Goal: Communication & Community: Answer question/provide support

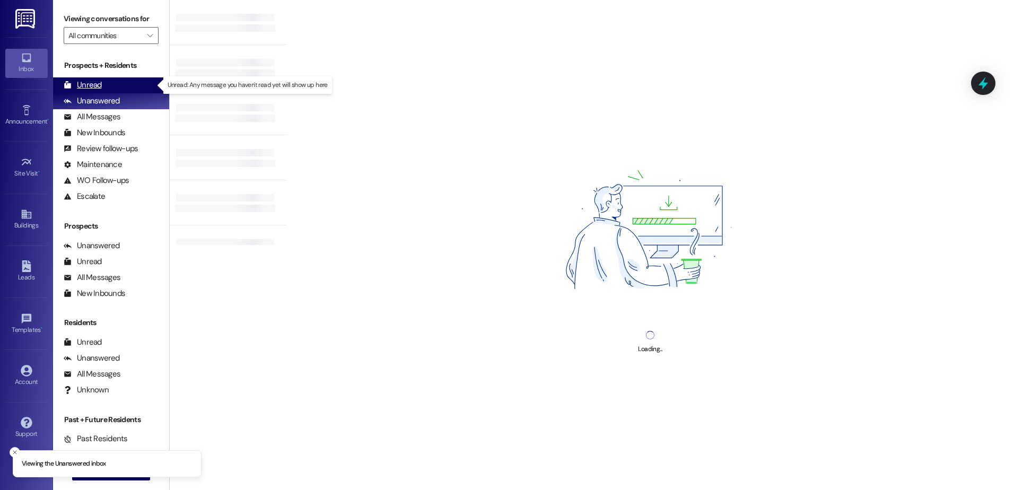
click at [94, 80] on div "Unread" at bounding box center [83, 85] width 38 height 11
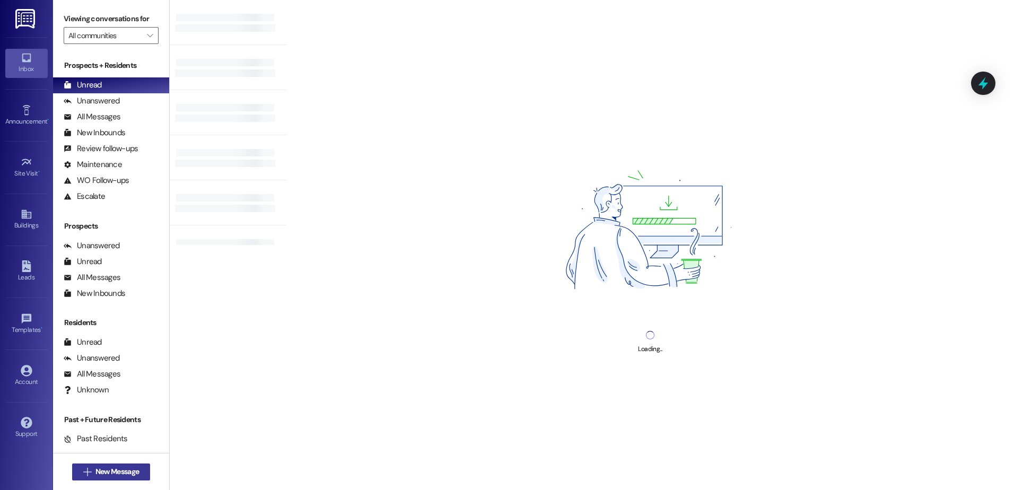
click at [99, 476] on span "New Message" at bounding box center [116, 471] width 43 height 11
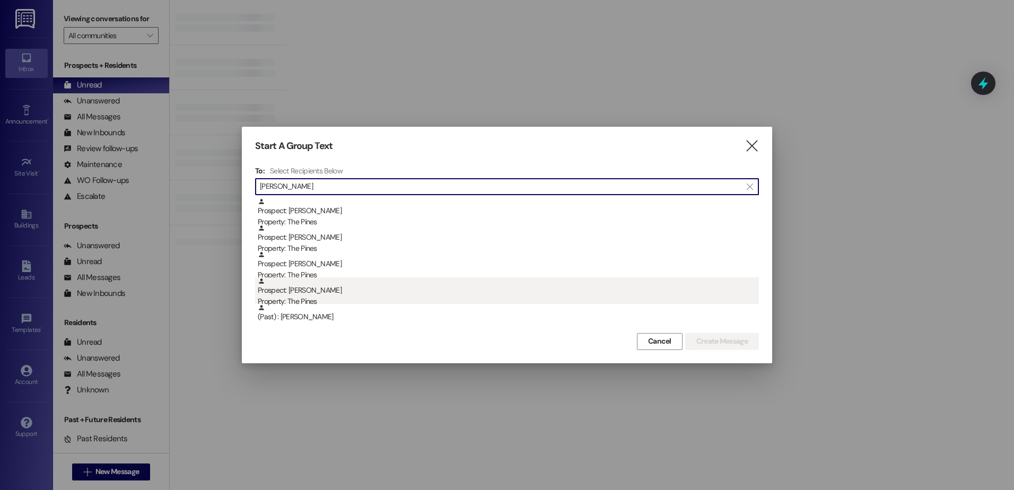
type input "palmer"
click at [311, 294] on div "Prospect: Mackenzie Palmer Property: The Pines" at bounding box center [508, 292] width 501 height 30
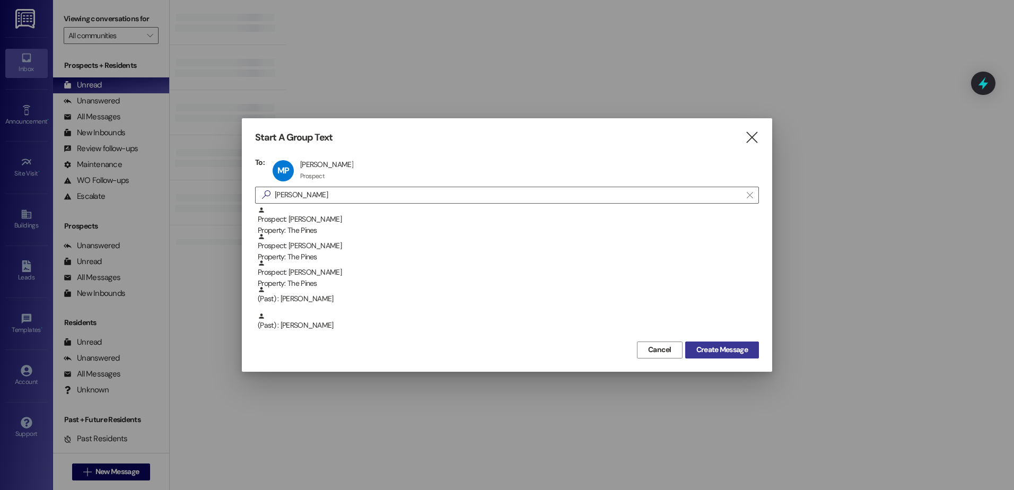
click at [713, 347] on span "Create Message" at bounding box center [721, 349] width 51 height 11
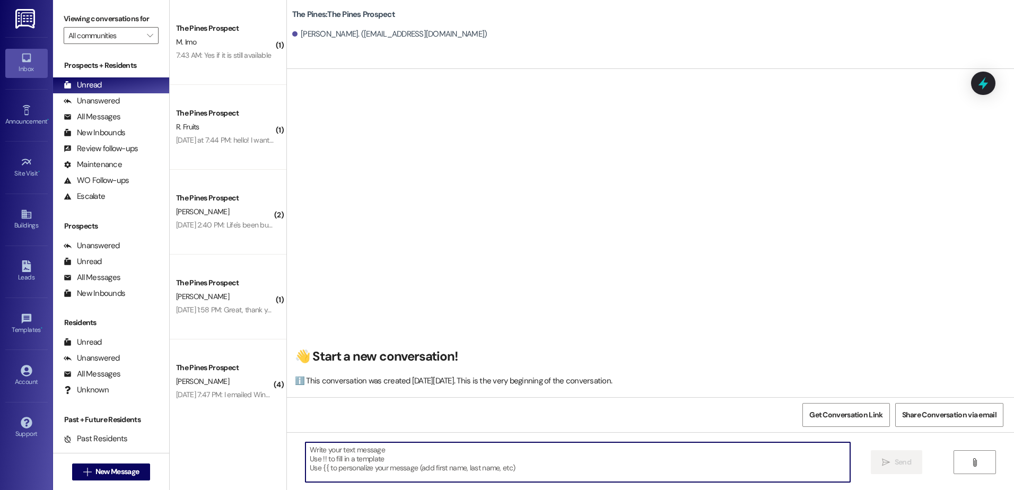
click at [398, 454] on textarea at bounding box center [577, 462] width 544 height 40
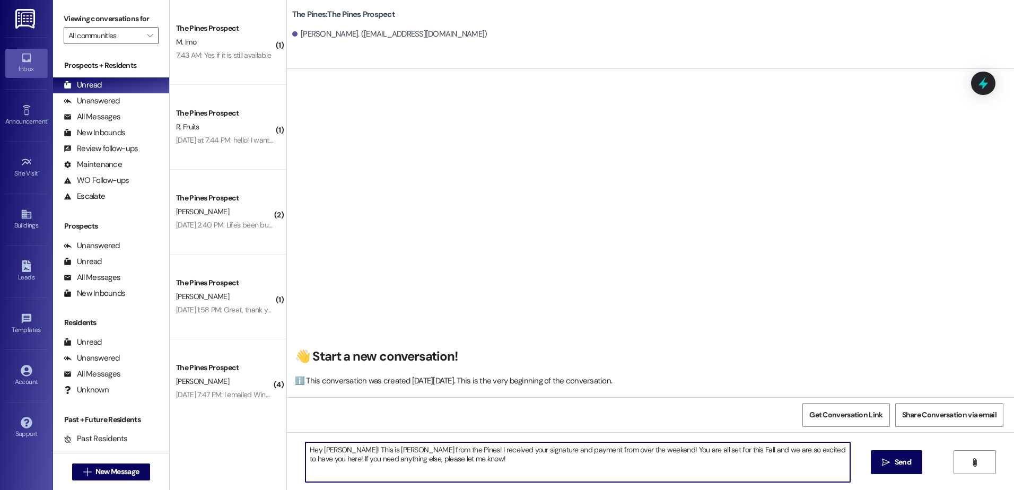
drag, startPoint x: 459, startPoint y: 459, endPoint x: 293, endPoint y: 450, distance: 166.2
click at [300, 450] on div "Hey Mackenzie! This is Andrew from the Pines! I received your signature and pay…" at bounding box center [572, 462] width 545 height 41
type textarea "Hey Mackenzie! This is Andrew from the Pines! I received your signature and pay…"
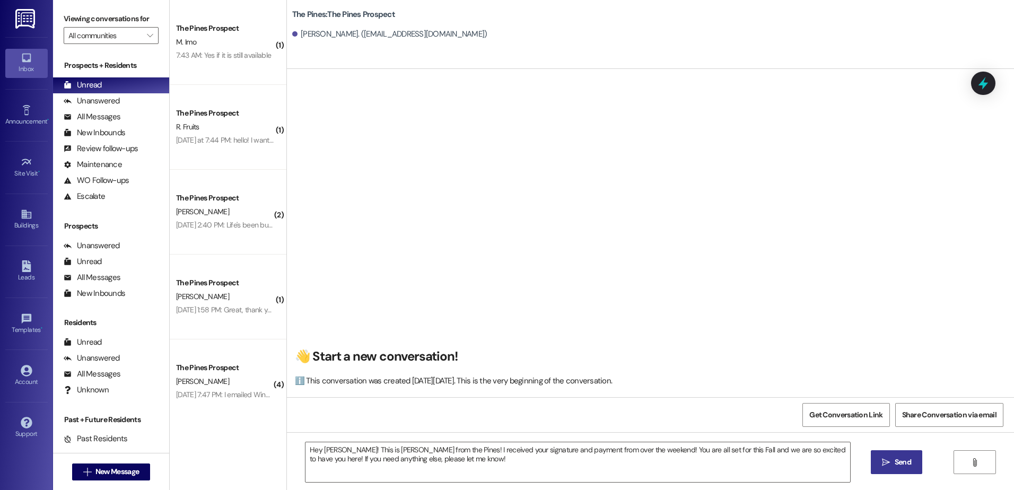
click at [880, 456] on button " Send" at bounding box center [896, 462] width 51 height 24
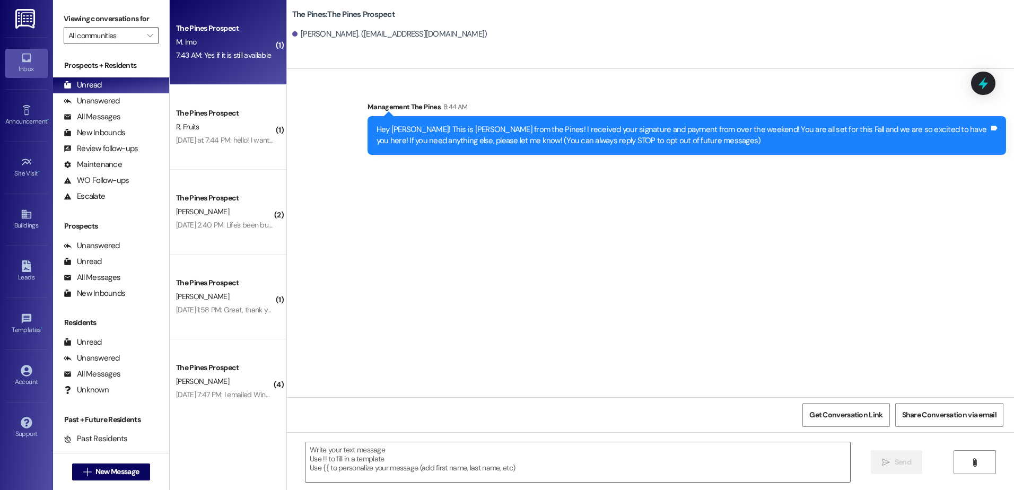
click at [221, 61] on div "7:43 AM: Yes if it is still available 7:43 AM: Yes if it is still available" at bounding box center [225, 55] width 100 height 13
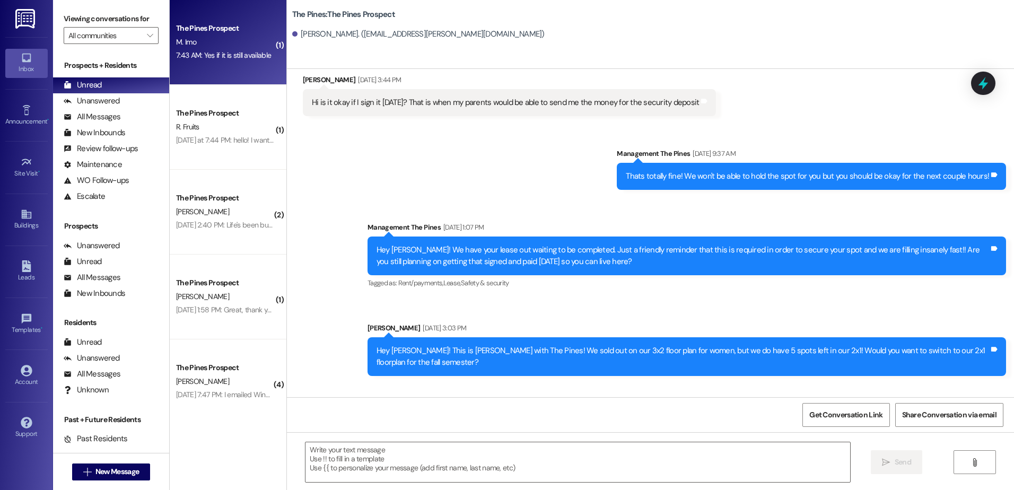
scroll to position [200, 0]
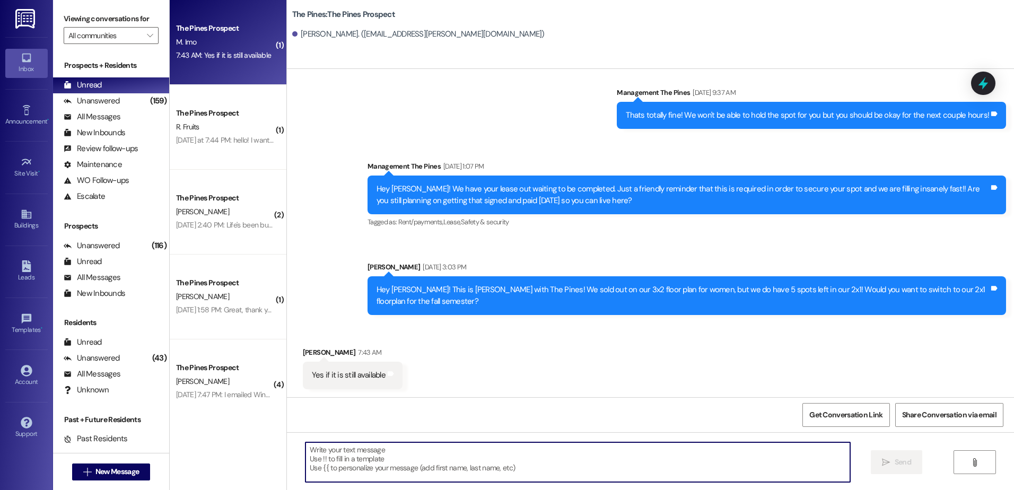
click at [357, 454] on textarea at bounding box center [577, 462] width 544 height 40
type textarea "G"
type textarea "A"
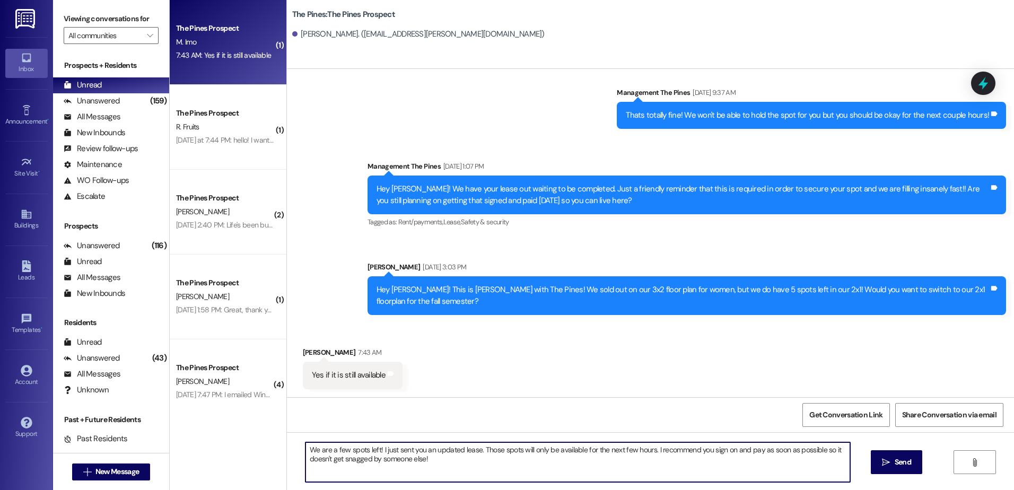
click at [437, 455] on textarea "We are a few spots left! I just sent you an updated lease. Those spots will onl…" at bounding box center [577, 462] width 544 height 40
drag, startPoint x: 432, startPoint y: 461, endPoint x: 290, endPoint y: 434, distance: 145.2
click at [290, 434] on div "We are a few spots left! I just sent you an updated lease. Those spots will onl…" at bounding box center [650, 472] width 727 height 80
click at [319, 450] on textarea "We are a few spots left! I just sent you an updated lease. Those spots will onl…" at bounding box center [577, 462] width 544 height 40
click at [324, 449] on textarea "We are a few spots left! I just sent you an updated lease. Those spots will onl…" at bounding box center [577, 462] width 544 height 40
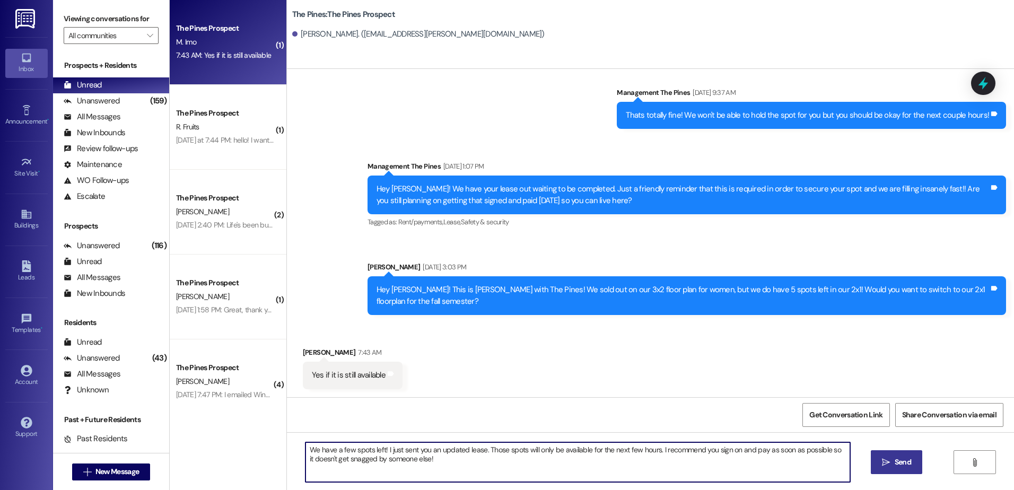
type textarea "We have a few spots left! I just sent you an updated lease. Those spots will on…"
click at [897, 457] on span "Send" at bounding box center [903, 462] width 16 height 11
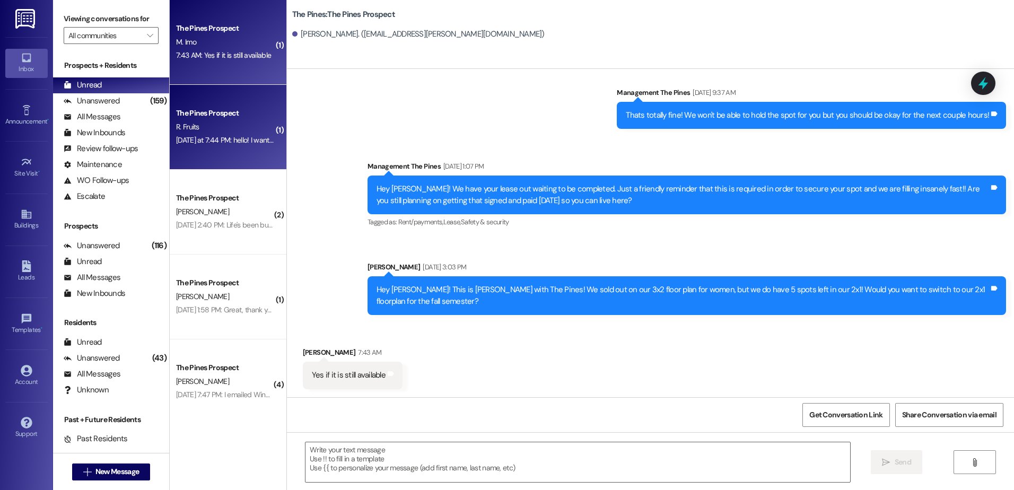
click at [221, 133] on div "R. Fruits" at bounding box center [225, 126] width 100 height 13
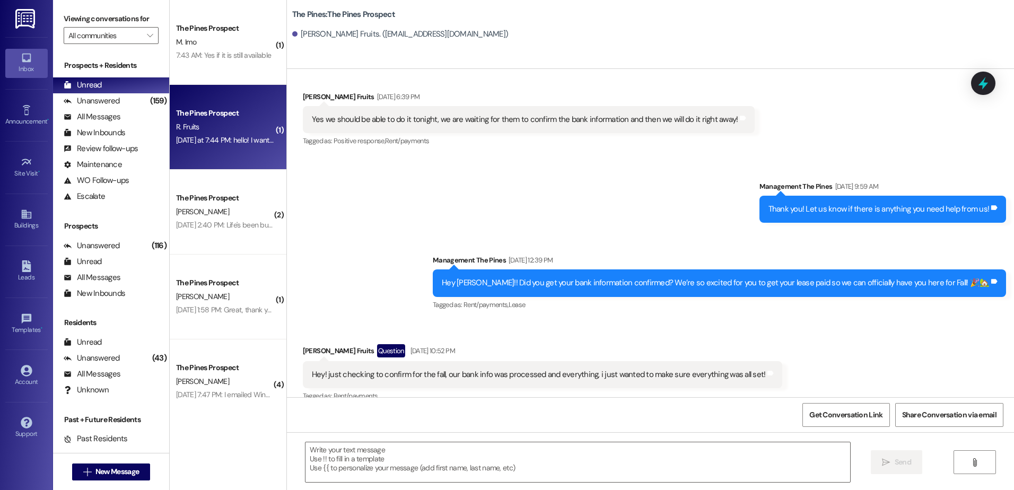
scroll to position [549, 0]
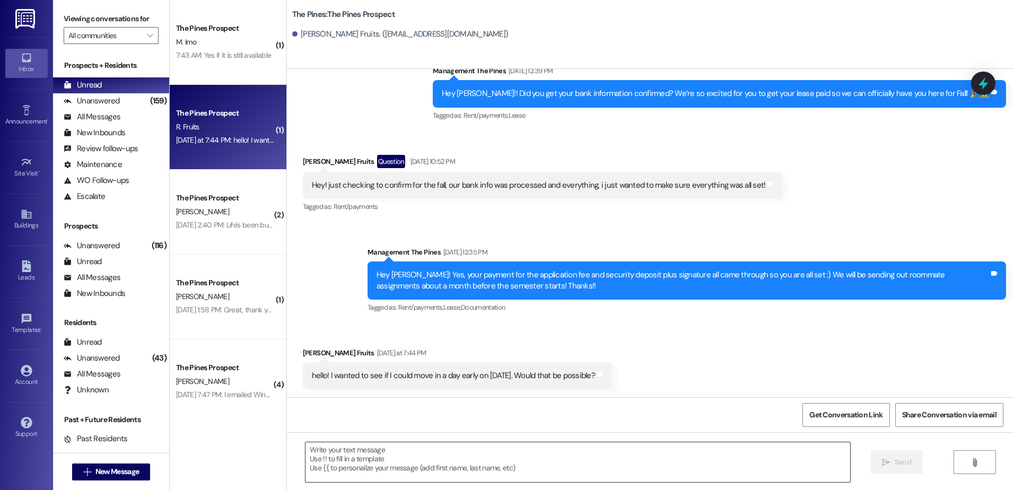
click at [321, 457] on textarea at bounding box center [577, 462] width 544 height 40
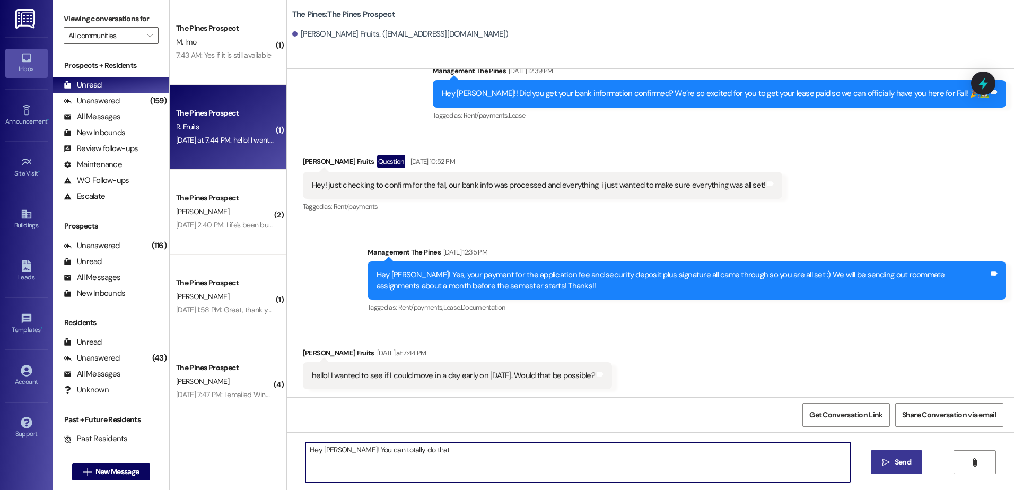
click at [407, 446] on textarea "Hey Riley! You can totally do that" at bounding box center [577, 462] width 544 height 40
drag, startPoint x: 506, startPoint y: 450, endPoint x: 291, endPoint y: 451, distance: 214.7
click at [291, 451] on div "Hey Riley! You can totally do that! It will just be an extra $25 early move in …" at bounding box center [650, 472] width 727 height 80
type textarea "Hey Riley! You can totally do that! It will just be an extra $25 early move in …"
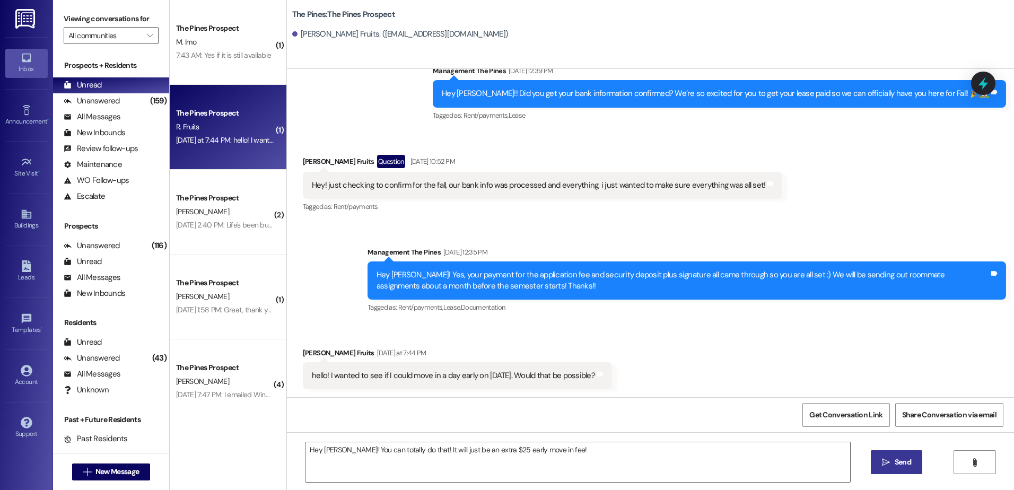
click at [900, 463] on span "Send" at bounding box center [903, 462] width 16 height 11
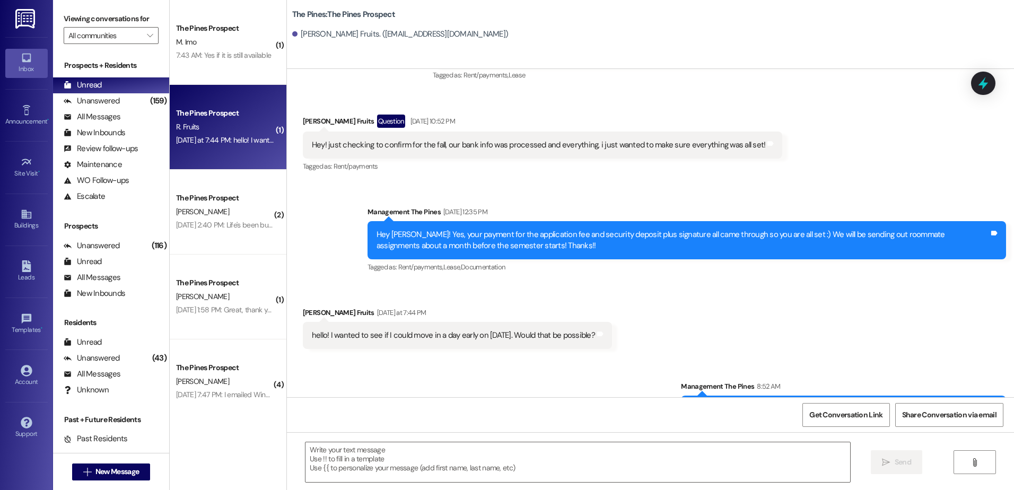
scroll to position [624, 0]
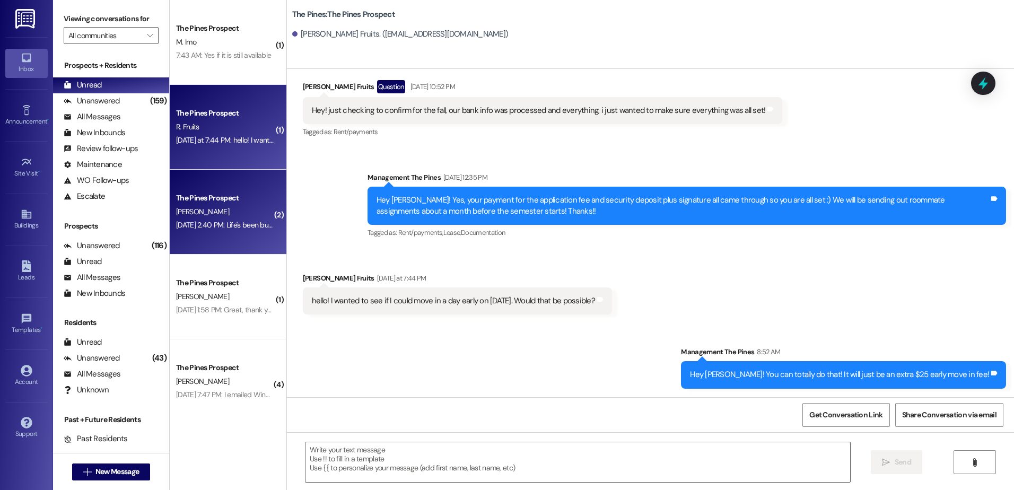
click at [192, 215] on div "P. Scott" at bounding box center [225, 211] width 100 height 13
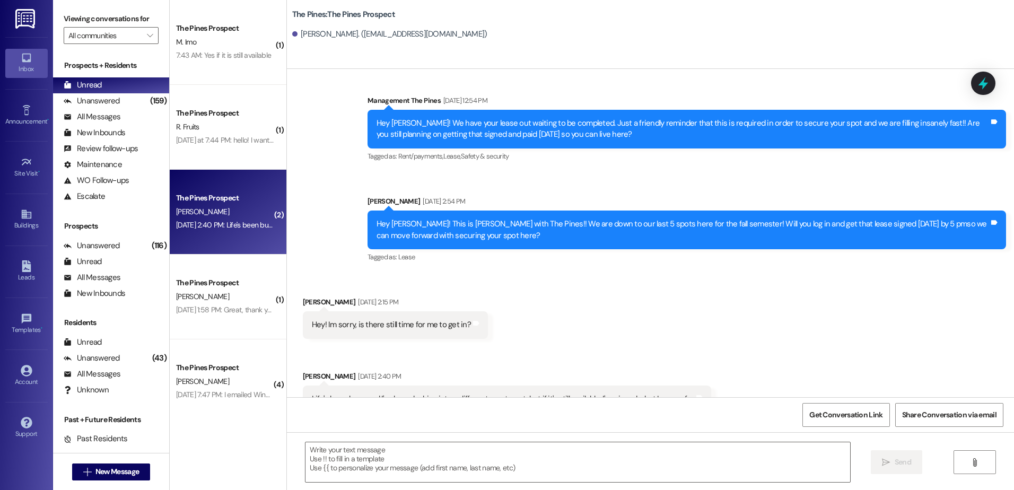
scroll to position [679, 0]
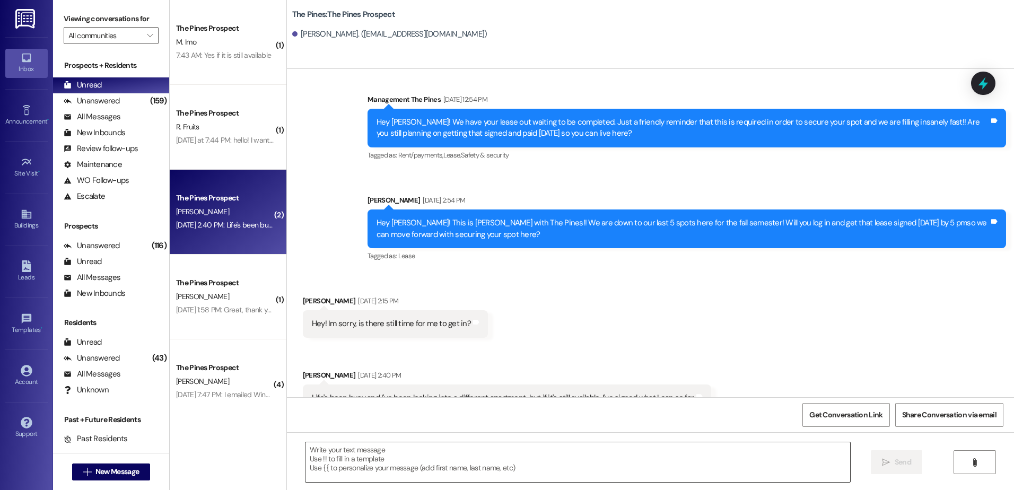
click at [459, 451] on textarea at bounding box center [577, 462] width 544 height 40
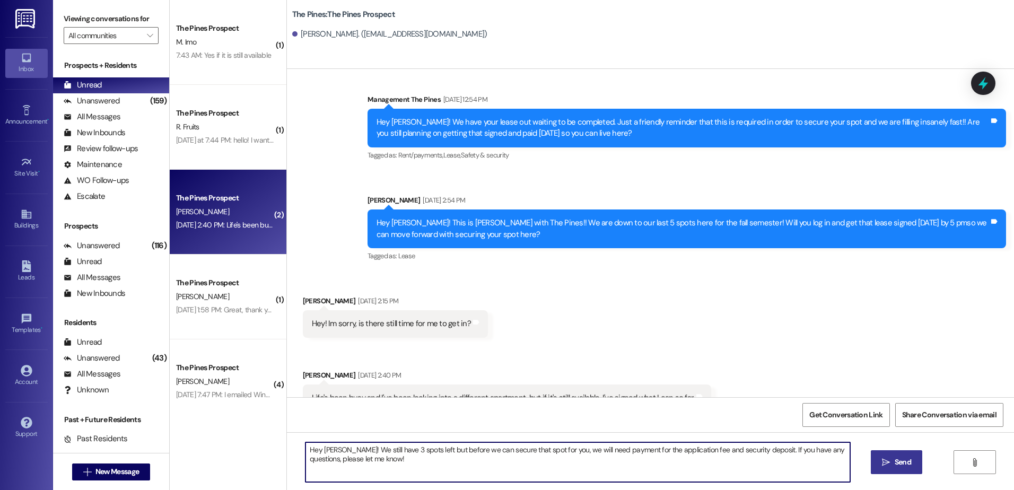
drag, startPoint x: 371, startPoint y: 461, endPoint x: 280, endPoint y: 449, distance: 91.0
click at [287, 449] on div "Hey Patrick! We still have 3 spots left but before we can secure that spot for …" at bounding box center [650, 472] width 727 height 80
type textarea "Hey Patrick! We still have 3 spots left but before we can secure that spot for …"
click at [898, 461] on span "Send" at bounding box center [903, 462] width 16 height 11
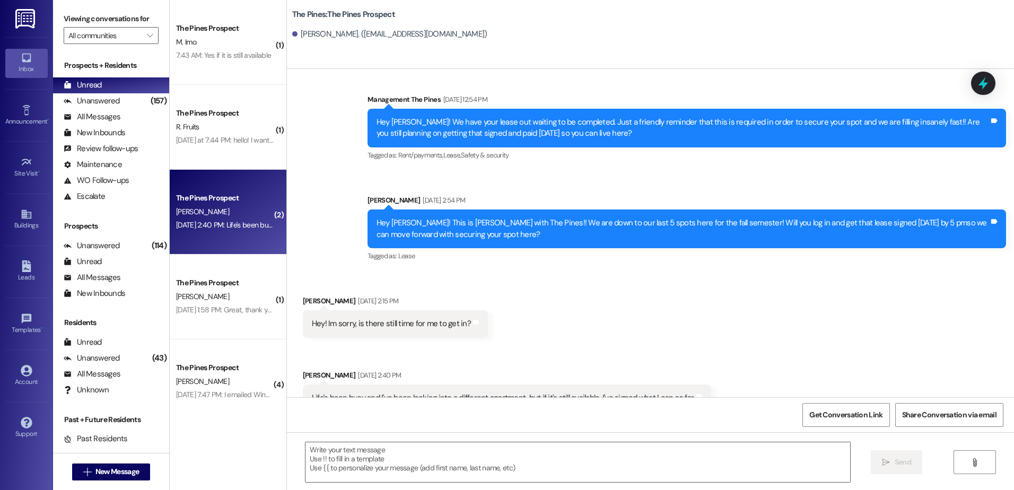
click at [215, 283] on div "The Pines Prospect" at bounding box center [225, 282] width 98 height 11
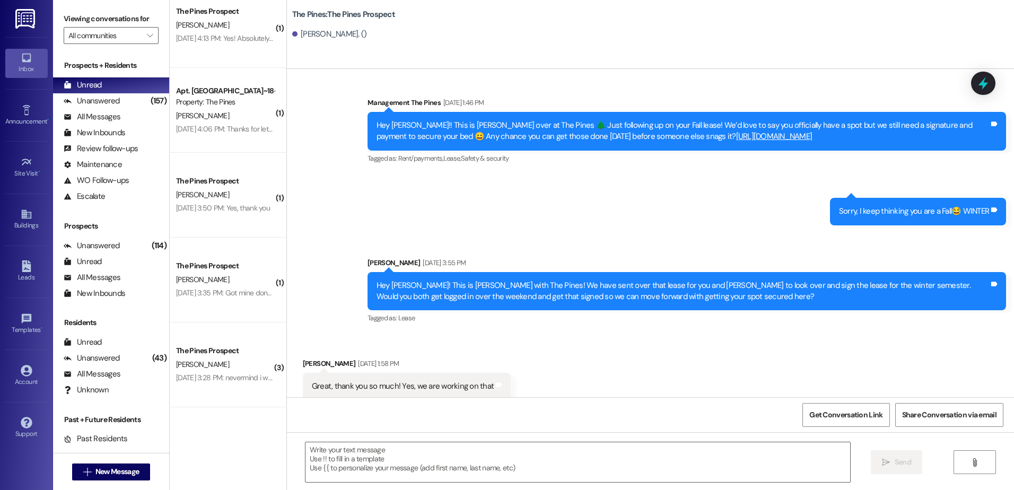
scroll to position [1007, 0]
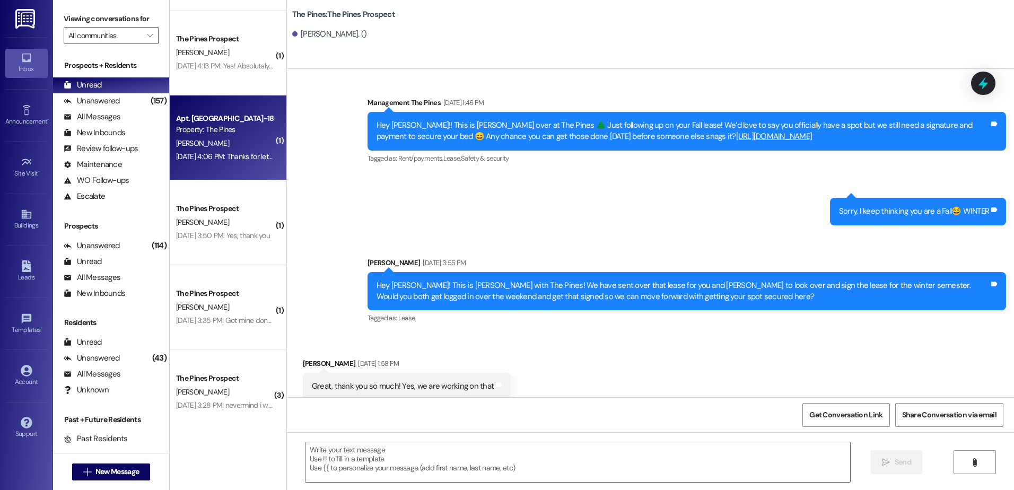
click at [224, 144] on div "V. Westphal" at bounding box center [225, 143] width 100 height 13
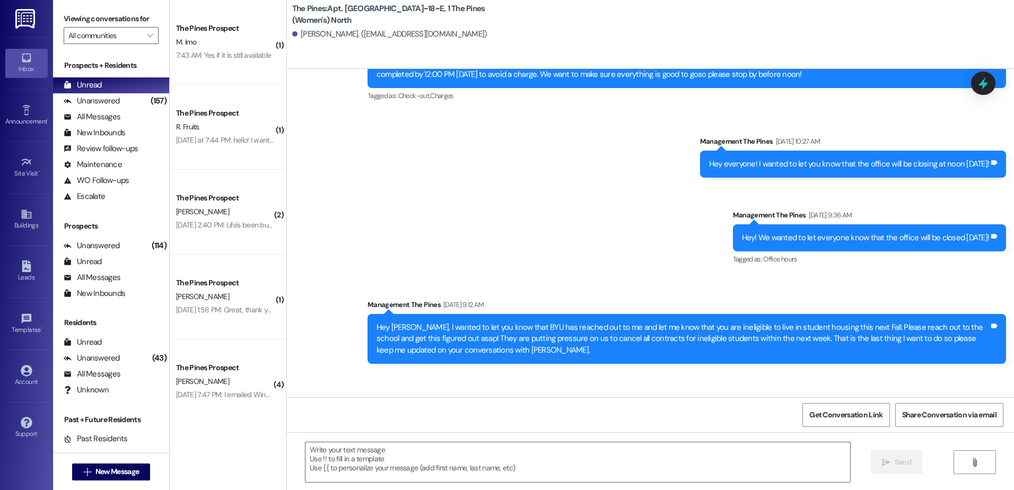
scroll to position [20317, 0]
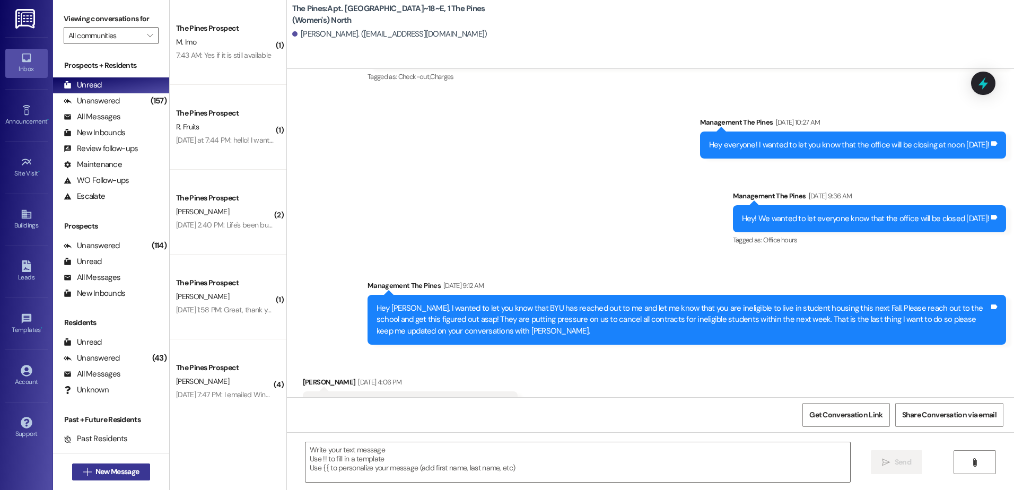
click at [91, 470] on span " New Message" at bounding box center [111, 471] width 60 height 11
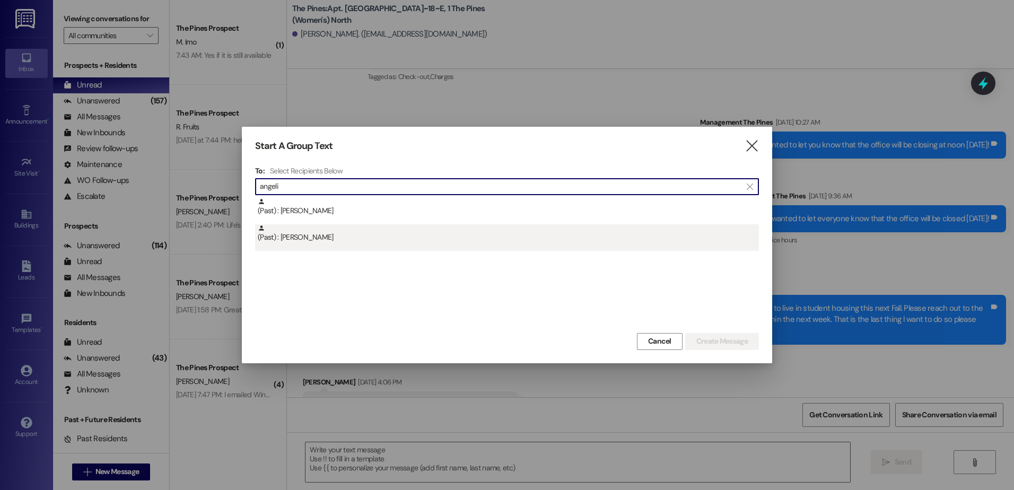
type input "angeli"
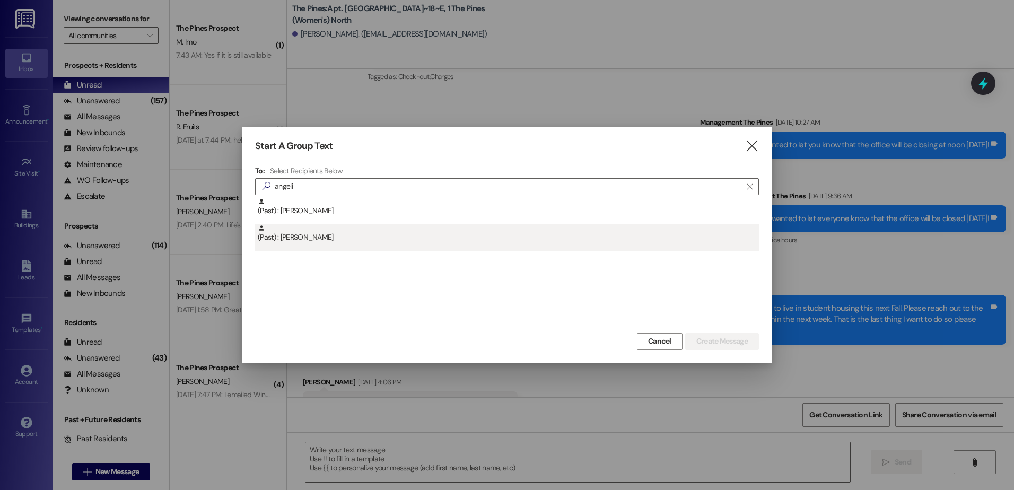
click at [277, 238] on div "(Past) : Angelina Montgomery" at bounding box center [508, 233] width 501 height 19
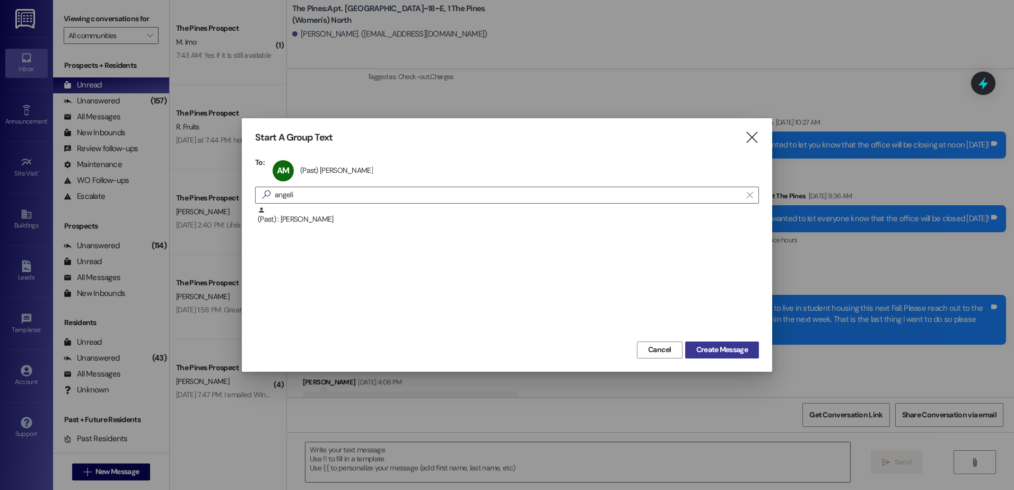
drag, startPoint x: 725, startPoint y: 362, endPoint x: 729, endPoint y: 356, distance: 7.4
click at [726, 361] on div "Start A Group Text  To: AM (Past) Angelina Montgomery (Past) Angelina Montgome…" at bounding box center [507, 244] width 530 height 253
click at [729, 355] on span "Create Message" at bounding box center [721, 349] width 51 height 11
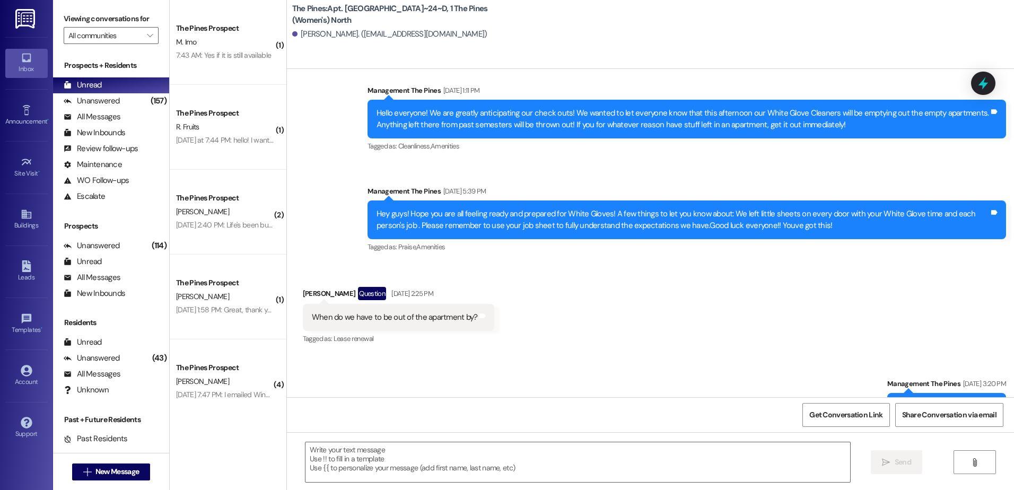
scroll to position [81618, 0]
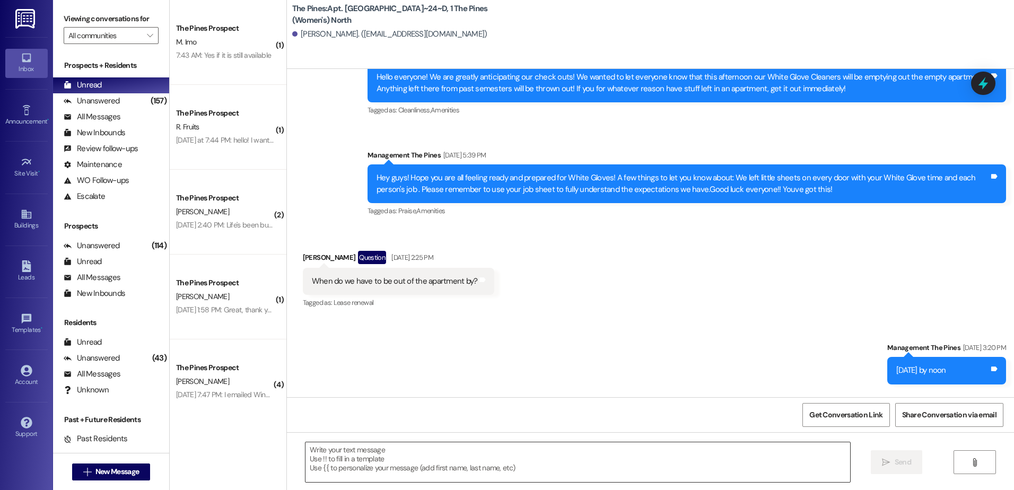
click at [418, 469] on textarea at bounding box center [577, 462] width 544 height 40
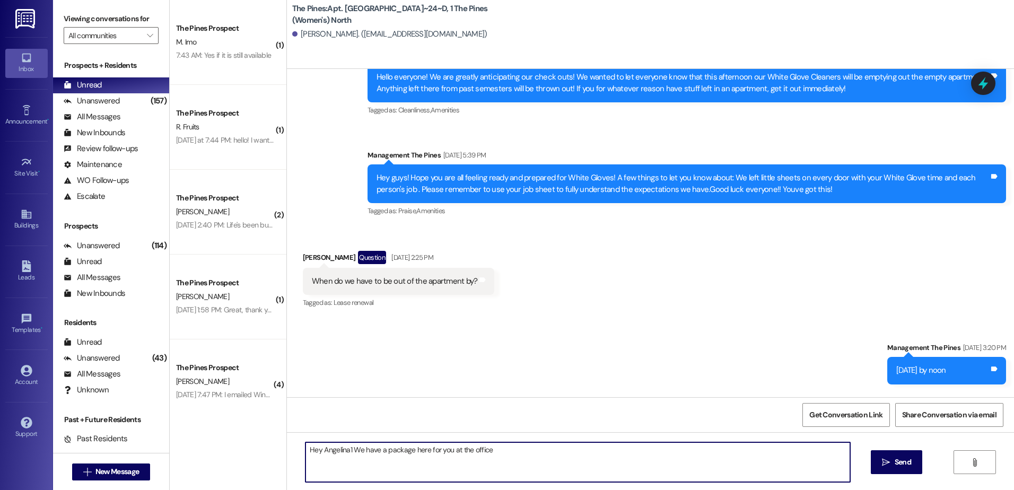
type textarea "Hey Angelina1 We have a package here for you at the office."
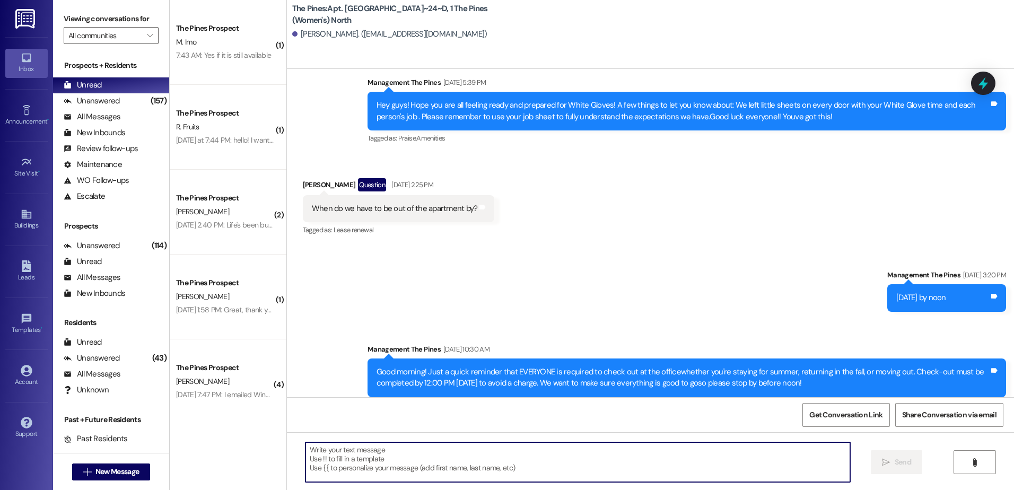
scroll to position [81692, 0]
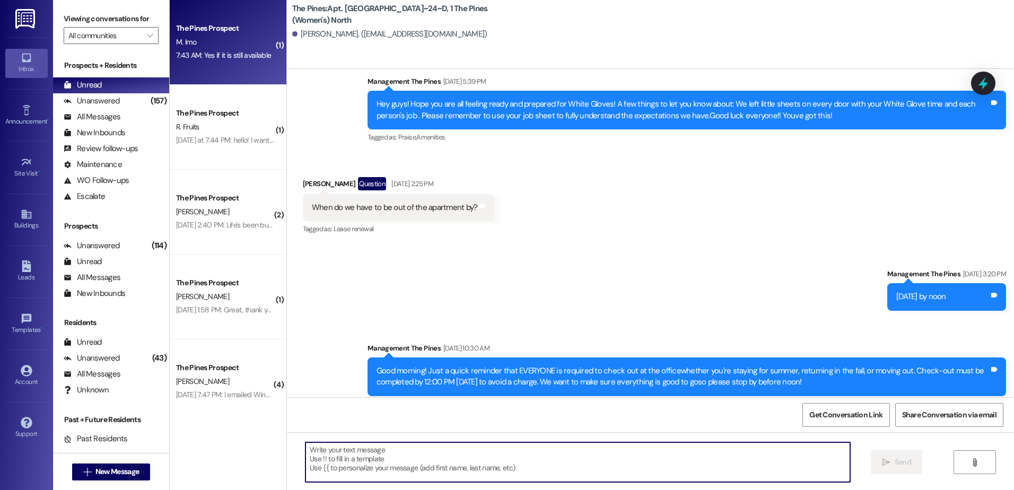
click at [170, 47] on div "The Pines Prospect M. Imo 7:43 AM: Yes if it is still available 7:43 AM: Yes if…" at bounding box center [228, 42] width 117 height 85
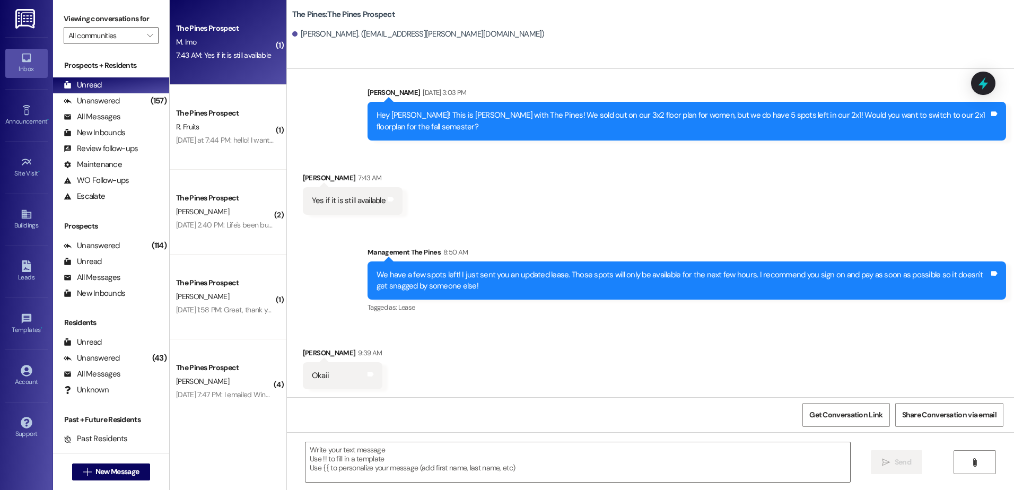
scroll to position [375, 0]
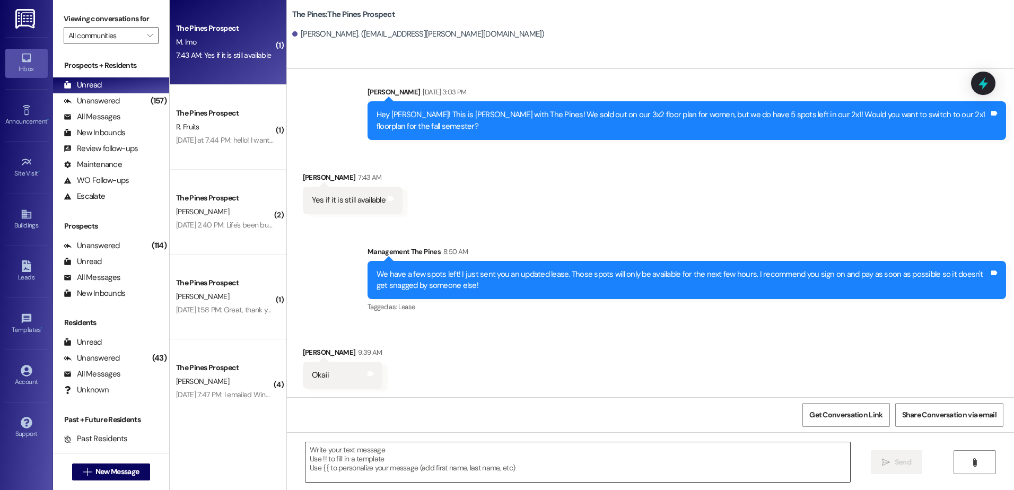
click at [511, 451] on textarea at bounding box center [577, 462] width 544 height 40
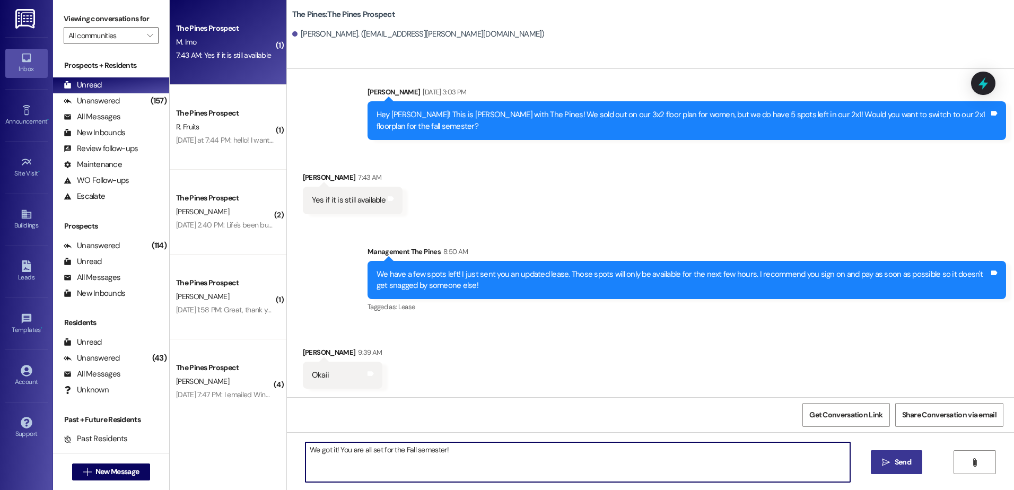
type textarea "We got it! You are all set for the Fall semester!"
click at [887, 461] on icon "" at bounding box center [886, 462] width 8 height 8
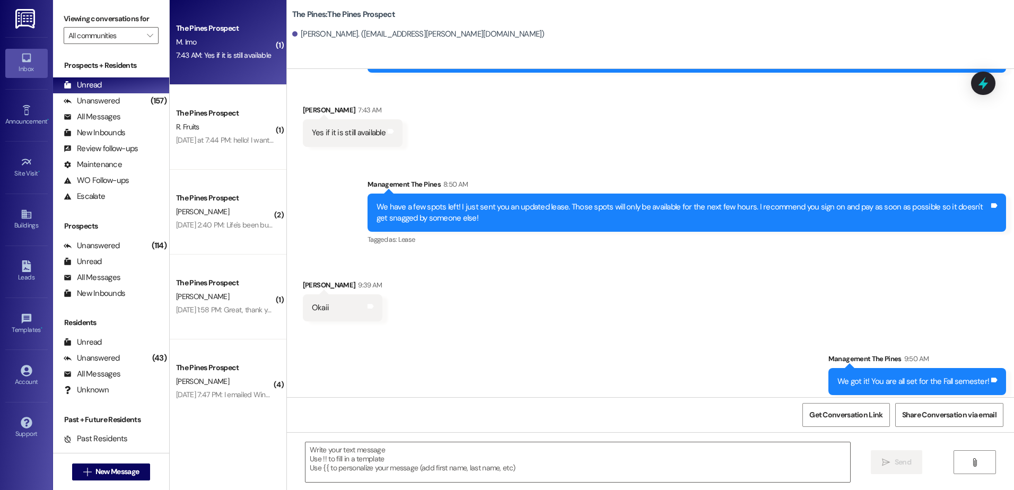
scroll to position [449, 0]
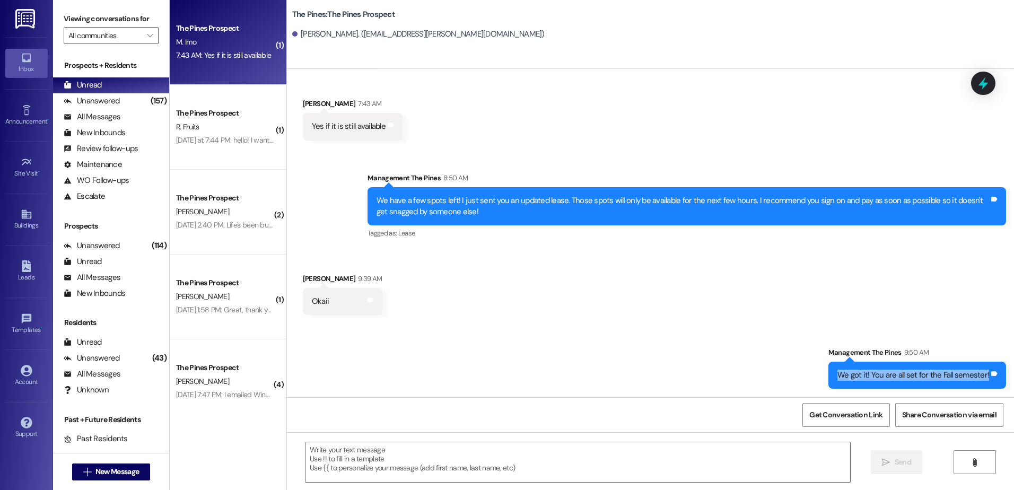
drag, startPoint x: 837, startPoint y: 371, endPoint x: 986, endPoint y: 364, distance: 149.2
click at [986, 364] on div "We got it! You are all set for the Fall semester! Tags and notes" at bounding box center [917, 375] width 178 height 27
copy div "We got it! You are all set for the Fall semester! Tags and notes"
drag, startPoint x: 608, startPoint y: 316, endPoint x: 608, endPoint y: 298, distance: 18.0
click at [608, 316] on div "Received via SMS Michelle Imo 9:39 AM Okaii Tags and notes" at bounding box center [650, 286] width 727 height 74
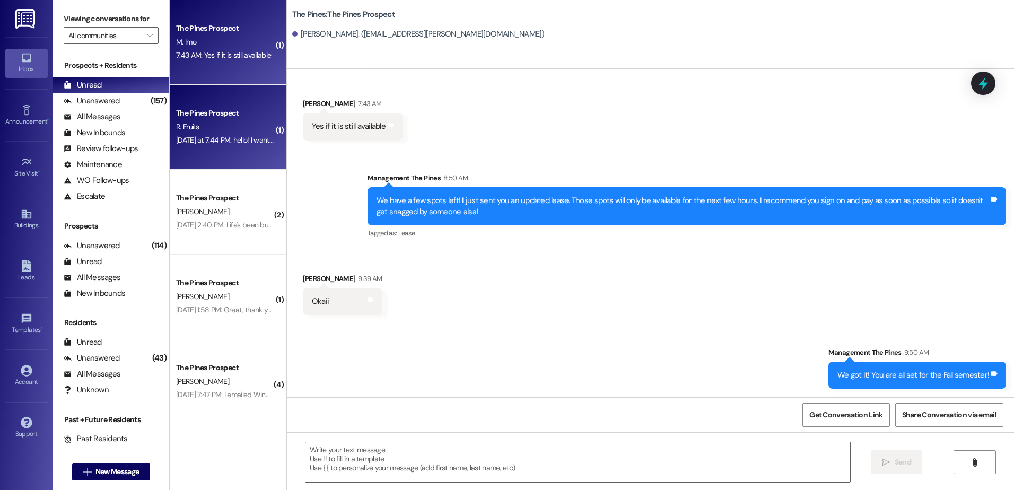
click at [194, 133] on div "R. Fruits" at bounding box center [225, 126] width 100 height 13
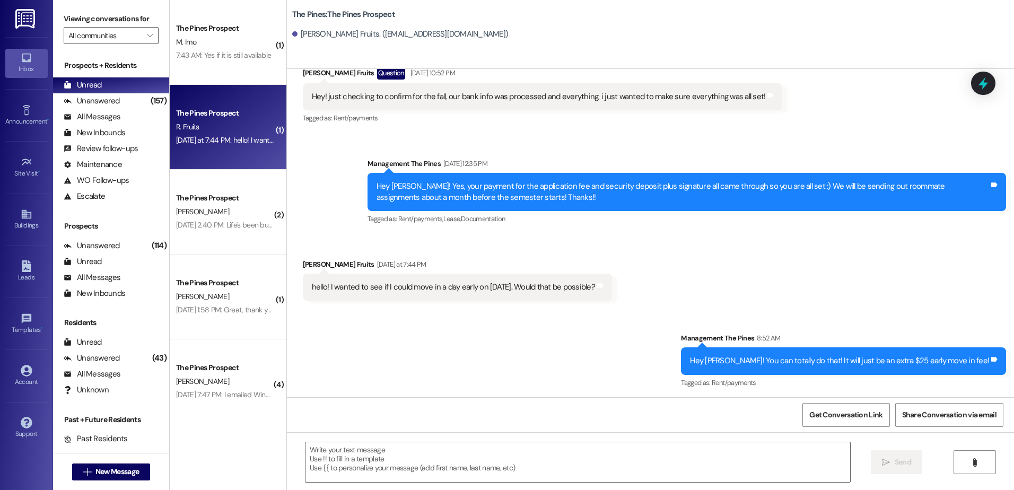
scroll to position [639, 0]
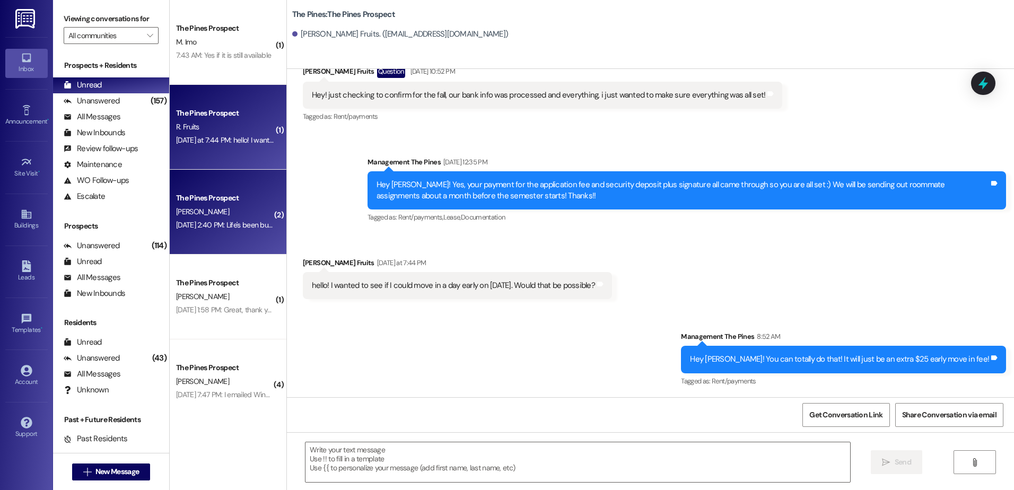
click at [188, 204] on div "The Pines Prospect" at bounding box center [225, 197] width 98 height 11
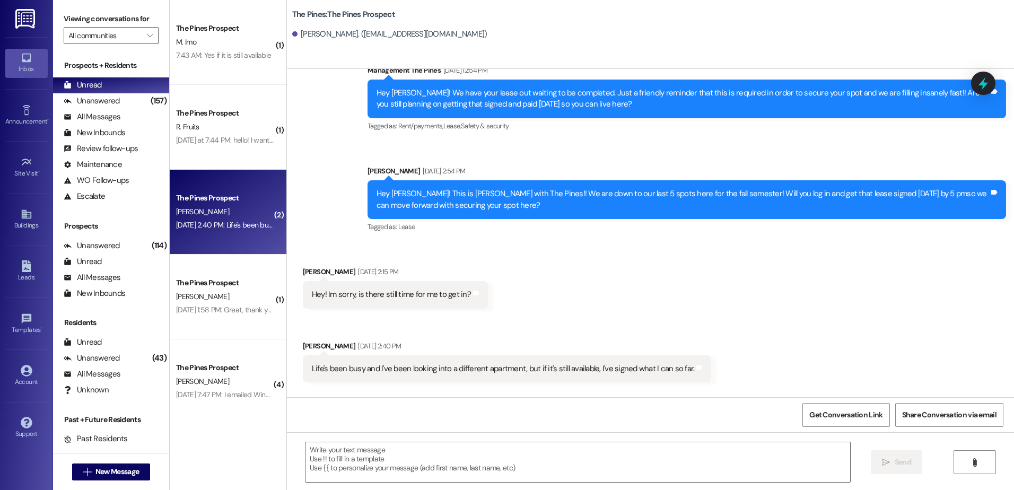
scroll to position [779, 0]
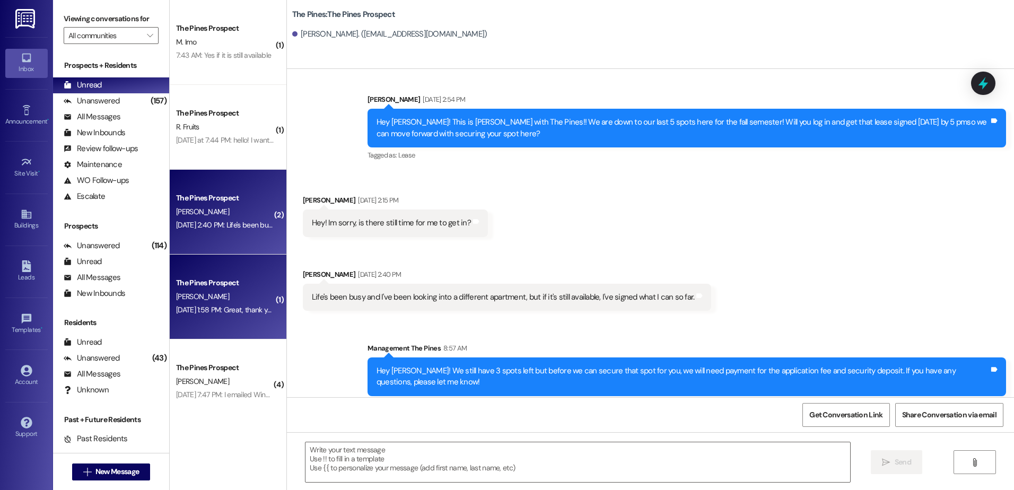
click at [217, 298] on div "L. Ipson" at bounding box center [225, 296] width 100 height 13
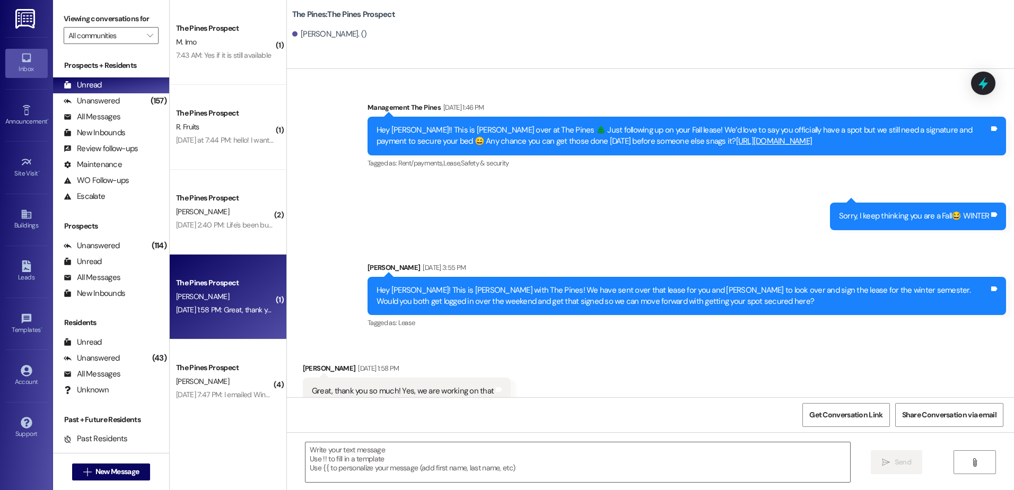
scroll to position [1080, 0]
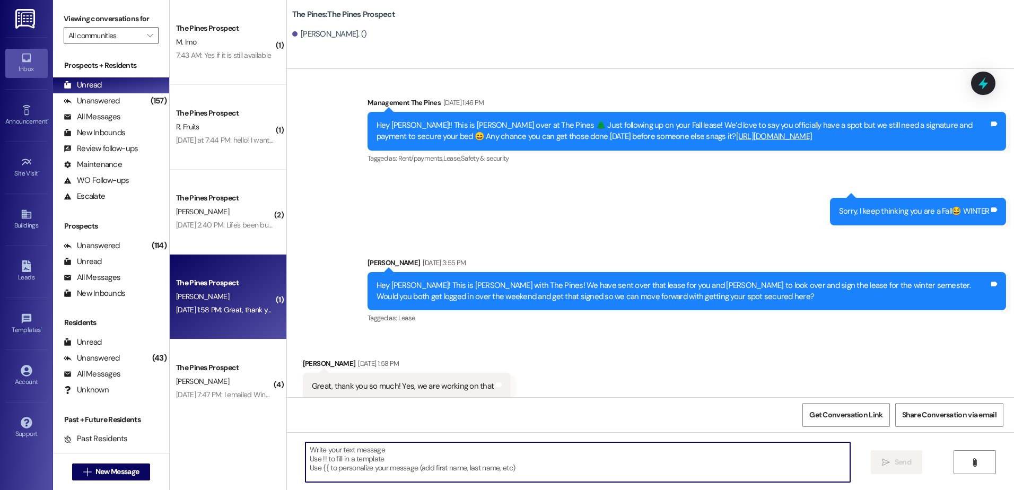
click at [427, 471] on textarea at bounding box center [577, 462] width 544 height 40
drag, startPoint x: 427, startPoint y: 450, endPoint x: 278, endPoint y: 468, distance: 150.1
click at [286, 468] on div "The Pines: The Pines Prospect Lindsay Ipson. () Sent via SMS Management The Pin…" at bounding box center [649, 245] width 727 height 490
type textarea "Awesome! Did you run into any issues?"
click at [899, 463] on span "Send" at bounding box center [903, 462] width 16 height 11
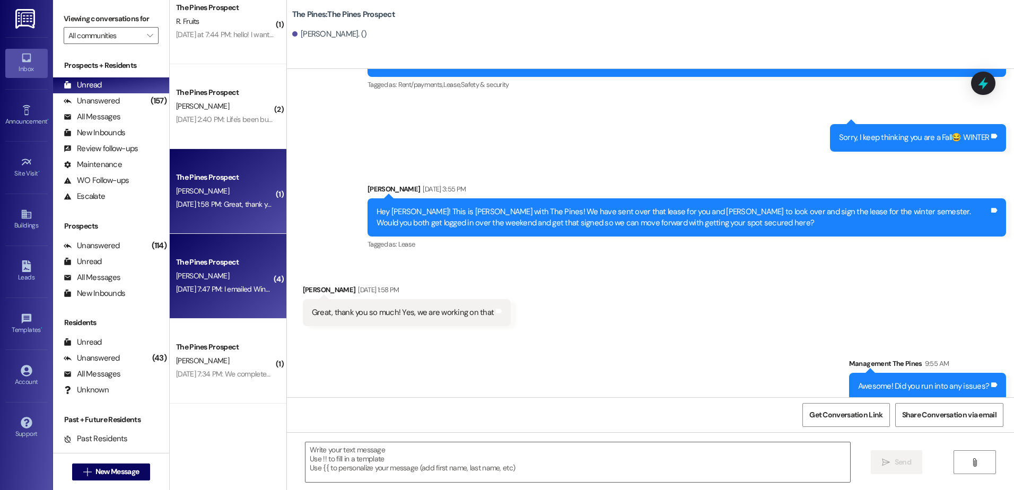
scroll to position [106, 0]
click at [224, 282] on div "[PERSON_NAME]" at bounding box center [225, 275] width 100 height 13
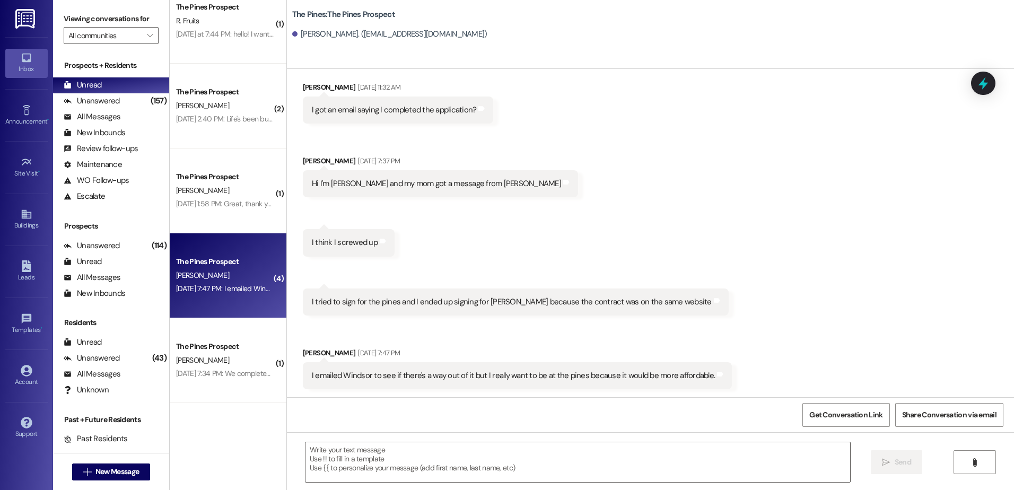
scroll to position [133, 0]
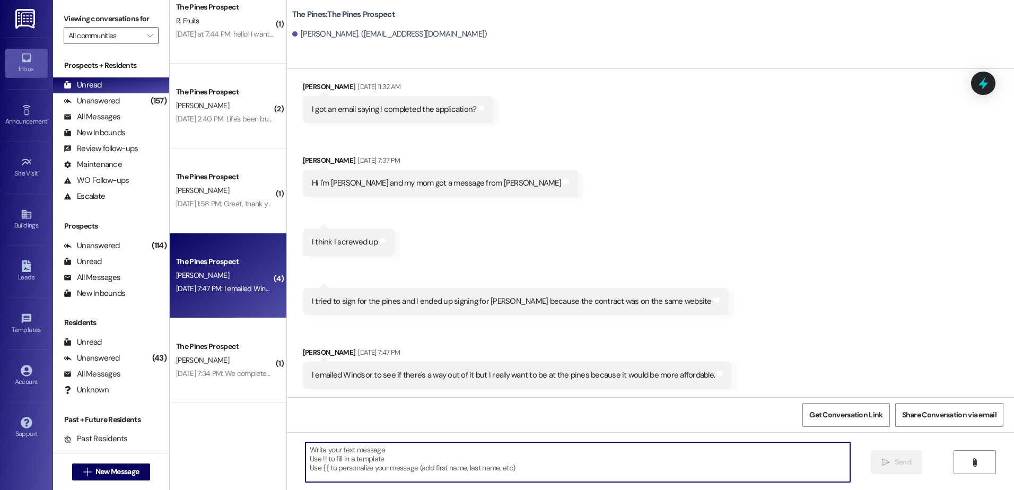
click at [400, 460] on textarea at bounding box center [577, 462] width 544 height 40
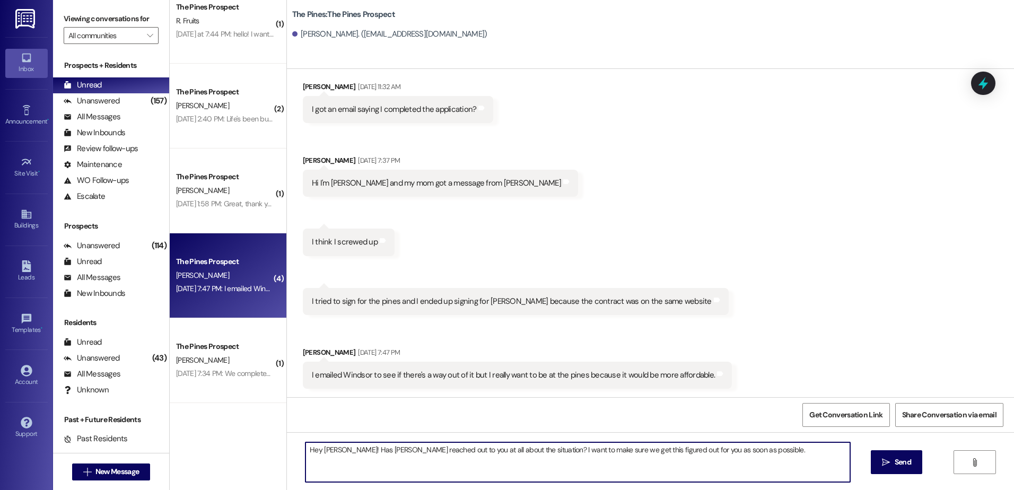
drag, startPoint x: 750, startPoint y: 446, endPoint x: 285, endPoint y: 459, distance: 464.7
click at [287, 459] on div "Hey Jennifer! Has Windsor reached out to you at all about the situation? I want…" at bounding box center [650, 472] width 727 height 80
type textarea "Hey [PERSON_NAME]! Has [PERSON_NAME] reached out to you at all about the situat…"
click at [882, 456] on button " Send" at bounding box center [896, 462] width 51 height 24
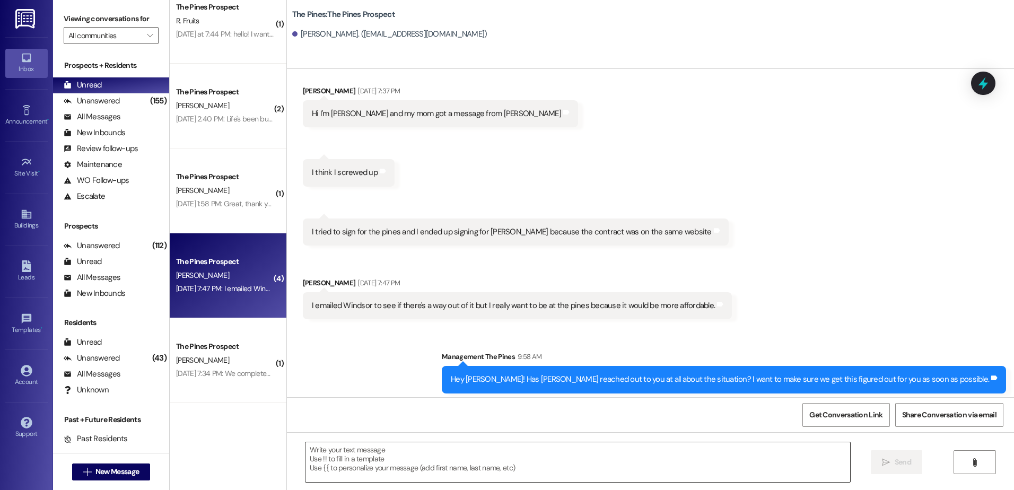
scroll to position [207, 0]
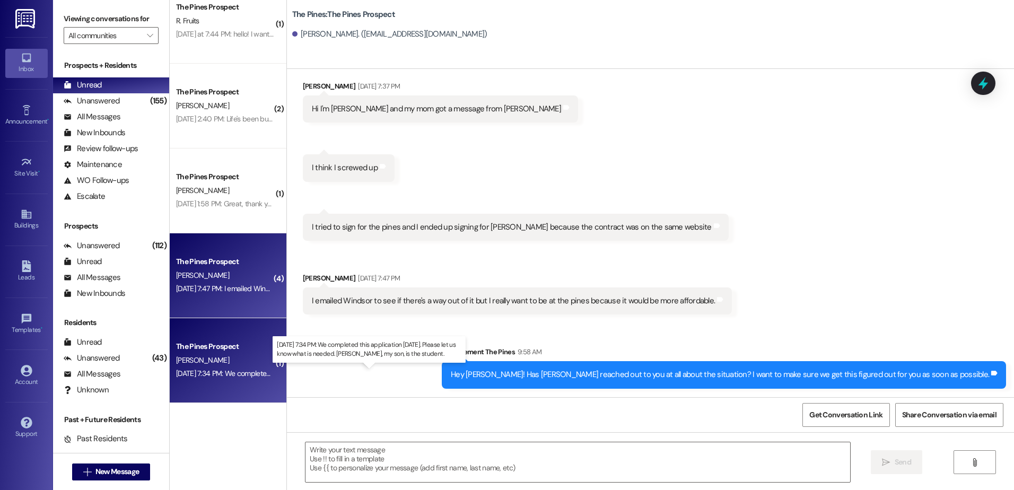
click at [227, 371] on div "Aug 08, 2025 at 7:34 PM: We completed this application yesterday. Please let us…" at bounding box center [376, 374] width 401 height 10
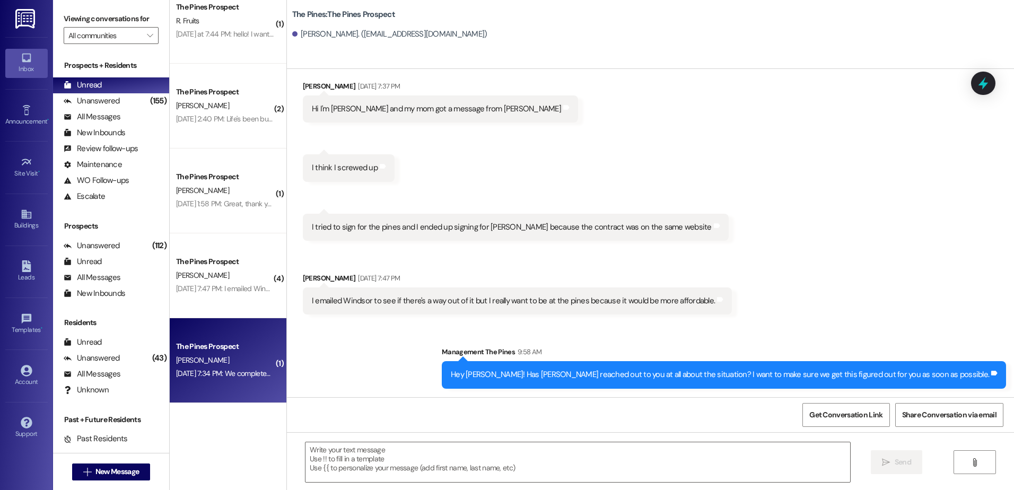
scroll to position [0, 0]
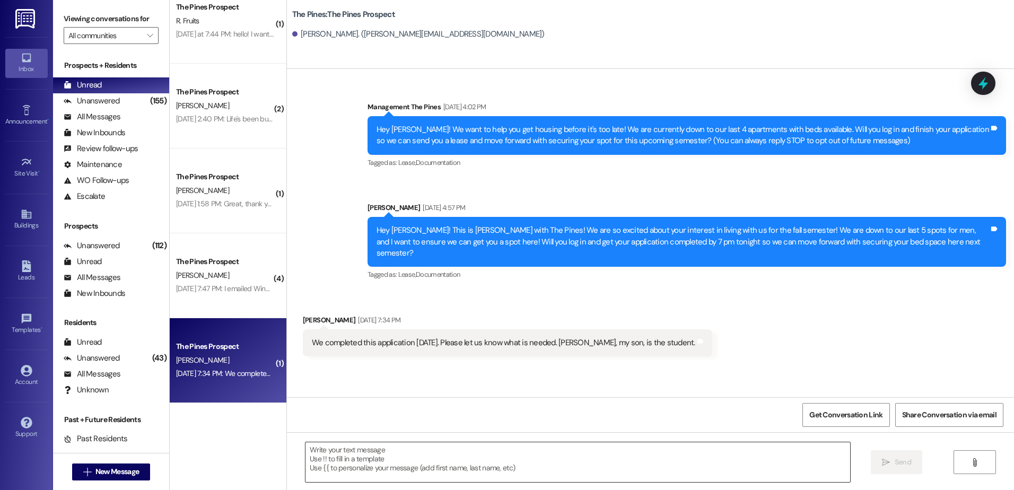
click at [364, 461] on textarea at bounding box center [577, 462] width 544 height 40
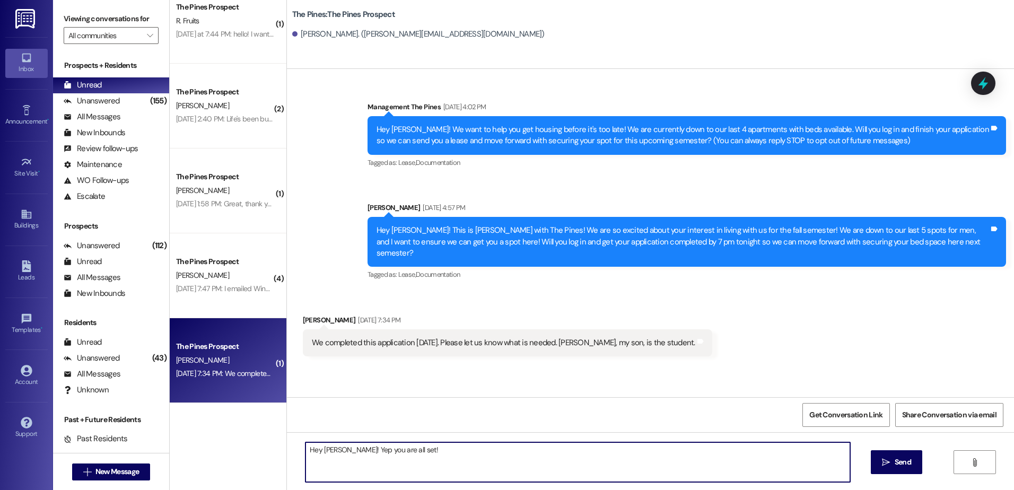
click at [332, 451] on textarea "Hey Gary! Yep you are all set!" at bounding box center [577, 462] width 544 height 40
click at [405, 446] on textarea "Hey Gary! Yep you are all set!" at bounding box center [577, 462] width 544 height 40
drag, startPoint x: 522, startPoint y: 452, endPoint x: 246, endPoint y: 464, distance: 276.5
click at [246, 464] on div "( 1 ) The Pines Prospect M. Imo 7:43 AM: Yes if it is still available 7:43 AM: …" at bounding box center [592, 245] width 844 height 490
type textarea "Hey Gary! Yep, Jared is all set for the Fall! Sorry for the confusion"
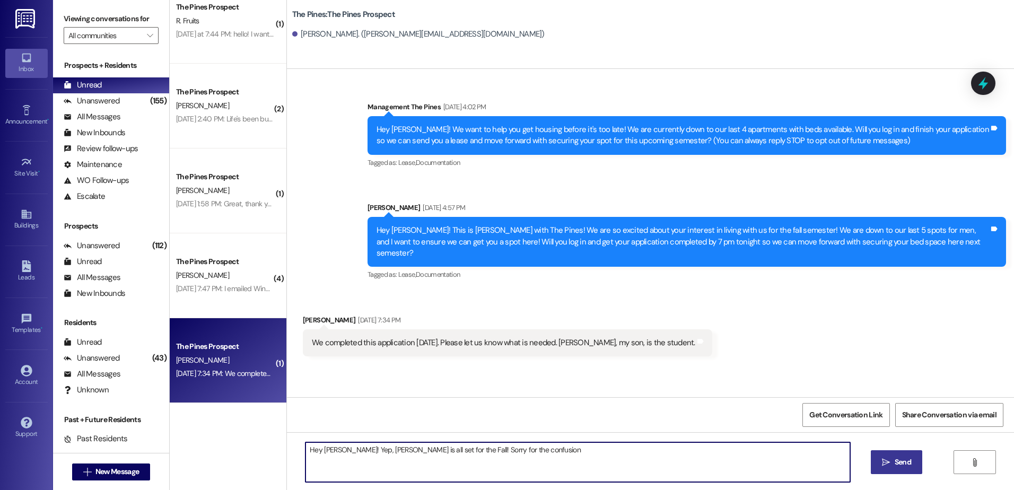
click at [895, 463] on span "Send" at bounding box center [903, 462] width 16 height 11
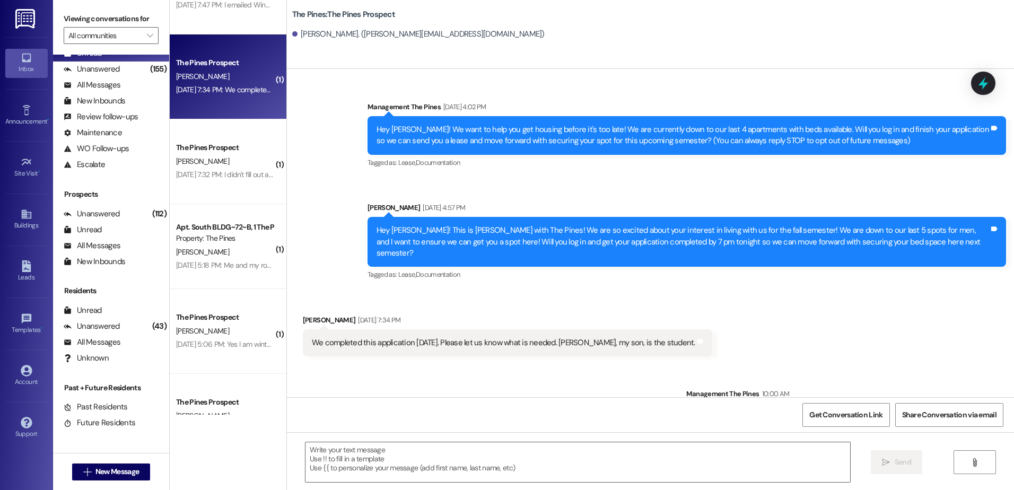
scroll to position [371, 0]
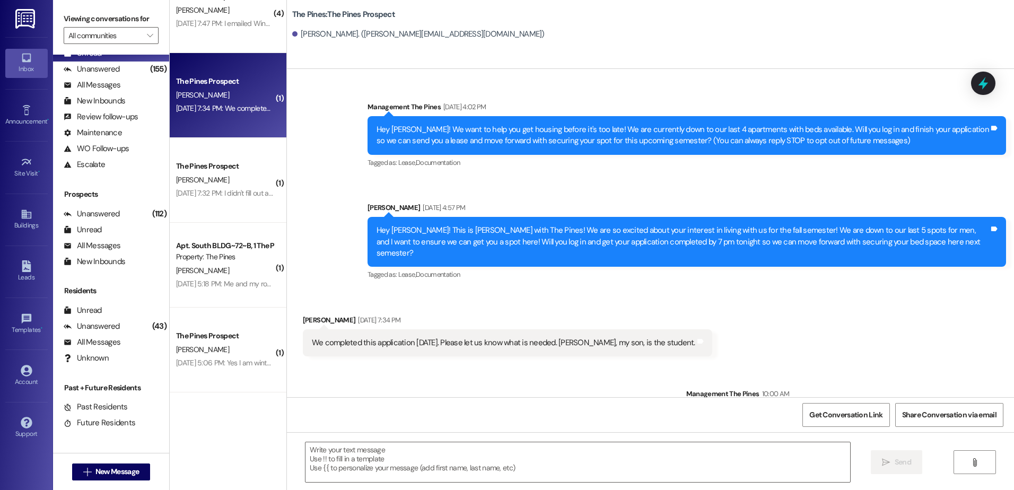
click at [209, 188] on div "Aug 08, 2025 at 7:32 PM: I didn't fill out an application for myself I filled o…" at bounding box center [353, 193] width 354 height 10
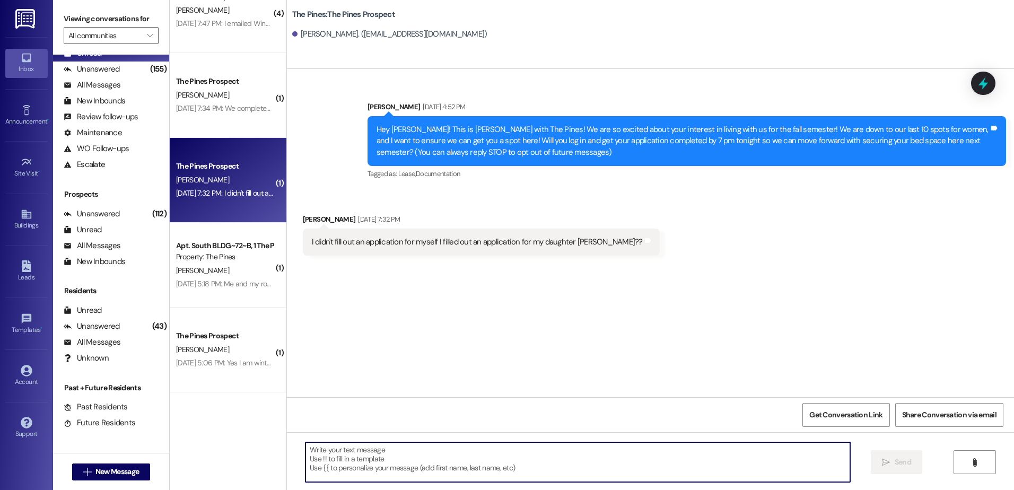
click at [415, 455] on textarea at bounding box center [577, 462] width 544 height 40
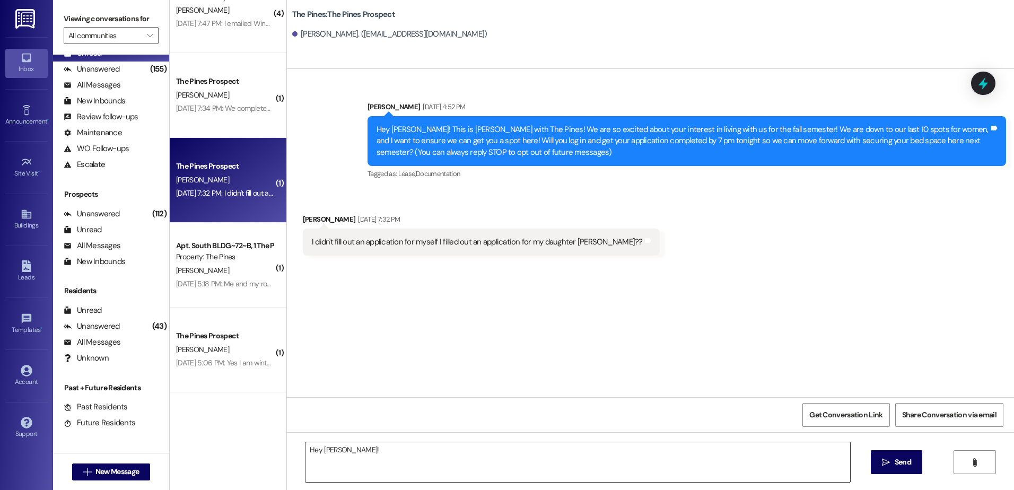
click at [394, 449] on textarea "Hey Angela!" at bounding box center [577, 462] width 544 height 40
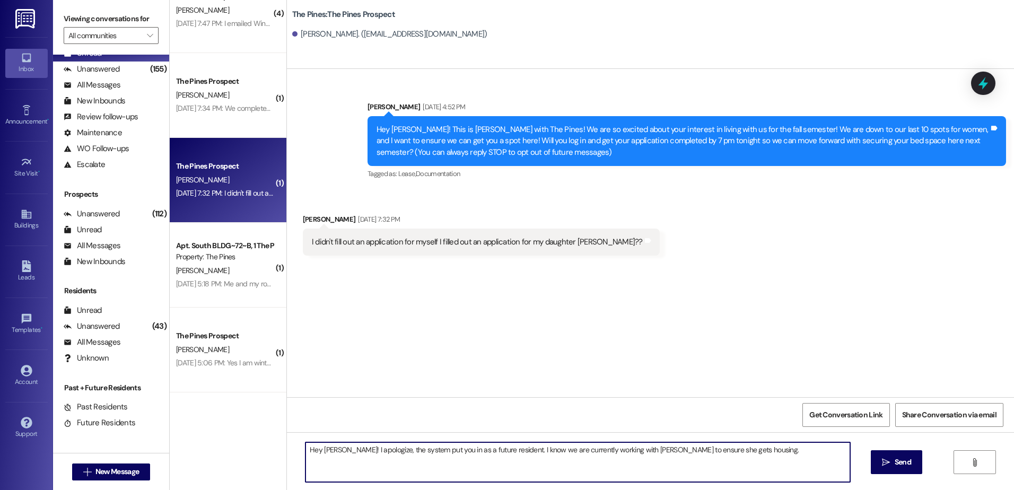
drag, startPoint x: 747, startPoint y: 445, endPoint x: 260, endPoint y: 434, distance: 486.3
click at [260, 434] on div "( 2 ) The Pines Prospect P. Scott Aug 09, 2025 at 2:40 PM: Life's been busy and…" at bounding box center [592, 245] width 844 height 490
type textarea "Hey Angela! I apologize, the system put you in as a future resident. I know we …"
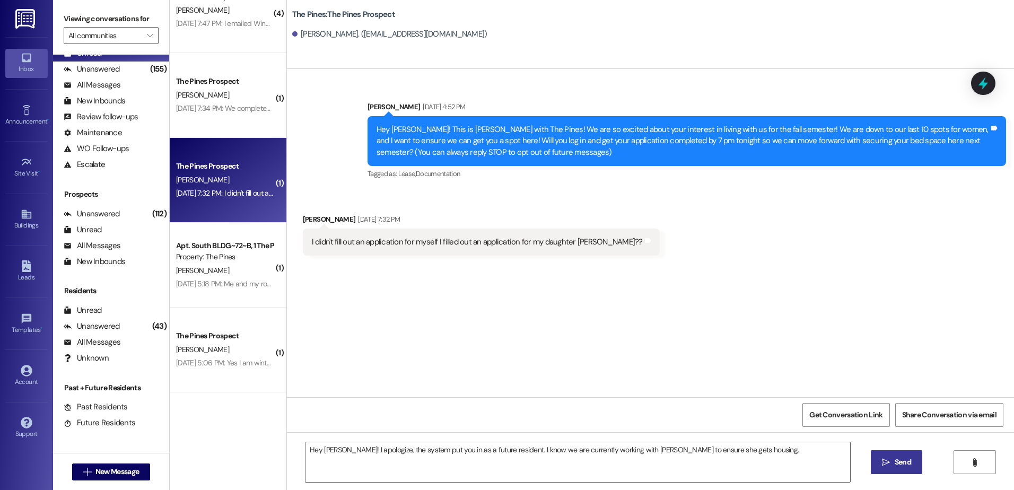
click at [888, 458] on icon "" at bounding box center [886, 462] width 8 height 8
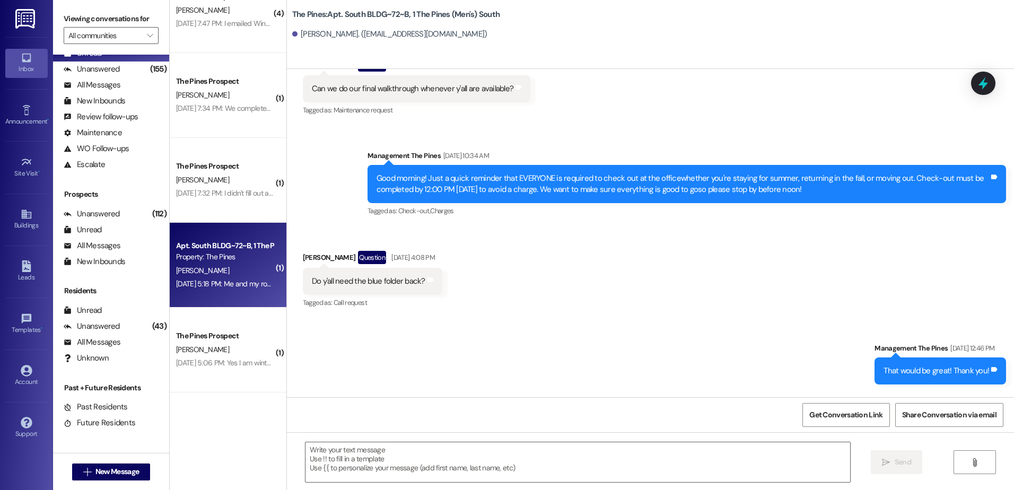
scroll to position [74999, 0]
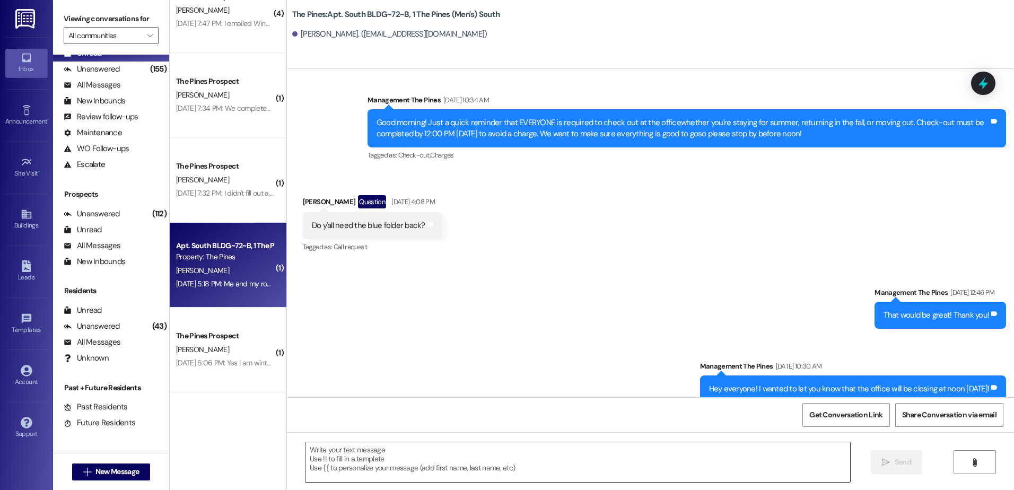
click at [384, 463] on textarea at bounding box center [577, 462] width 544 height 40
click at [337, 454] on textarea "Hey" at bounding box center [577, 462] width 544 height 40
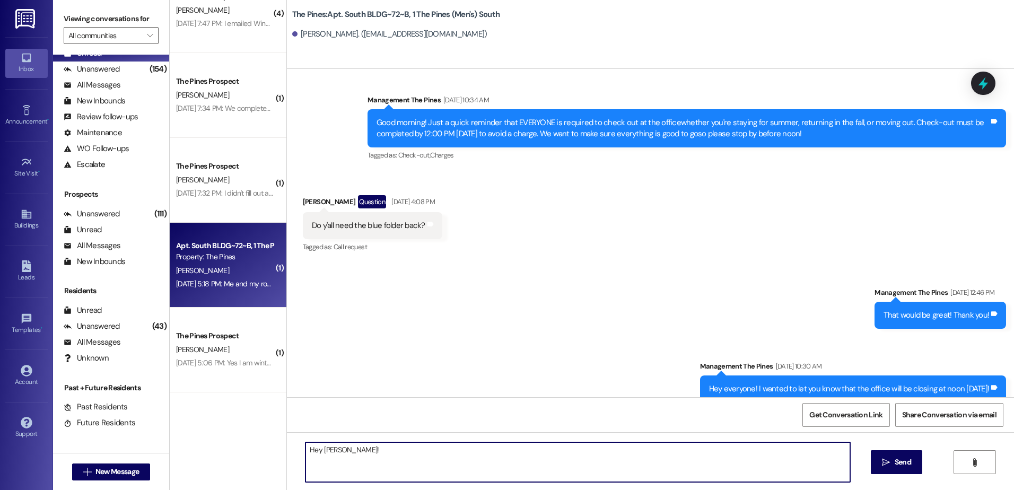
click at [369, 450] on textarea "Hey Anthony!" at bounding box center [577, 462] width 544 height 40
drag, startPoint x: 505, startPoint y: 447, endPoint x: 449, endPoint y: 450, distance: 56.3
click at [449, 450] on textarea "Hey Anthony! You guys are welcome to move in anytime if you" at bounding box center [577, 462] width 544 height 40
type textarea "Hey Anthony! You guys are welcome to move in up to a week beforehand! If you wo…"
click at [915, 460] on button " Send" at bounding box center [896, 462] width 51 height 24
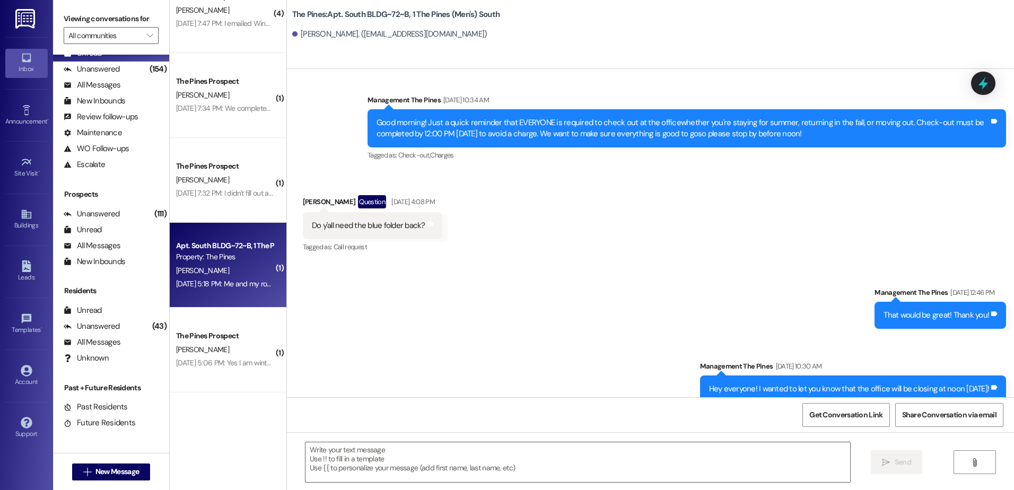
scroll to position [74998, 0]
click at [120, 468] on span "New Message" at bounding box center [116, 471] width 43 height 11
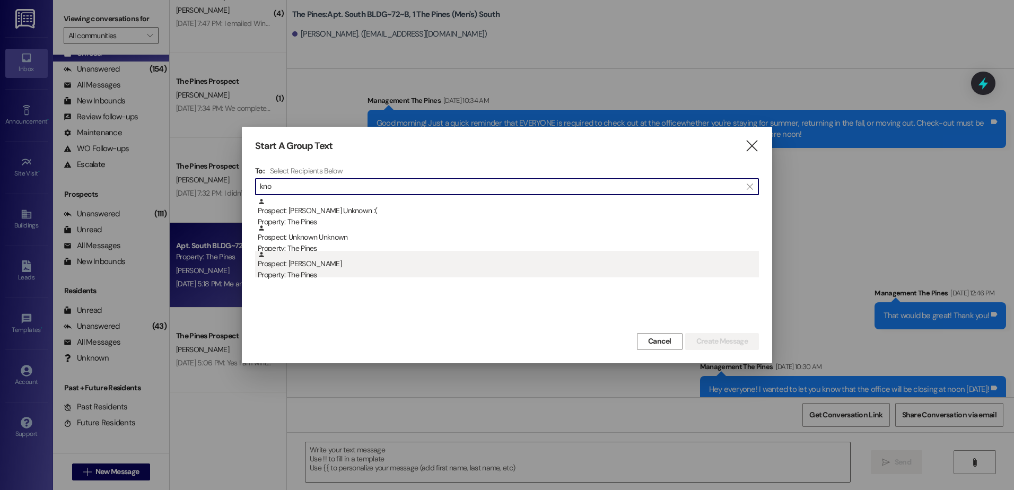
type input "kno"
click at [348, 273] on div "Property: The Pines" at bounding box center [508, 274] width 501 height 11
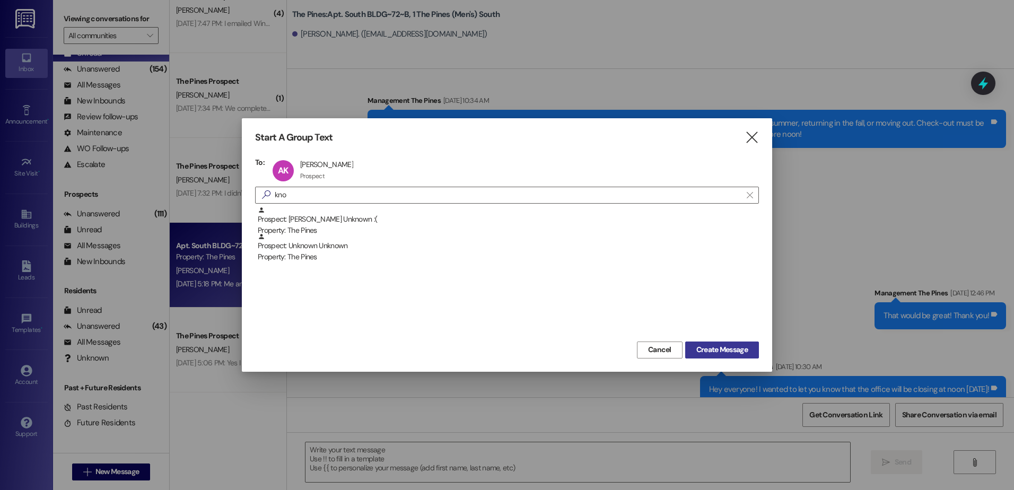
click at [713, 351] on span "Create Message" at bounding box center [721, 349] width 51 height 11
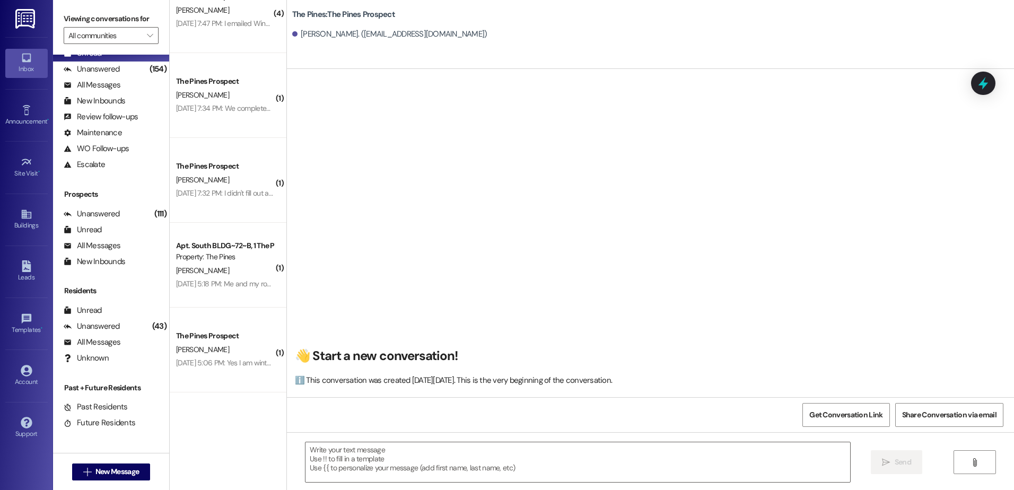
scroll to position [1, 0]
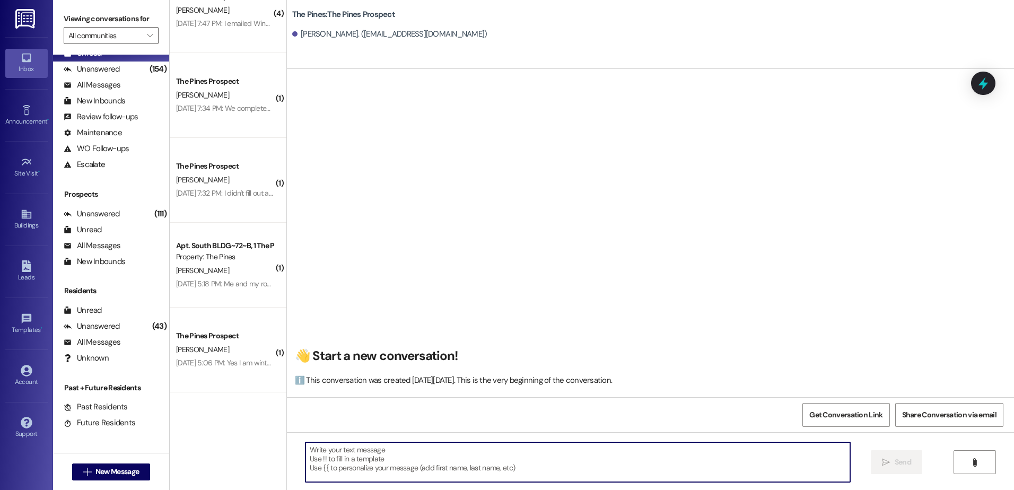
click at [399, 445] on textarea at bounding box center [577, 462] width 544 height 40
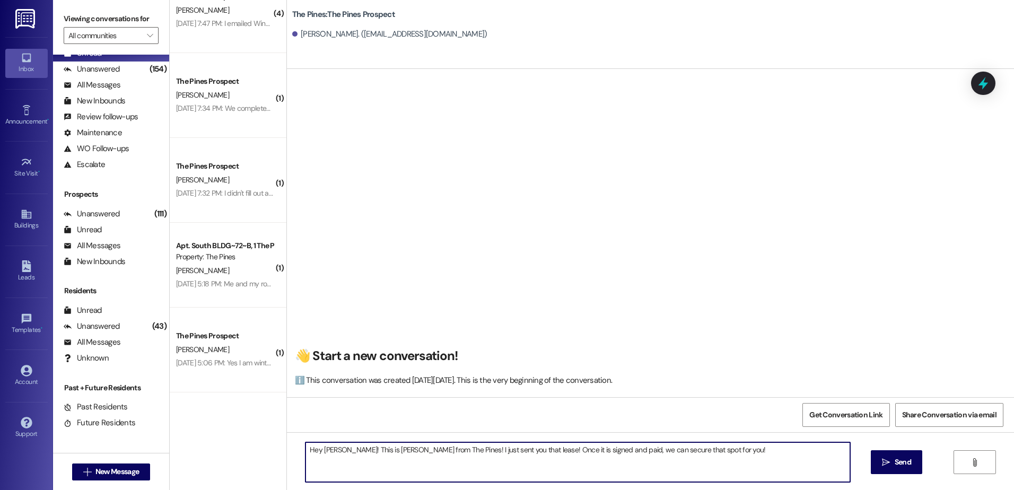
drag, startPoint x: 719, startPoint y: 453, endPoint x: 300, endPoint y: 455, distance: 418.9
click at [305, 455] on textarea "Hey Alisha! This is Andrew from The Pines! I just sent you that lease! Once it …" at bounding box center [577, 462] width 544 height 40
type textarea "Hey Alisha! This is Andrew from The Pines! I just sent you that lease! Once it …"
click at [883, 467] on span " Send" at bounding box center [896, 462] width 33 height 11
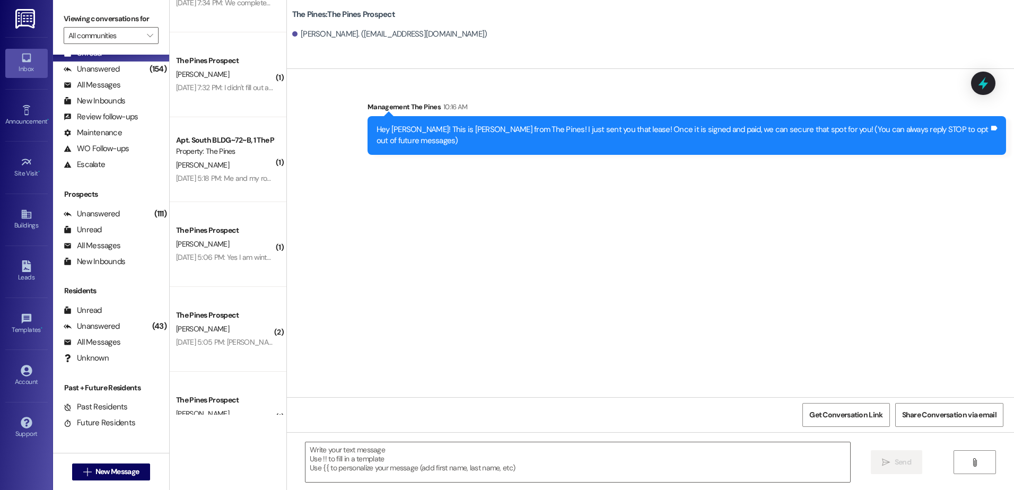
scroll to position [477, 0]
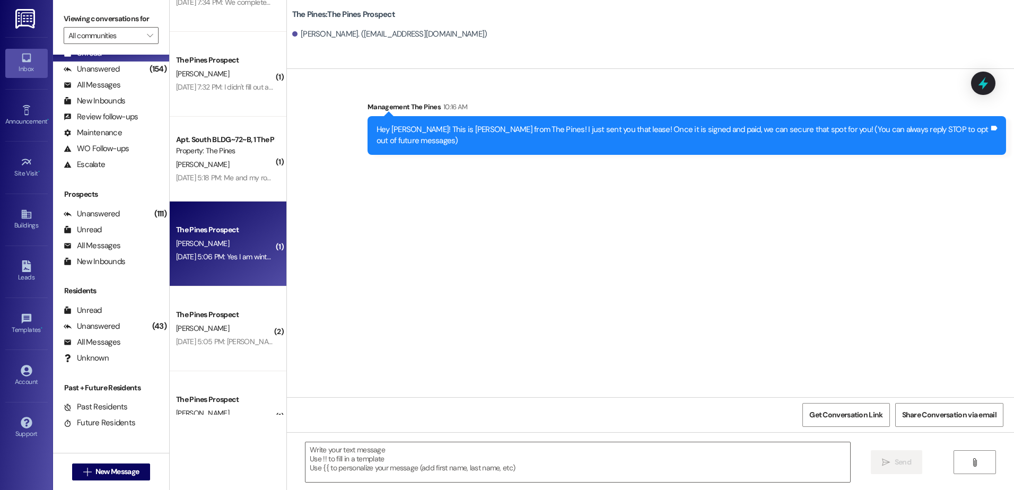
click at [187, 252] on div "Aug 08, 2025 at 5:06 PM: Yes I am winter semester! Aug 08, 2025 at 5:06 PM: Yes…" at bounding box center [240, 257] width 129 height 10
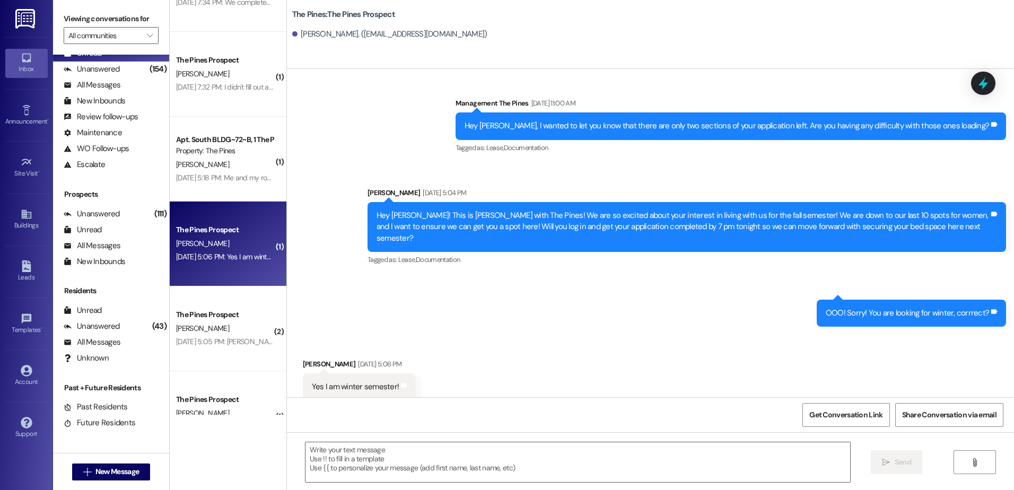
scroll to position [105, 0]
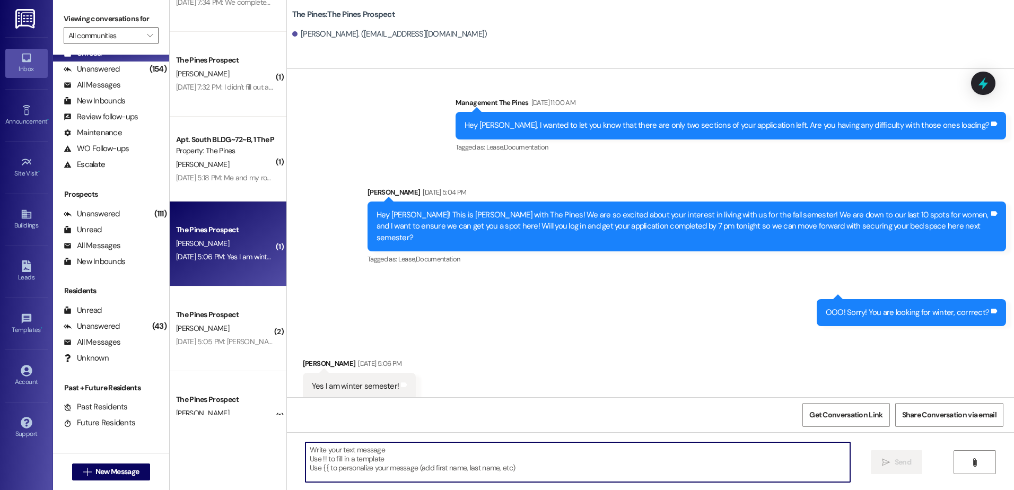
click at [443, 458] on textarea at bounding box center [577, 462] width 544 height 40
type textarea "G"
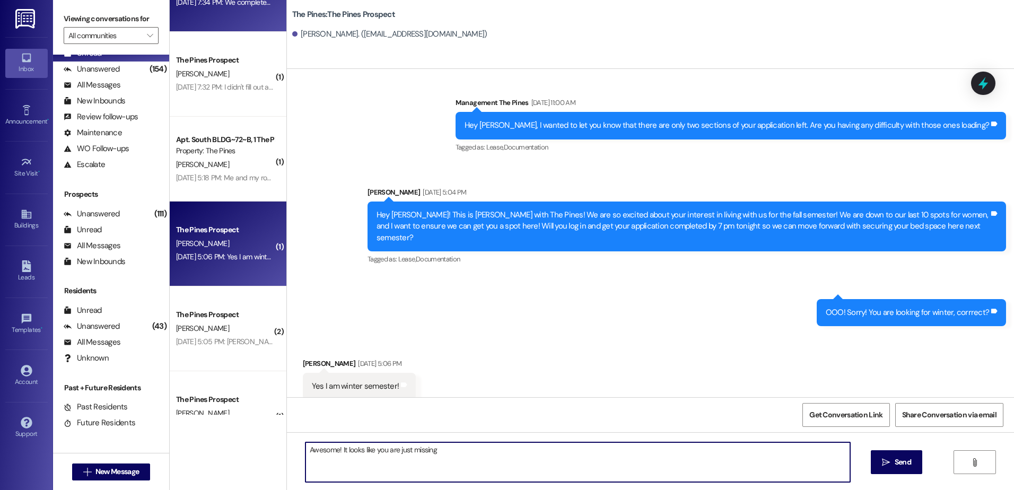
type textarea "Awesome! It looks like you are just missing"
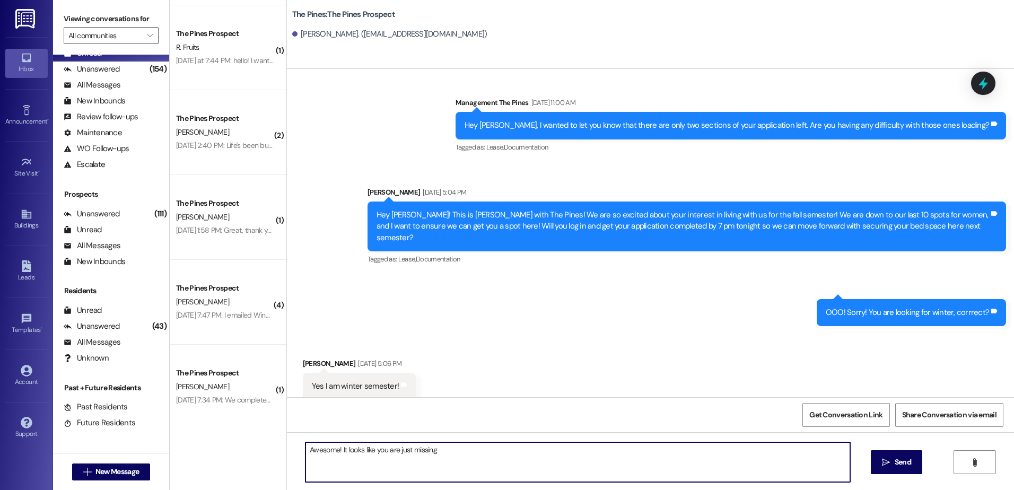
scroll to position [0, 0]
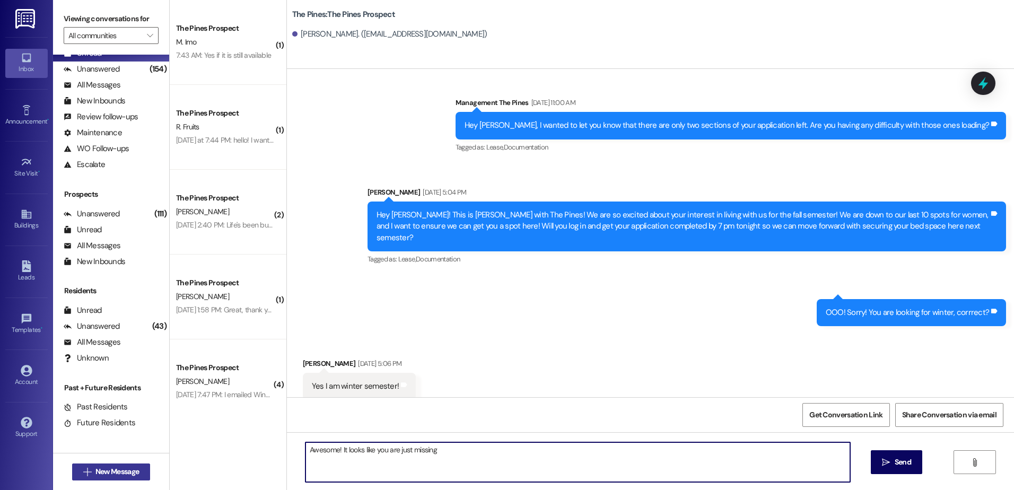
click at [139, 469] on button " New Message" at bounding box center [111, 471] width 78 height 17
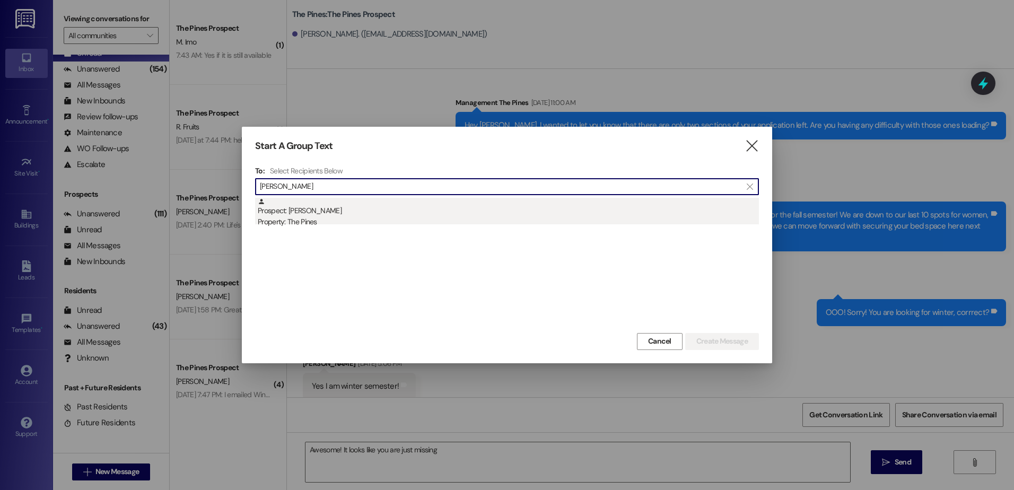
type input "[PERSON_NAME]"
click at [352, 206] on div "Prospect: [PERSON_NAME] Property: The Pines" at bounding box center [508, 213] width 501 height 30
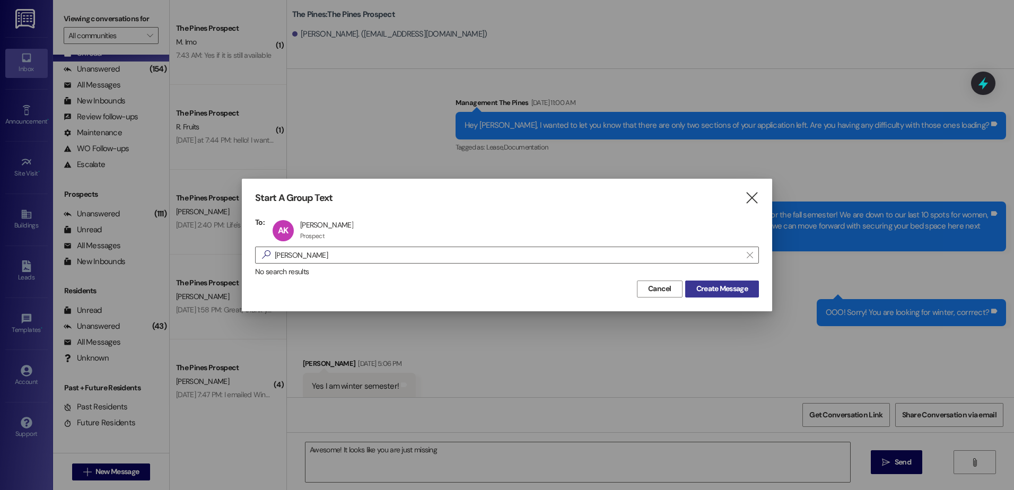
click at [706, 287] on span "Create Message" at bounding box center [721, 288] width 51 height 11
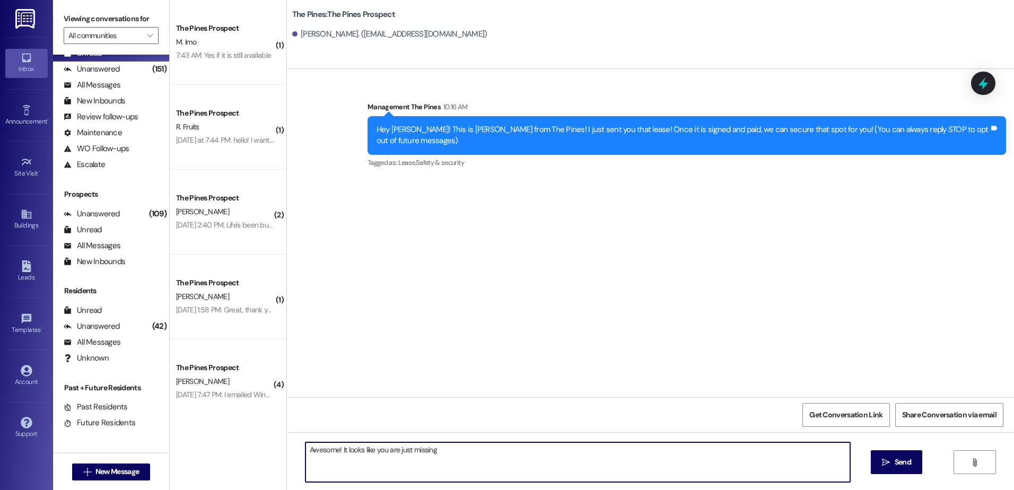
drag, startPoint x: 436, startPoint y: 452, endPoint x: 270, endPoint y: 466, distance: 166.1
click at [270, 466] on div "( 1 ) The Pines Prospect M. Imo 7:43 AM: Yes if it is still available 7:43 AM: …" at bounding box center [592, 245] width 844 height 490
paste textarea "[URL][DOMAIN_NAME]"
type textarea "[URL][DOMAIN_NAME]"
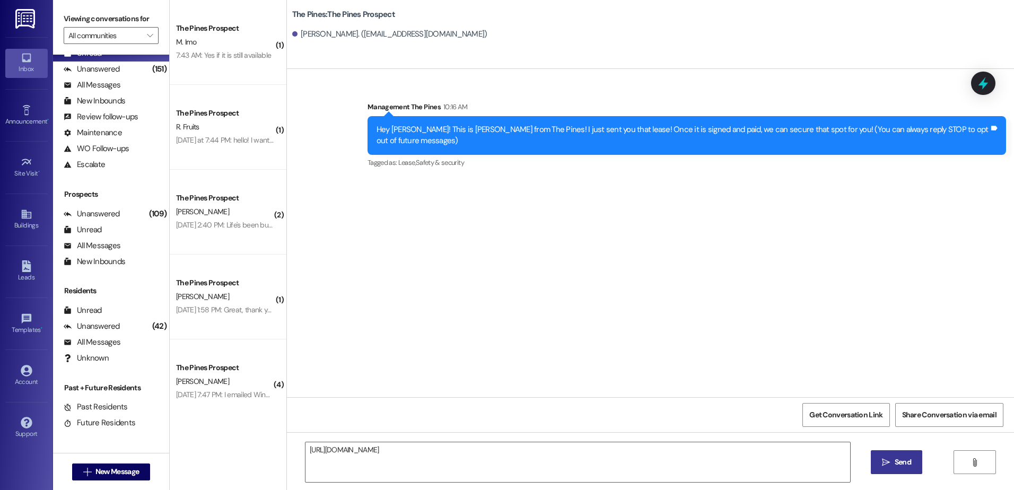
click at [896, 466] on span "Send" at bounding box center [903, 462] width 16 height 11
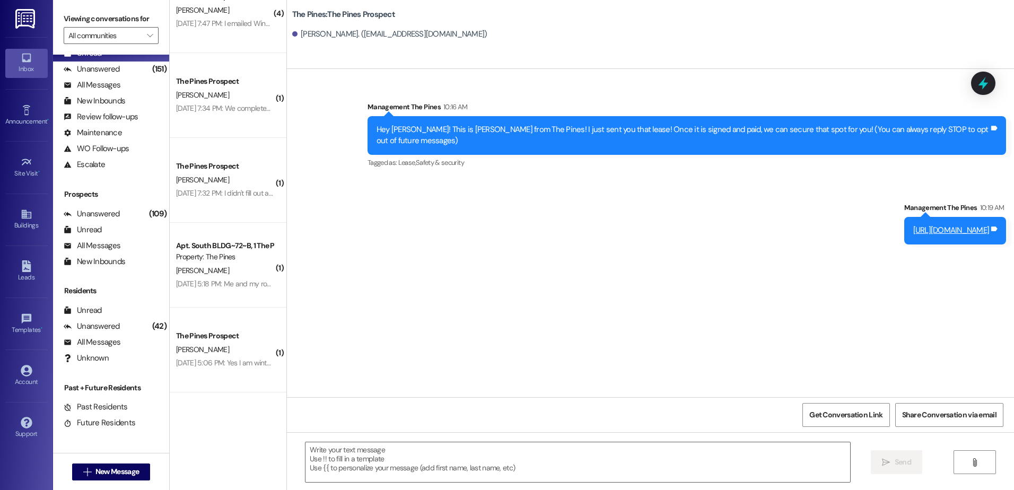
scroll to position [424, 0]
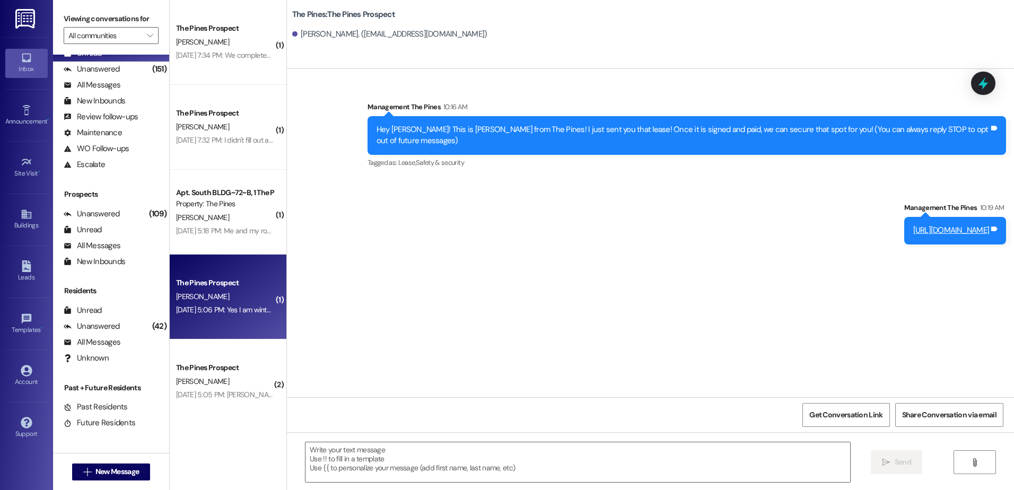
click at [204, 312] on div "Aug 08, 2025 at 5:06 PM: Yes I am winter semester! Aug 08, 2025 at 5:06 PM: Yes…" at bounding box center [240, 310] width 129 height 10
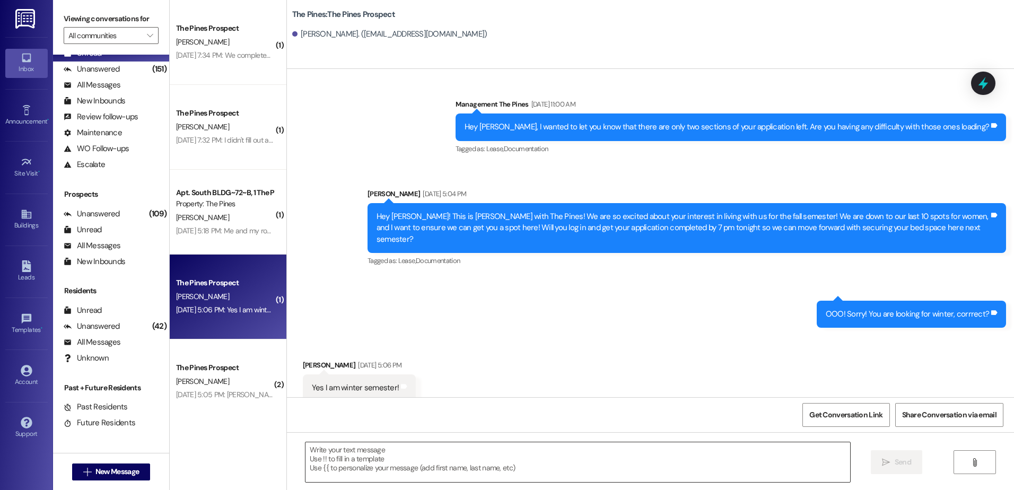
scroll to position [104, 0]
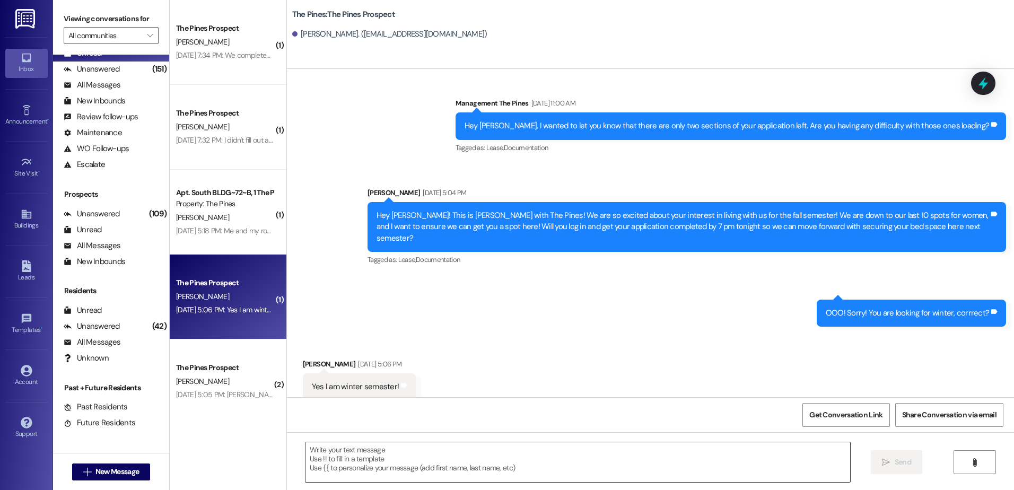
click at [361, 454] on textarea at bounding box center [577, 462] width 544 height 40
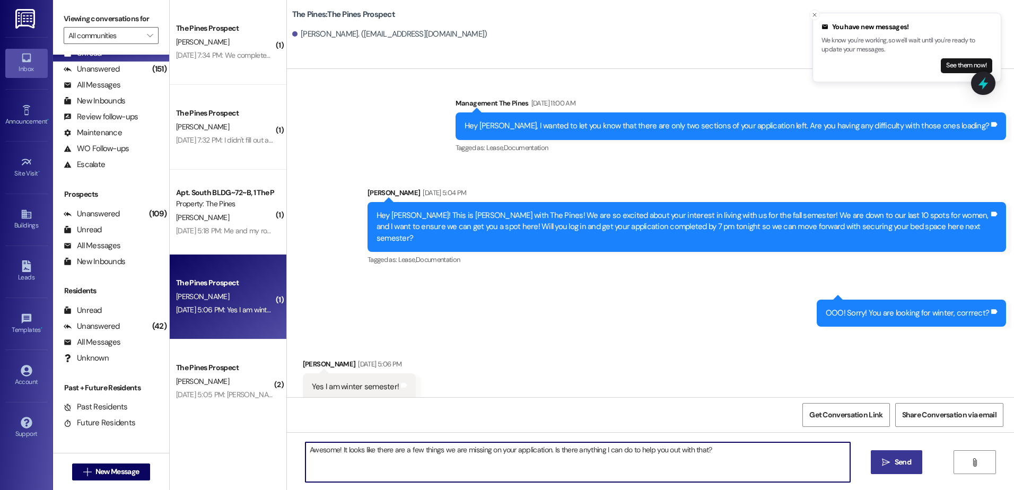
drag, startPoint x: 719, startPoint y: 444, endPoint x: 244, endPoint y: 433, distance: 475.2
click at [244, 433] on div "( 1 ) The Pines Prospect L. Ipson Aug 09, 2025 at 1:58 PM: Great, thank you so …" at bounding box center [592, 245] width 844 height 490
type textarea "Awesome! It looks like there are a few things we are missing on your applicatio…"
click at [889, 461] on icon "" at bounding box center [886, 462] width 8 height 8
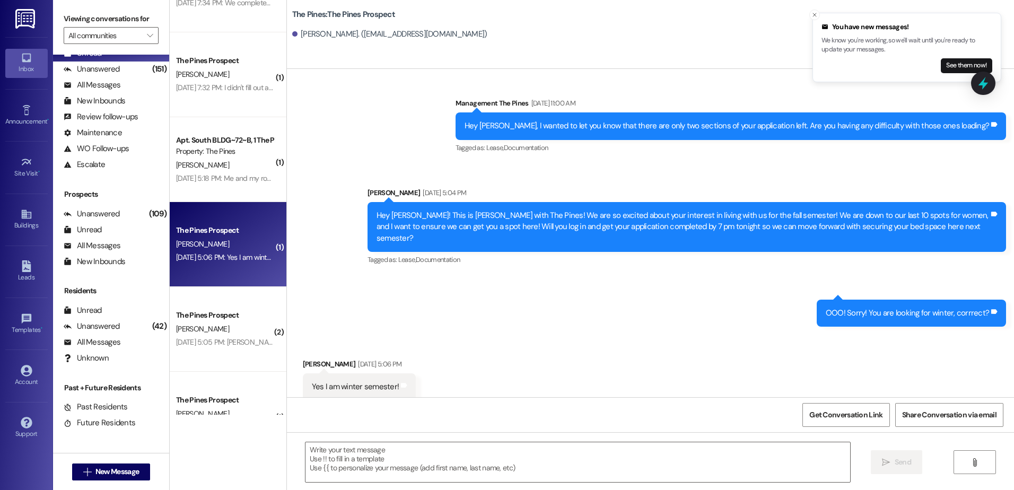
scroll to position [477, 0]
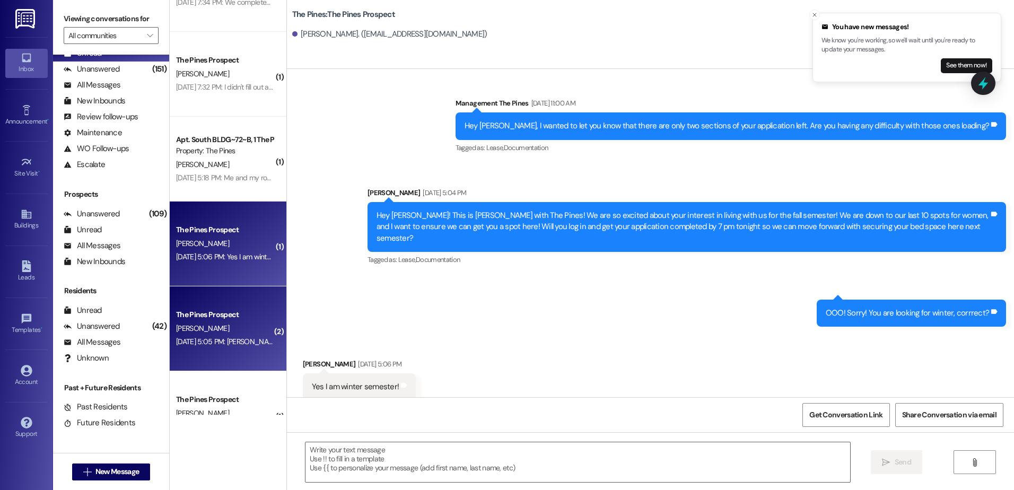
click at [224, 344] on div "Aug 08, 2025 at 5:05 PM: Sarah proctor Aug 08, 2025 at 5:05 PM: Sarah proctor" at bounding box center [228, 342] width 104 height 10
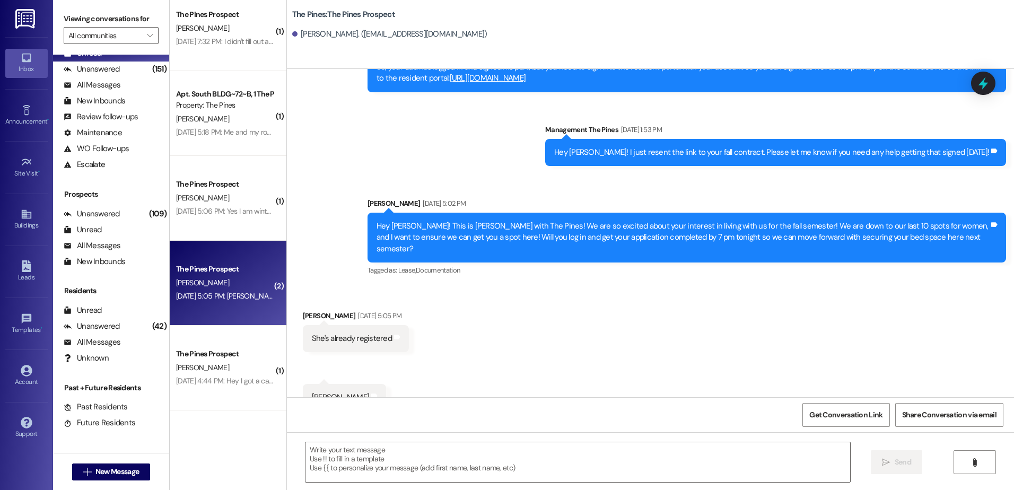
scroll to position [583, 0]
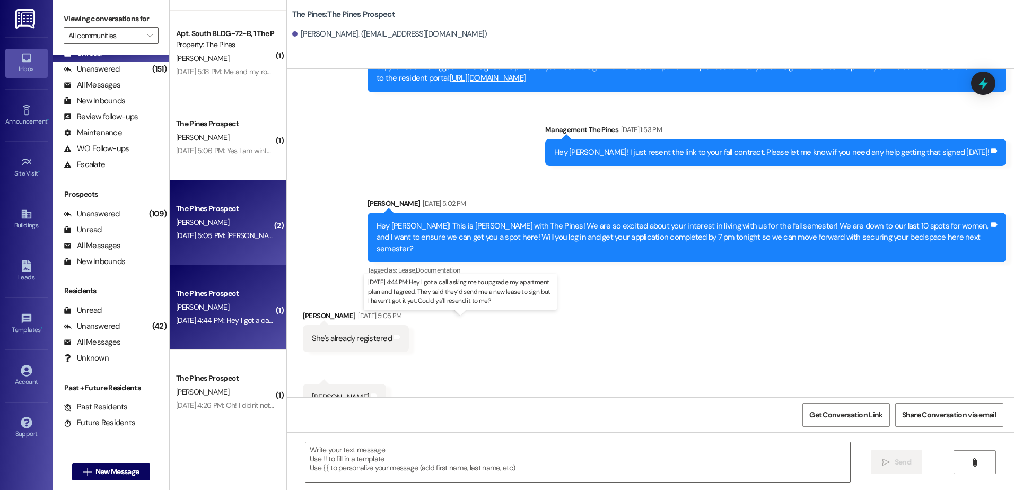
click at [212, 319] on div "Aug 08, 2025 at 4:44 PM: Hey I got a call asking me to upgrade my apartment pla…" at bounding box center [457, 320] width 563 height 10
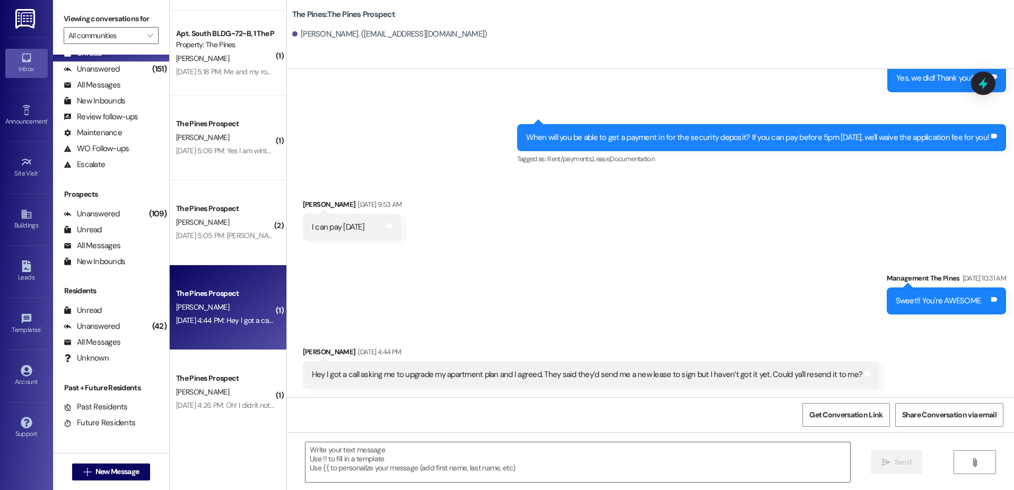
scroll to position [464, 0]
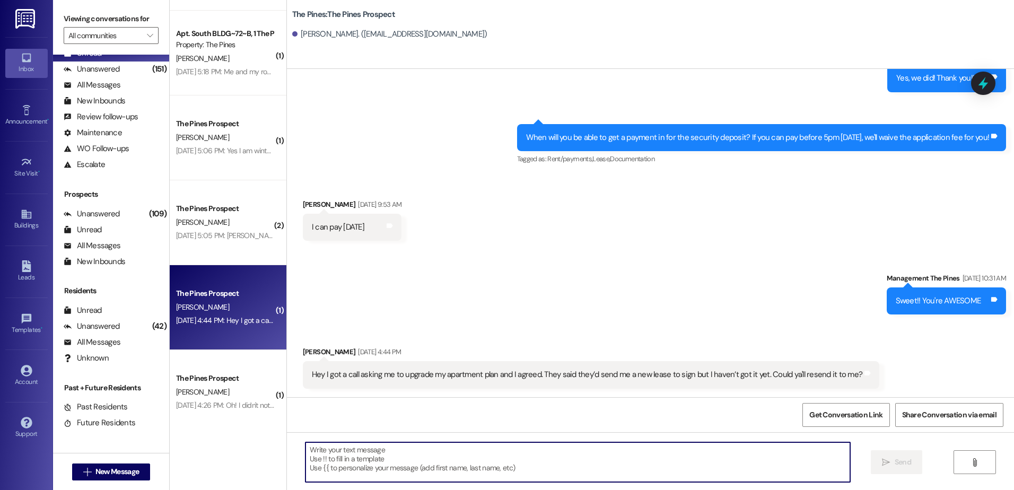
click at [388, 461] on textarea at bounding box center [577, 462] width 544 height 40
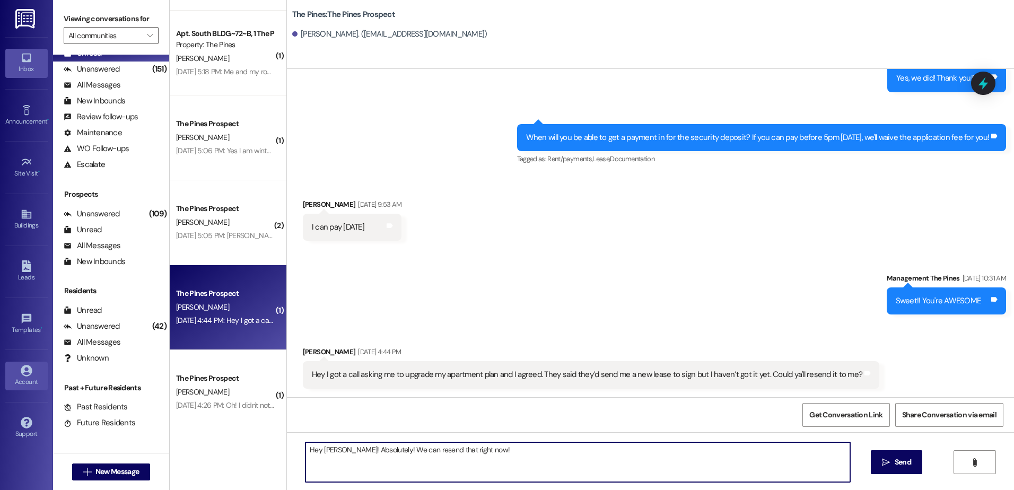
type textarea "Hey Sam! Absolutely! We can resend that right now!"
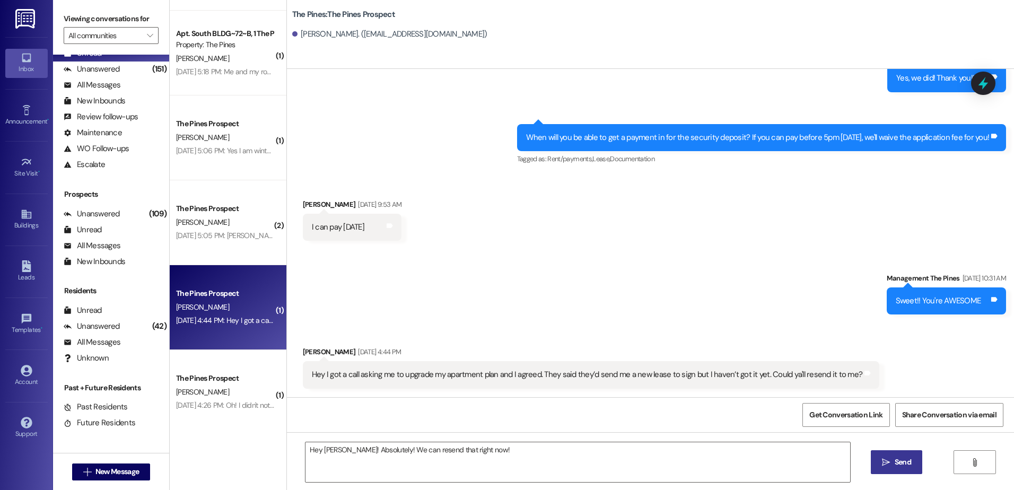
click at [892, 466] on span "Send" at bounding box center [902, 462] width 21 height 11
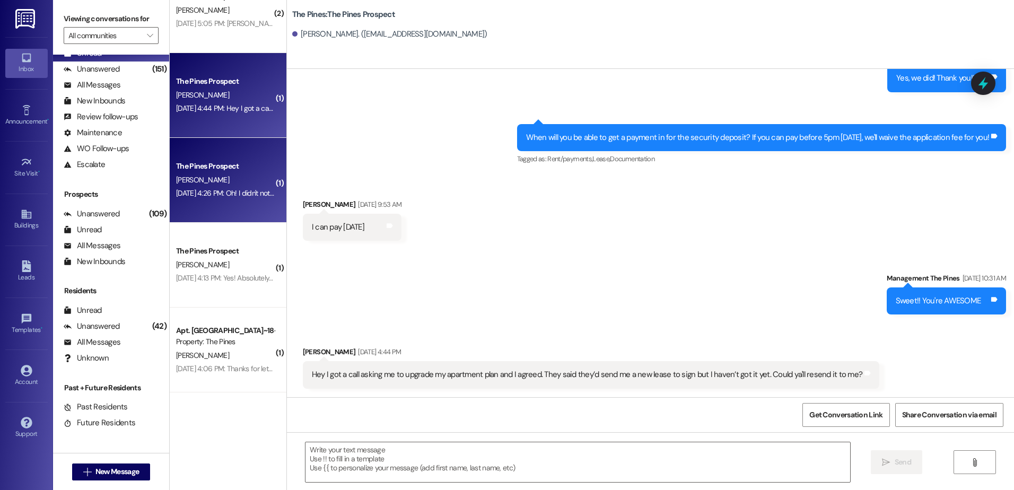
scroll to position [463, 0]
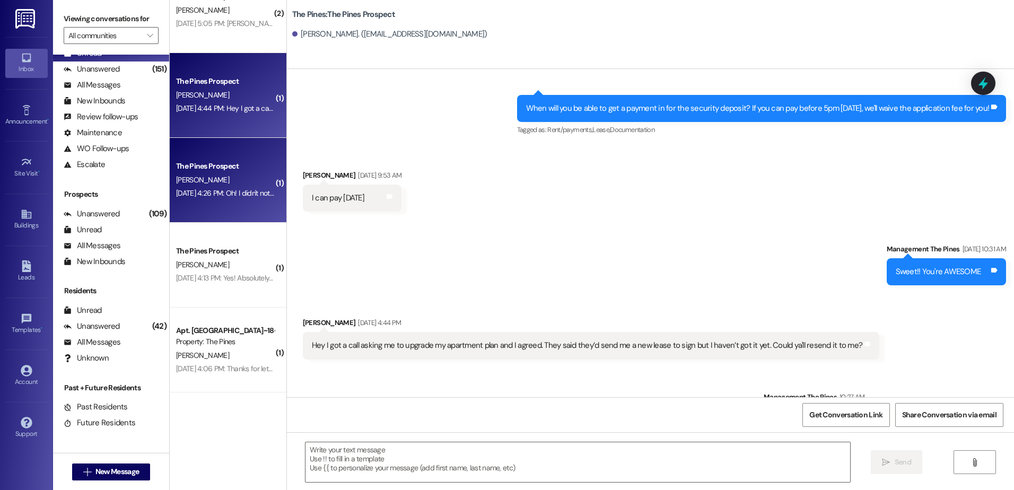
click at [213, 187] on div "Aug 08, 2025 at 4:26 PM: Oh! I didn't notice that! I thought it was just to me.…" at bounding box center [225, 193] width 100 height 13
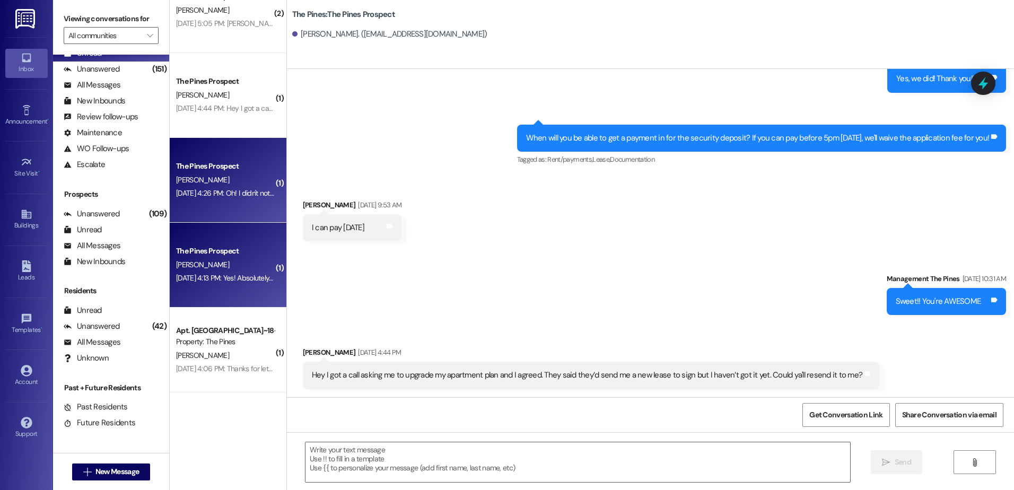
click at [201, 278] on div "Aug 08, 2025 at 4:13 PM: Yes! Absolutely. I've been having difficulties with th…" at bounding box center [383, 278] width 415 height 10
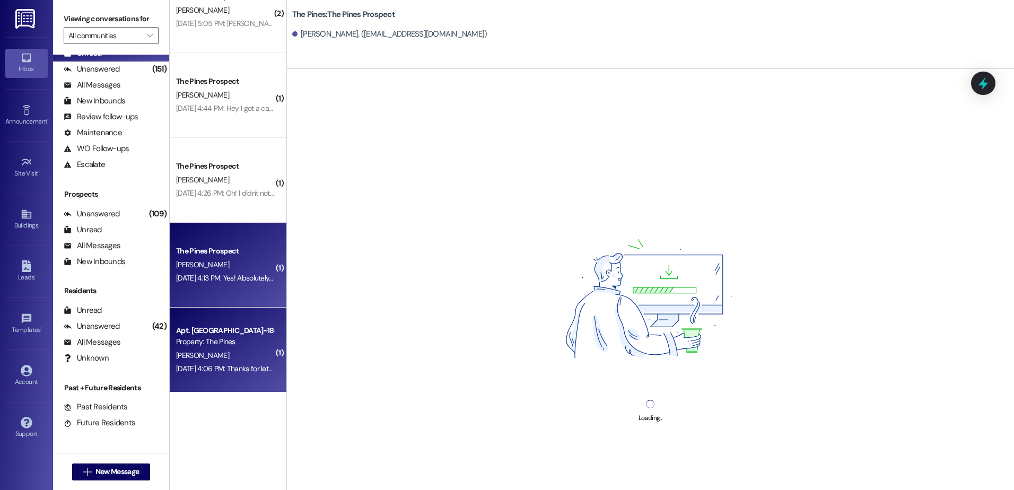
click at [214, 358] on div "V. Westphal" at bounding box center [225, 355] width 100 height 13
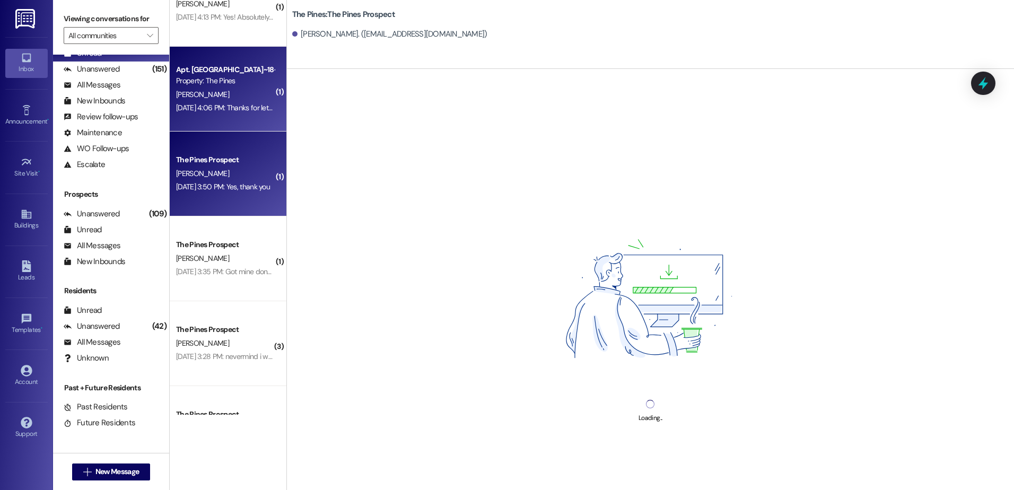
scroll to position [1060, 0]
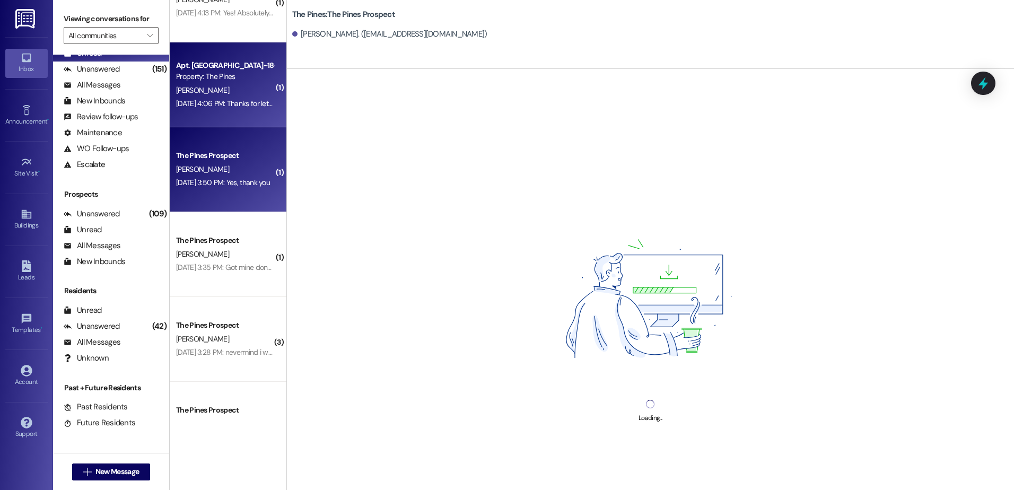
click at [227, 175] on div "L. Nelson" at bounding box center [225, 169] width 100 height 13
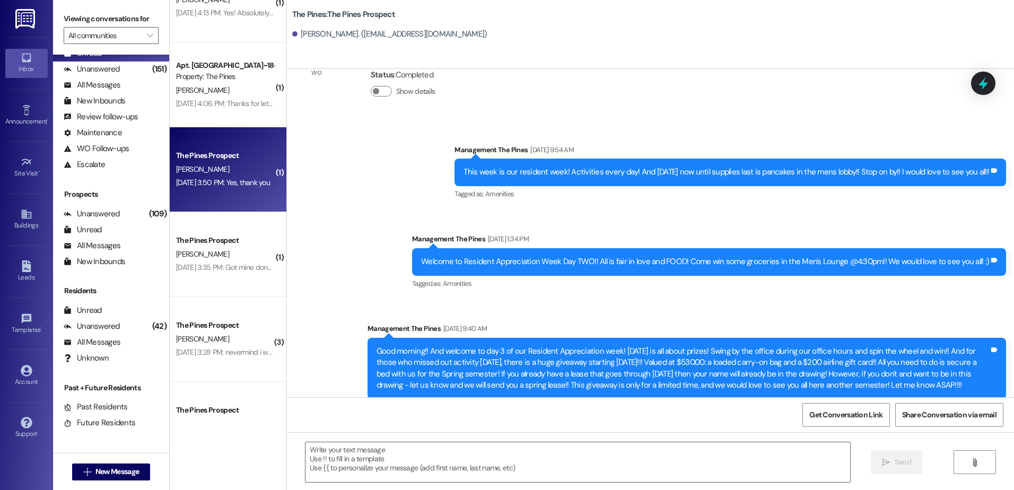
scroll to position [150, 0]
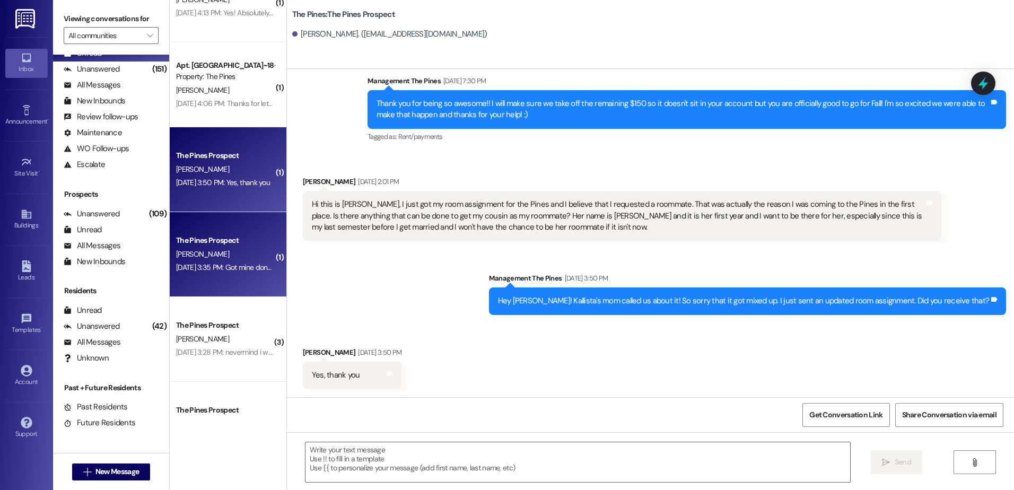
click at [206, 251] on div "L. Nelson" at bounding box center [225, 254] width 100 height 13
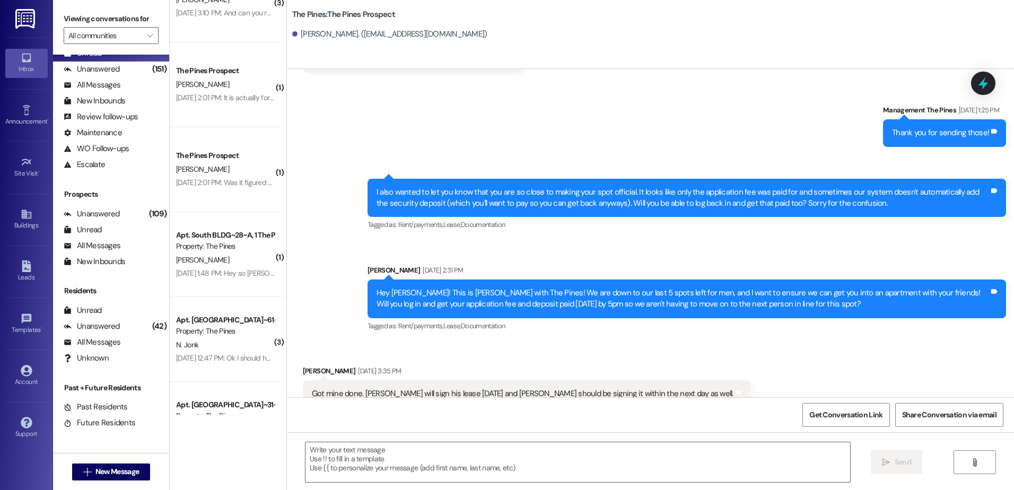
scroll to position [1682, 0]
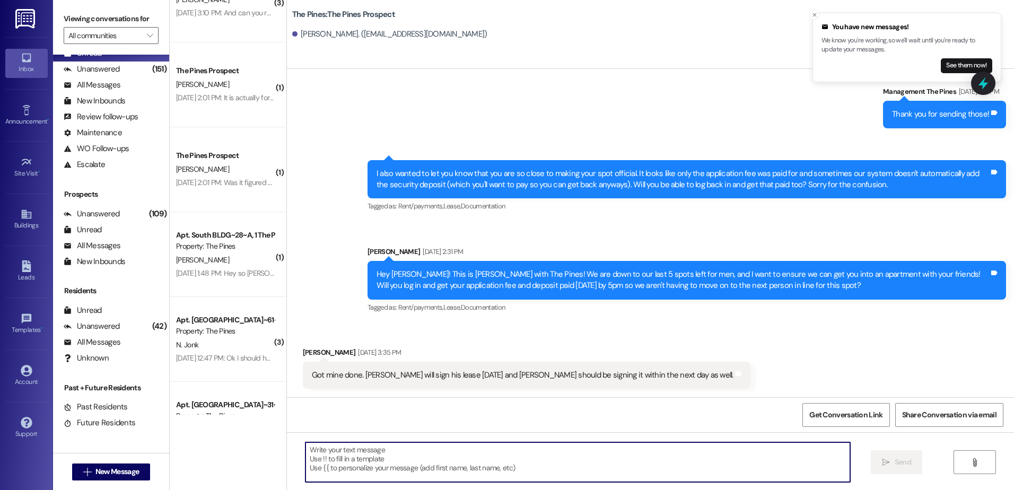
click at [486, 455] on textarea at bounding box center [577, 462] width 544 height 40
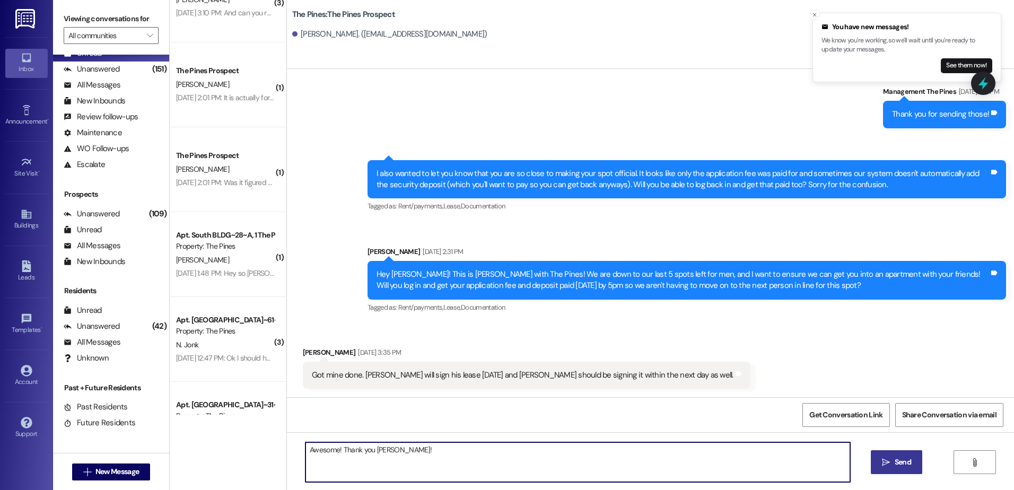
type textarea "Awesome! Thank you Levi!"
click at [905, 471] on button " Send" at bounding box center [896, 462] width 51 height 24
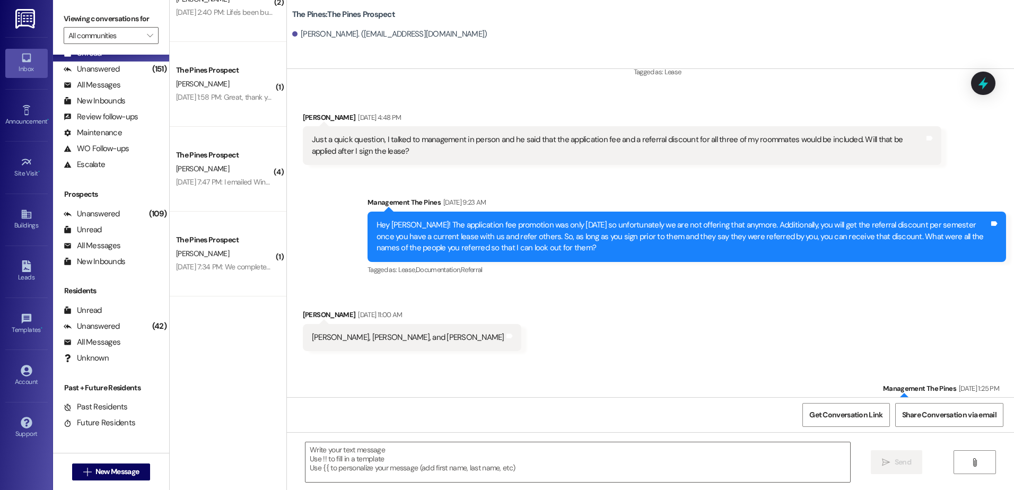
scroll to position [0, 0]
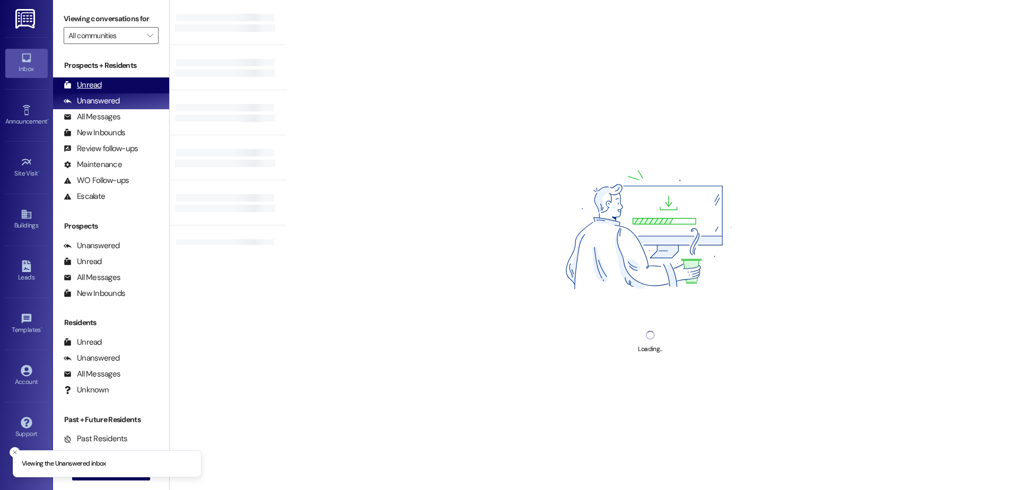
click at [90, 85] on div "Unread" at bounding box center [83, 85] width 38 height 11
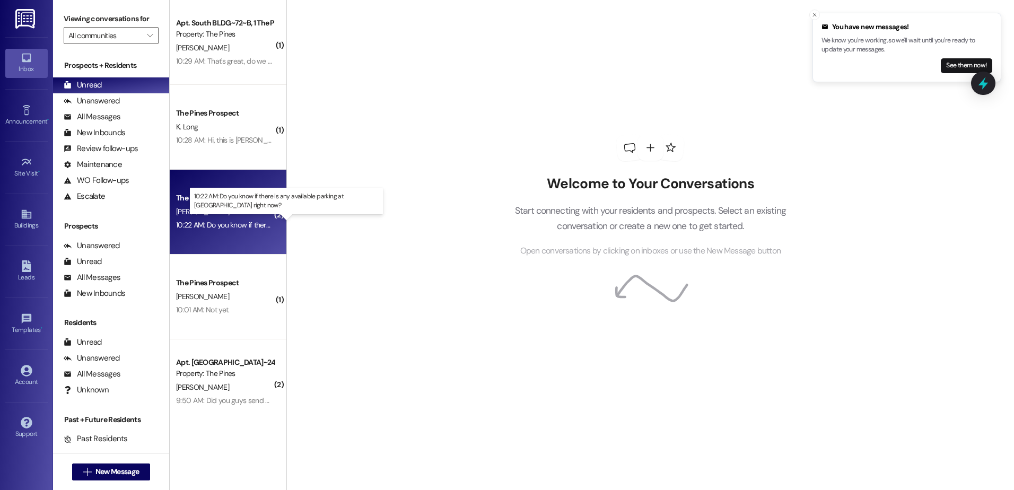
click at [239, 222] on div "10:22 AM: Do you know if there is any available parking at [GEOGRAPHIC_DATA] ri…" at bounding box center [314, 225] width 277 height 10
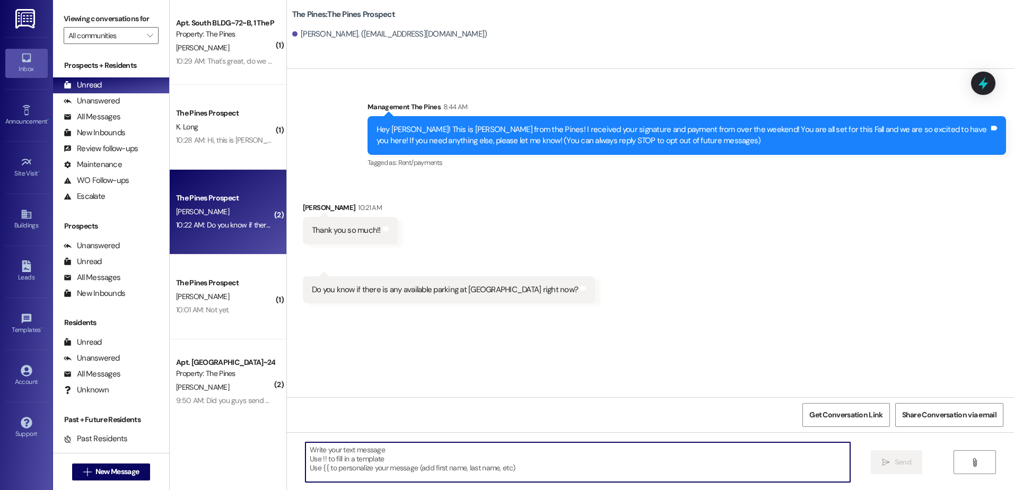
click at [401, 463] on textarea at bounding box center [577, 462] width 544 height 40
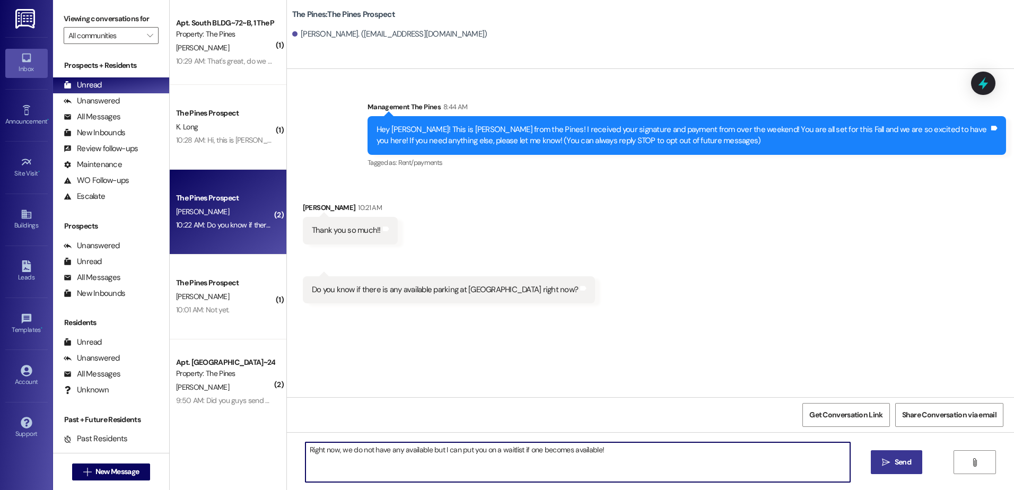
type textarea "Right now, we do not have any available but I can put you on a waitlist if one …"
click at [892, 463] on span "Send" at bounding box center [902, 462] width 21 height 11
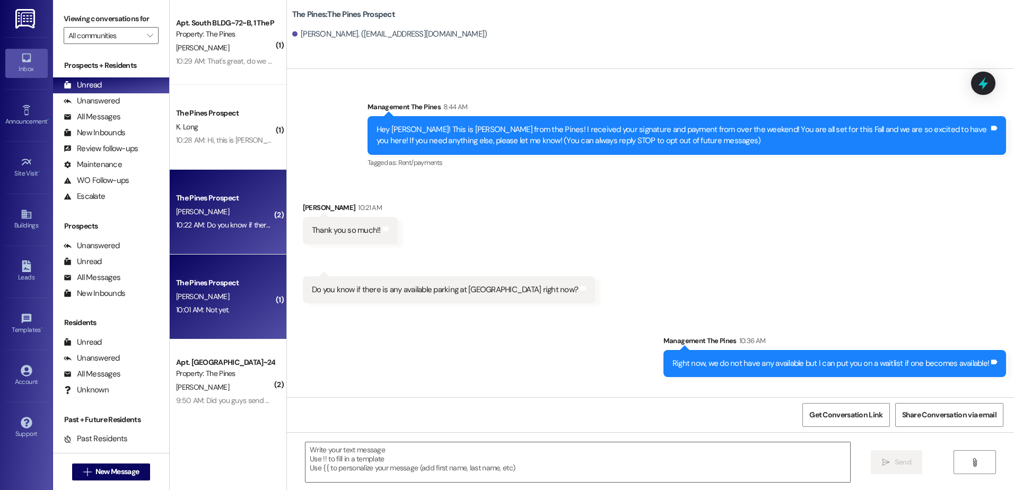
click at [235, 308] on div "10:01 AM: Not yet. 10:01 AM: Not yet." at bounding box center [225, 309] width 100 height 13
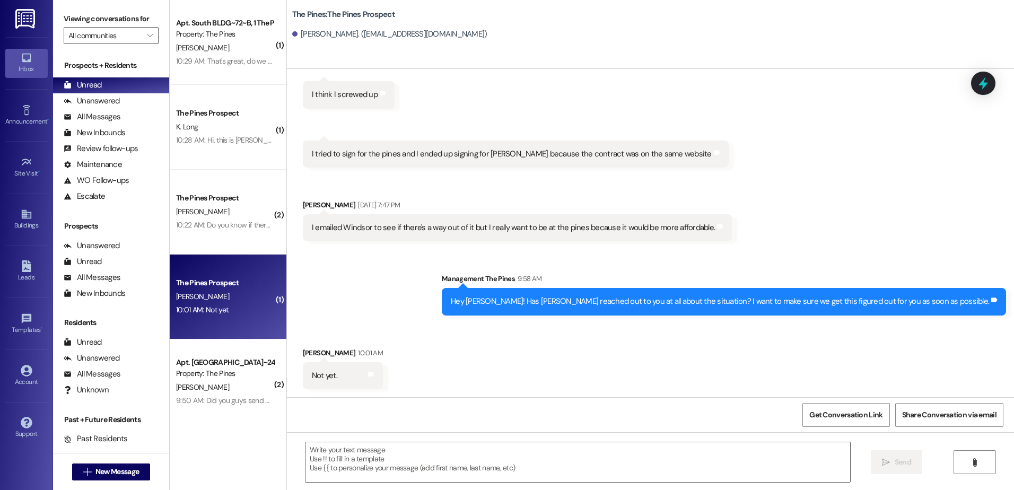
scroll to position [280, 0]
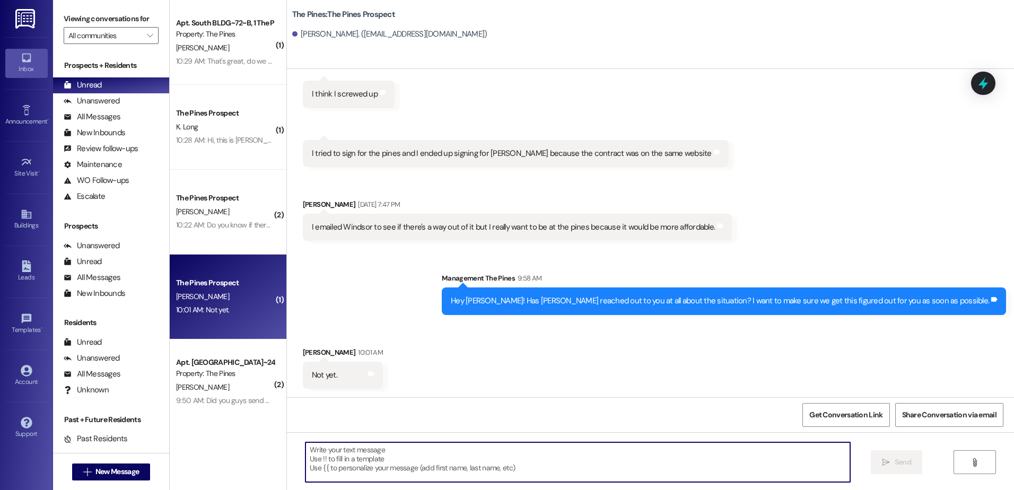
click at [369, 467] on textarea at bounding box center [577, 462] width 544 height 40
type textarea "A"
type textarea "o"
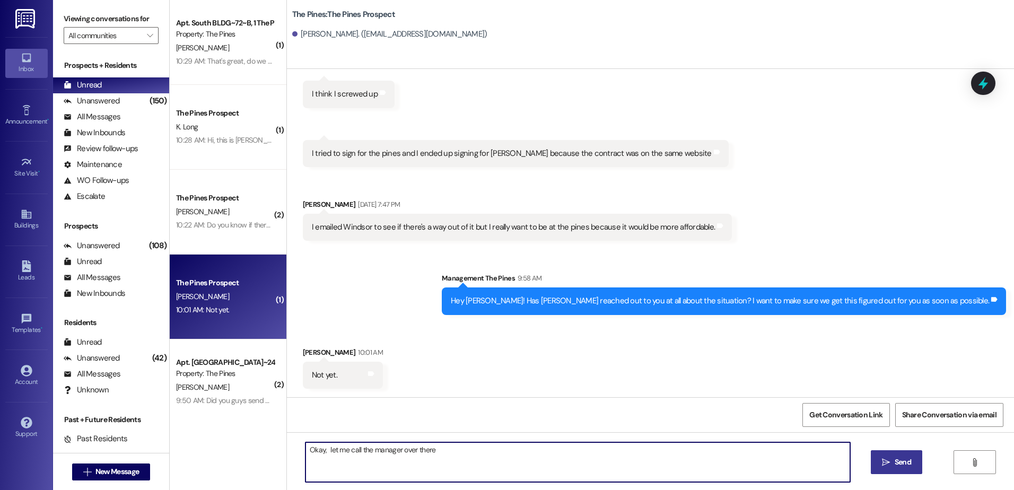
drag, startPoint x: 453, startPoint y: 458, endPoint x: 321, endPoint y: 447, distance: 131.9
click at [321, 447] on textarea "Okay, let me call the manager over there" at bounding box center [577, 462] width 544 height 40
type textarea "Okay, I just tried to call the manager over there and it looks like she is out …"
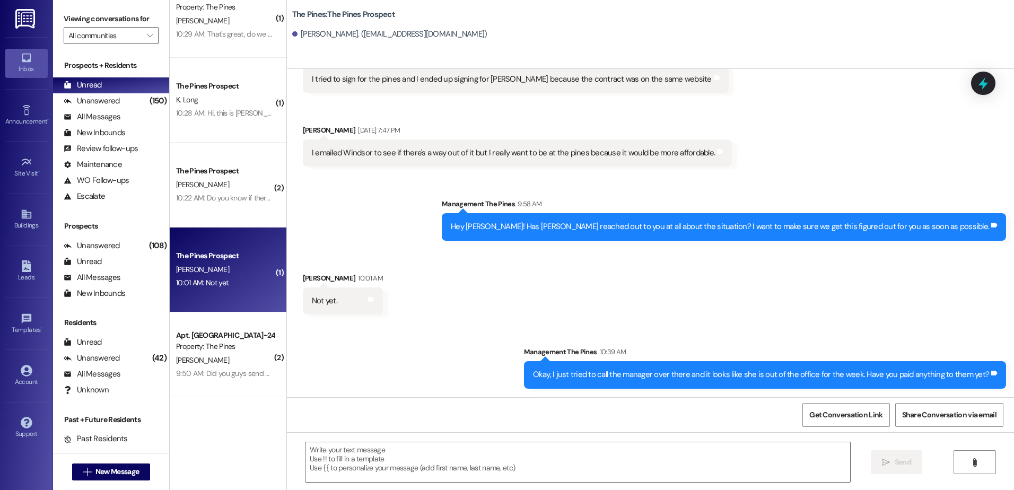
scroll to position [0, 0]
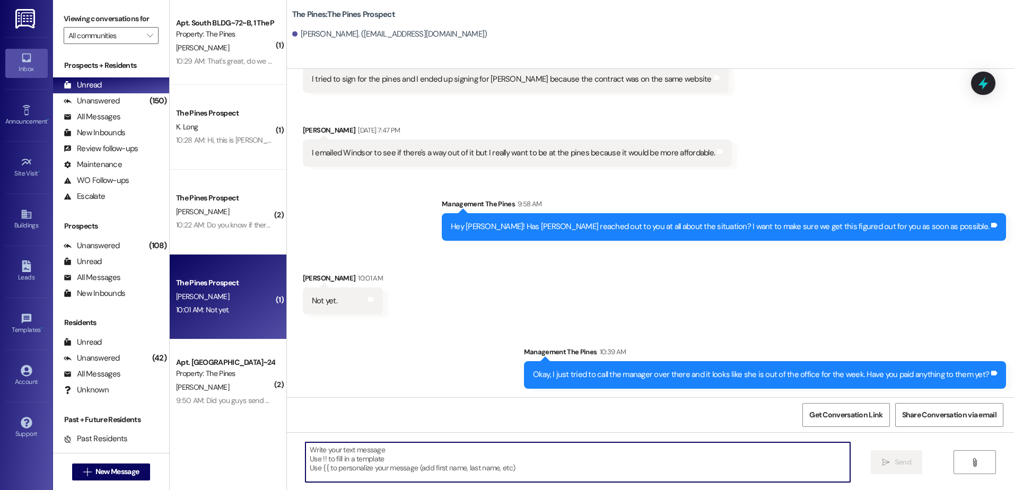
click at [400, 466] on textarea at bounding box center [577, 462] width 544 height 40
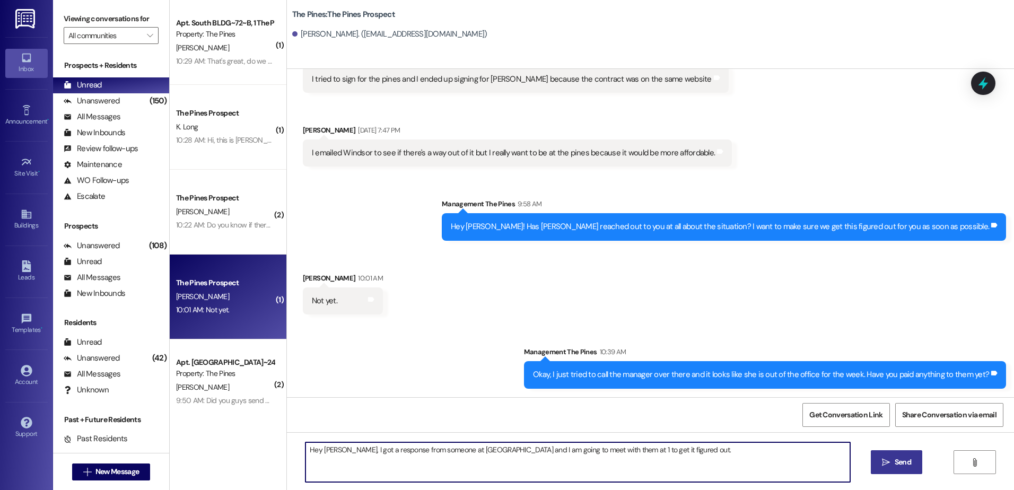
type textarea "Hey [PERSON_NAME], I got a response from someone at [GEOGRAPHIC_DATA] and I am …"
click at [890, 460] on span " Send" at bounding box center [896, 462] width 33 height 11
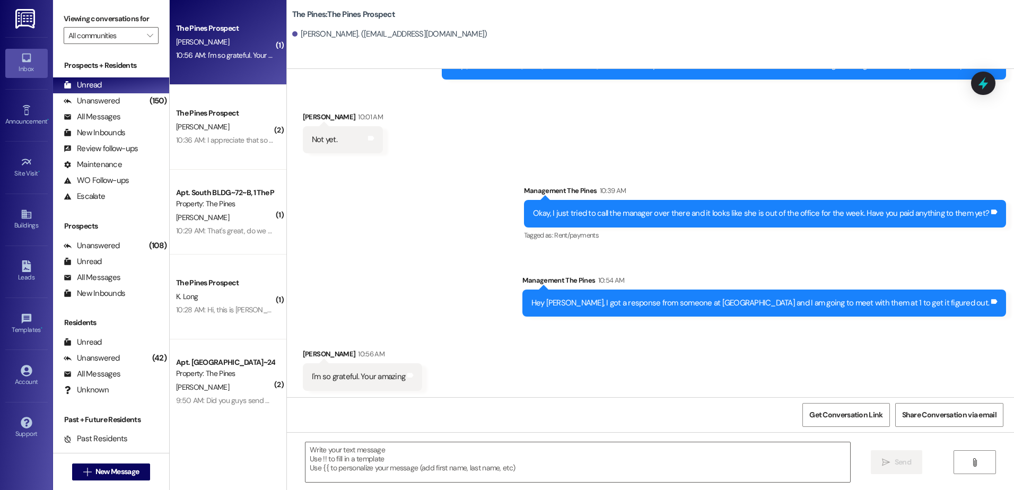
scroll to position [518, 0]
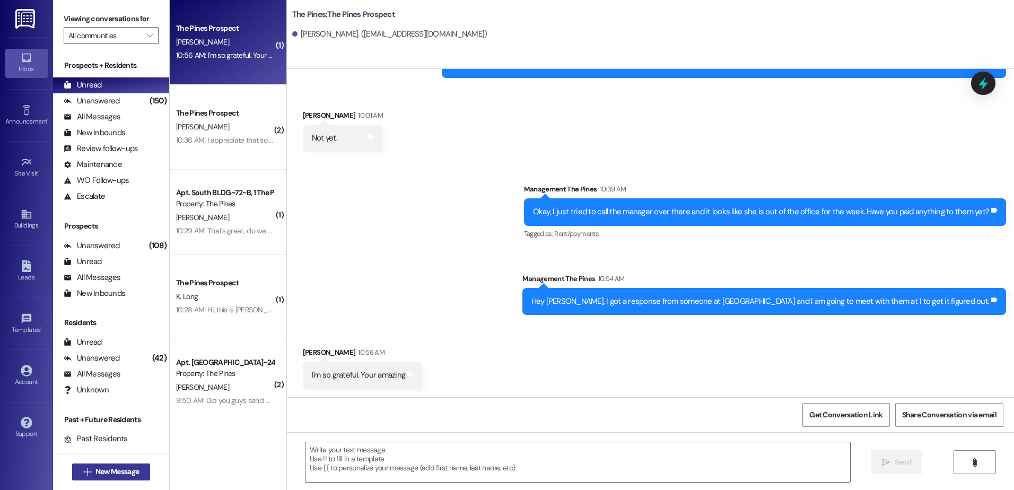
click at [101, 477] on button " New Message" at bounding box center [111, 471] width 78 height 17
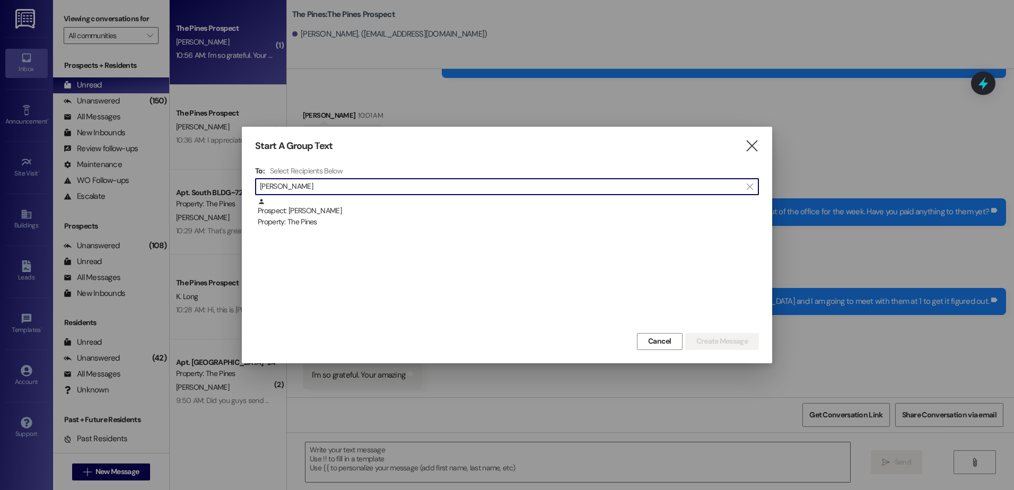
click at [309, 189] on input "[PERSON_NAME]" at bounding box center [500, 186] width 481 height 15
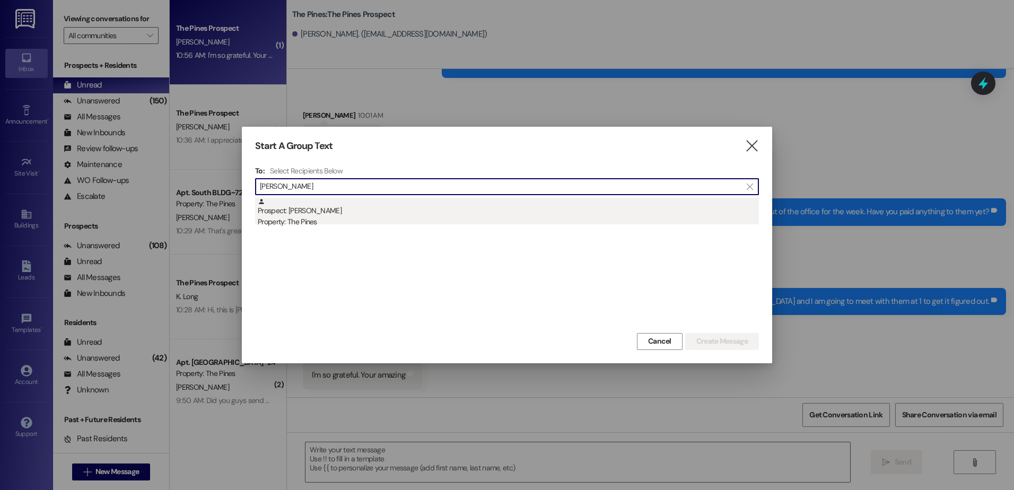
type input "[PERSON_NAME]"
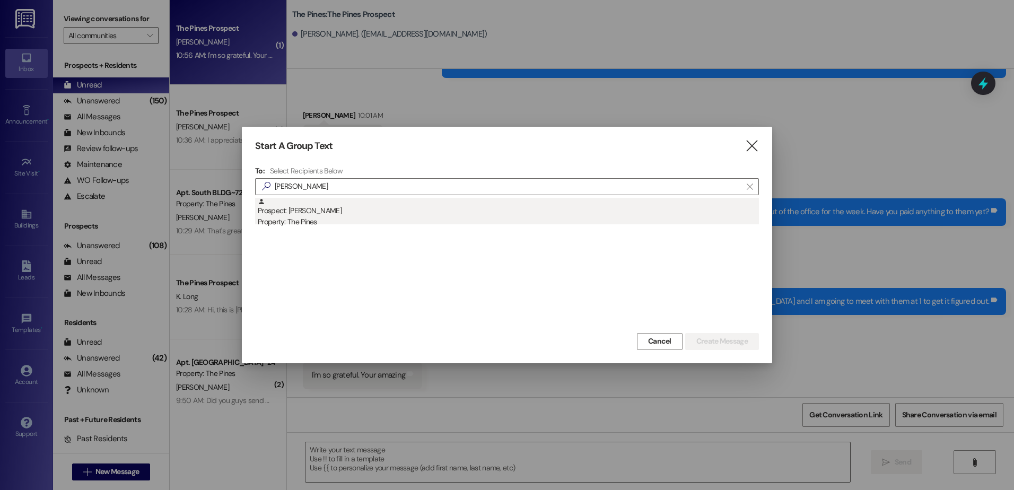
click at [309, 208] on div "Prospect: [PERSON_NAME] Property: The Pines" at bounding box center [508, 213] width 501 height 30
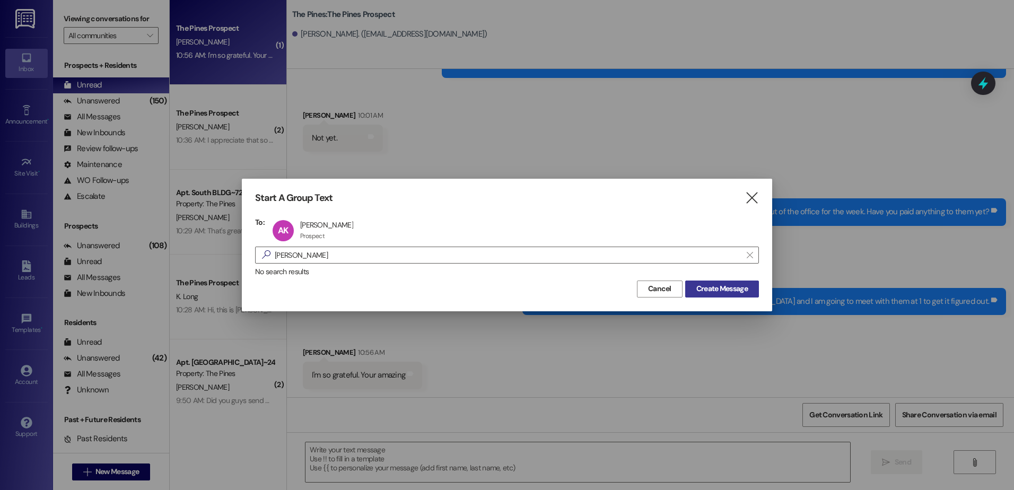
click at [729, 286] on span "Create Message" at bounding box center [721, 288] width 51 height 11
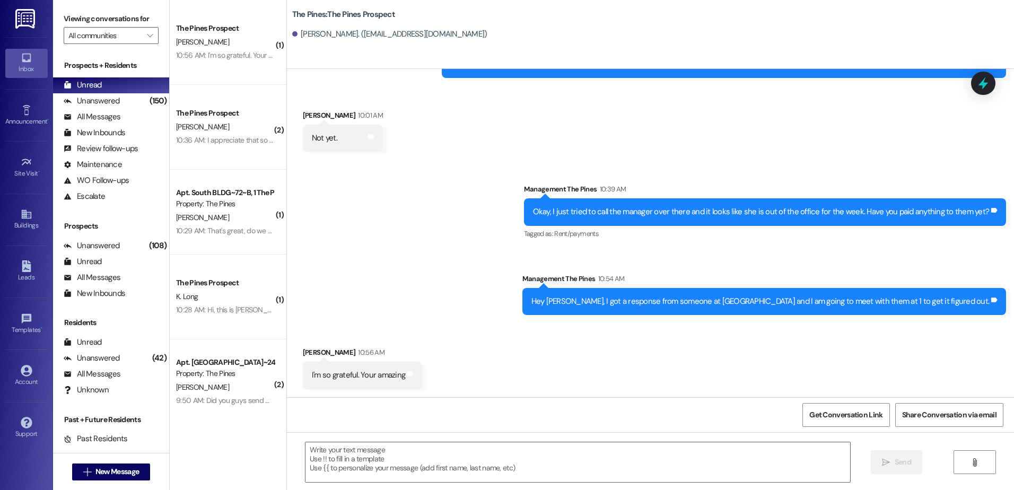
scroll to position [0, 0]
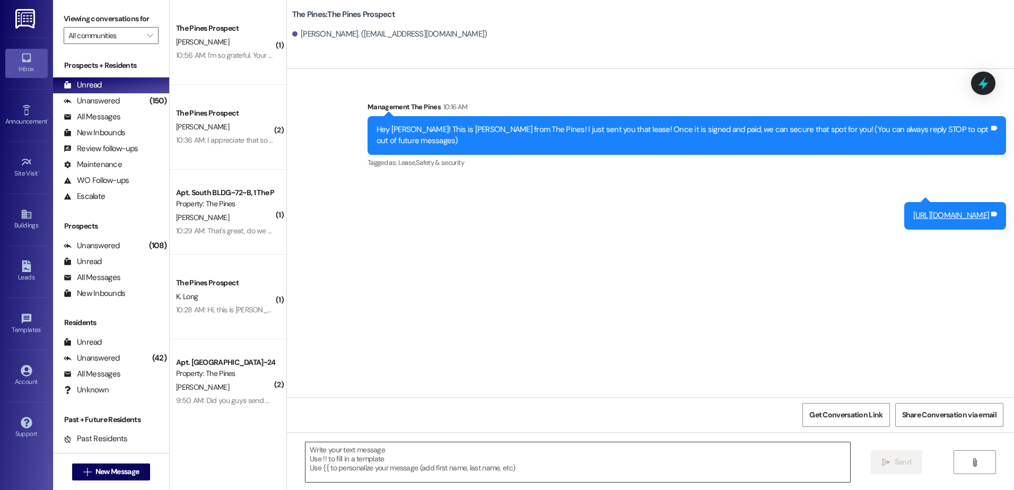
click at [334, 452] on textarea at bounding box center [577, 462] width 544 height 40
click at [402, 465] on textarea at bounding box center [577, 462] width 544 height 40
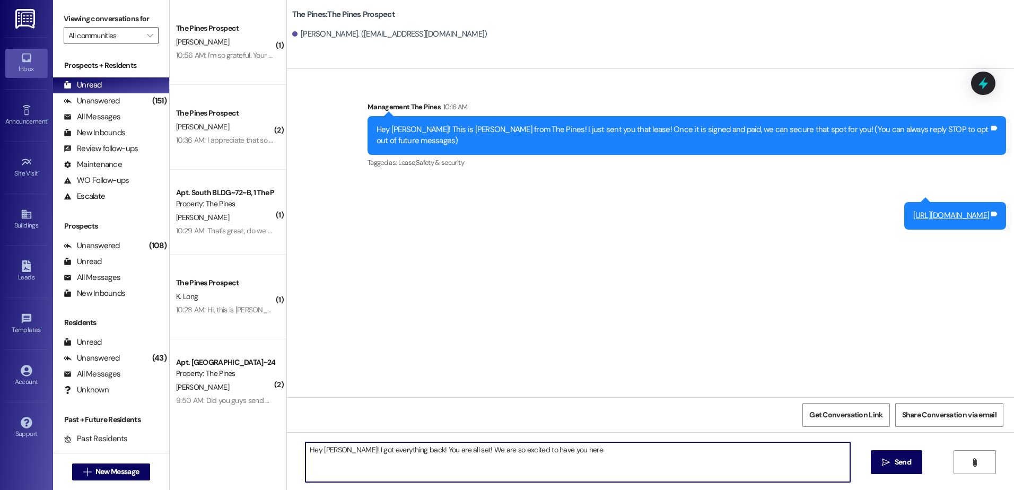
type textarea "Hey [PERSON_NAME]! I got everything back! You are all set! We are so excited to…"
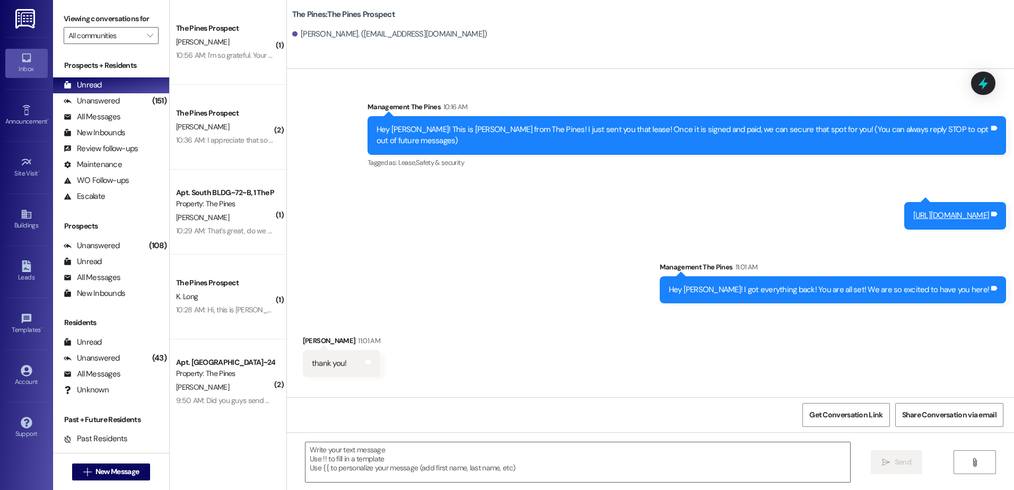
click at [215, 310] on div "10:28 AM: Hi, this is [PERSON_NAME]! I ended up getting a vehicle and was wonde…" at bounding box center [386, 310] width 421 height 10
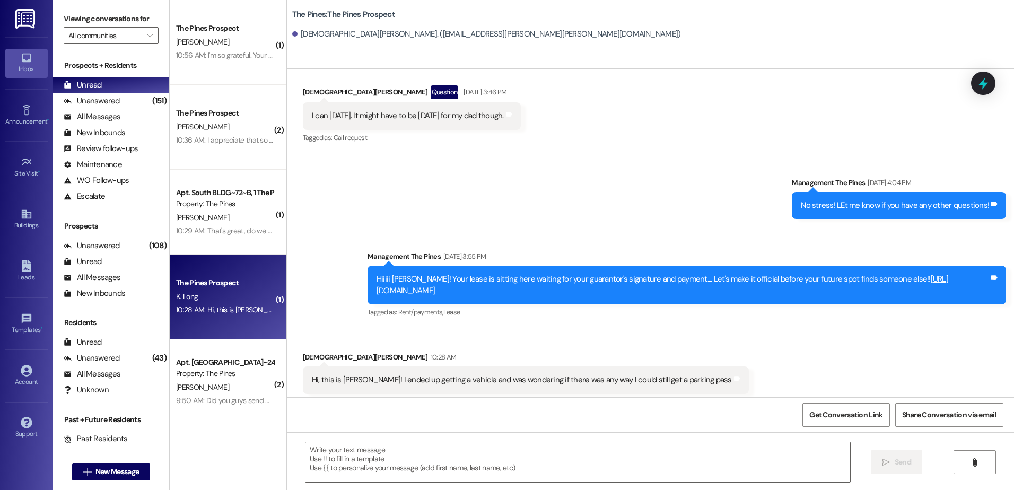
scroll to position [121, 0]
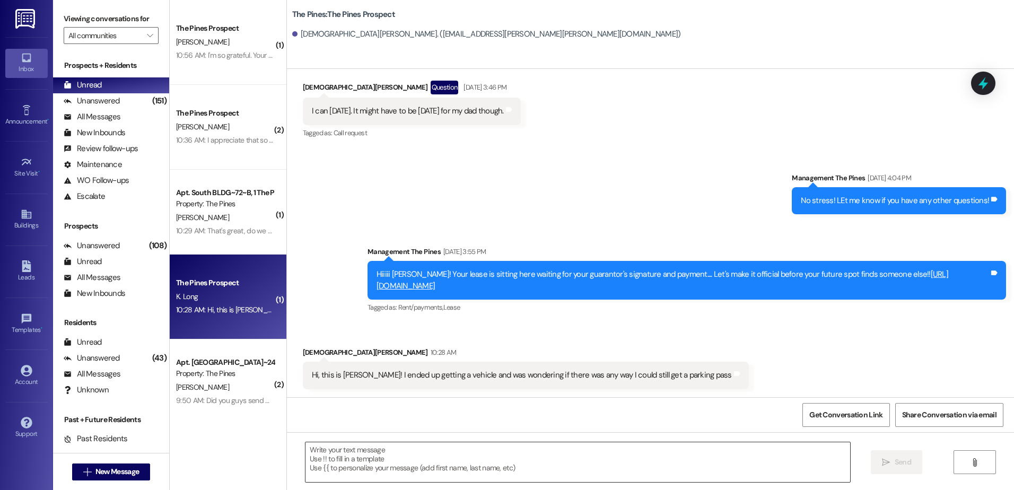
click at [444, 459] on textarea at bounding box center [577, 462] width 544 height 40
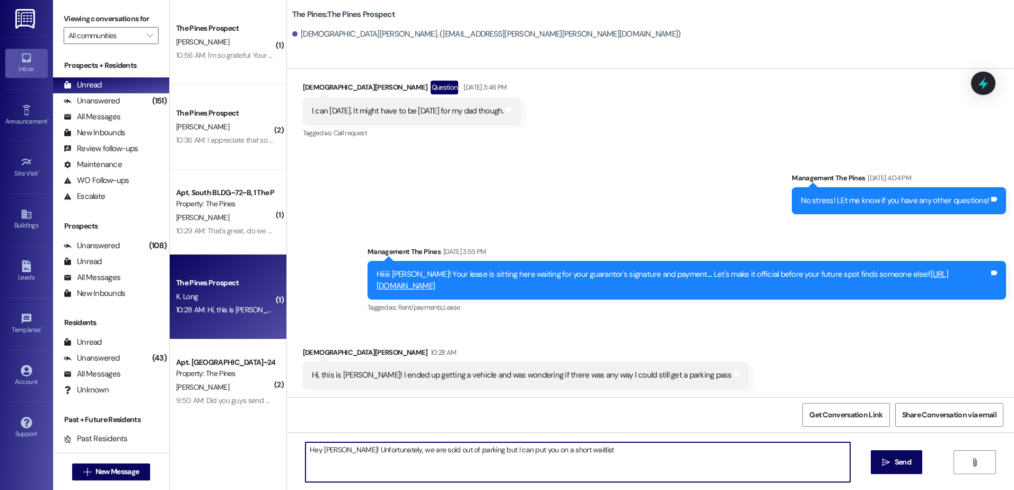
click at [580, 451] on textarea "Hey [PERSON_NAME]! Unfortunately, we are sold out of parking but I can put you …" at bounding box center [577, 462] width 544 height 40
type textarea "Hey [PERSON_NAME]! Unfortunately, we are sold out of parking but I can put you …"
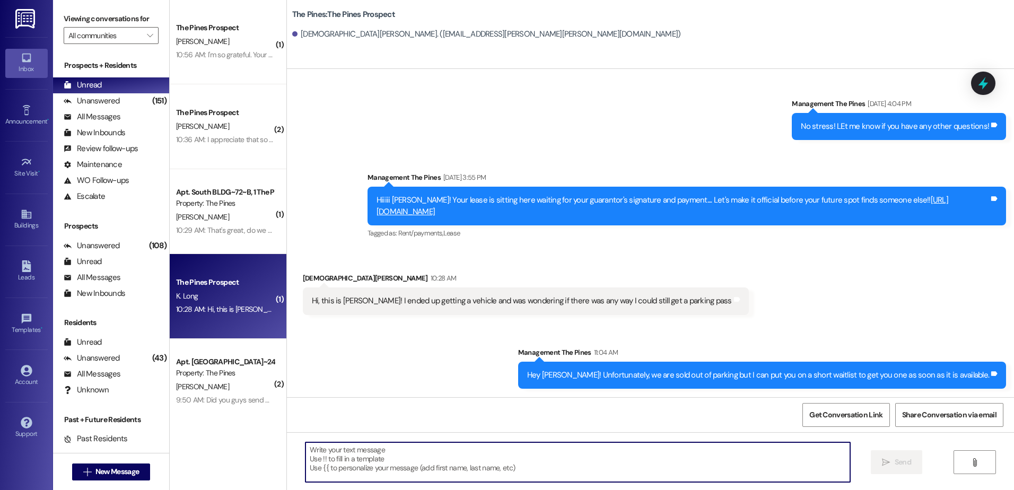
scroll to position [0, 0]
click at [95, 475] on span "New Message" at bounding box center [116, 471] width 43 height 11
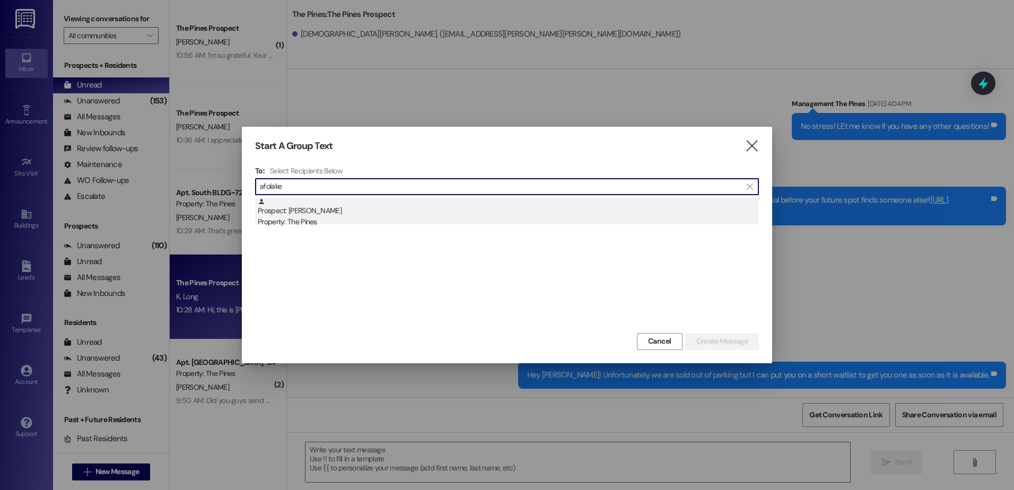
type input "afolake"
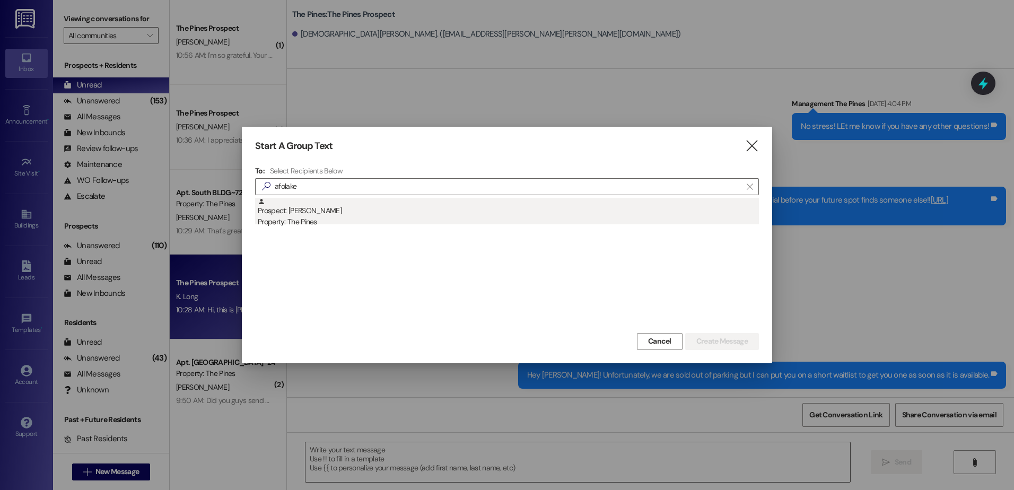
click at [306, 218] on div "Property: The Pines" at bounding box center [508, 221] width 501 height 11
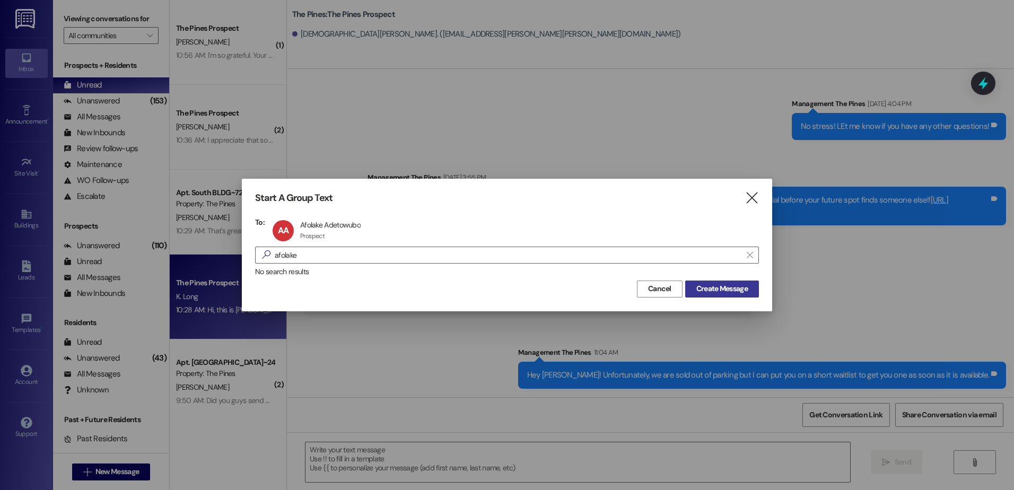
click at [702, 286] on span "Create Message" at bounding box center [721, 288] width 51 height 11
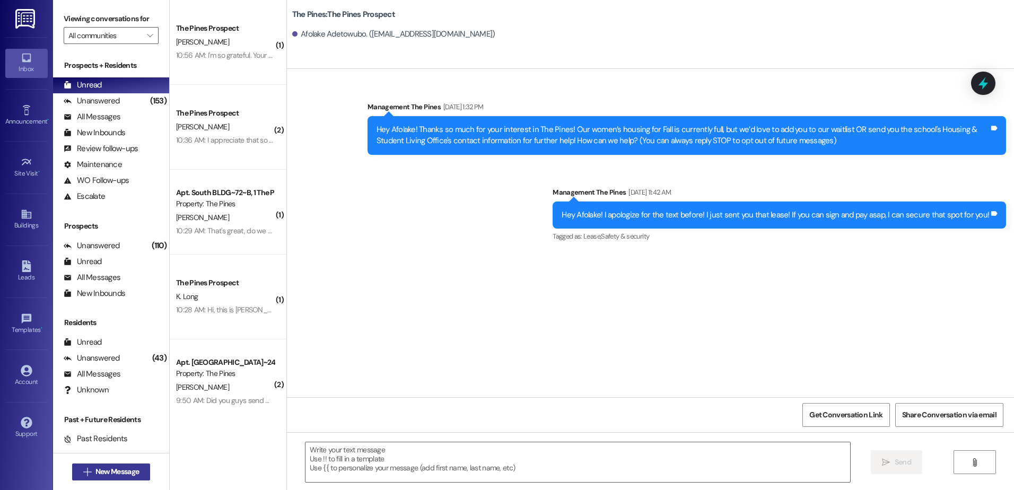
click at [121, 473] on span "New Message" at bounding box center [116, 471] width 43 height 11
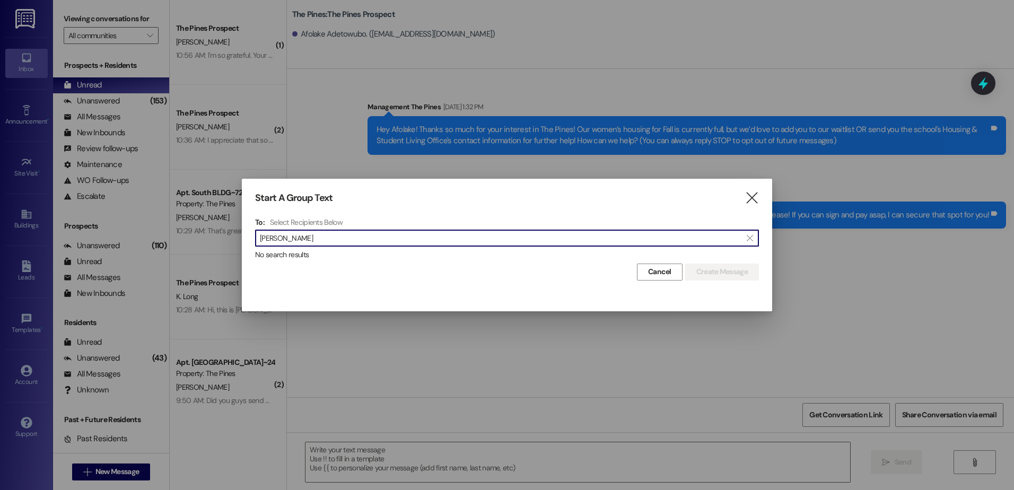
drag, startPoint x: 352, startPoint y: 238, endPoint x: 234, endPoint y: 243, distance: 117.3
click at [234, 243] on div "Start A Group Text  To: Select Recipients Below  [PERSON_NAME]  No search re…" at bounding box center [507, 245] width 1014 height 490
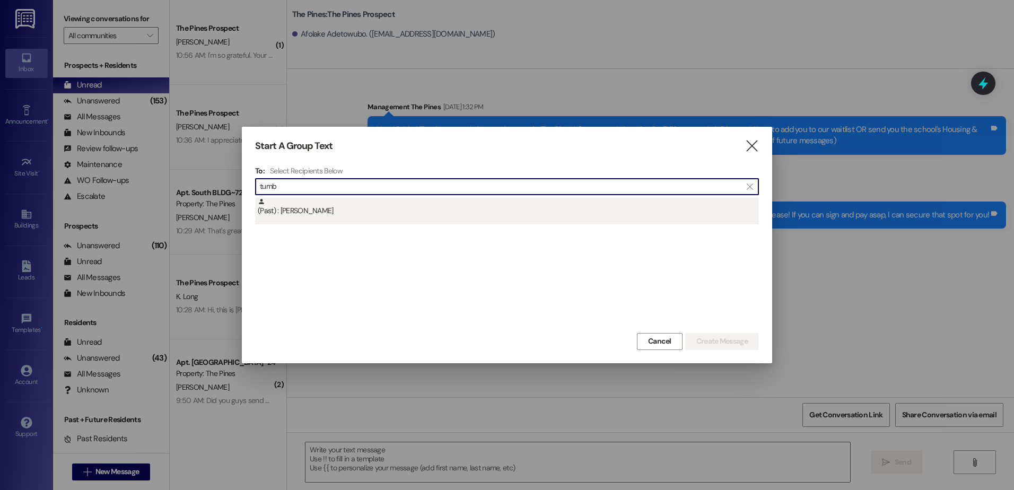
type input "tumb"
click at [288, 213] on div "(Past) : [PERSON_NAME]" at bounding box center [508, 207] width 501 height 19
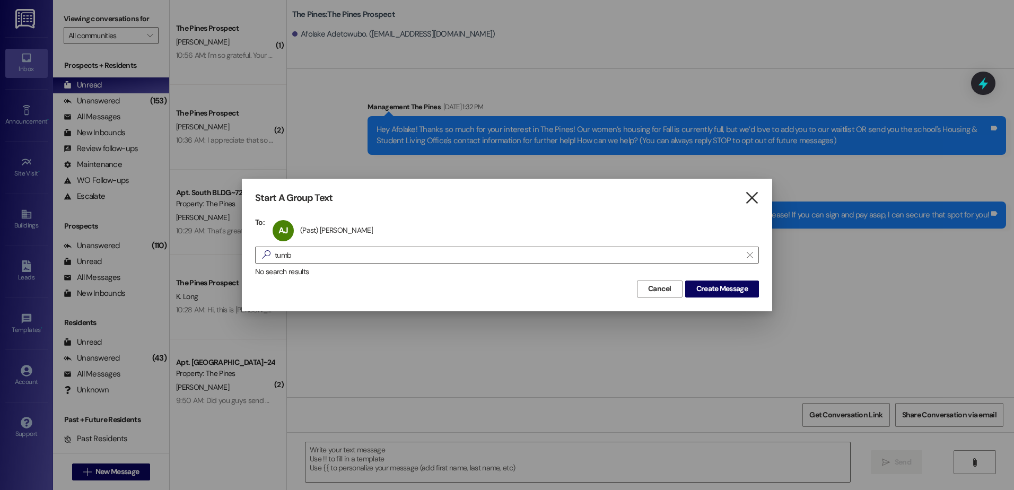
click at [754, 197] on icon "" at bounding box center [751, 197] width 14 height 11
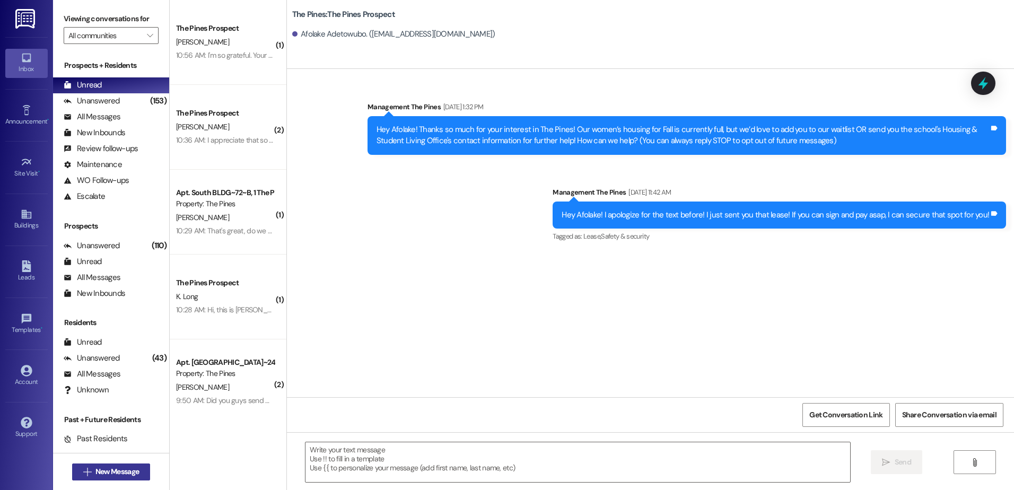
click at [87, 474] on span " New Message" at bounding box center [111, 471] width 60 height 11
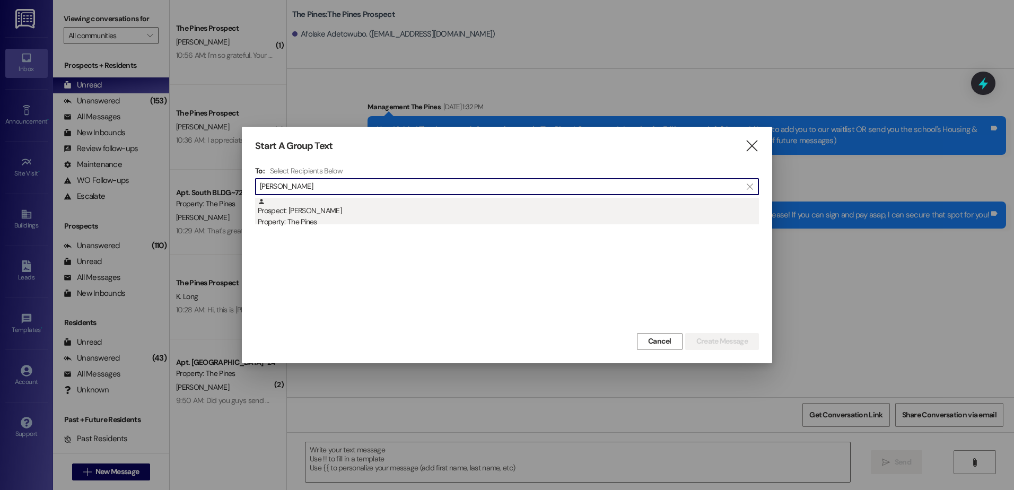
type input "[PERSON_NAME]"
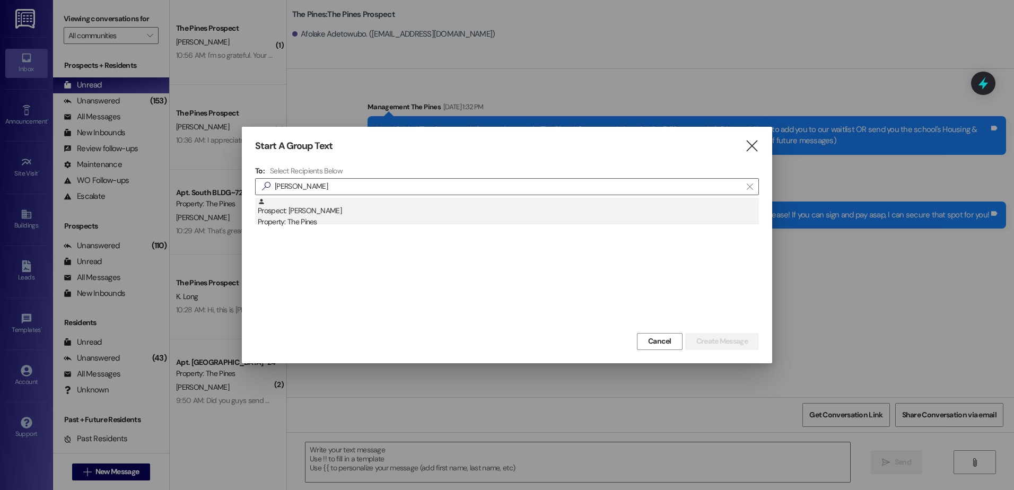
click at [349, 215] on div "Prospect: [PERSON_NAME] Property: The Pines" at bounding box center [508, 213] width 501 height 30
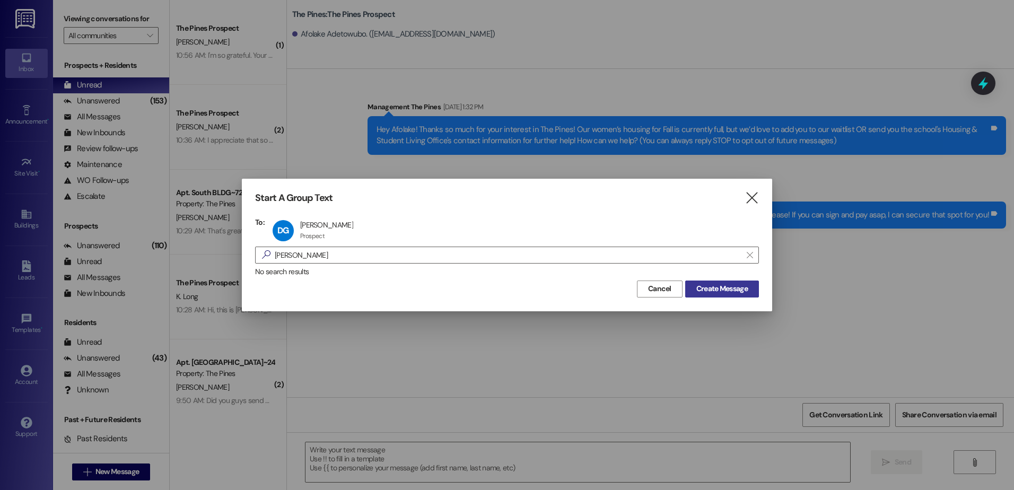
click at [724, 285] on span "Create Message" at bounding box center [721, 288] width 51 height 11
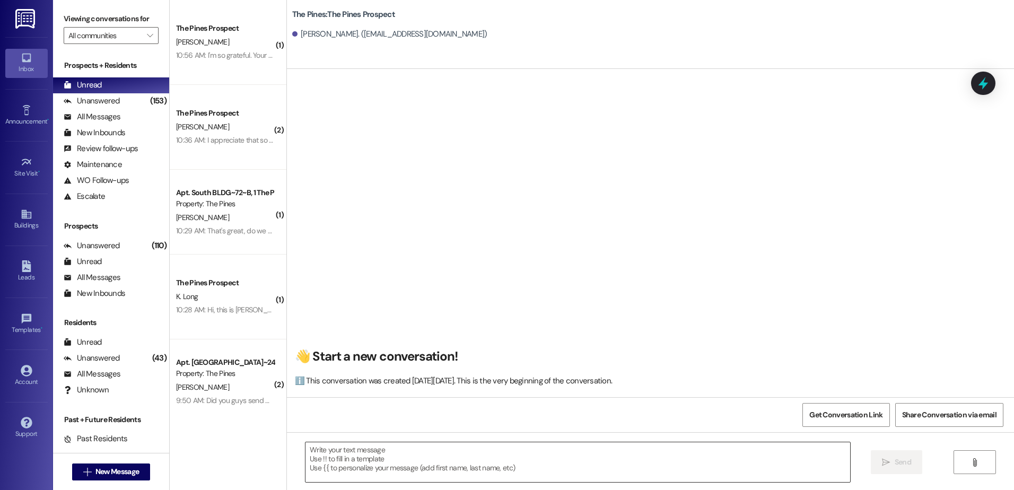
click at [335, 458] on textarea at bounding box center [577, 462] width 544 height 40
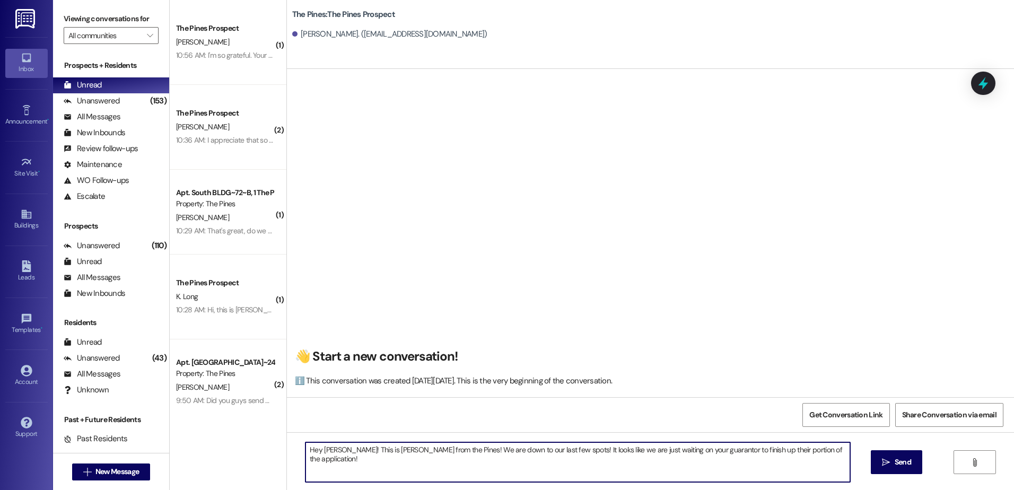
click at [825, 452] on textarea "Hey [PERSON_NAME]! This is [PERSON_NAME] from the Pines! We are down to our las…" at bounding box center [577, 462] width 544 height 40
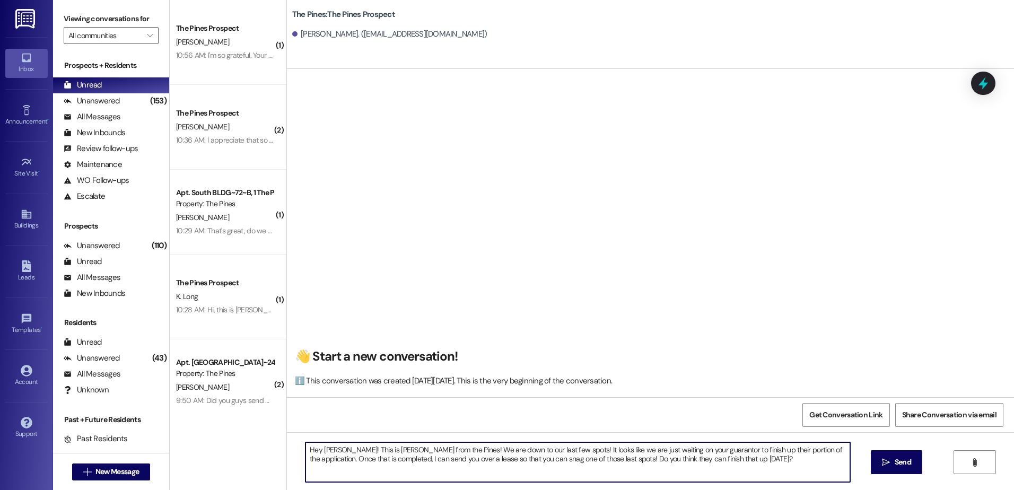
drag, startPoint x: 725, startPoint y: 457, endPoint x: 285, endPoint y: 450, distance: 440.1
click at [287, 450] on div "Hey [PERSON_NAME]! This is [PERSON_NAME] from the Pines! We are down to our las…" at bounding box center [650, 472] width 727 height 80
type textarea "Hey [PERSON_NAME]! This is [PERSON_NAME] from the Pines! We are down to our las…"
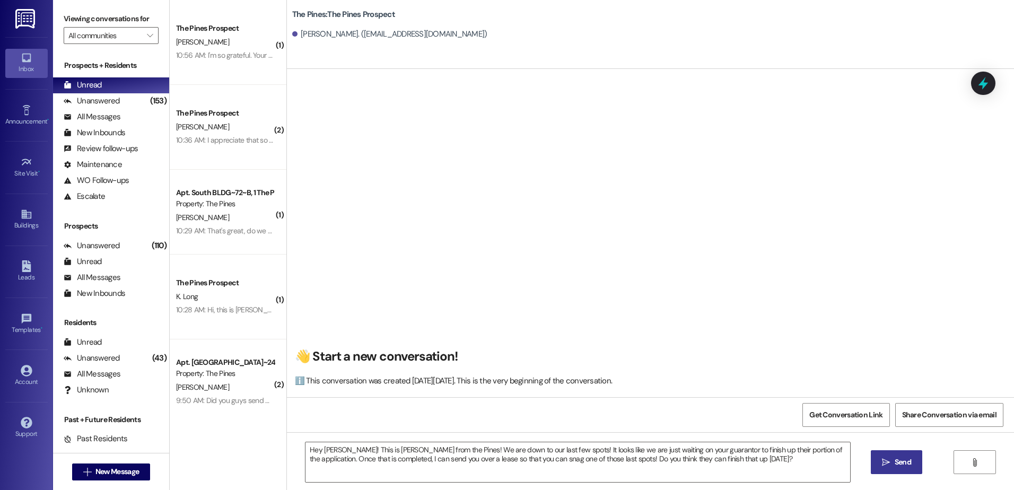
click at [885, 459] on icon "" at bounding box center [886, 462] width 8 height 8
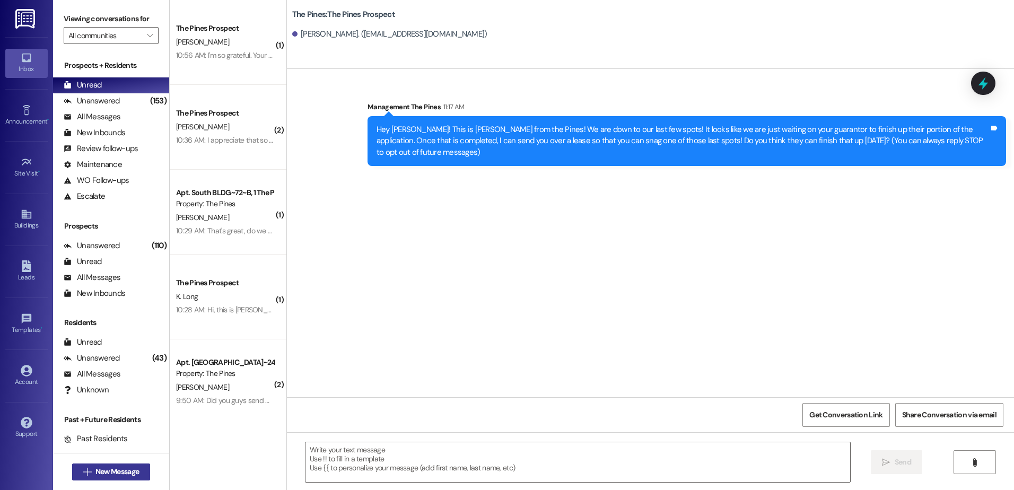
click at [98, 472] on span "New Message" at bounding box center [116, 471] width 43 height 11
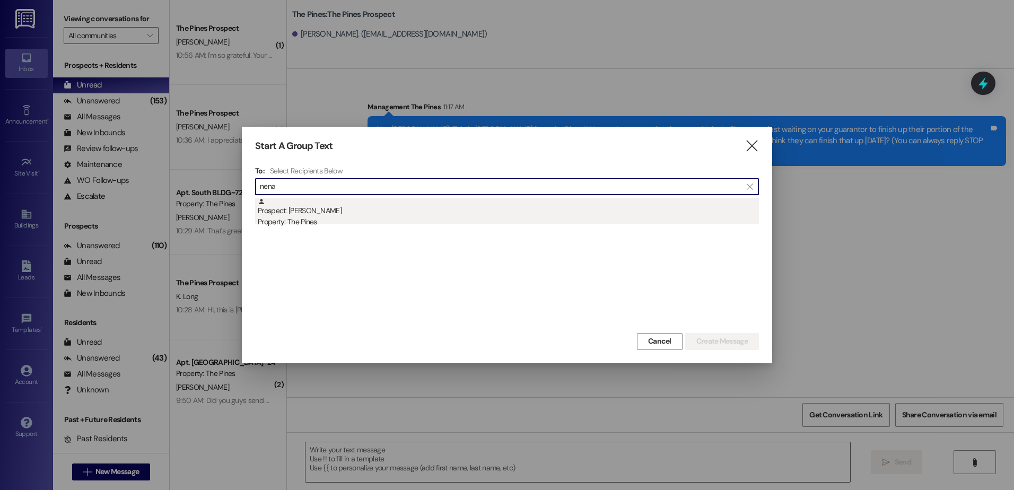
type input "nena"
click at [345, 204] on div "Prospect: [PERSON_NAME] Property: The Pines" at bounding box center [508, 213] width 501 height 30
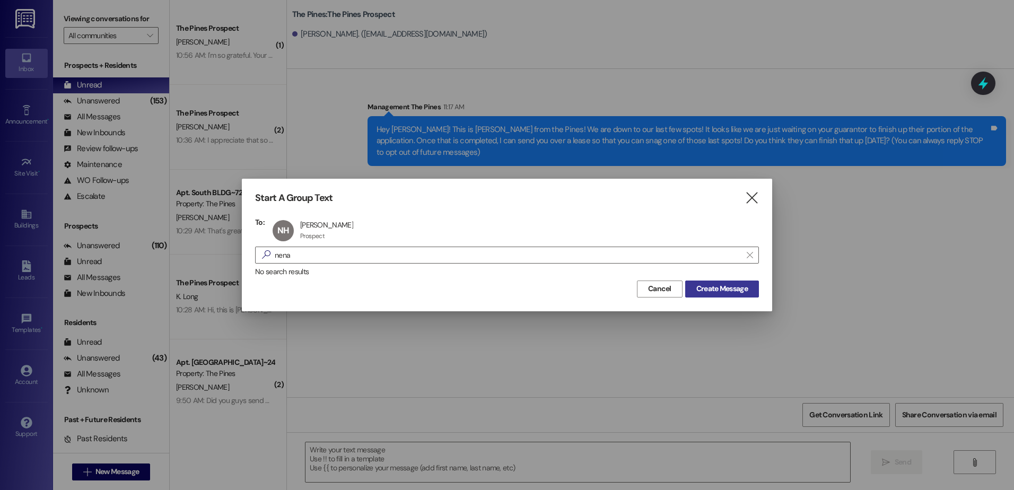
click at [714, 285] on span "Create Message" at bounding box center [721, 288] width 51 height 11
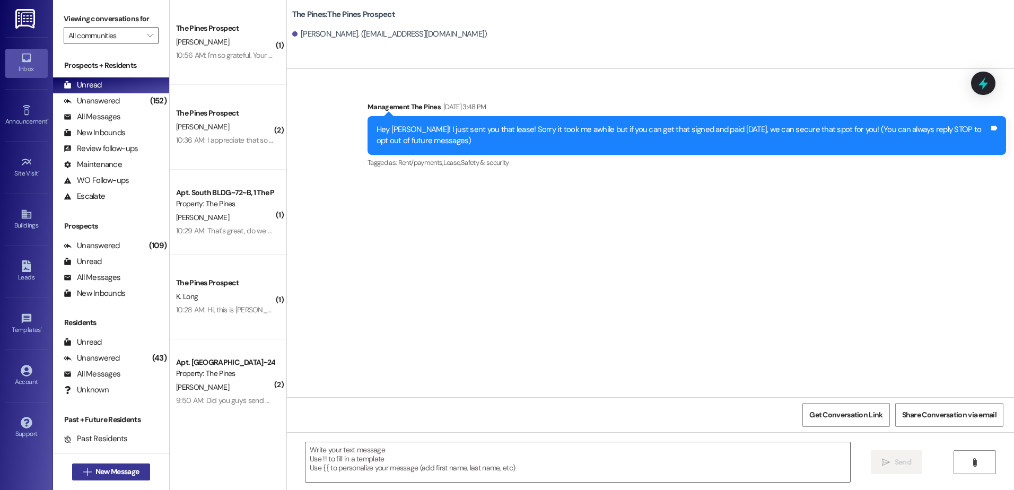
click at [95, 469] on span "New Message" at bounding box center [116, 471] width 43 height 11
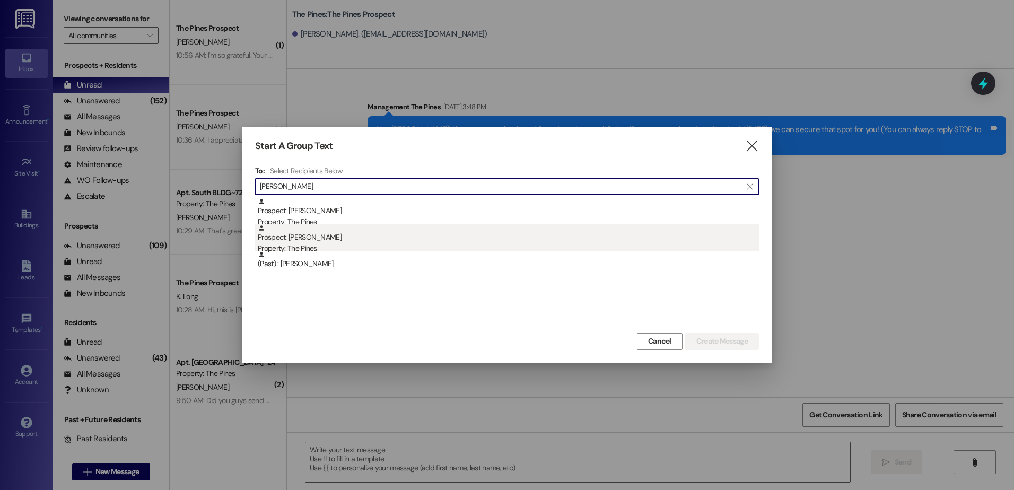
type input "[PERSON_NAME]"
click at [329, 245] on div "Property: The Pines" at bounding box center [508, 248] width 501 height 11
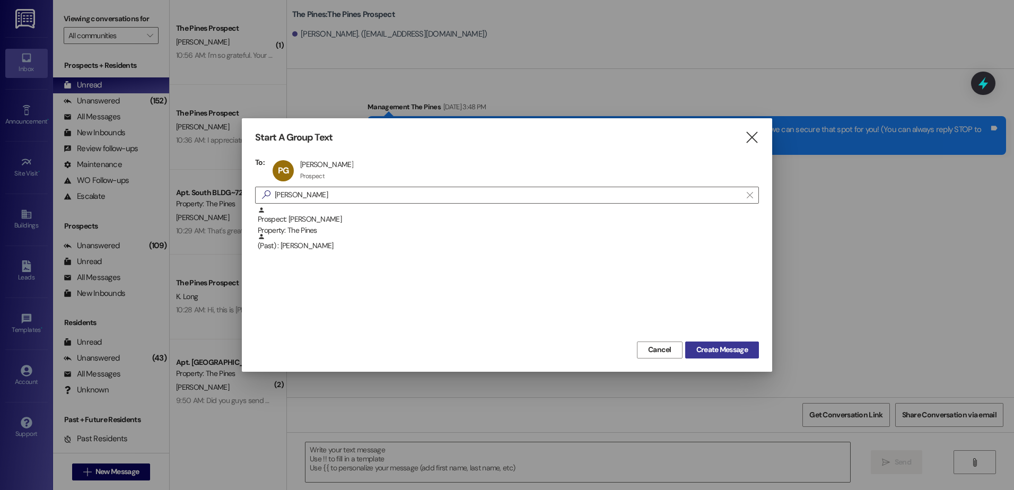
click at [708, 348] on span "Create Message" at bounding box center [721, 349] width 51 height 11
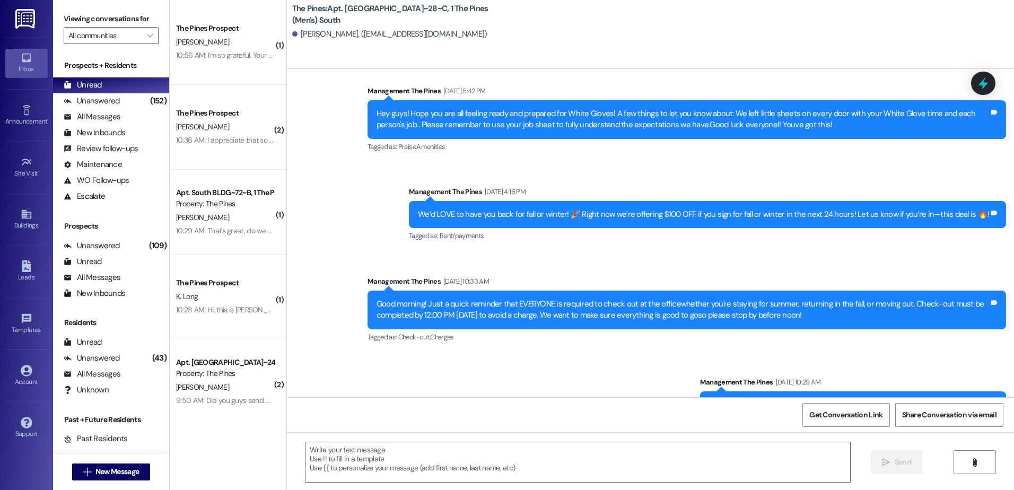
scroll to position [7904, 0]
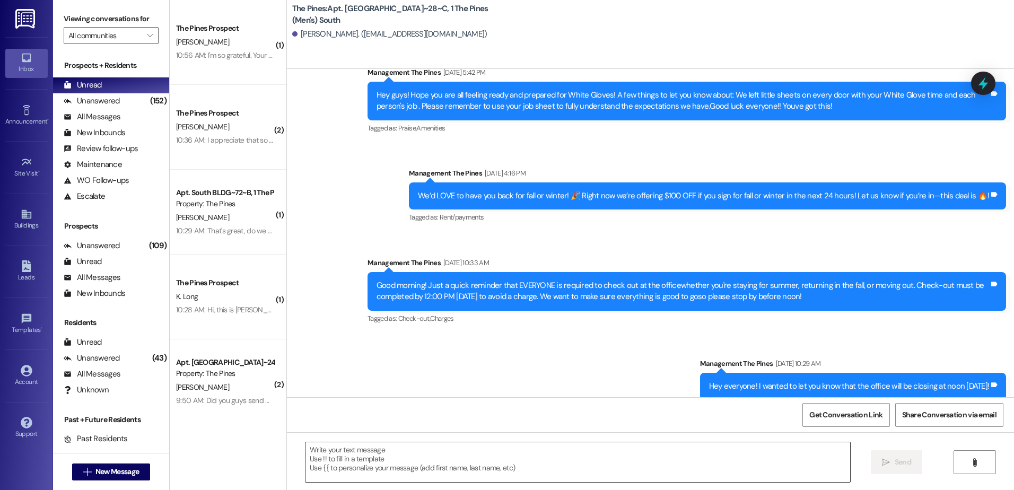
click at [419, 461] on textarea at bounding box center [577, 462] width 544 height 40
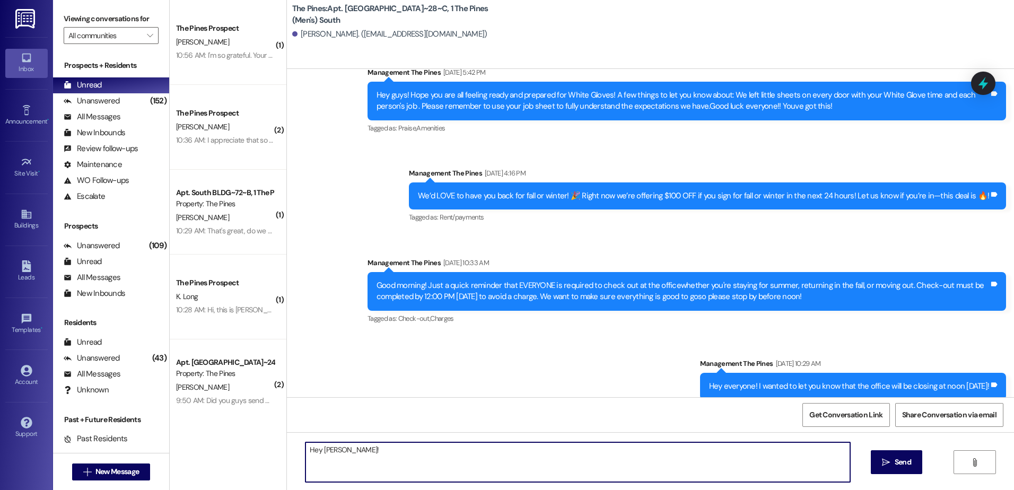
click at [381, 455] on textarea "Hey [PERSON_NAME]!" at bounding box center [577, 462] width 544 height 40
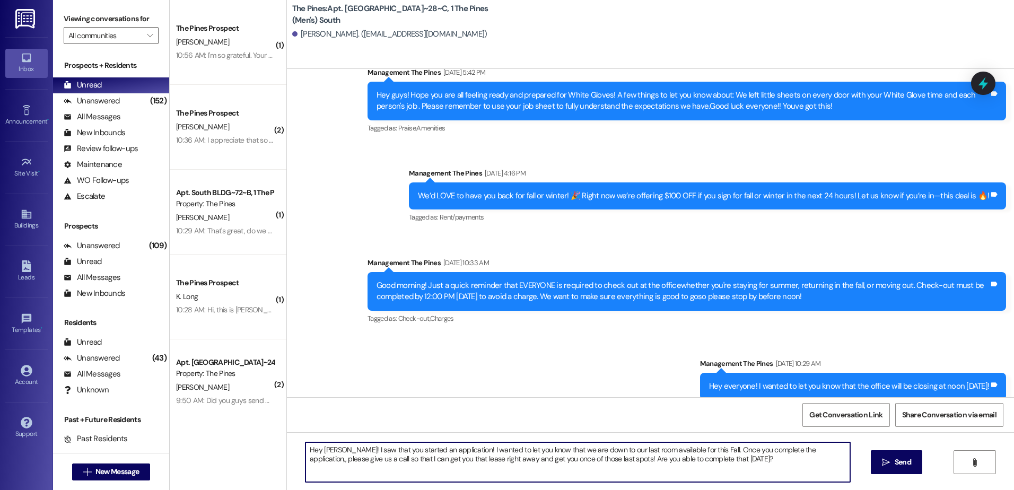
drag, startPoint x: 655, startPoint y: 467, endPoint x: 294, endPoint y: 443, distance: 362.4
click at [300, 443] on div "Hey [PERSON_NAME]! I saw that you started an application! I wanted to let you k…" at bounding box center [572, 462] width 545 height 41
type textarea "Hey [PERSON_NAME]! I saw that you started an application! I wanted to let you k…"
click at [884, 460] on icon "" at bounding box center [886, 462] width 8 height 8
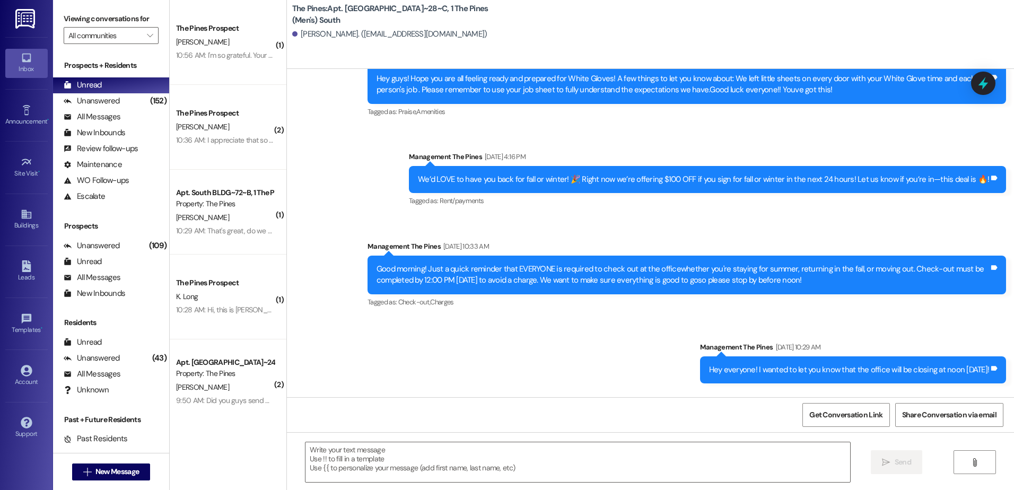
scroll to position [7989, 0]
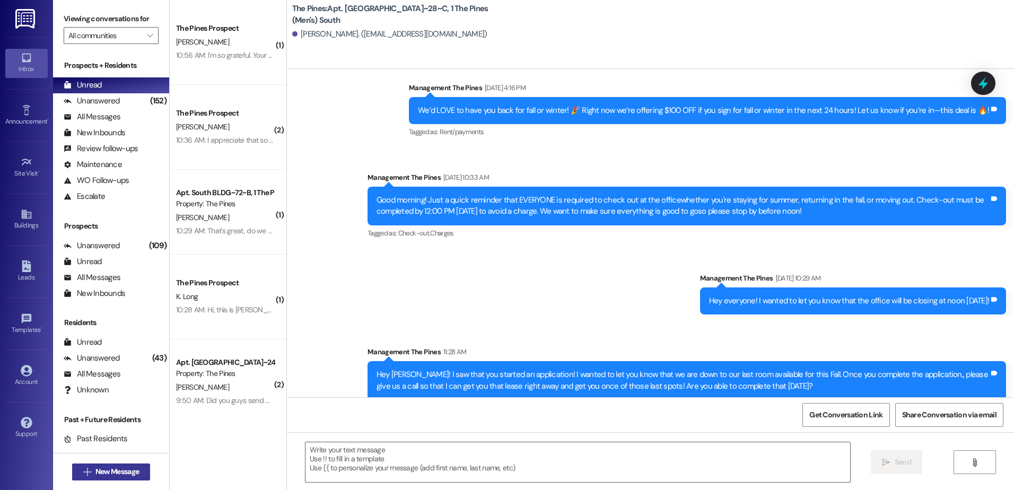
click at [112, 470] on span "New Message" at bounding box center [116, 471] width 43 height 11
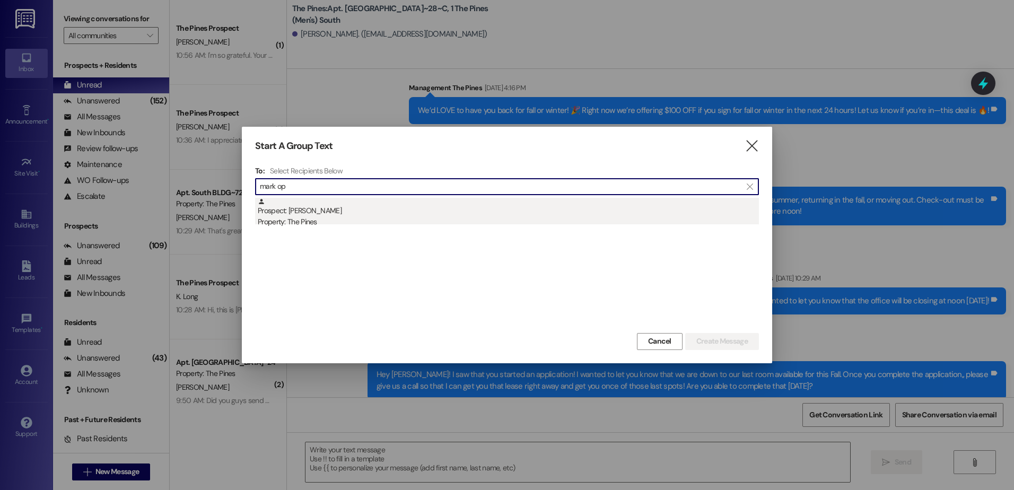
type input "mark op"
click at [368, 213] on div "Prospect: [PERSON_NAME] Property: The Pines" at bounding box center [508, 213] width 501 height 30
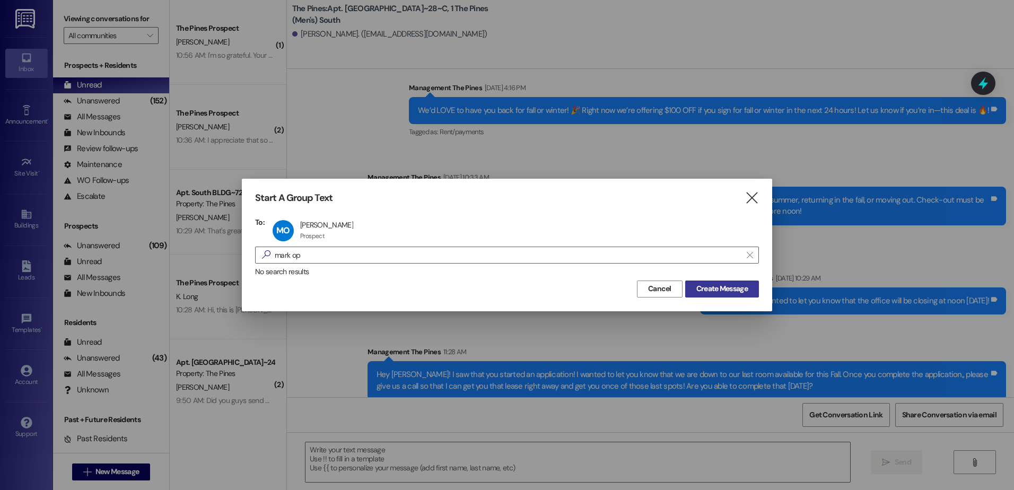
click at [707, 285] on span "Create Message" at bounding box center [721, 288] width 51 height 11
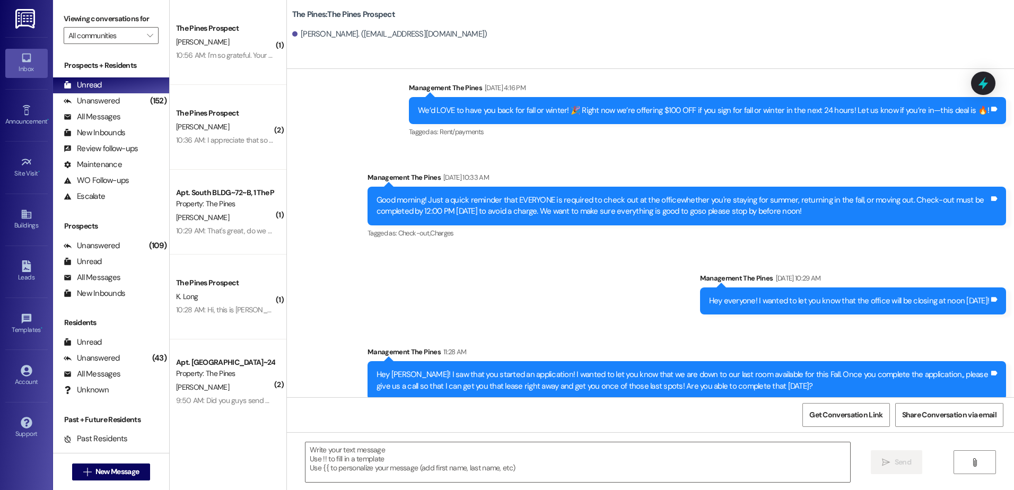
scroll to position [1, 0]
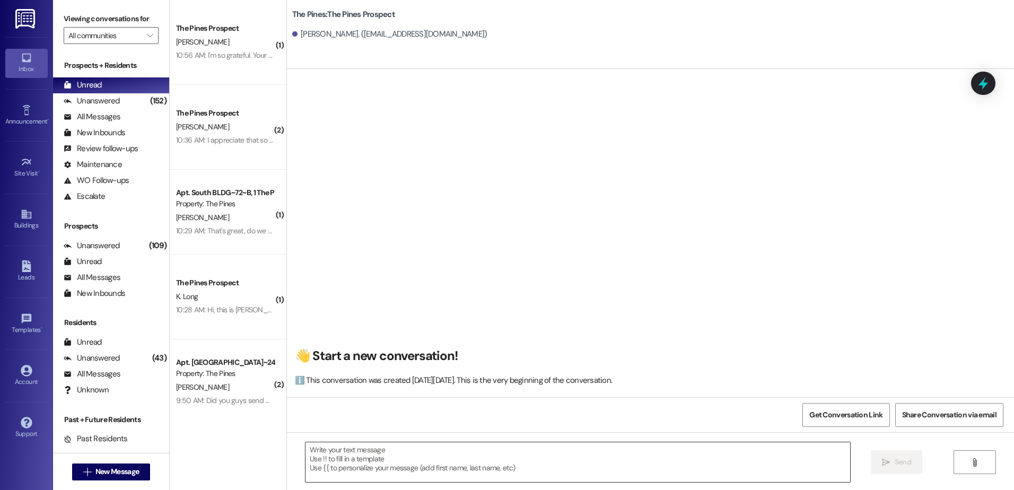
click at [379, 458] on textarea at bounding box center [577, 462] width 544 height 40
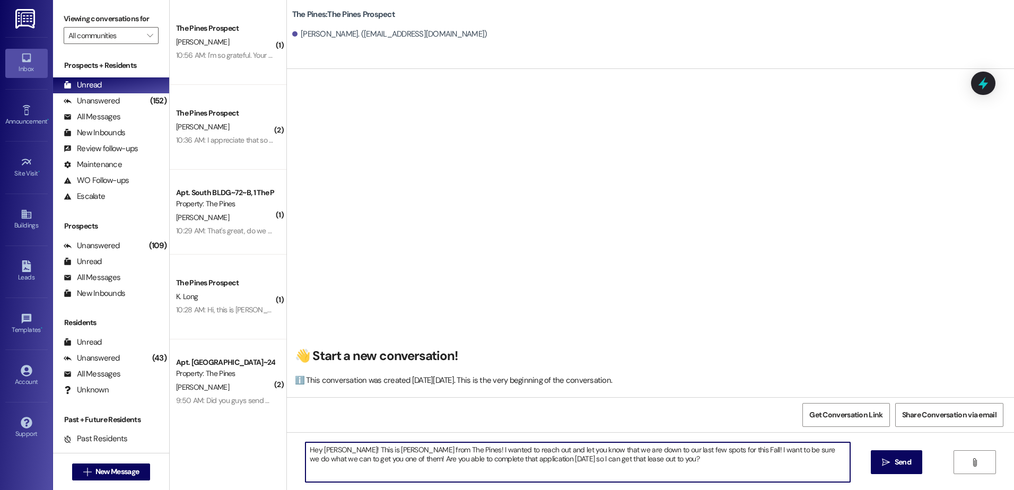
drag, startPoint x: 557, startPoint y: 475, endPoint x: 290, endPoint y: 441, distance: 269.9
click at [290, 441] on div "Hey [PERSON_NAME]! This is [PERSON_NAME] from The Pines! I wanted to reach out …" at bounding box center [650, 472] width 727 height 80
type textarea "Hey [PERSON_NAME]! This is [PERSON_NAME] from The Pines! I wanted to reach out …"
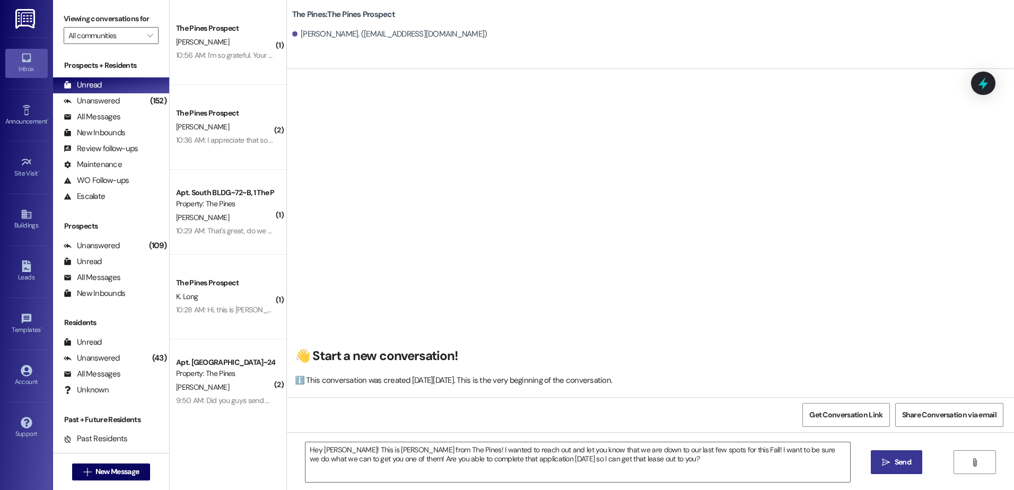
click at [880, 461] on span " Send" at bounding box center [896, 462] width 33 height 11
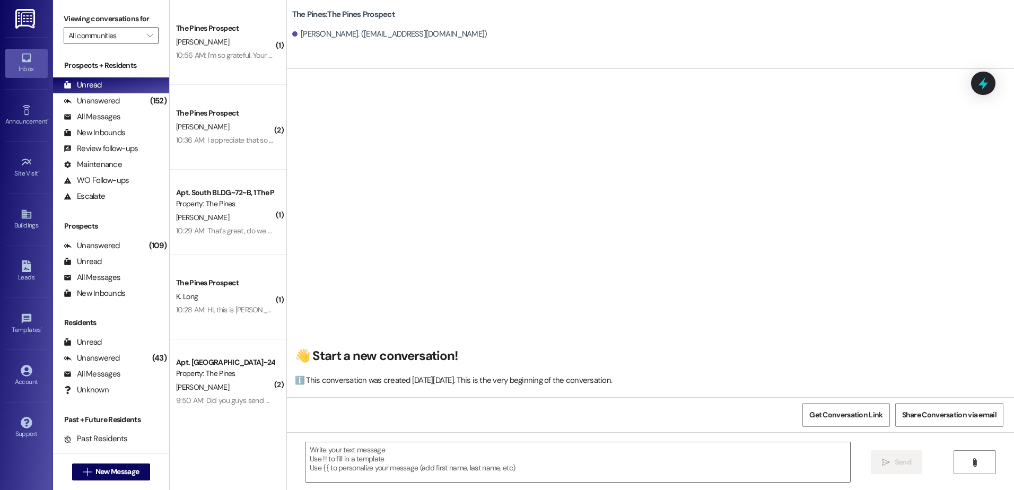
scroll to position [0, 0]
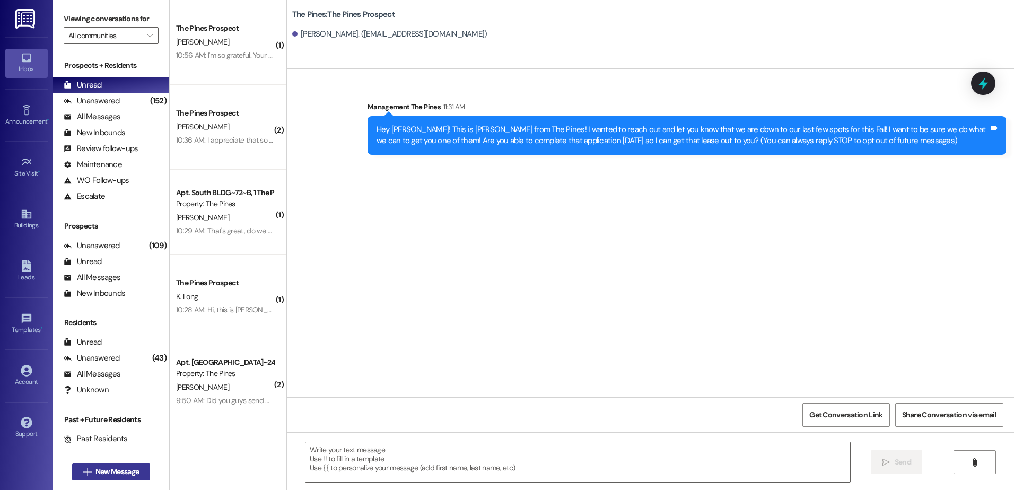
click at [97, 478] on button " New Message" at bounding box center [111, 471] width 78 height 17
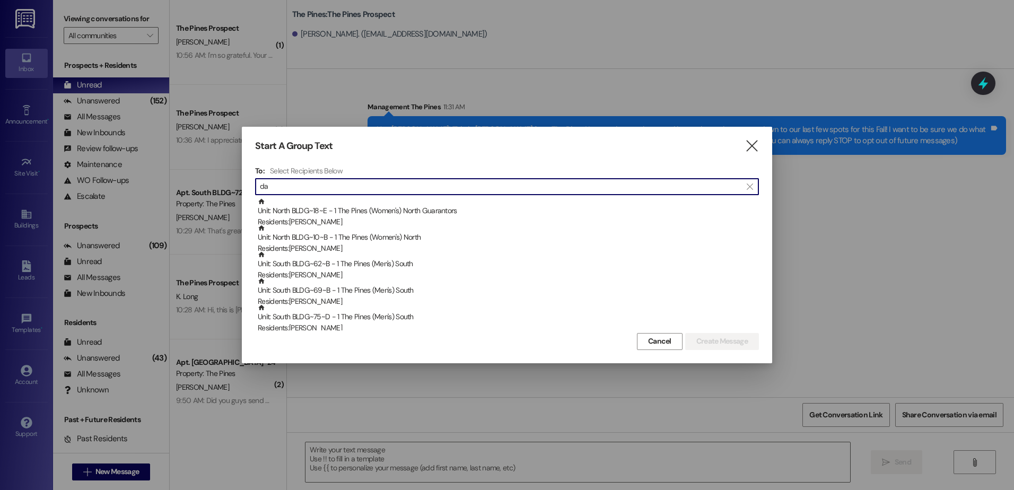
type input "d"
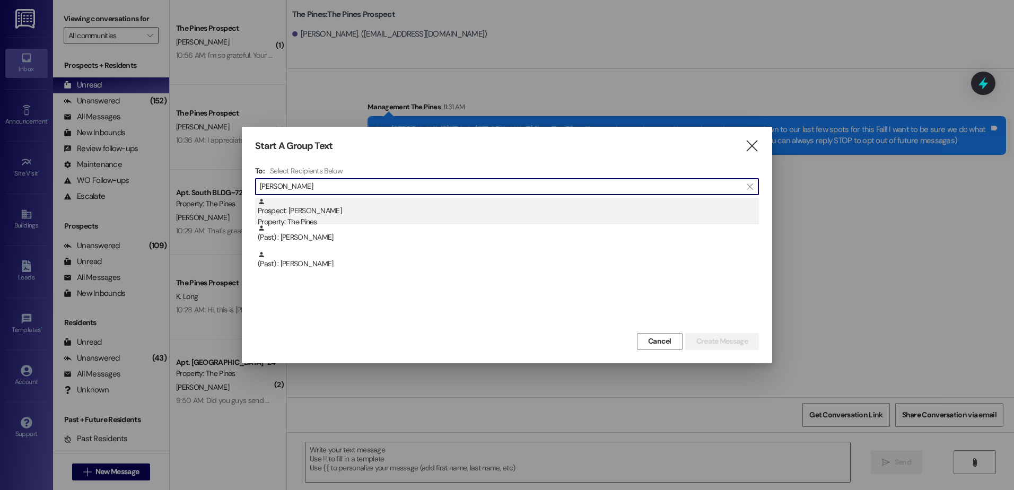
type input "[PERSON_NAME]"
click at [339, 213] on div "Prospect: [PERSON_NAME] Property: The Pines" at bounding box center [508, 213] width 501 height 30
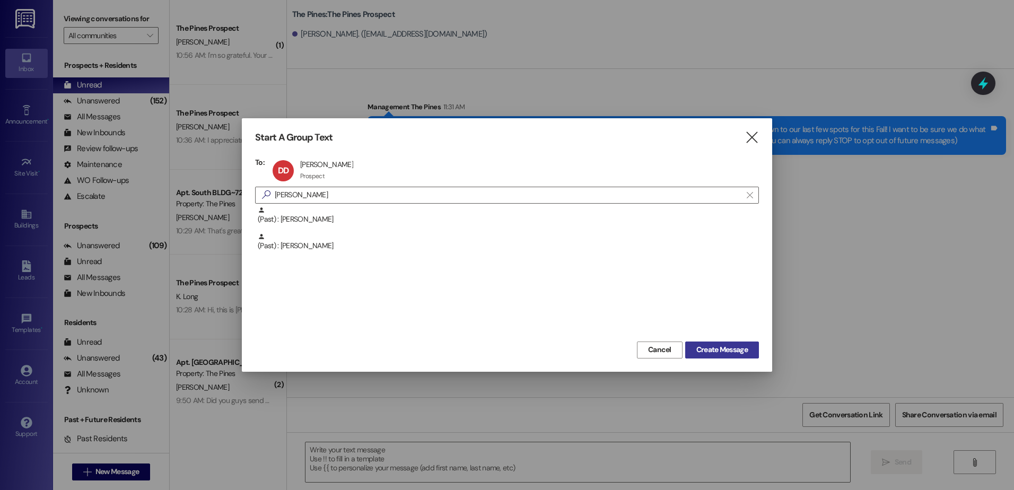
click at [700, 353] on span "Create Message" at bounding box center [721, 349] width 51 height 11
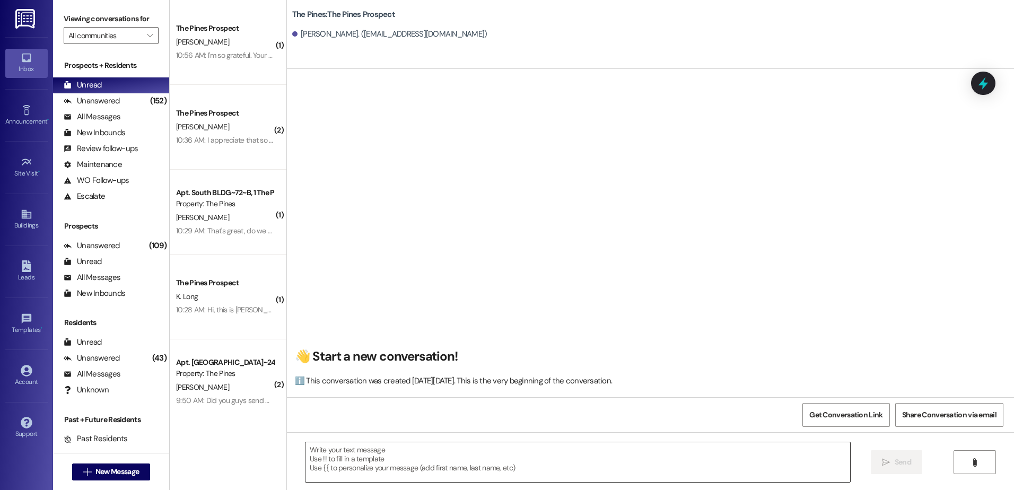
click at [353, 444] on textarea at bounding box center [577, 462] width 544 height 40
paste textarea "Hey [PERSON_NAME]! This is [PERSON_NAME] from The Pines! I wanted to reach out …"
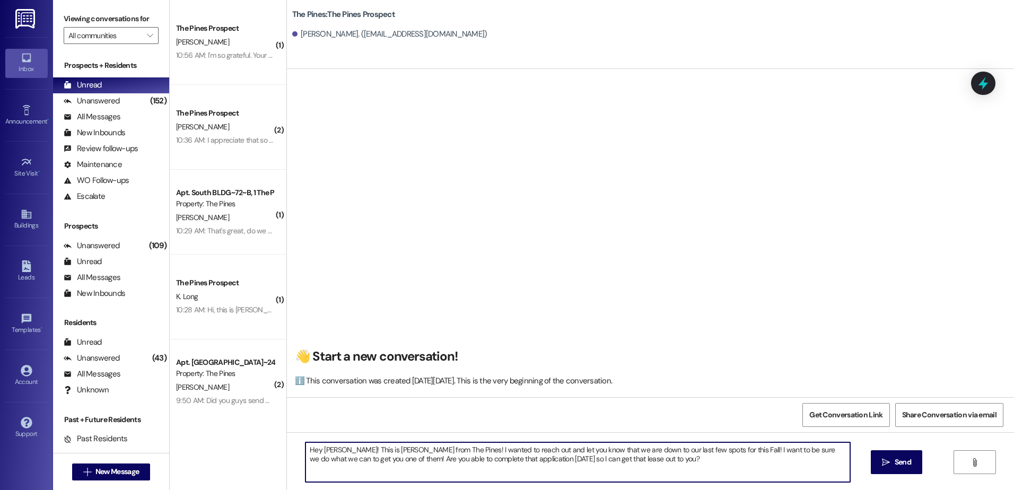
click at [330, 452] on textarea "Hey [PERSON_NAME]! This is [PERSON_NAME] from The Pines! I wanted to reach out …" at bounding box center [577, 462] width 544 height 40
drag, startPoint x: 619, startPoint y: 463, endPoint x: 297, endPoint y: 451, distance: 322.1
click at [305, 451] on div "Hey [PERSON_NAME]! This is [PERSON_NAME] from The Pines! I wanted to reach out …" at bounding box center [577, 462] width 545 height 41
type textarea "Hey [PERSON_NAME]! This is [PERSON_NAME] from The Pines! I wanted to reach out …"
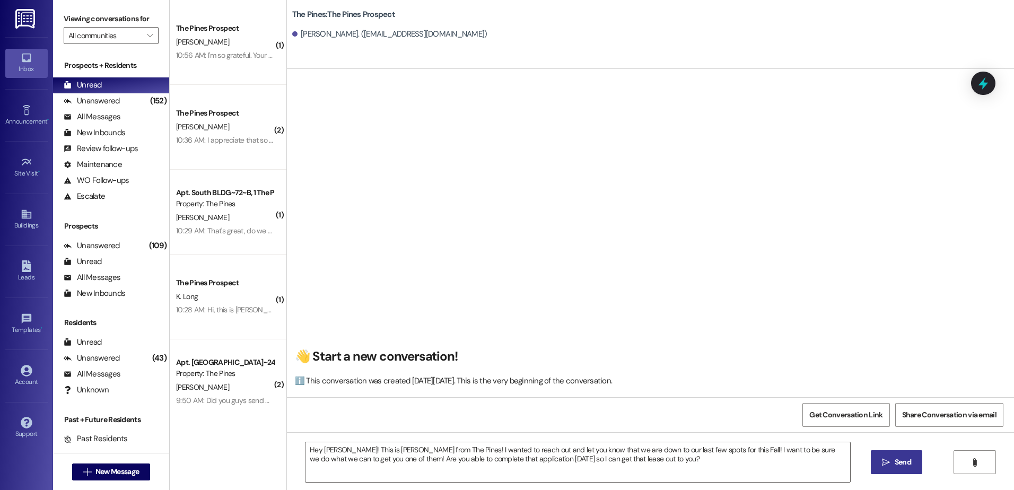
click at [892, 463] on span "Send" at bounding box center [902, 462] width 21 height 11
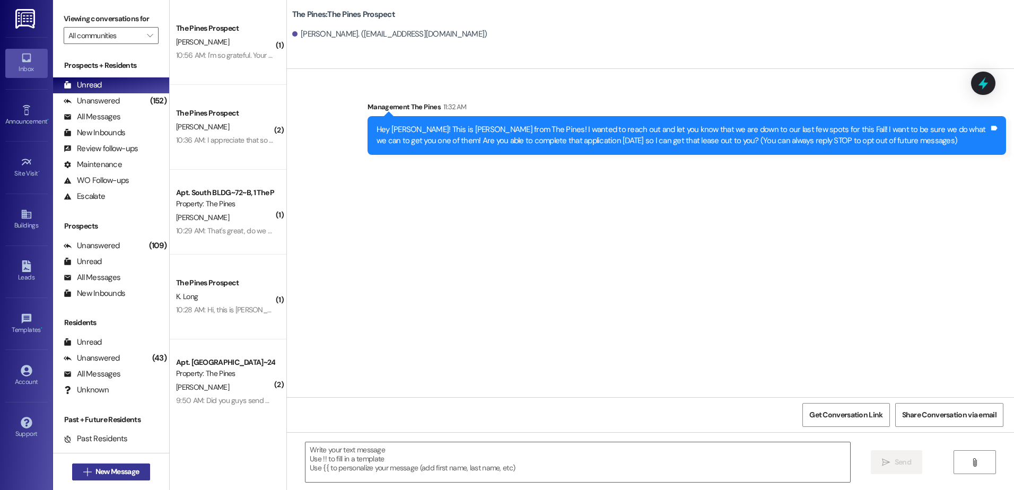
click at [107, 472] on span "New Message" at bounding box center [116, 471] width 43 height 11
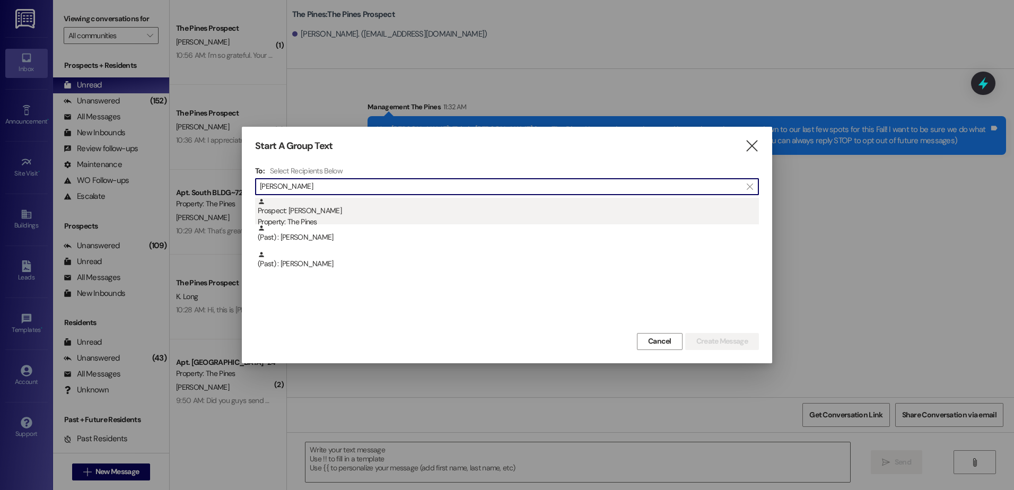
type input "[PERSON_NAME]"
click at [347, 218] on div "Property: The Pines" at bounding box center [508, 221] width 501 height 11
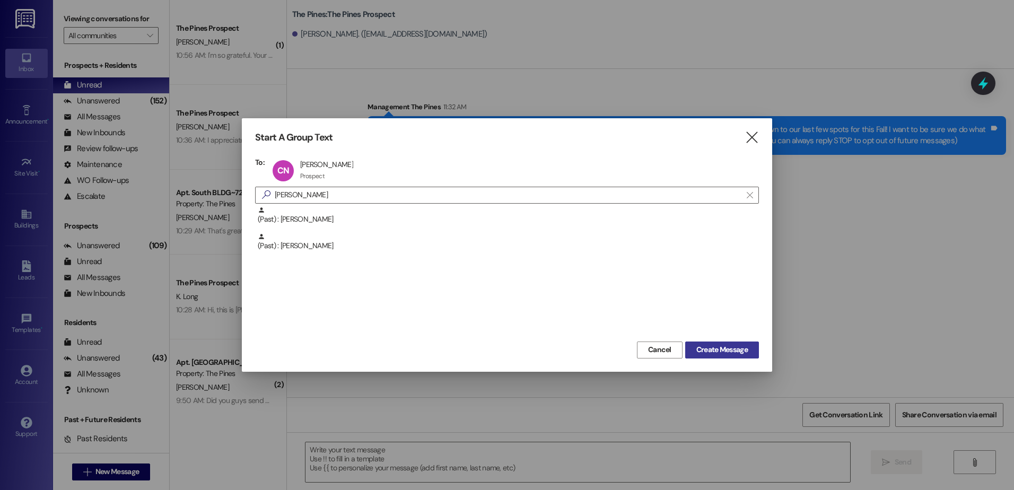
click at [708, 354] on span "Create Message" at bounding box center [721, 349] width 51 height 11
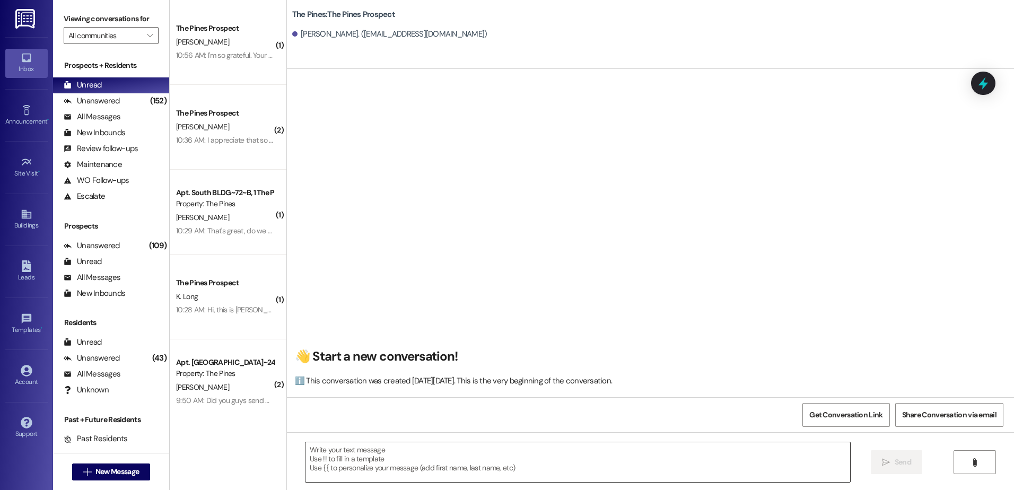
click at [436, 449] on textarea at bounding box center [577, 462] width 544 height 40
paste textarea "Hey [PERSON_NAME]! This is [PERSON_NAME] from The Pines! I wanted to reach out …"
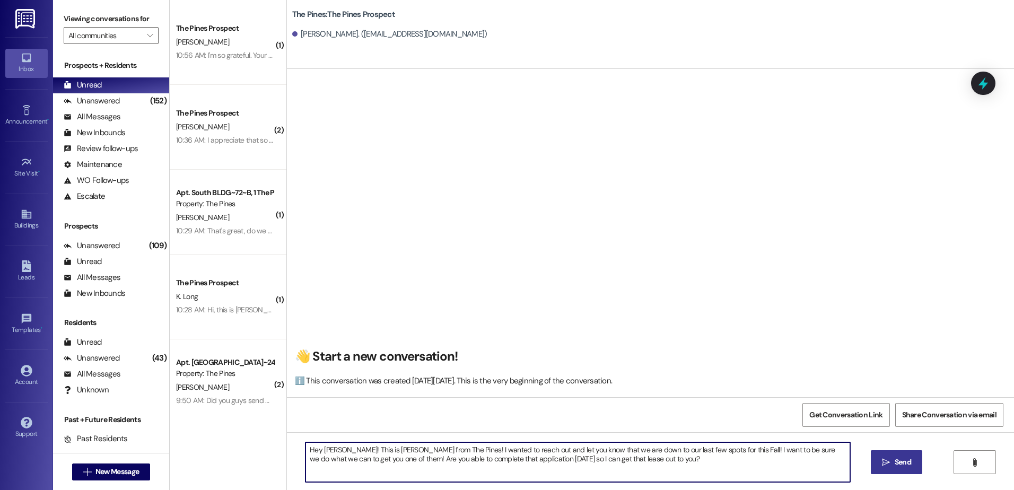
click at [334, 449] on textarea "Hey [PERSON_NAME]! This is [PERSON_NAME] from The Pines! I wanted to reach out …" at bounding box center [577, 462] width 544 height 40
drag, startPoint x: 620, startPoint y: 459, endPoint x: 290, endPoint y: 449, distance: 330.0
click at [290, 449] on div "Hey [PERSON_NAME]! This is [PERSON_NAME] from The Pines! I wanted to reach out …" at bounding box center [650, 472] width 727 height 80
type textarea "Hey [PERSON_NAME]! This is [PERSON_NAME] from The Pines! I wanted to reach out …"
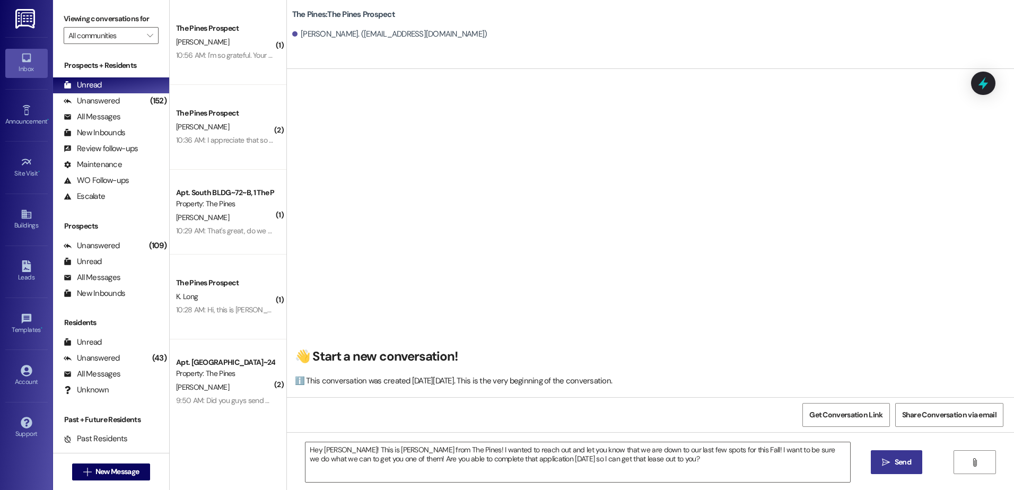
click at [875, 461] on button " Send" at bounding box center [896, 462] width 51 height 24
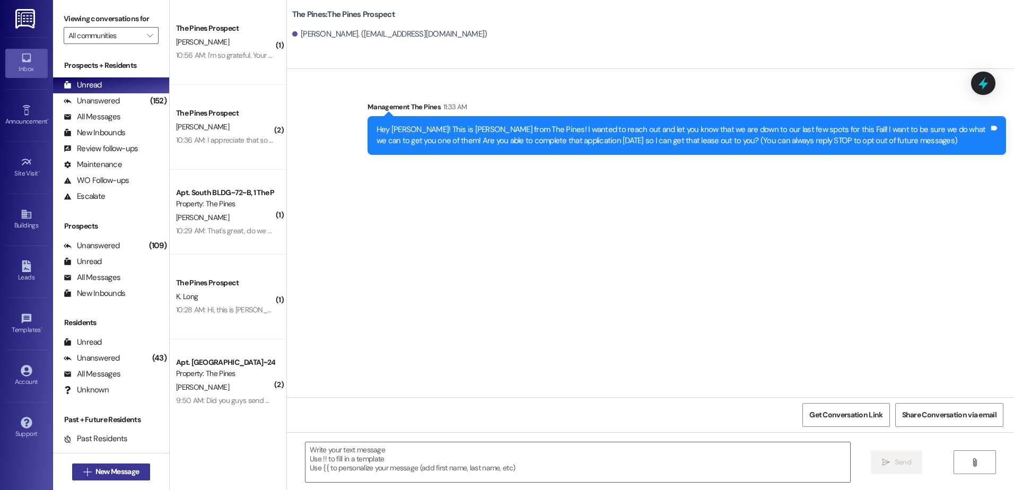
click at [100, 474] on span "New Message" at bounding box center [116, 471] width 43 height 11
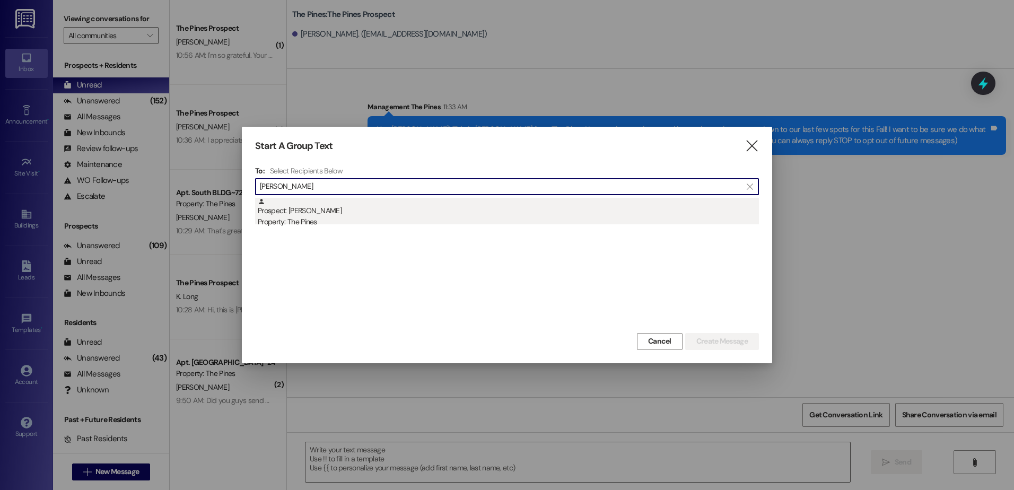
type input "[PERSON_NAME]"
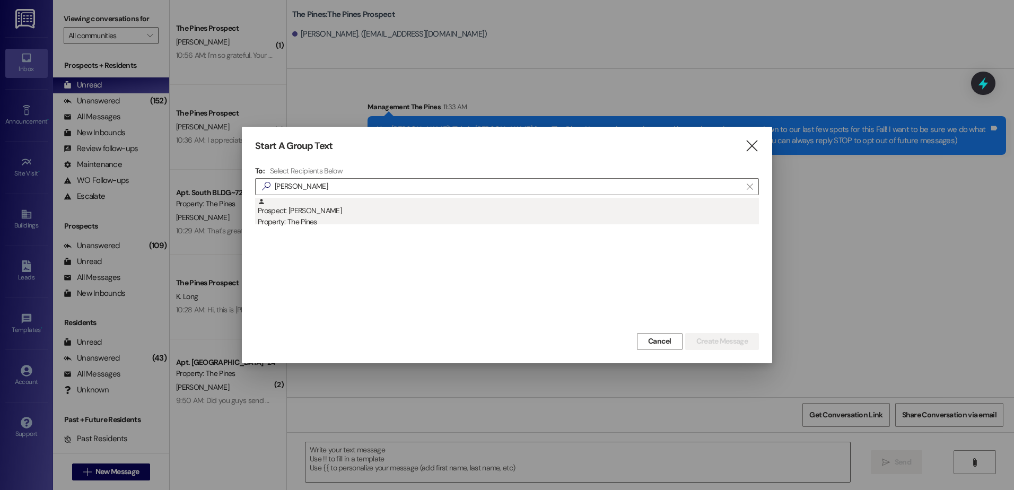
click at [325, 204] on div "Prospect: [PERSON_NAME] Property: The Pines" at bounding box center [508, 213] width 501 height 30
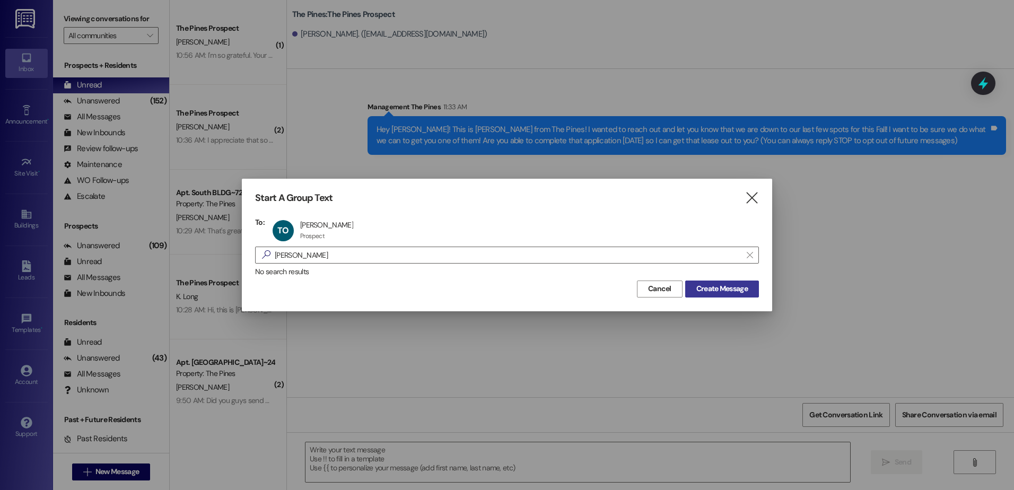
click at [754, 285] on button "Create Message" at bounding box center [722, 288] width 74 height 17
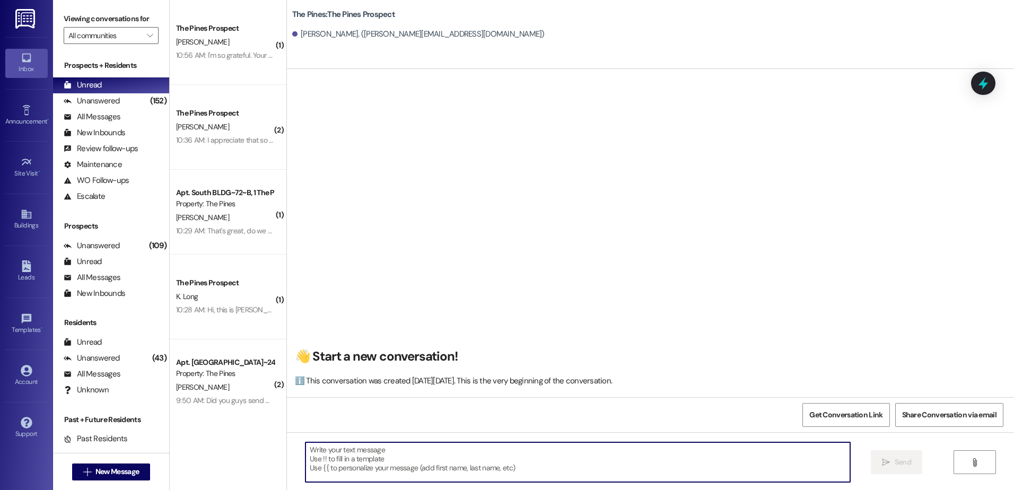
click at [417, 456] on textarea at bounding box center [577, 462] width 544 height 40
paste textarea "Hey [PERSON_NAME]! This is [PERSON_NAME] from The Pines! I wanted to reach out …"
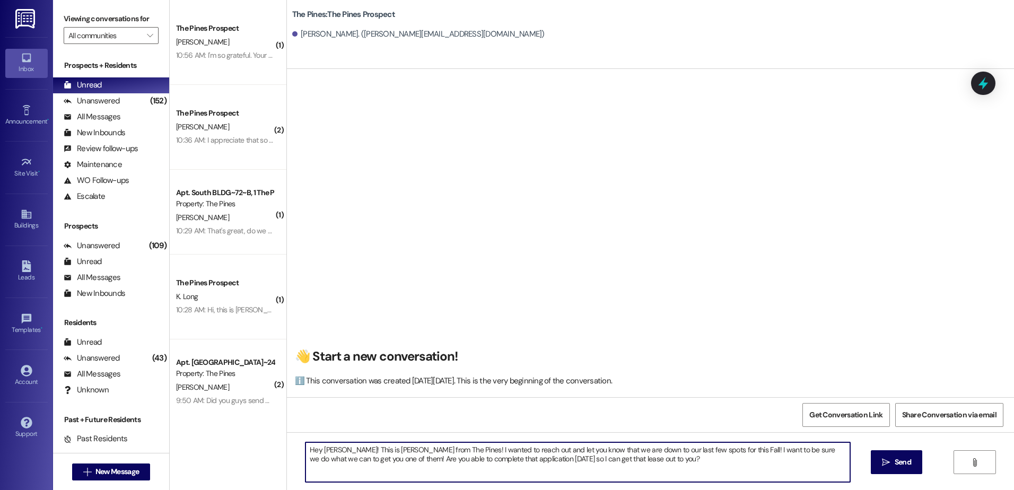
click at [337, 448] on textarea "Hey [PERSON_NAME]! This is [PERSON_NAME] from The Pines! I wanted to reach out …" at bounding box center [577, 462] width 544 height 40
drag, startPoint x: 507, startPoint y: 464, endPoint x: 299, endPoint y: 448, distance: 208.5
click at [305, 448] on textarea "Hey [PERSON_NAME]! This is [PERSON_NAME] from The Pines! I wanted to reach out …" at bounding box center [577, 462] width 544 height 40
type textarea "Hey [PERSON_NAME]! This is [PERSON_NAME] from The Pines! I wanted to reach out …"
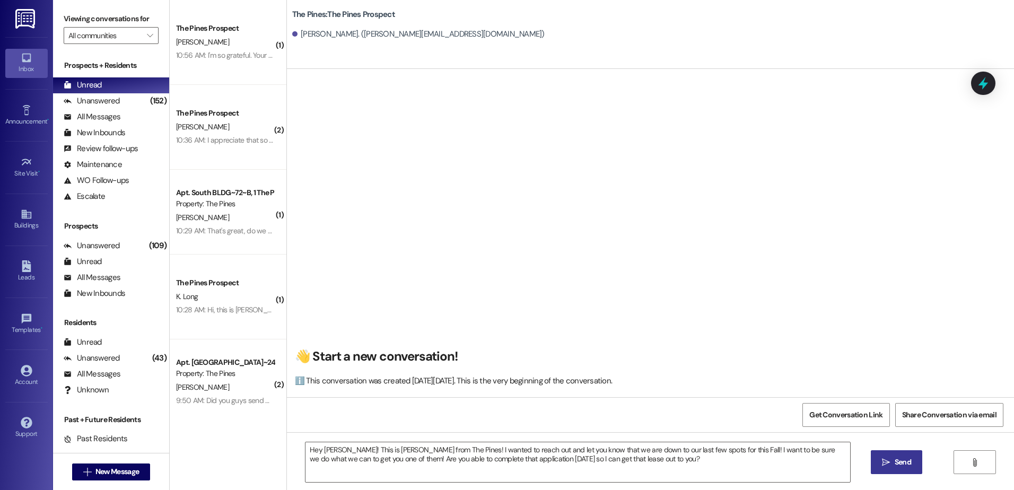
click at [911, 459] on span "Send" at bounding box center [902, 462] width 21 height 11
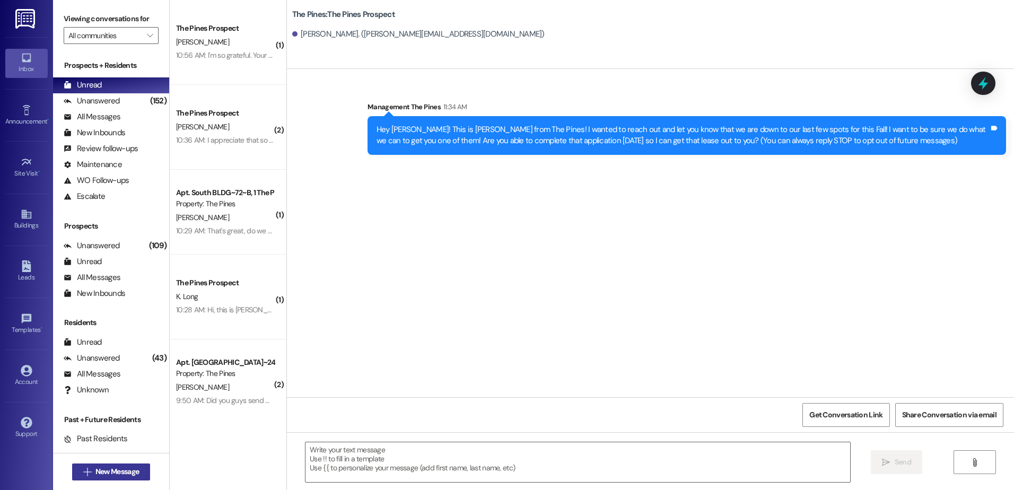
click at [107, 476] on span "New Message" at bounding box center [116, 471] width 43 height 11
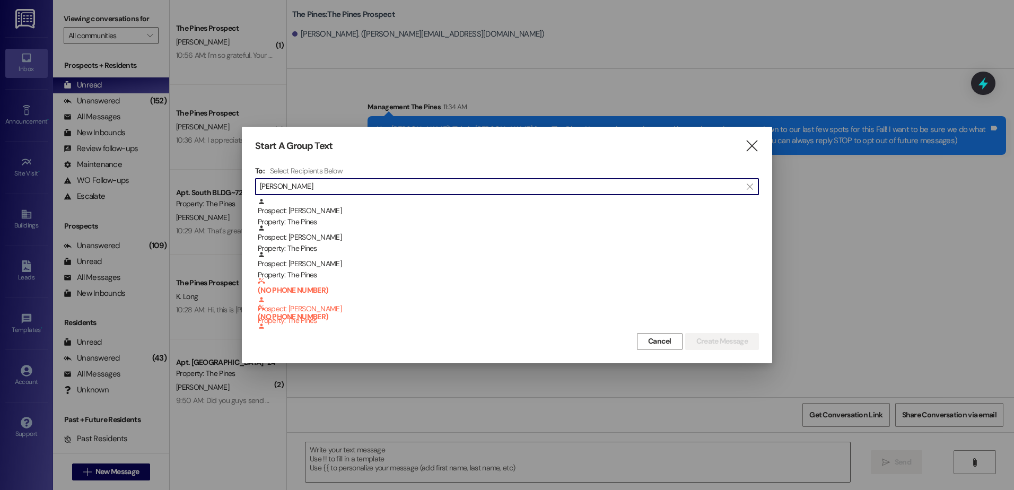
drag, startPoint x: 311, startPoint y: 187, endPoint x: 236, endPoint y: 188, distance: 74.2
click at [236, 188] on div "Start A Group Text  To: Select Recipients Below  [PERSON_NAME] ma  Prospect:…" at bounding box center [507, 245] width 1014 height 490
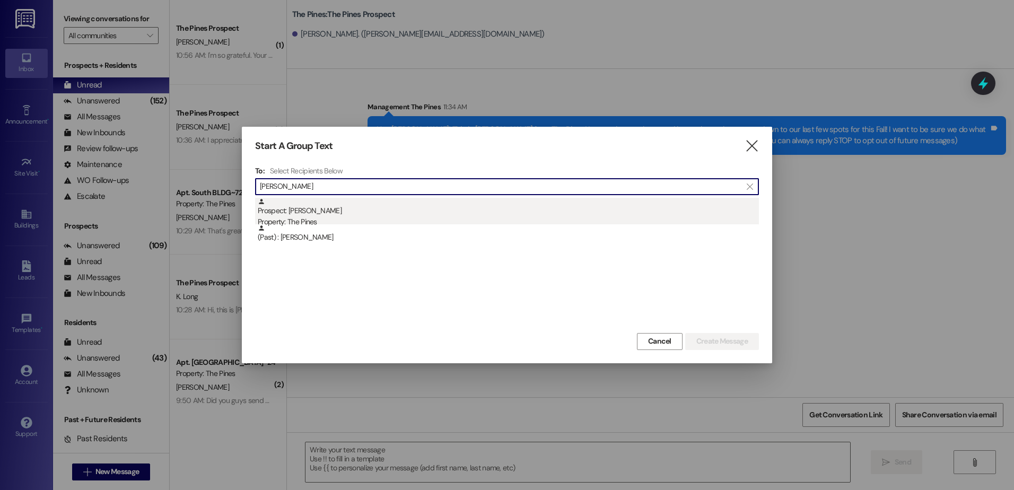
type input "[PERSON_NAME]"
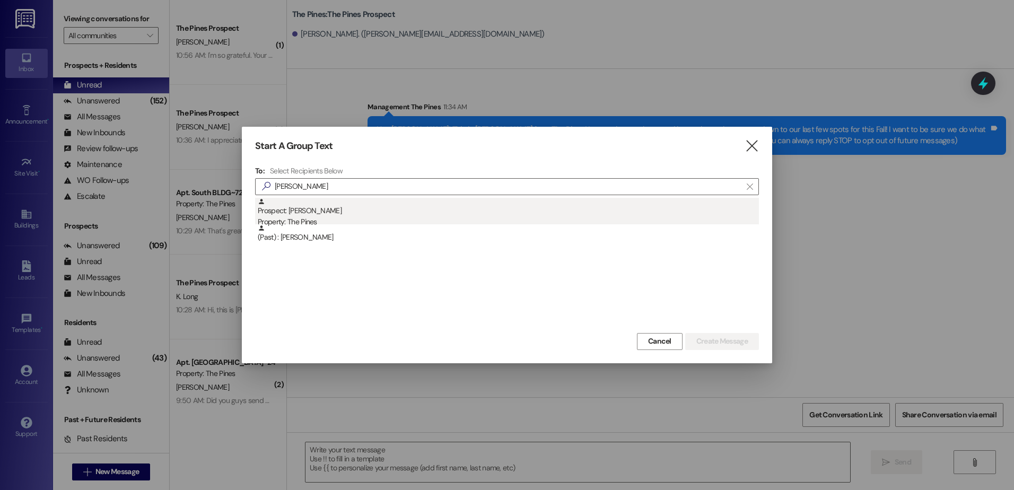
click at [298, 211] on div "Prospect: [PERSON_NAME] Property: The Pines" at bounding box center [508, 213] width 501 height 30
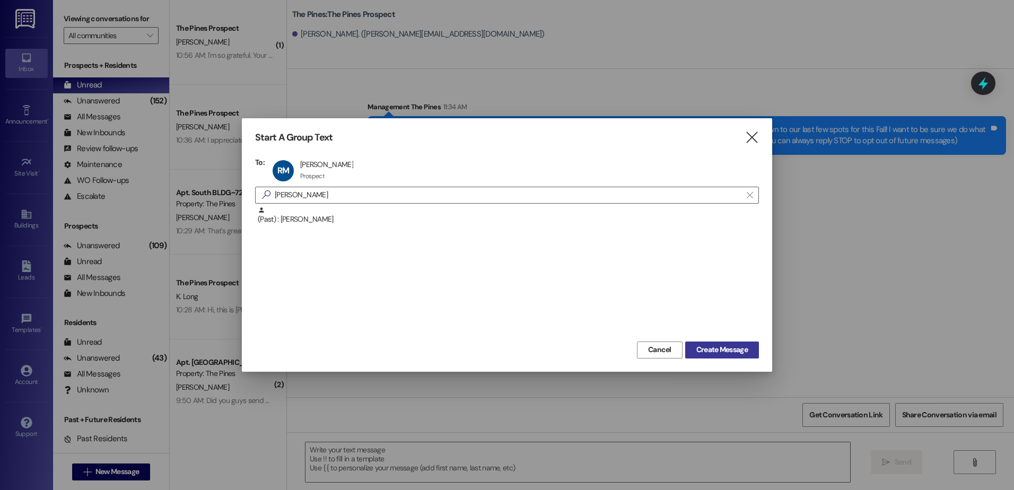
click at [732, 344] on span "Create Message" at bounding box center [721, 349] width 51 height 11
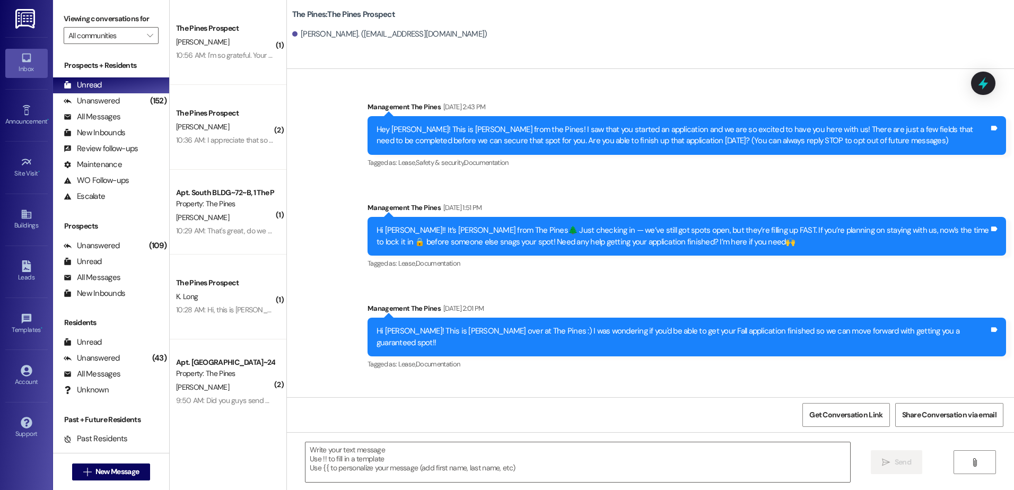
scroll to position [158, 0]
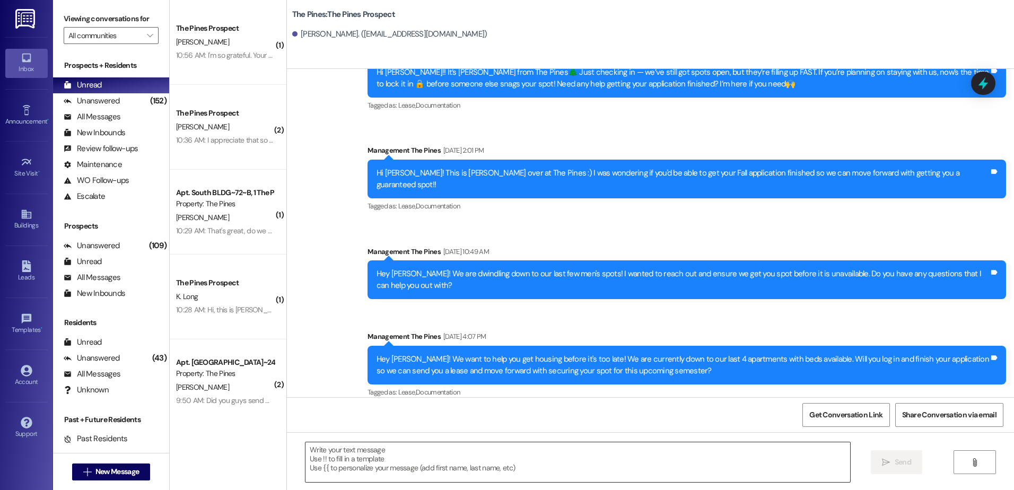
click at [373, 462] on textarea at bounding box center [577, 462] width 544 height 40
paste textarea "Hey [PERSON_NAME]! This is [PERSON_NAME] from The Pines! I wanted to reach out …"
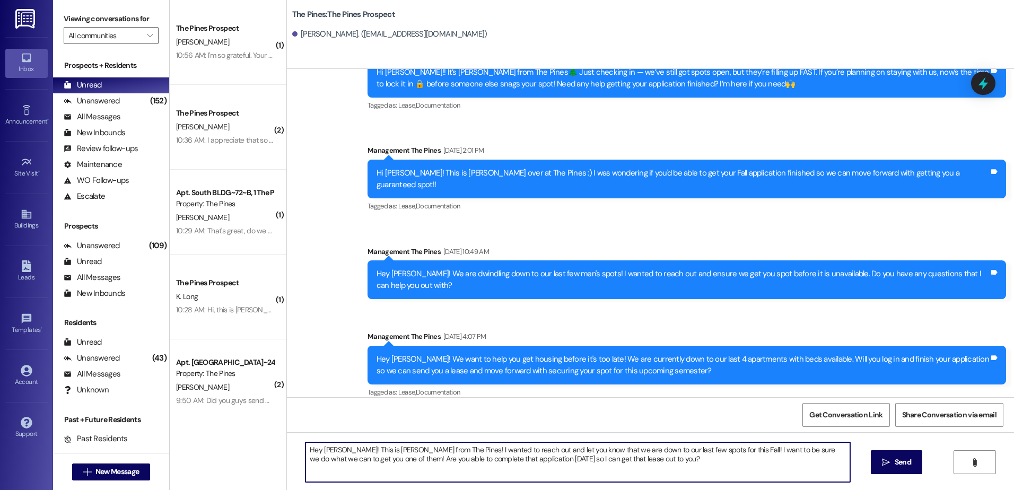
click at [329, 450] on textarea "Hey [PERSON_NAME]! This is [PERSON_NAME] from The Pines! I wanted to reach out …" at bounding box center [577, 462] width 544 height 40
drag, startPoint x: 625, startPoint y: 458, endPoint x: 299, endPoint y: 449, distance: 326.2
click at [305, 449] on textarea "Hey [PERSON_NAME]! This is [PERSON_NAME] from The Pines! I wanted to reach out …" at bounding box center [577, 462] width 544 height 40
type textarea "Hey [PERSON_NAME]! This is [PERSON_NAME] from The Pines! I wanted to reach out …"
click at [901, 466] on span "Send" at bounding box center [903, 462] width 16 height 11
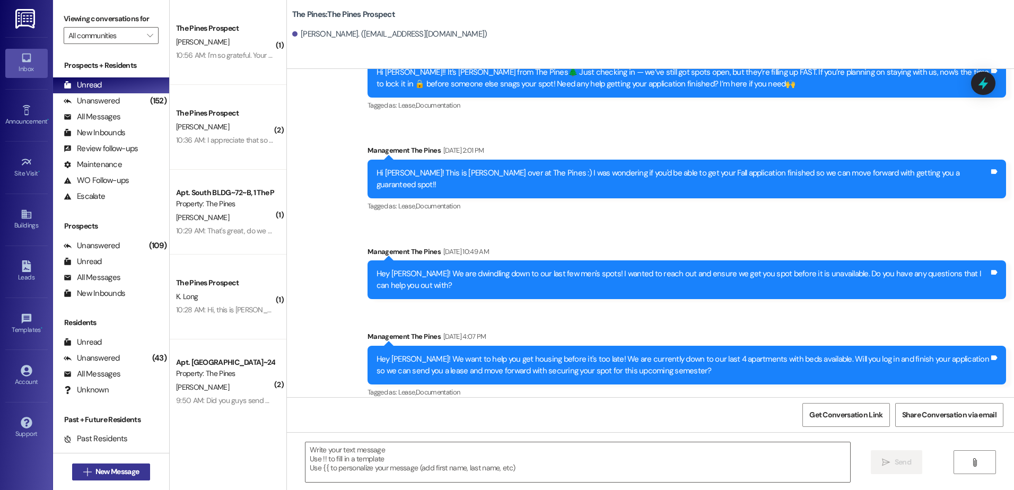
click at [113, 474] on span "New Message" at bounding box center [116, 471] width 43 height 11
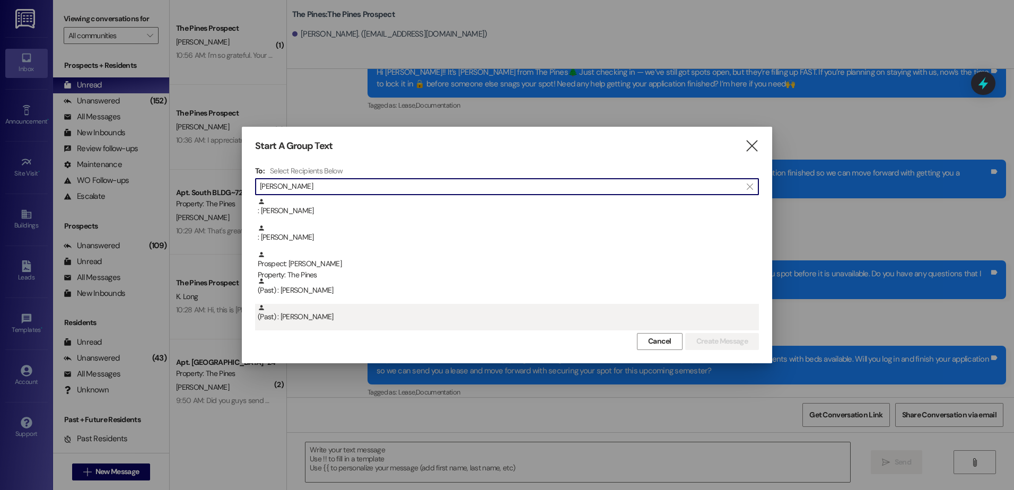
type input "[PERSON_NAME]"
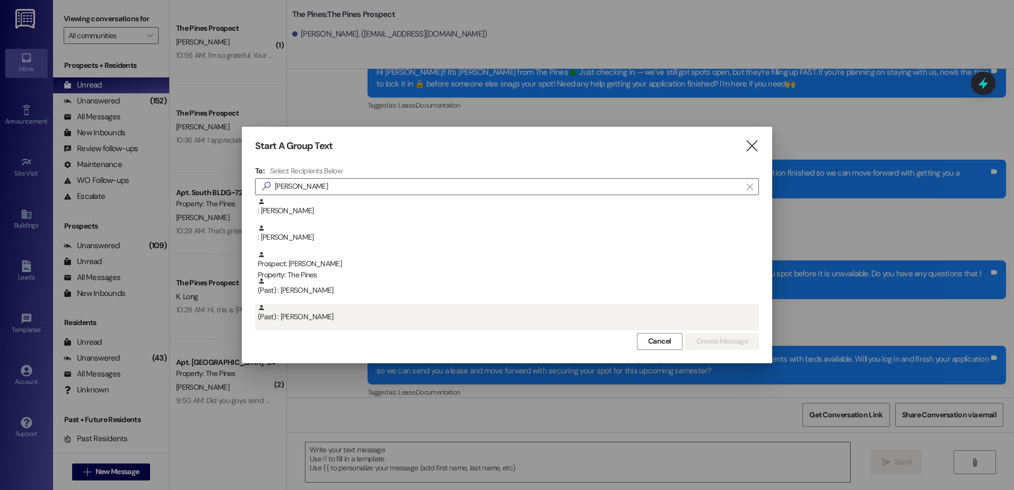
click at [325, 315] on div "(Past) : [PERSON_NAME]" at bounding box center [508, 313] width 501 height 19
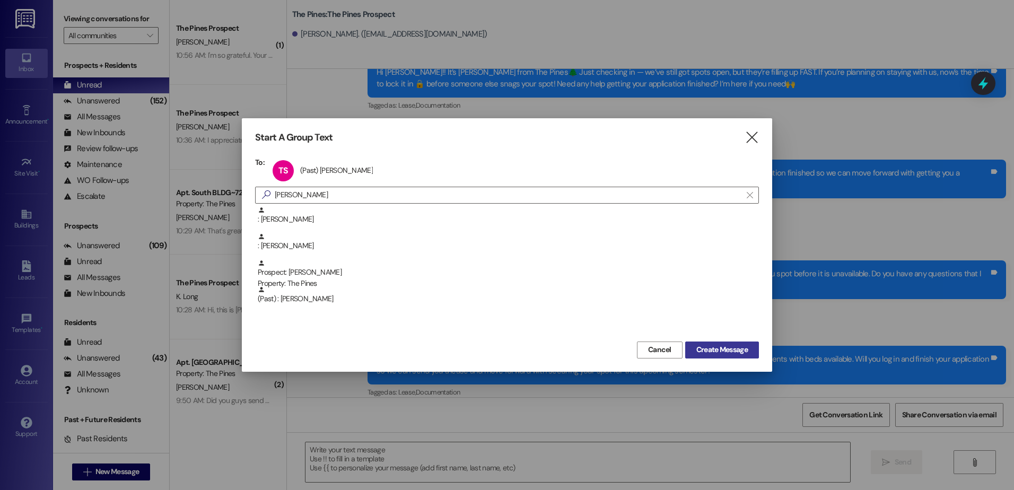
click at [726, 343] on button "Create Message" at bounding box center [722, 349] width 74 height 17
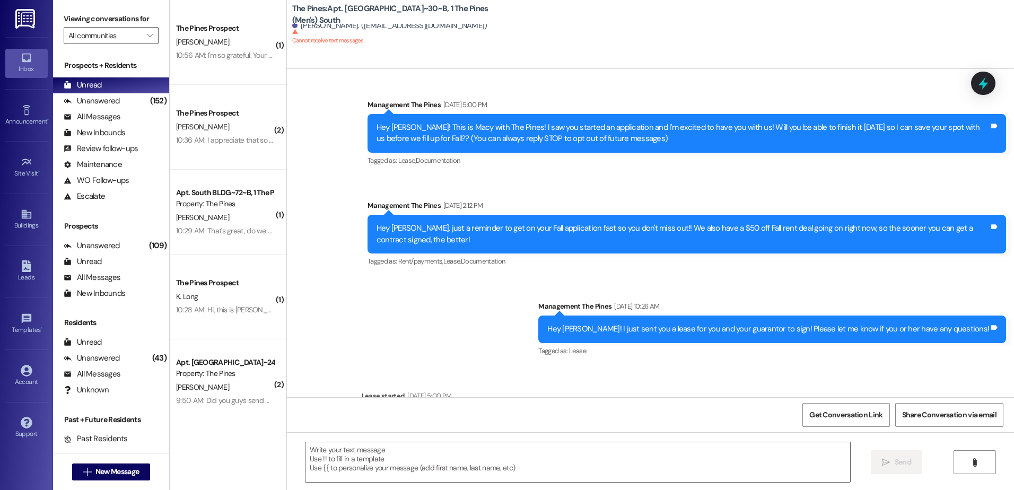
scroll to position [55, 0]
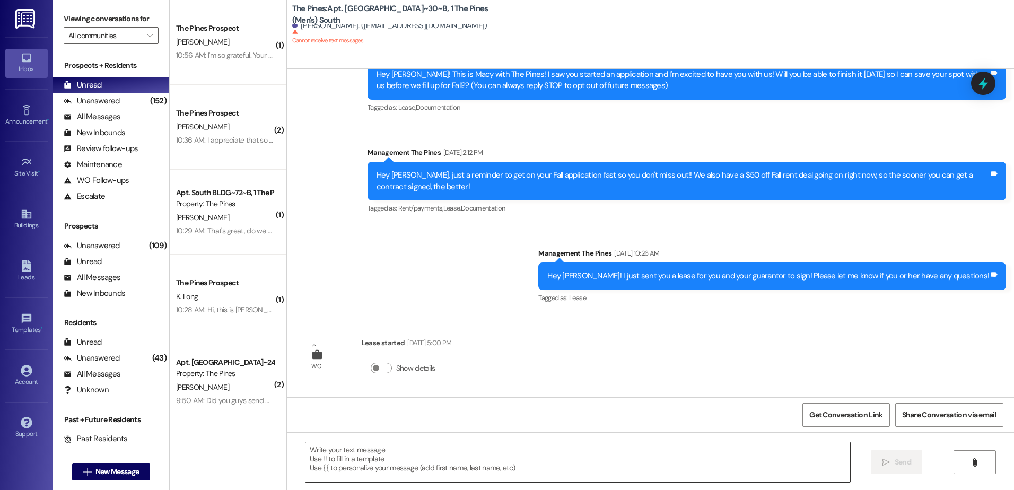
click at [385, 458] on textarea at bounding box center [577, 462] width 544 height 40
paste textarea "Hey [PERSON_NAME]! This is [PERSON_NAME] from The Pines! I wanted to reach out …"
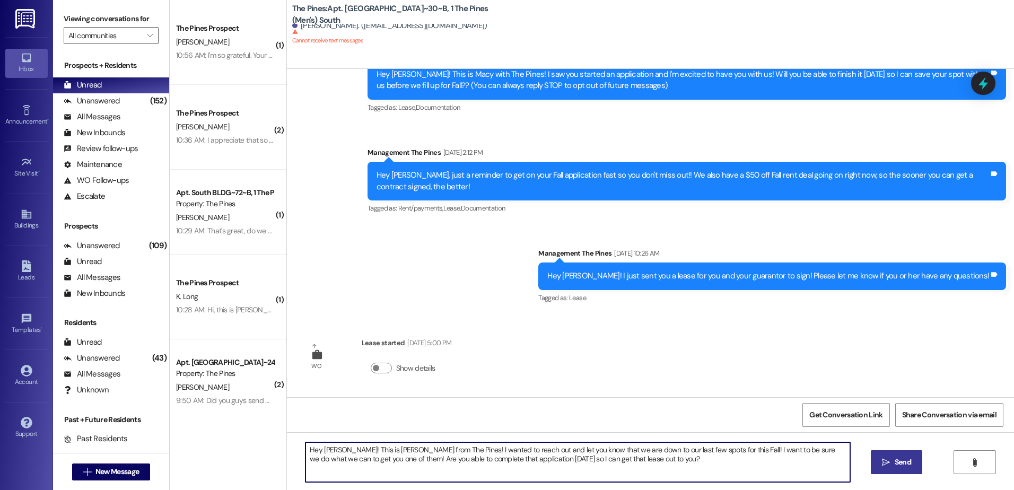
click at [329, 452] on textarea "Hey [PERSON_NAME]! This is [PERSON_NAME] from The Pines! I wanted to reach out …" at bounding box center [577, 462] width 544 height 40
drag, startPoint x: 617, startPoint y: 459, endPoint x: 301, endPoint y: 446, distance: 316.3
click at [305, 446] on textarea "Hey [PERSON_NAME]! This is [PERSON_NAME] from The Pines! I wanted to reach out …" at bounding box center [577, 462] width 544 height 40
type textarea "Hey [PERSON_NAME]! This is [PERSON_NAME] from The Pines! I wanted to reach out …"
click at [901, 460] on span "Send" at bounding box center [903, 462] width 16 height 11
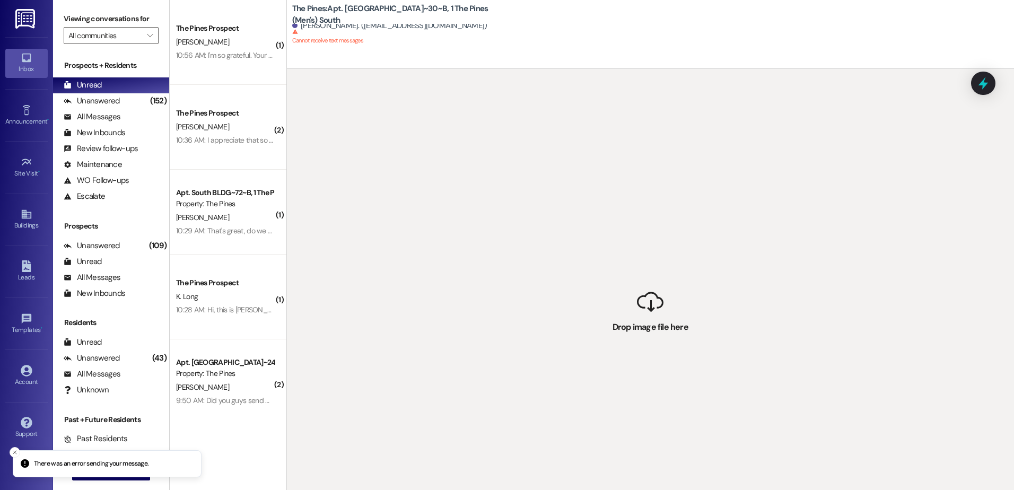
click at [7, 454] on div "Inbox Go to Inbox Announcement • Send A Text Announcement Site Visit • Go to Si…" at bounding box center [26, 245] width 53 height 490
click at [111, 471] on span "New Message" at bounding box center [116, 471] width 43 height 11
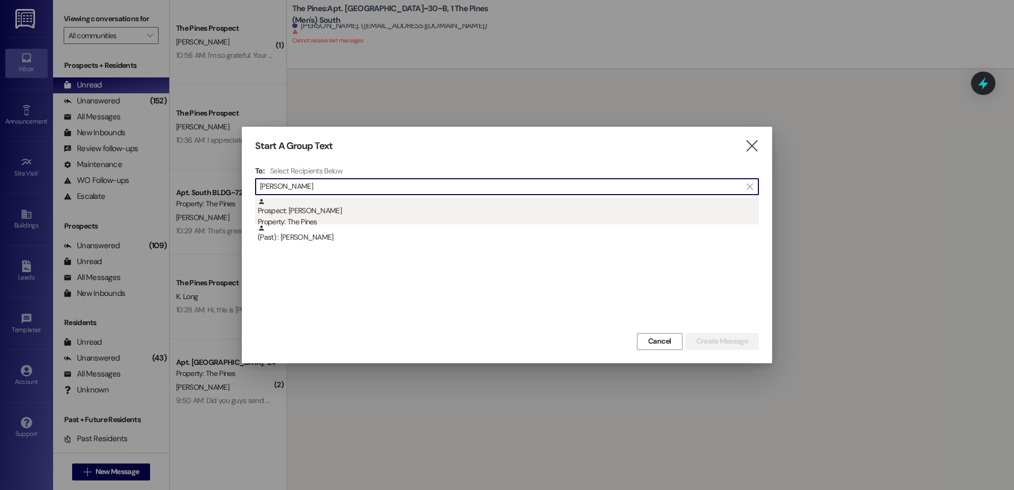
type input "[PERSON_NAME]"
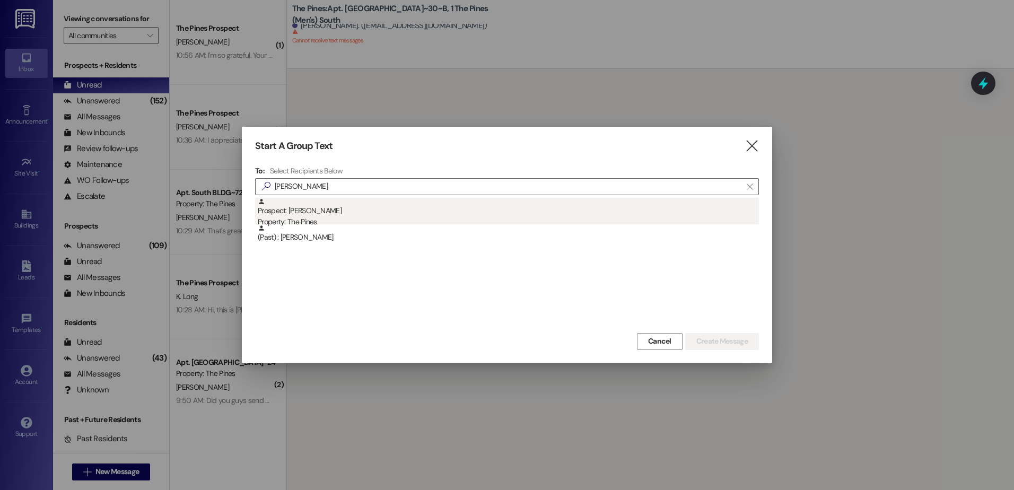
click at [348, 207] on div "Prospect: [PERSON_NAME] Property: The Pines" at bounding box center [508, 213] width 501 height 30
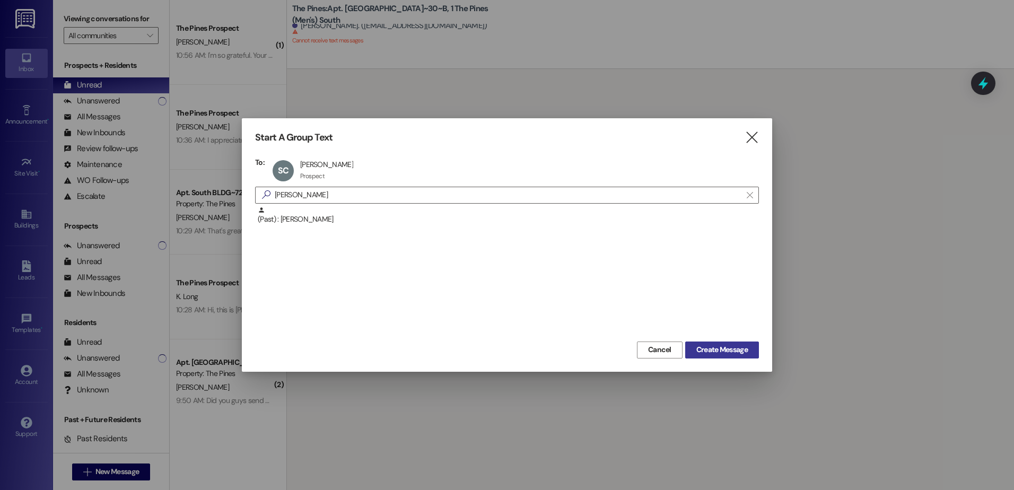
click at [703, 345] on span "Create Message" at bounding box center [721, 349] width 51 height 11
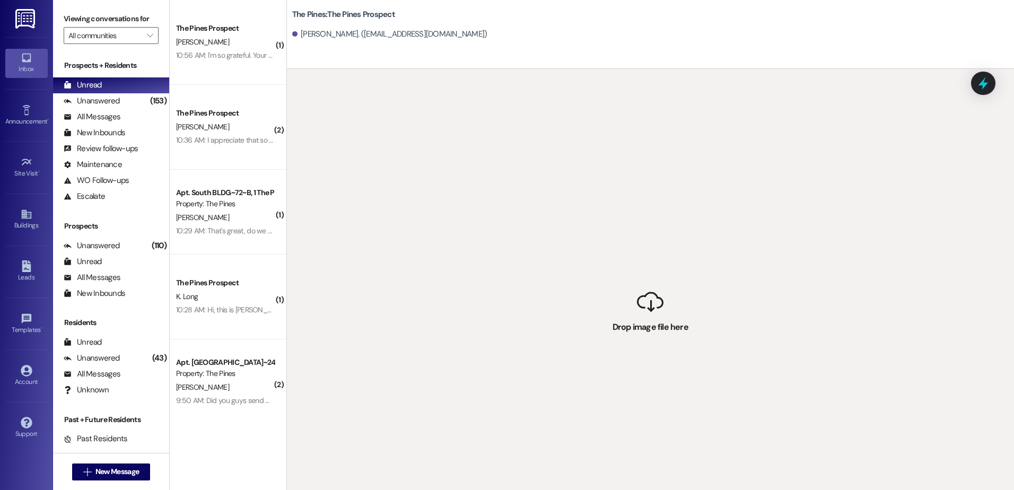
drag, startPoint x: 749, startPoint y: 245, endPoint x: 724, endPoint y: 257, distance: 27.8
click at [748, 245] on div " Drop image file here" at bounding box center [650, 314] width 727 height 490
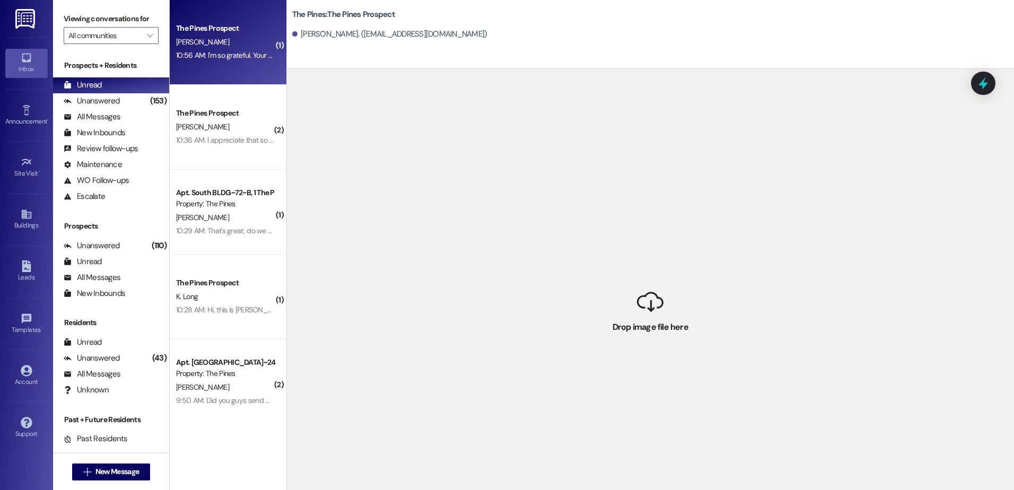
drag, startPoint x: 431, startPoint y: 282, endPoint x: 248, endPoint y: 33, distance: 308.3
click at [417, 245] on div " Drop image file here" at bounding box center [650, 314] width 727 height 490
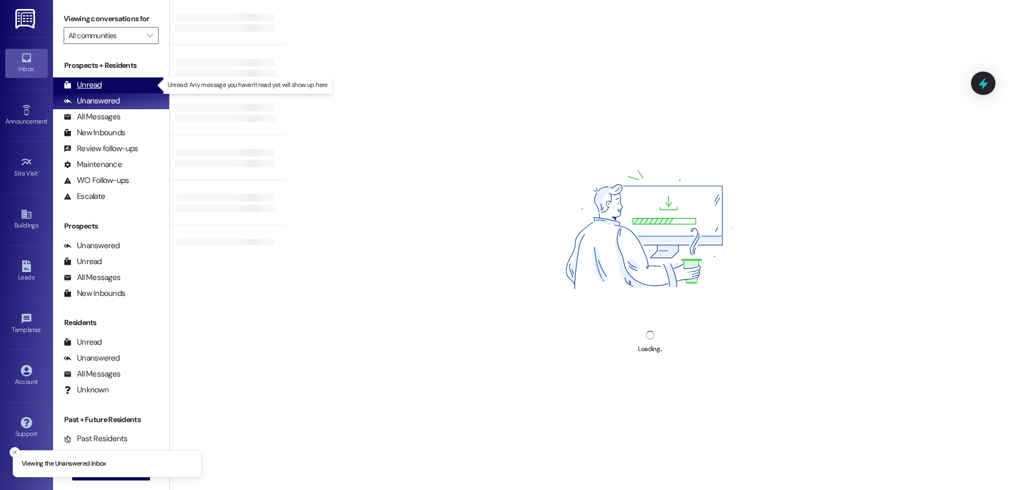
click at [89, 82] on div "Unread" at bounding box center [83, 85] width 38 height 11
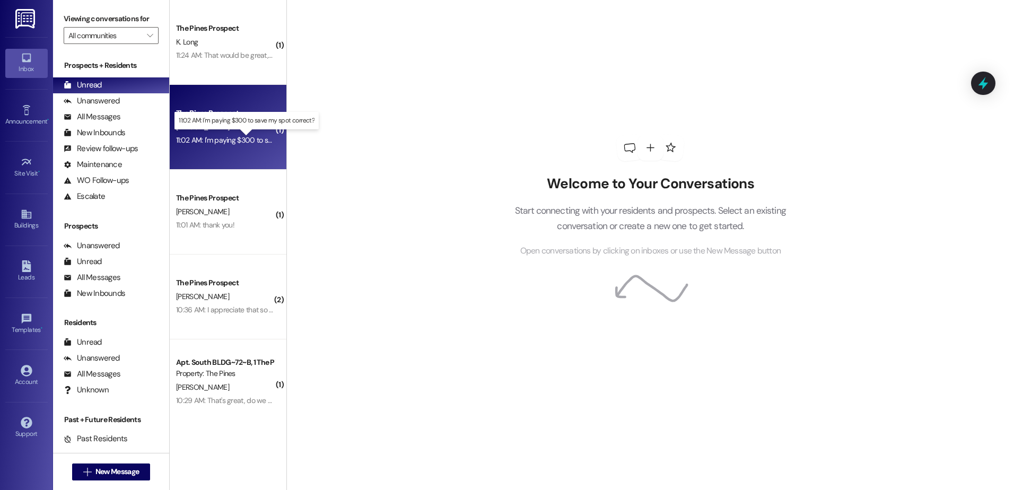
click at [235, 142] on div "11:02 AM: I'm paying $300 to save my spot correct? 11:02 AM: I'm paying $300 to…" at bounding box center [254, 140] width 157 height 10
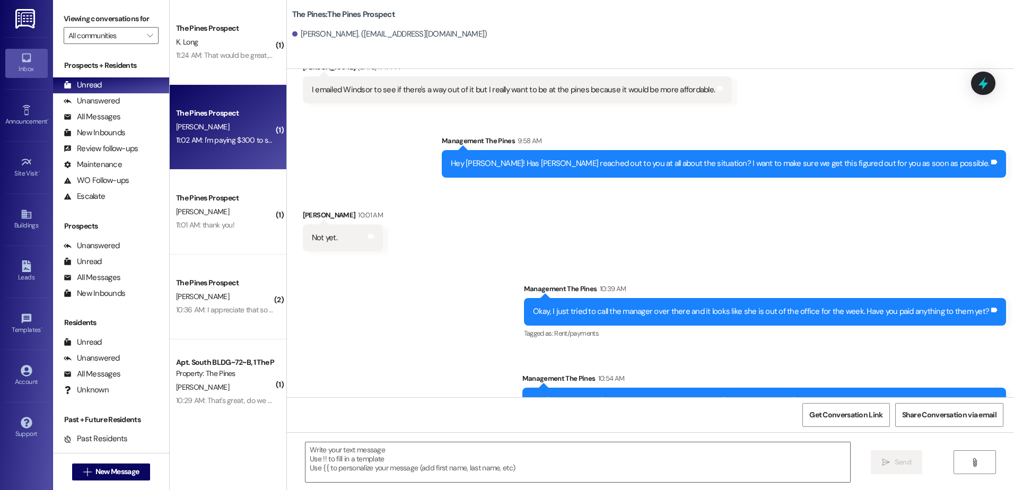
scroll to position [576, 0]
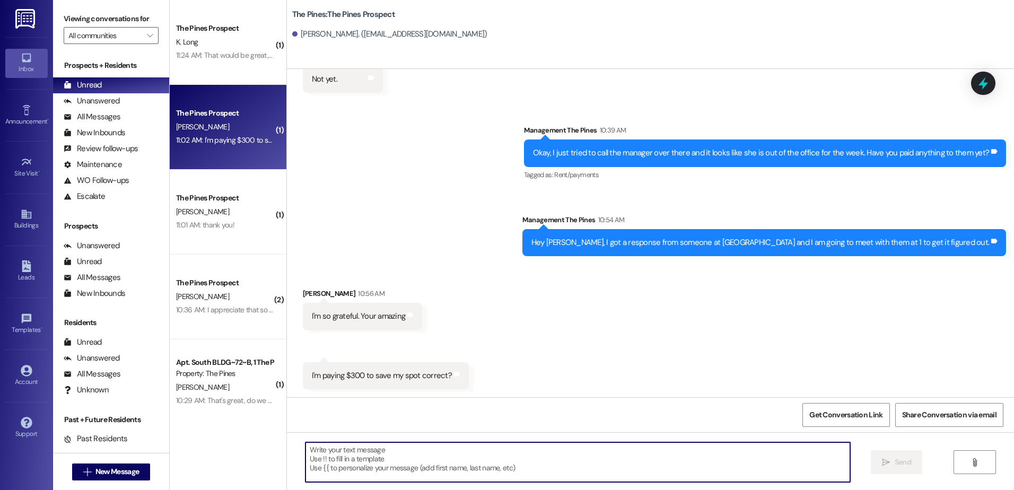
click at [408, 453] on textarea at bounding box center [577, 462] width 544 height 40
type textarea "Correct!"
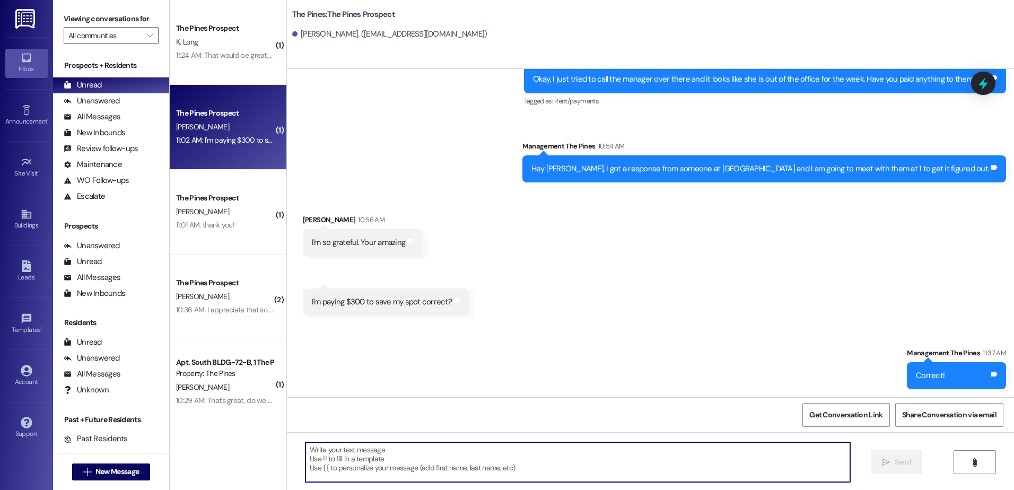
scroll to position [651, 0]
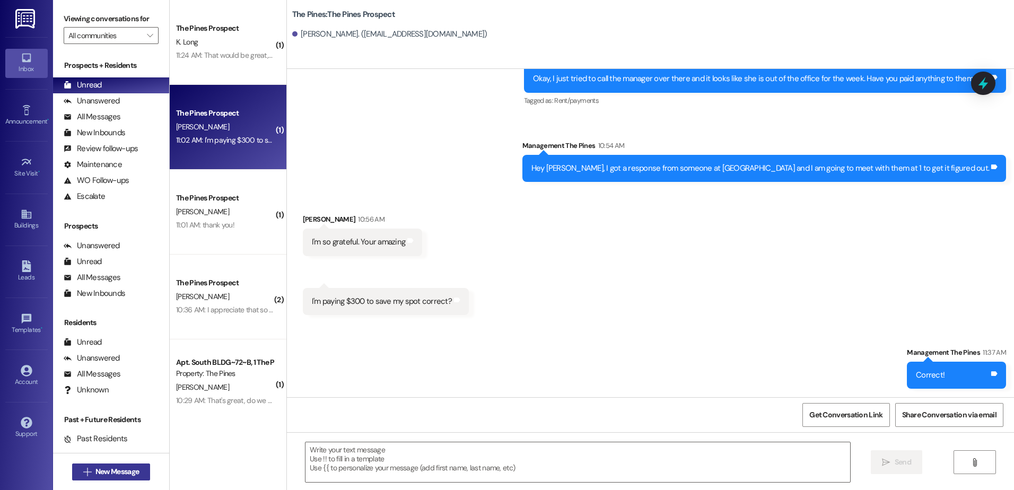
click at [84, 469] on icon "" at bounding box center [87, 472] width 8 height 8
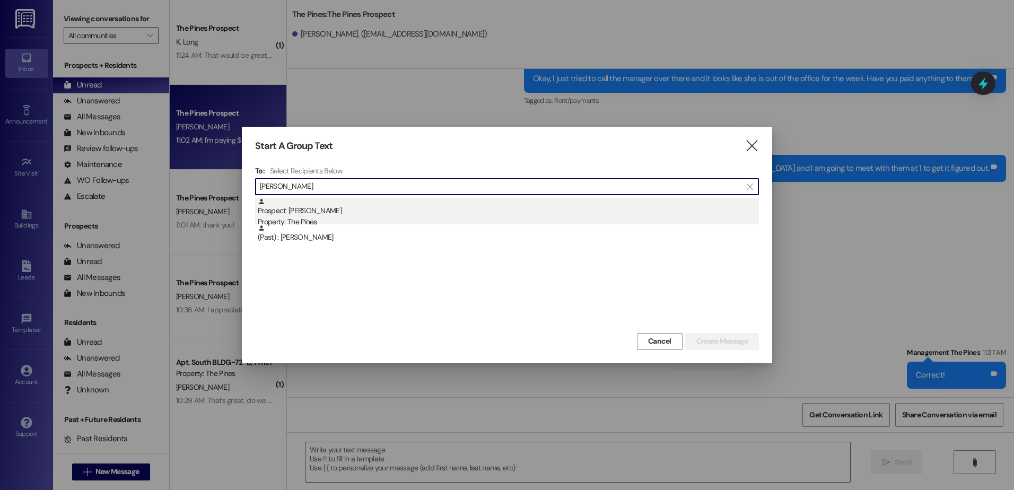
type input "[PERSON_NAME]"
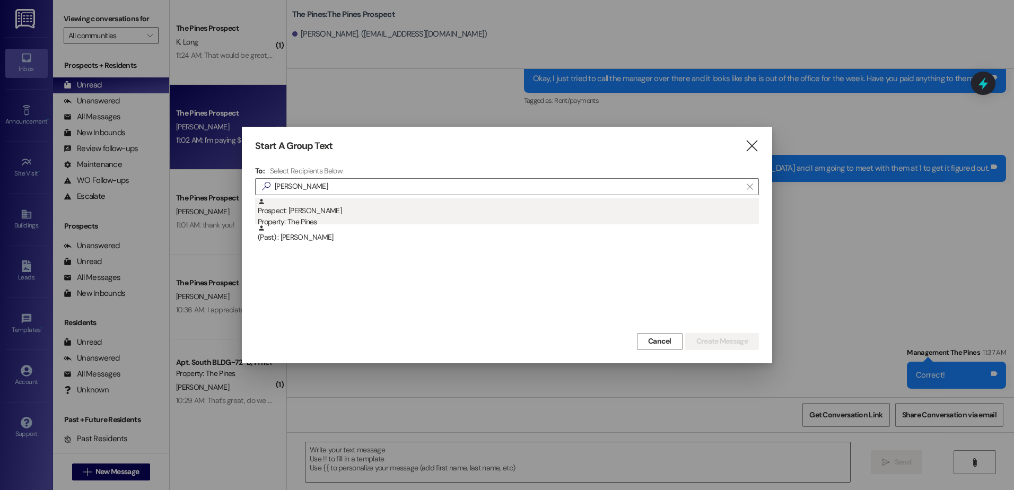
click at [349, 214] on div "Prospect: [PERSON_NAME] Property: The Pines" at bounding box center [508, 213] width 501 height 30
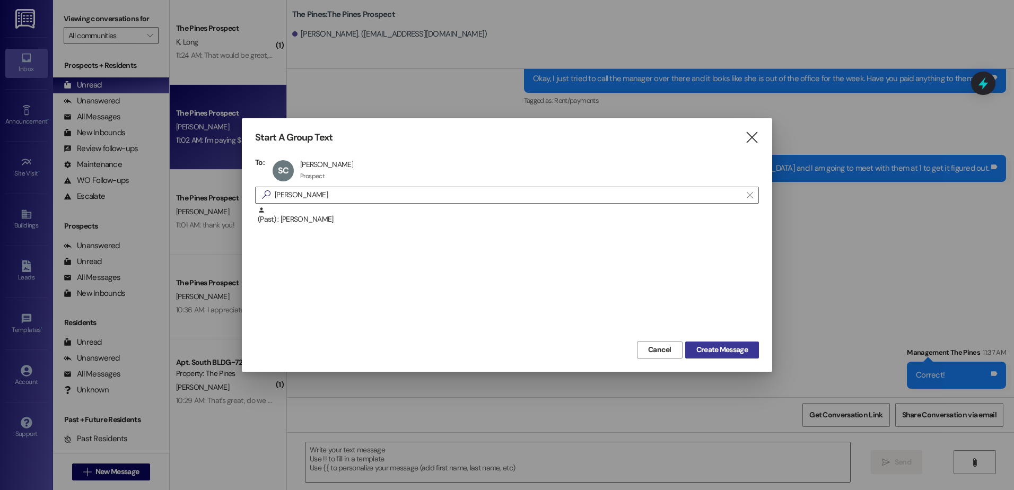
click at [735, 349] on span "Create Message" at bounding box center [721, 349] width 51 height 11
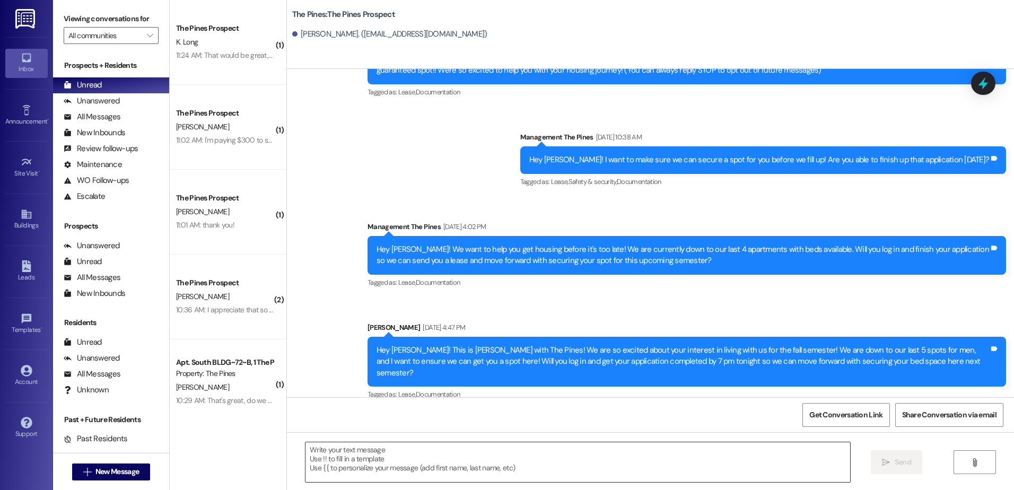
scroll to position [73, 0]
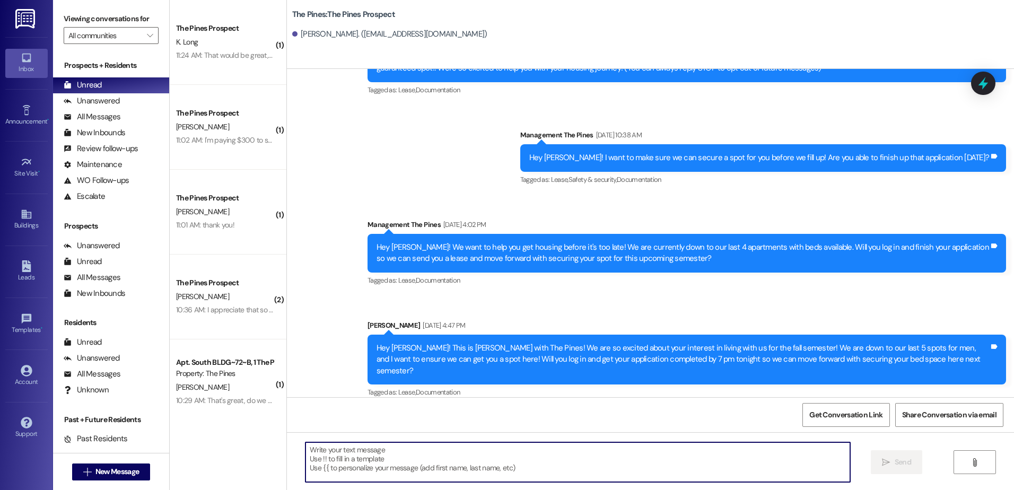
click at [374, 470] on textarea at bounding box center [577, 462] width 544 height 40
paste textarea "Hey [PERSON_NAME]! This is [PERSON_NAME] from The Pines! I wanted to reach out …"
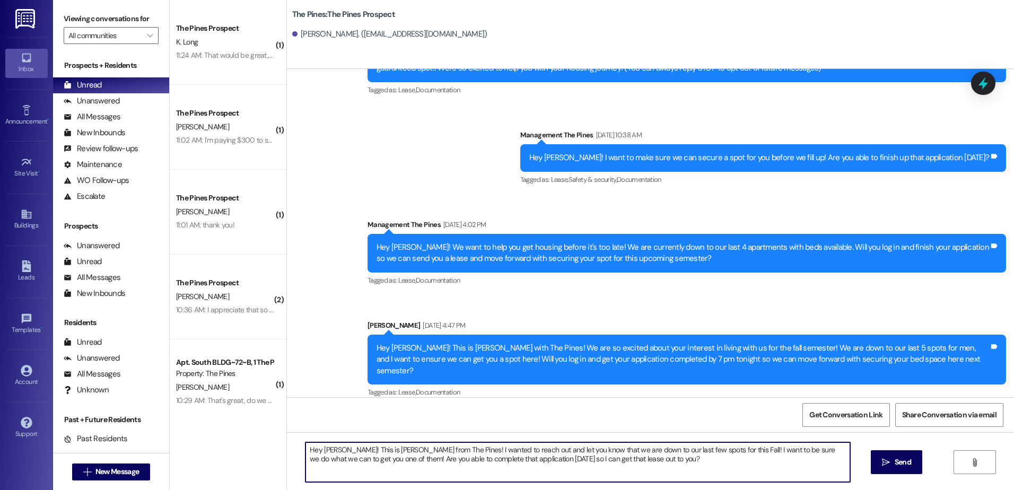
click at [335, 448] on textarea "Hey [PERSON_NAME]! This is [PERSON_NAME] from The Pines! I wanted to reach out …" at bounding box center [577, 462] width 544 height 40
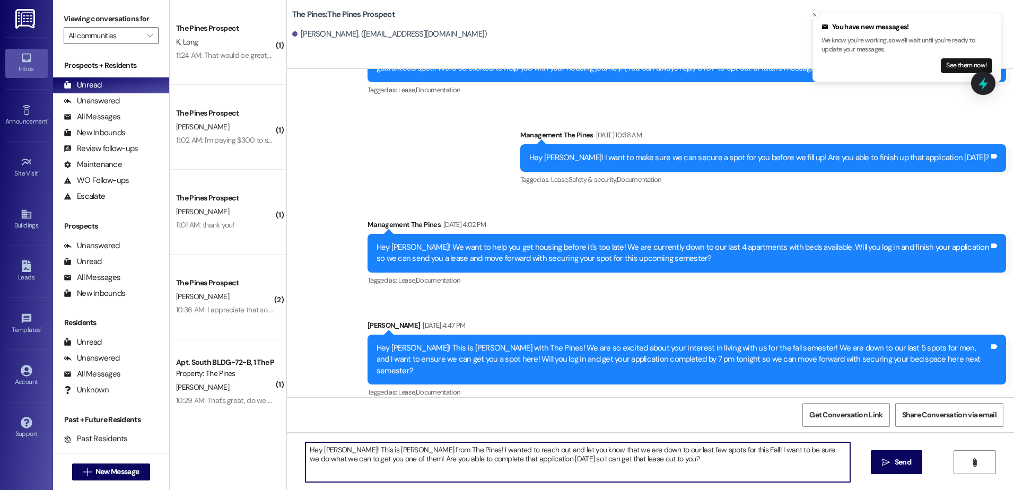
drag, startPoint x: 622, startPoint y: 465, endPoint x: 280, endPoint y: 448, distance: 342.4
click at [287, 448] on div "Hey Seth! This is Andrew from The Pines! I wanted to reach out and let you know…" at bounding box center [650, 472] width 727 height 80
type textarea "Hey Seth! This is Andrew from The Pines! I wanted to reach out and let you know…"
click at [896, 463] on span "Send" at bounding box center [903, 462] width 16 height 11
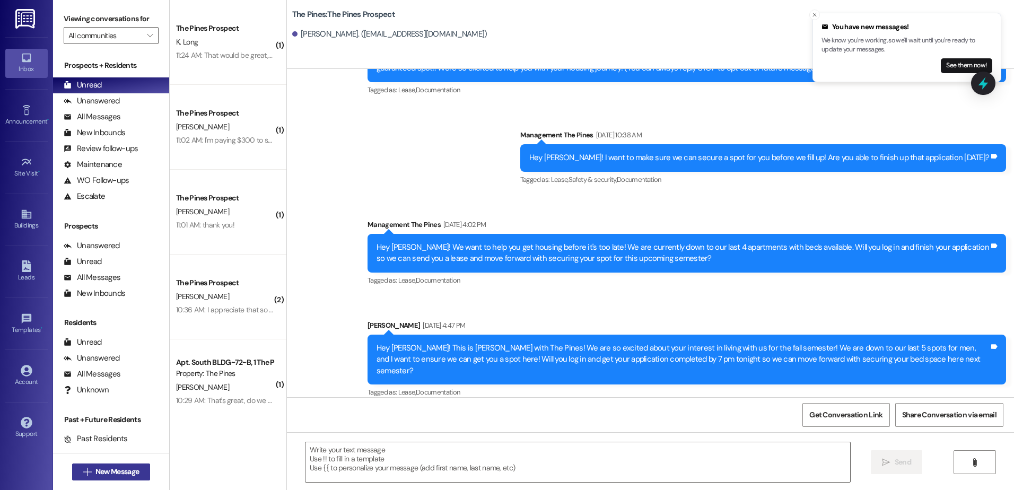
click at [97, 475] on span "New Message" at bounding box center [116, 471] width 43 height 11
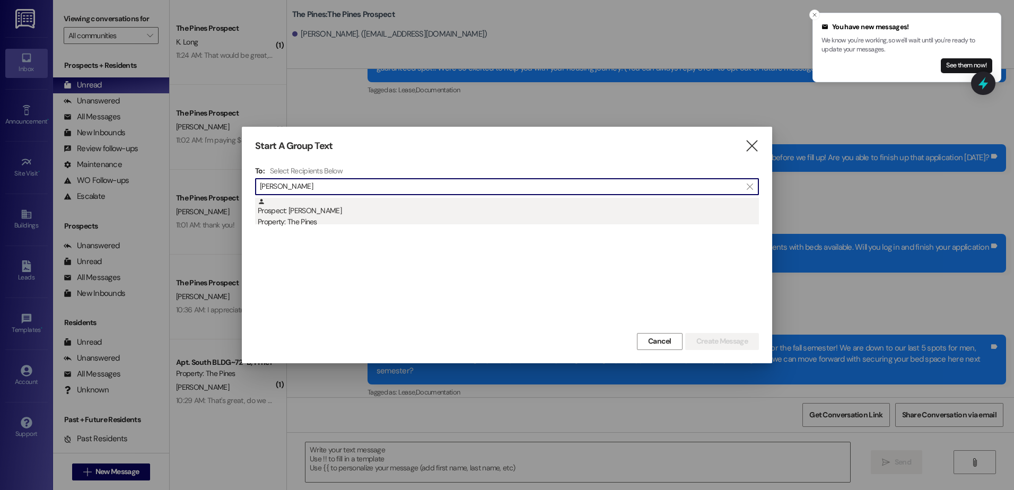
type input "landon bo"
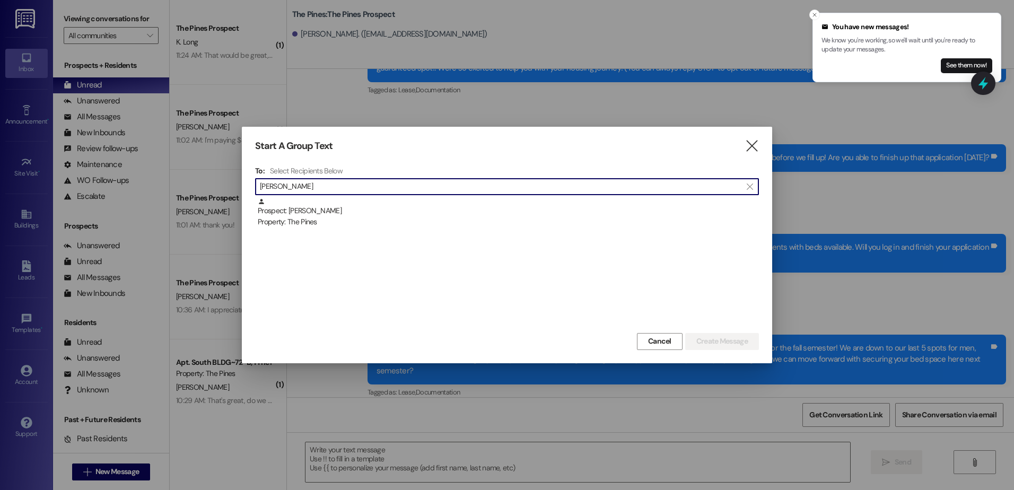
click at [348, 207] on div "Prospect: Landon Bowden Property: The Pines" at bounding box center [508, 213] width 501 height 30
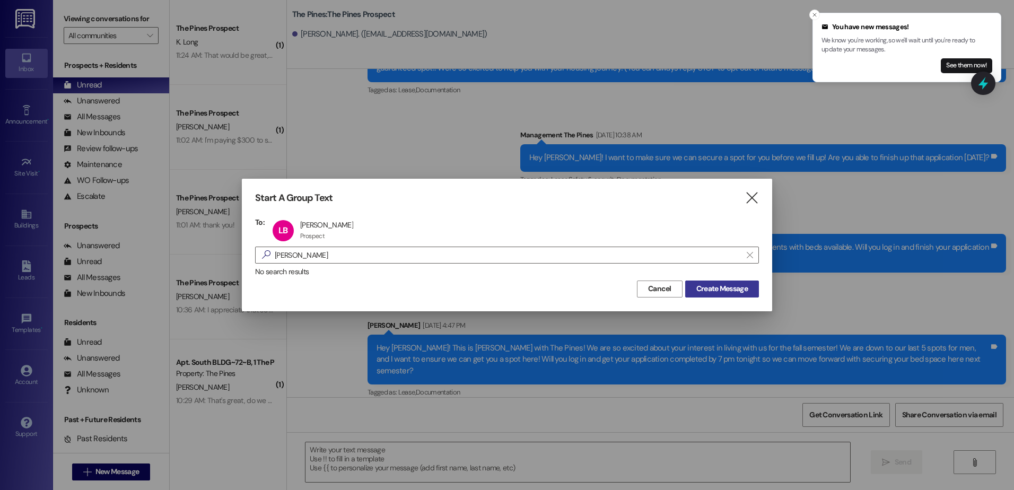
click at [715, 291] on span "Create Message" at bounding box center [721, 288] width 51 height 11
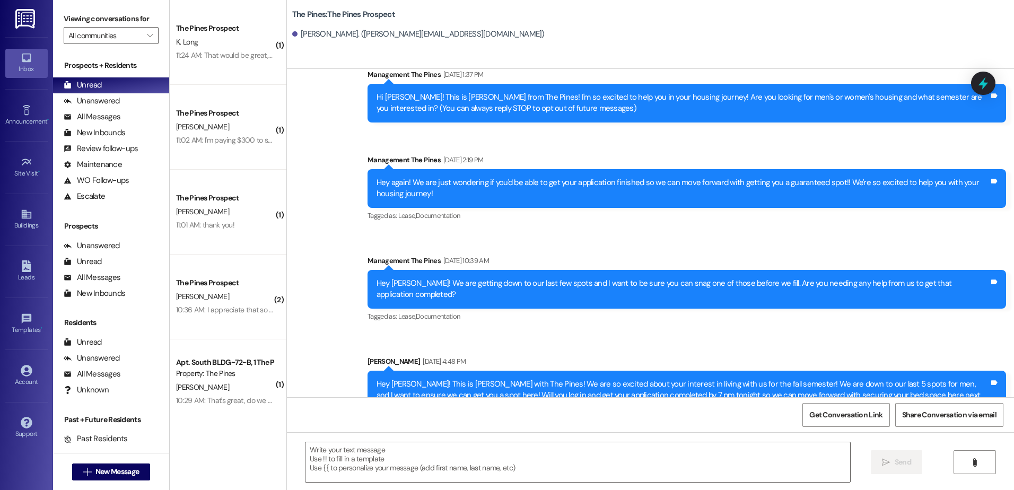
scroll to position [57, 0]
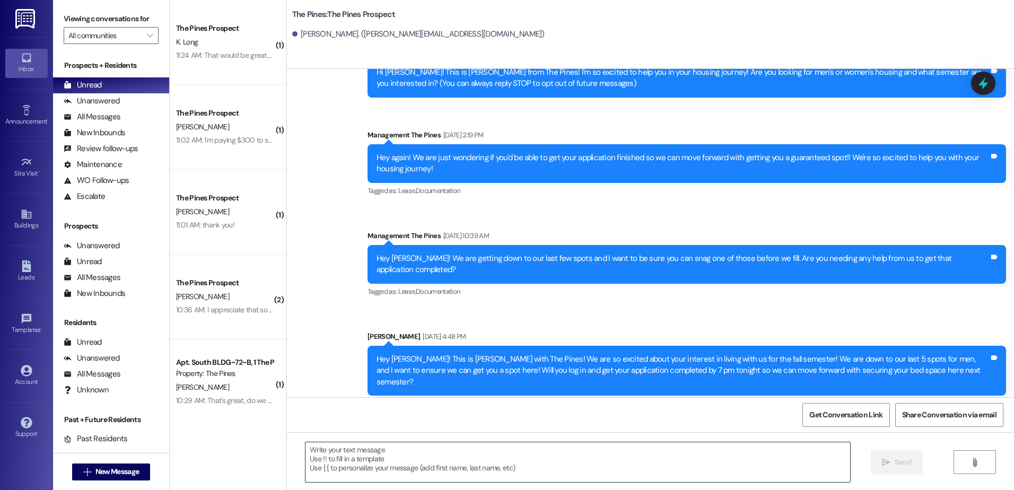
click at [373, 451] on textarea at bounding box center [577, 462] width 544 height 40
paste textarea "Hey Seth! This is Andrew from The Pines! I wanted to reach out and let you know…"
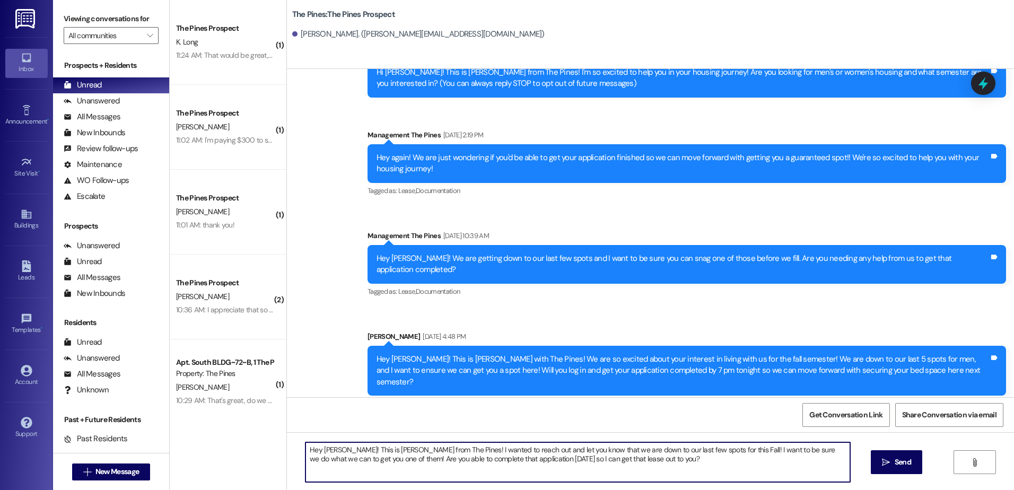
click at [329, 449] on textarea "Hey Seth! This is Andrew from The Pines! I wanted to reach out and let you know…" at bounding box center [577, 462] width 544 height 40
drag, startPoint x: 629, startPoint y: 460, endPoint x: 296, endPoint y: 434, distance: 333.5
click at [296, 434] on div "Hey Landon! This is Andrew from The Pines! I wanted to reach out and let you kn…" at bounding box center [650, 472] width 727 height 80
type textarea "Hey Landon! This is Andrew from The Pines! I wanted to reach out and let you kn…"
click at [890, 468] on span " Send" at bounding box center [896, 462] width 33 height 11
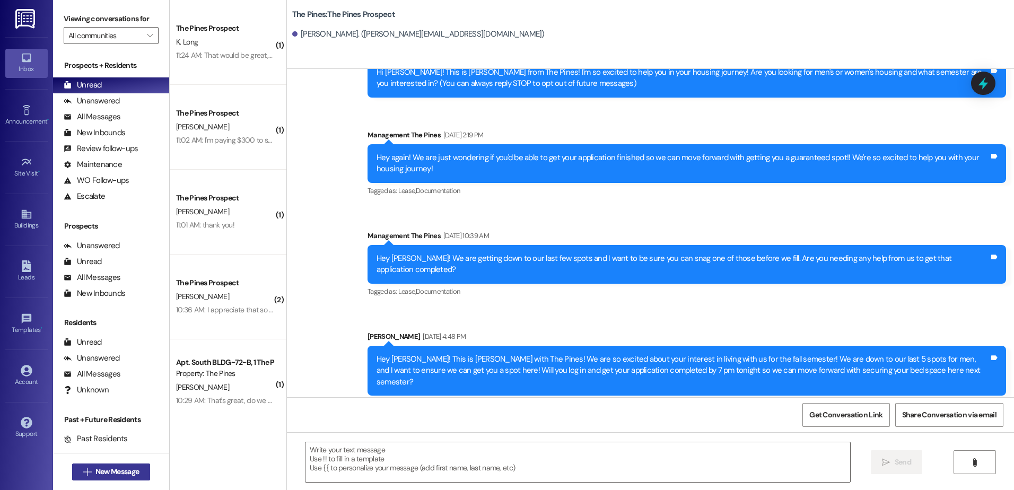
click at [95, 473] on span "New Message" at bounding box center [116, 471] width 43 height 11
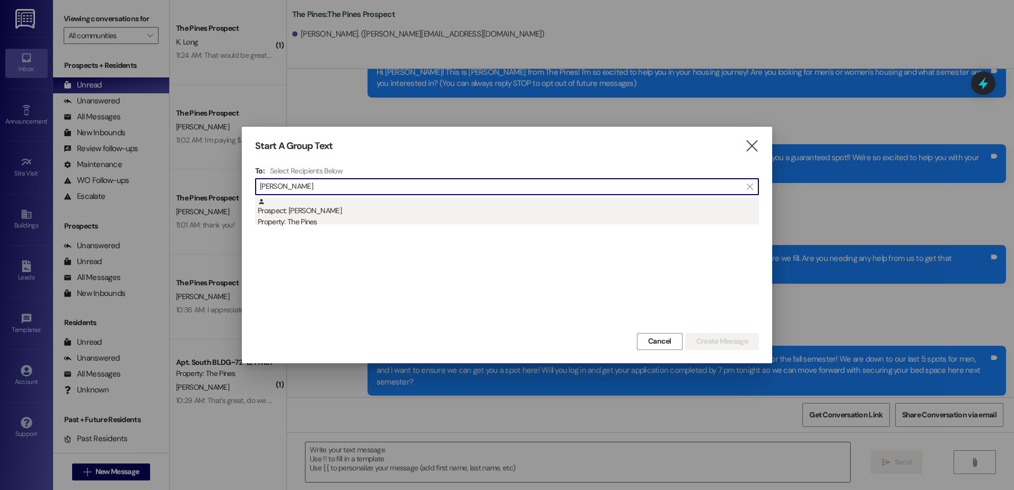
type input "reese"
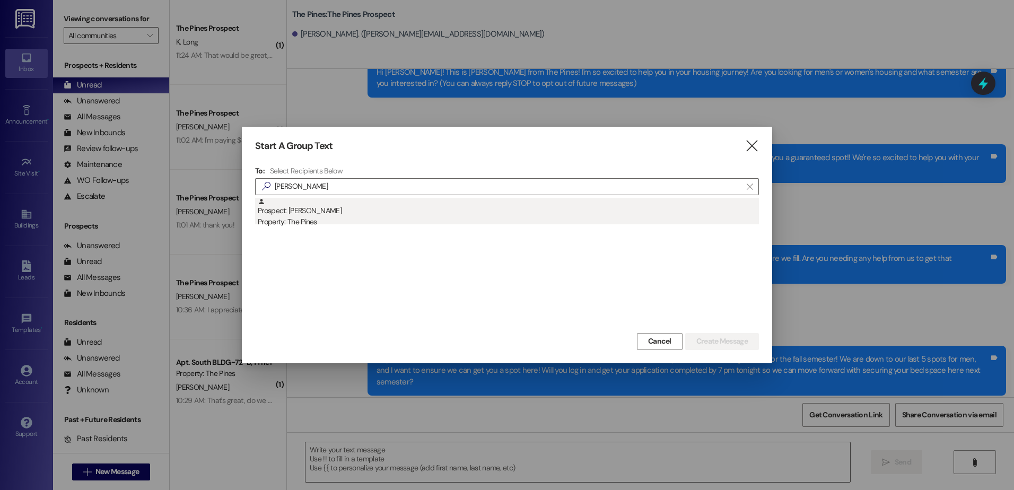
click at [368, 208] on div "Prospect: Reese Pantle Property: The Pines" at bounding box center [508, 213] width 501 height 30
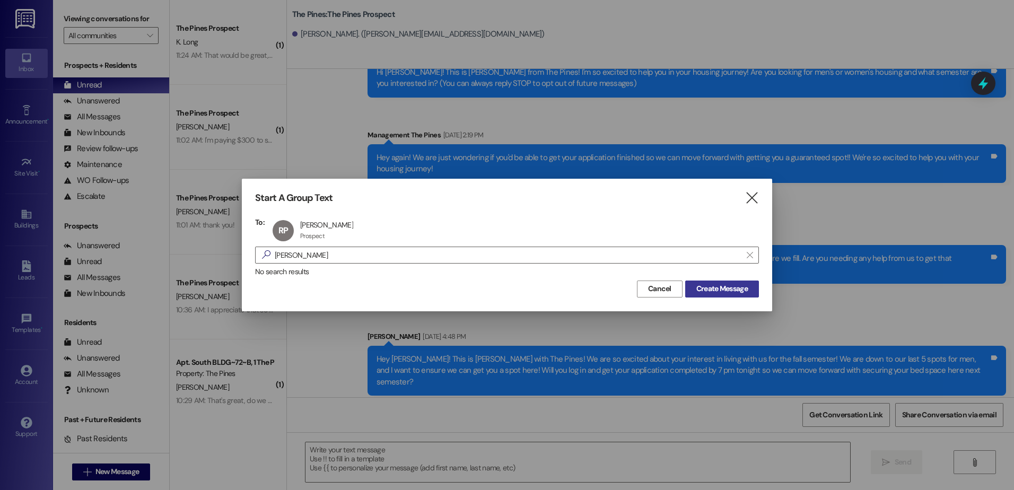
click at [722, 282] on button "Create Message" at bounding box center [722, 288] width 74 height 17
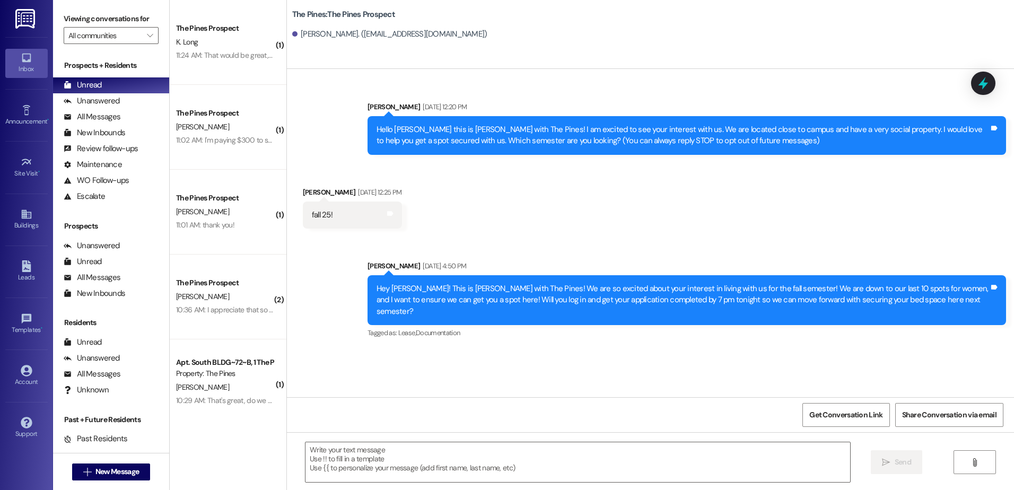
scroll to position [0, 0]
click at [368, 454] on textarea at bounding box center [577, 462] width 544 height 40
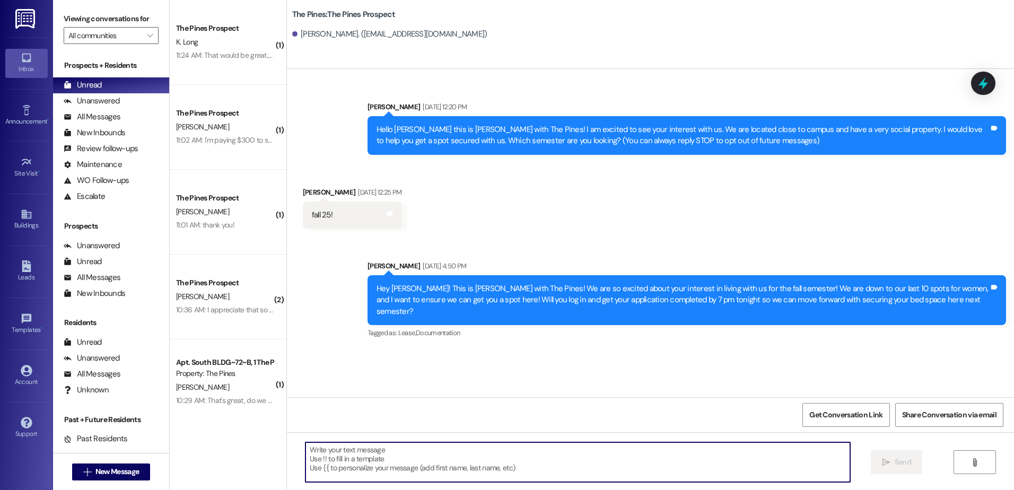
paste textarea "Hey Landon! This is Andrew from The Pines! I wanted to reach out and let you kn…"
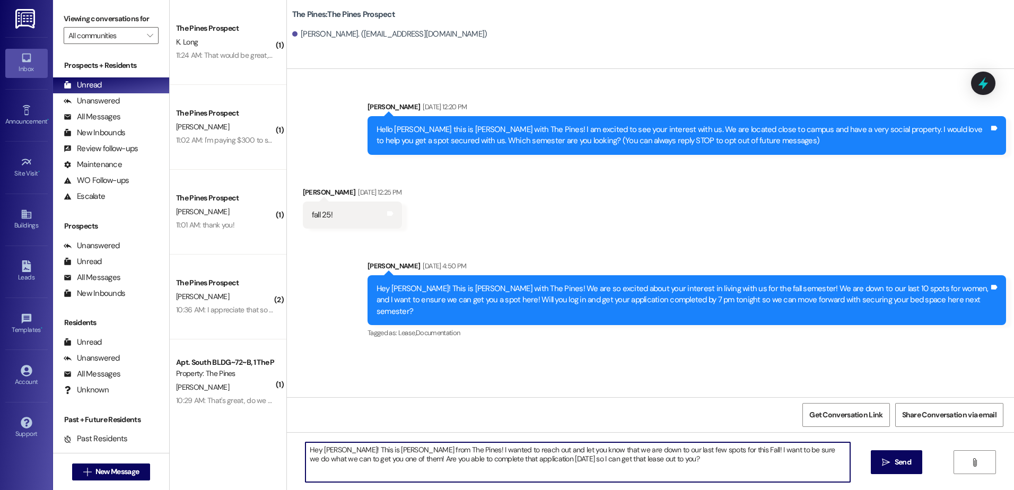
click at [337, 449] on textarea "Hey Landon! This is Andrew from The Pines! I wanted to reach out and let you kn…" at bounding box center [577, 462] width 544 height 40
drag, startPoint x: 594, startPoint y: 464, endPoint x: 300, endPoint y: 438, distance: 296.0
click at [300, 438] on div "Hey Reese! This is Andrew from The Pines! I wanted to reach out and let you kno…" at bounding box center [650, 472] width 727 height 80
type textarea "Hey Reese! This is Andrew from The Pines! I wanted to reach out and let you kno…"
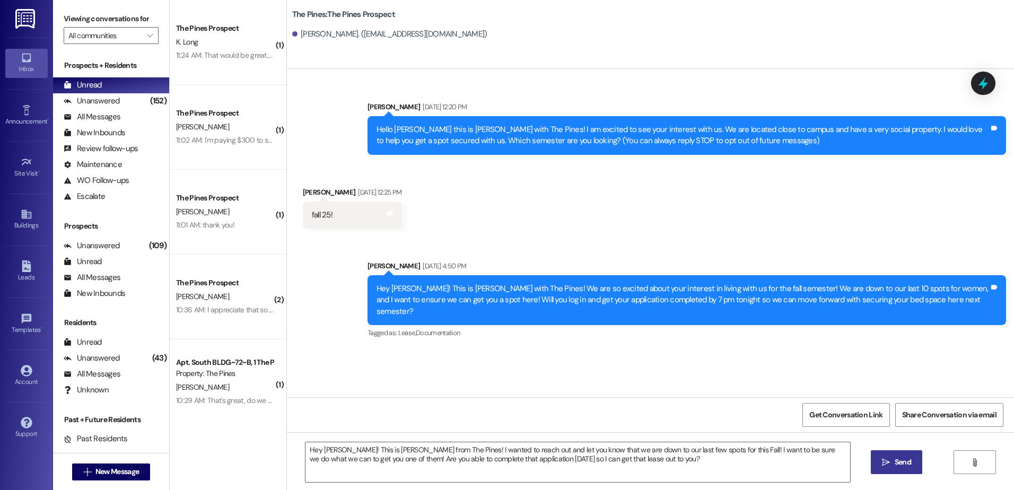
click at [880, 466] on span " Send" at bounding box center [896, 462] width 33 height 11
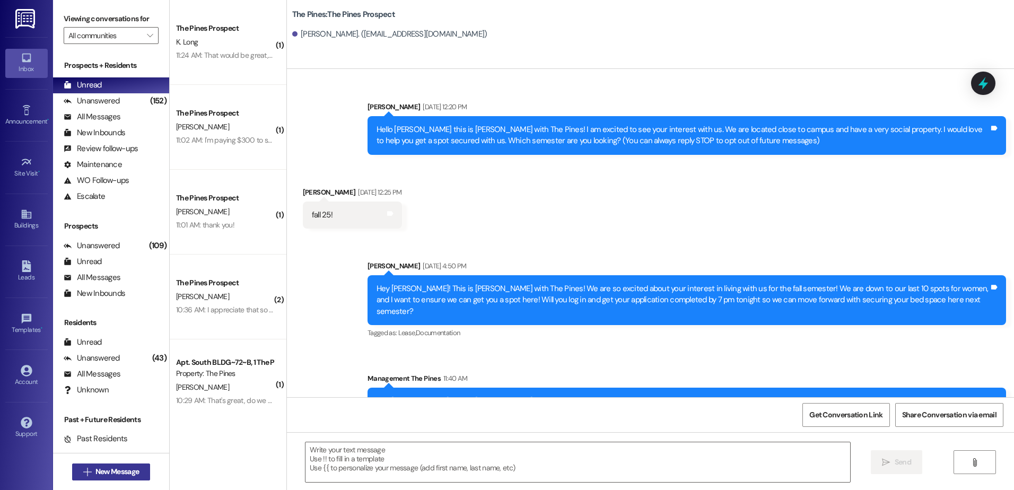
click at [126, 475] on span "New Message" at bounding box center [116, 471] width 43 height 11
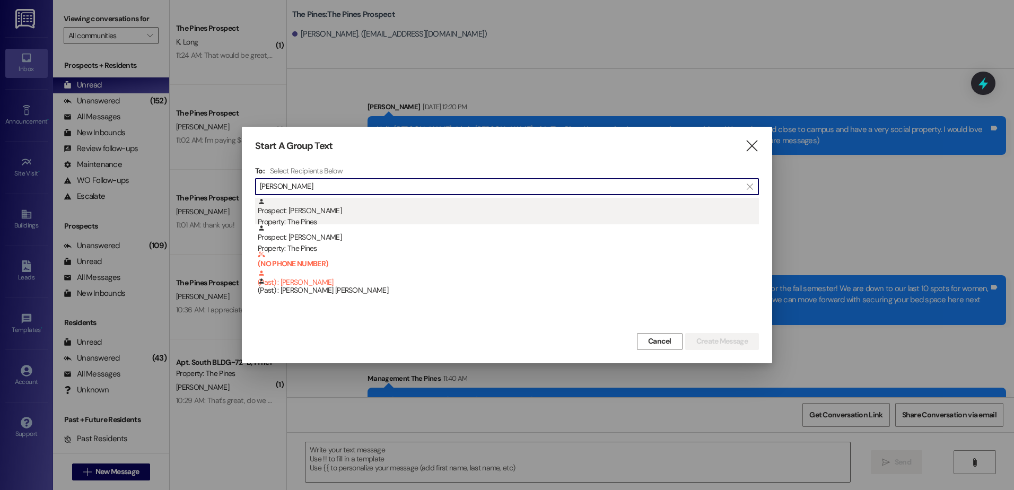
type input "salas"
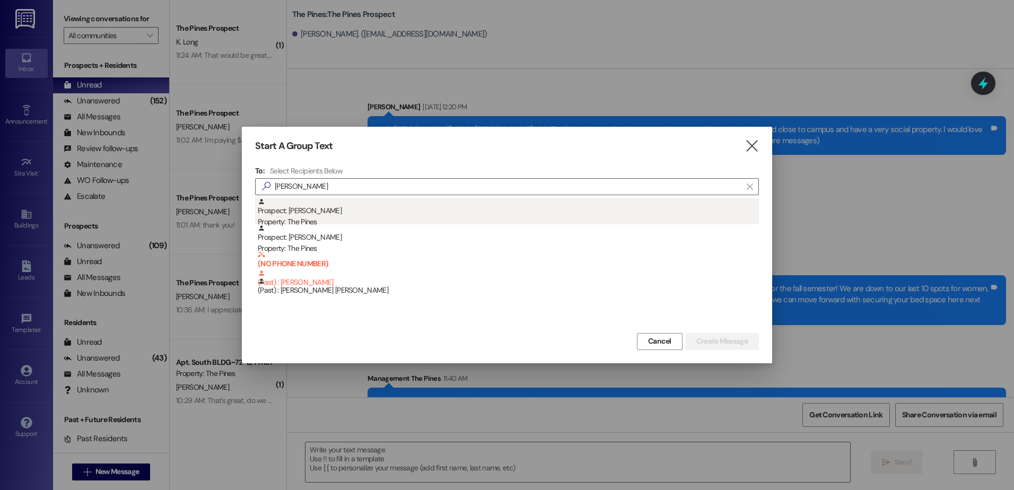
click at [309, 211] on div "Prospect: federico Salas Property: The Pines" at bounding box center [508, 213] width 501 height 30
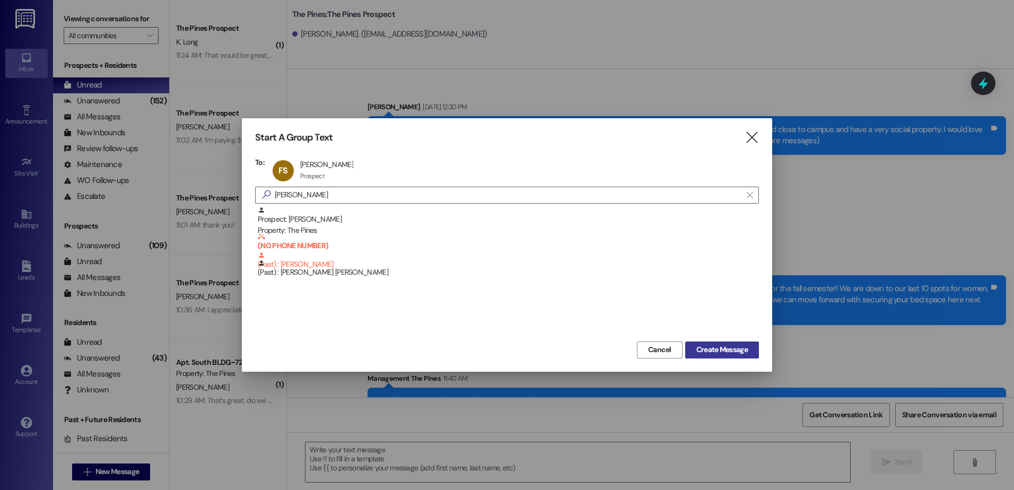
click at [730, 344] on span "Create Message" at bounding box center [721, 349] width 51 height 11
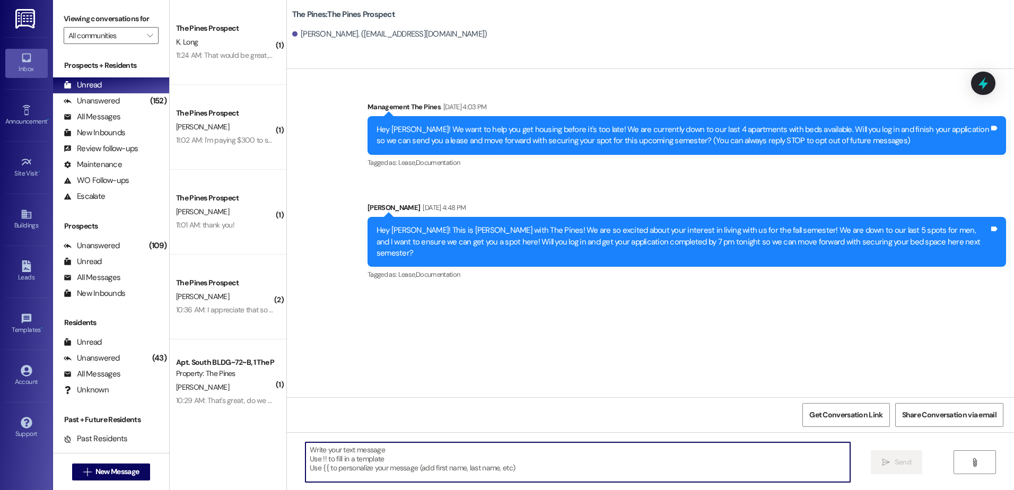
click at [355, 456] on textarea at bounding box center [577, 462] width 544 height 40
paste textarea "Hey Reese! This is Andrew from The Pines! I wanted to reach out and let you kno…"
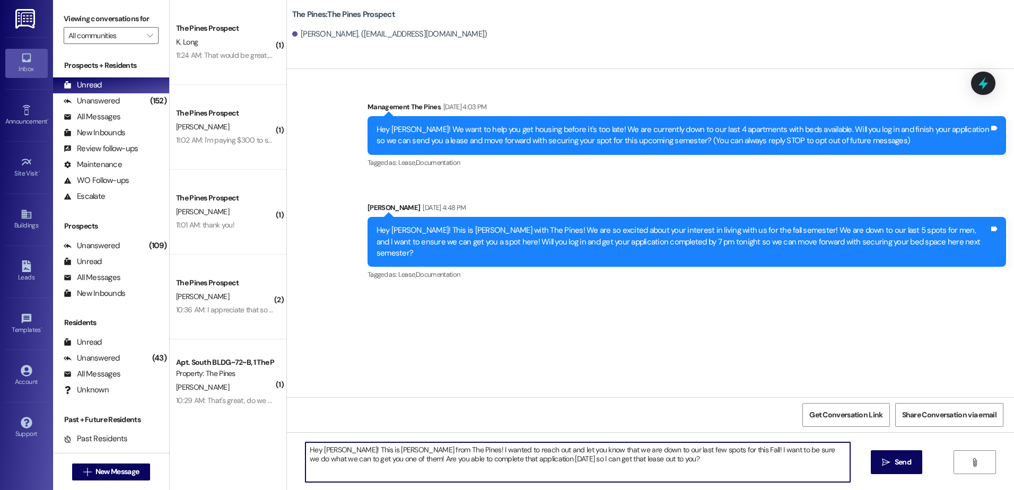
click at [334, 447] on textarea "Hey Reese! This is Andrew from The Pines! I wanted to reach out and let you kno…" at bounding box center [577, 462] width 544 height 40
drag, startPoint x: 617, startPoint y: 461, endPoint x: 284, endPoint y: 434, distance: 334.1
click at [287, 434] on div "Hey Federico! This is Andrew from The Pines! I wanted to reach out and let you …" at bounding box center [650, 472] width 727 height 80
type textarea "Hey Federico! This is Andrew from The Pines! I wanted to reach out and let you …"
click at [895, 464] on span "Send" at bounding box center [903, 462] width 16 height 11
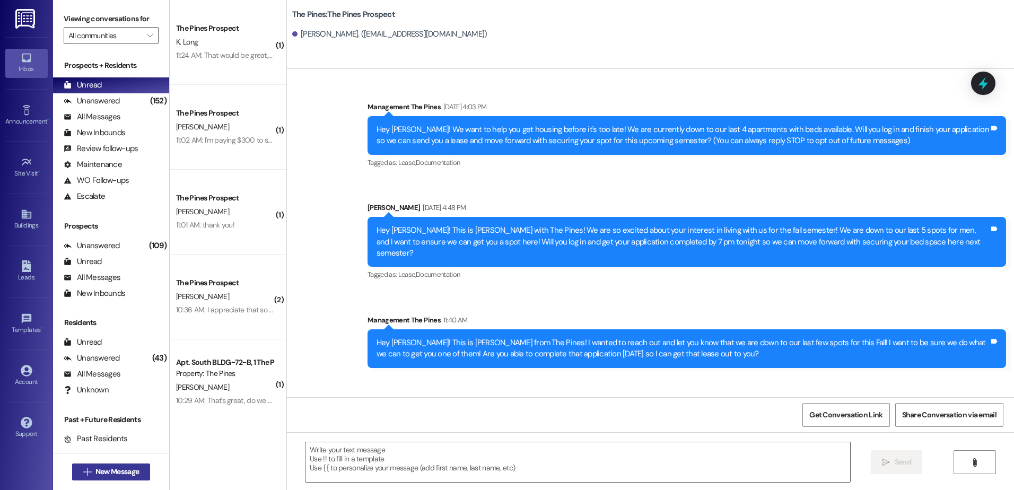
click at [139, 473] on button " New Message" at bounding box center [111, 471] width 78 height 17
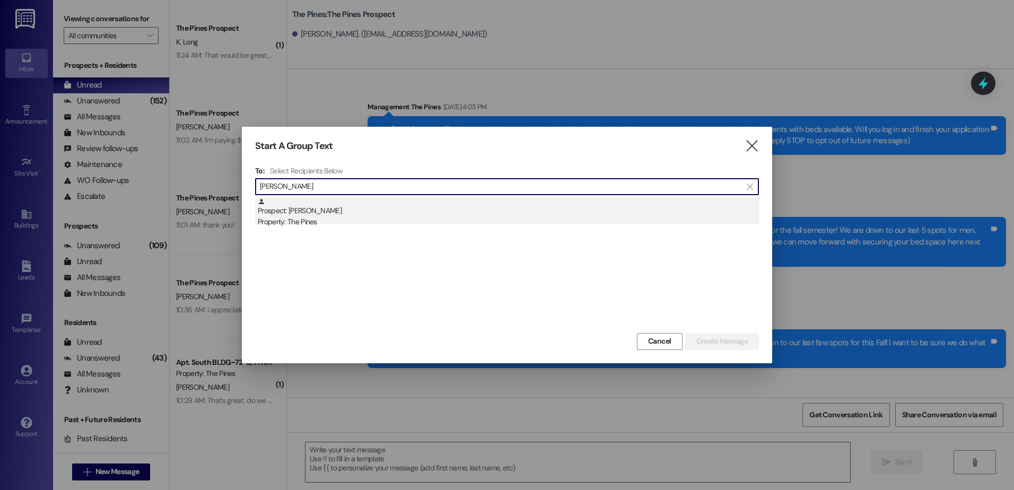
type input "tyler page"
click at [389, 215] on div "Prospect: Tyler Page Property: The Pines" at bounding box center [508, 213] width 501 height 30
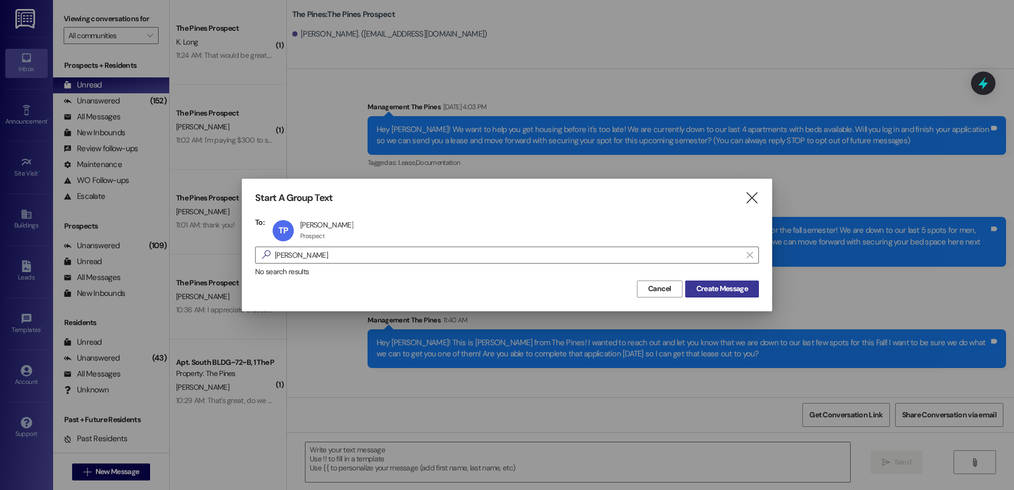
click at [702, 292] on span "Create Message" at bounding box center [721, 288] width 51 height 11
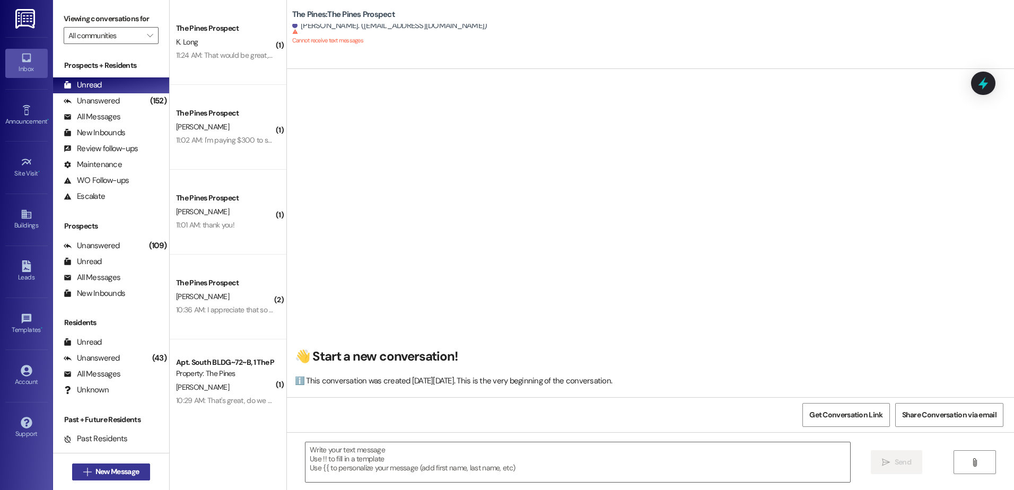
click at [111, 477] on button " New Message" at bounding box center [111, 471] width 78 height 17
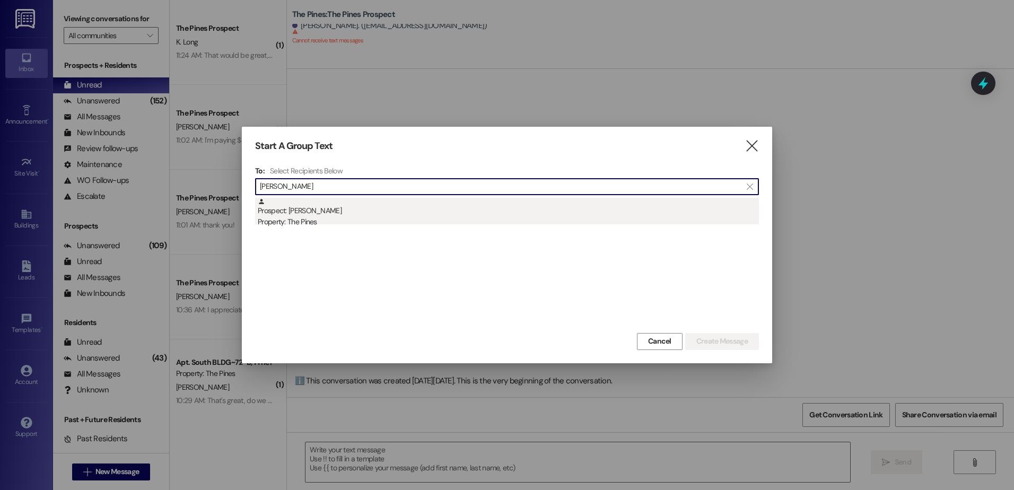
type input "eduardo"
click at [371, 215] on div "Prospect: Eduardo Araujo Property: The Pines" at bounding box center [508, 213] width 501 height 30
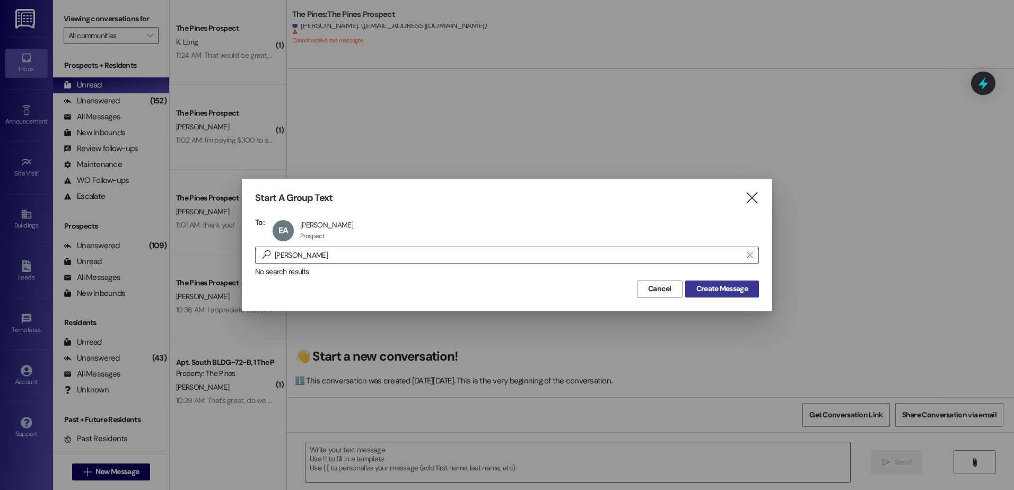
click at [722, 287] on span "Create Message" at bounding box center [721, 288] width 51 height 11
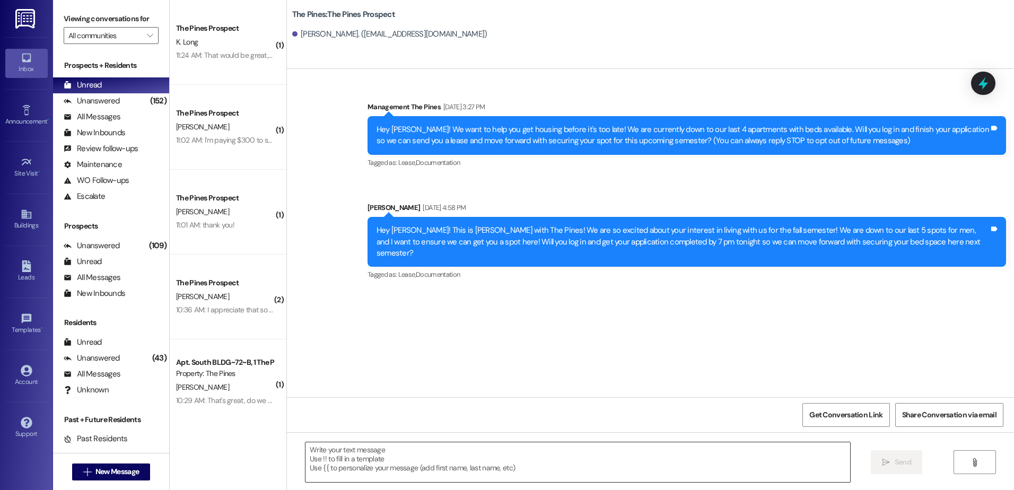
click at [366, 465] on textarea at bounding box center [577, 462] width 544 height 40
paste textarea "Hey [PERSON_NAME]! This is [PERSON_NAME] from The Pines! I wanted to reach out …"
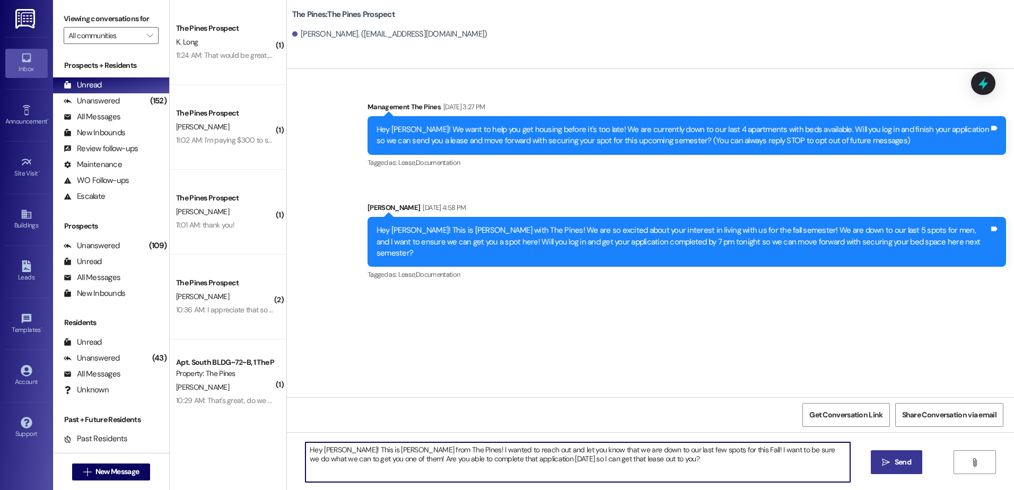
click at [330, 449] on textarea "Hey [PERSON_NAME]! This is [PERSON_NAME] from The Pines! I wanted to reach out …" at bounding box center [577, 462] width 544 height 40
drag, startPoint x: 635, startPoint y: 461, endPoint x: 287, endPoint y: 449, distance: 347.5
click at [287, 449] on div "Hey Eduardo! This is Andrew from The Pines! I wanted to reach out and let you k…" at bounding box center [650, 472] width 727 height 80
type textarea "Hey Eduardo! This is Andrew from The Pines! I wanted to reach out and let you k…"
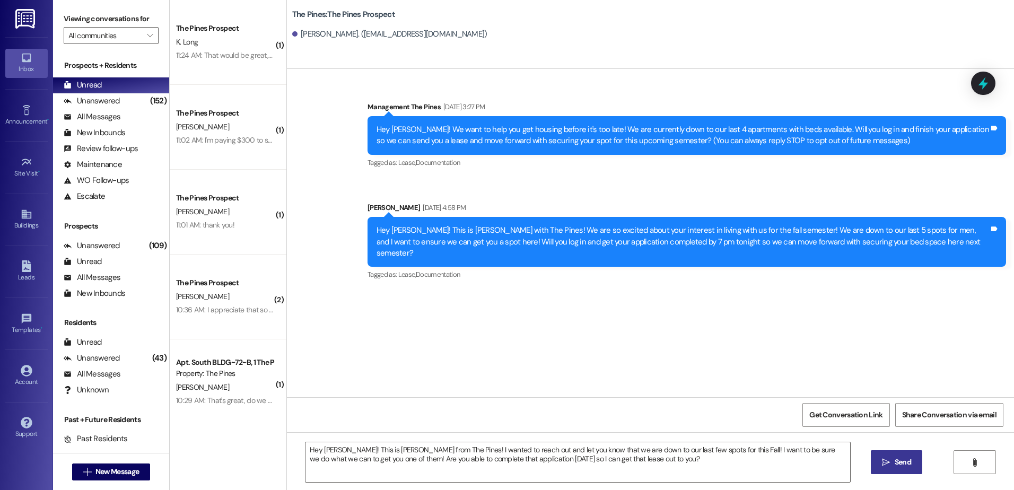
click at [898, 460] on span "Send" at bounding box center [903, 462] width 16 height 11
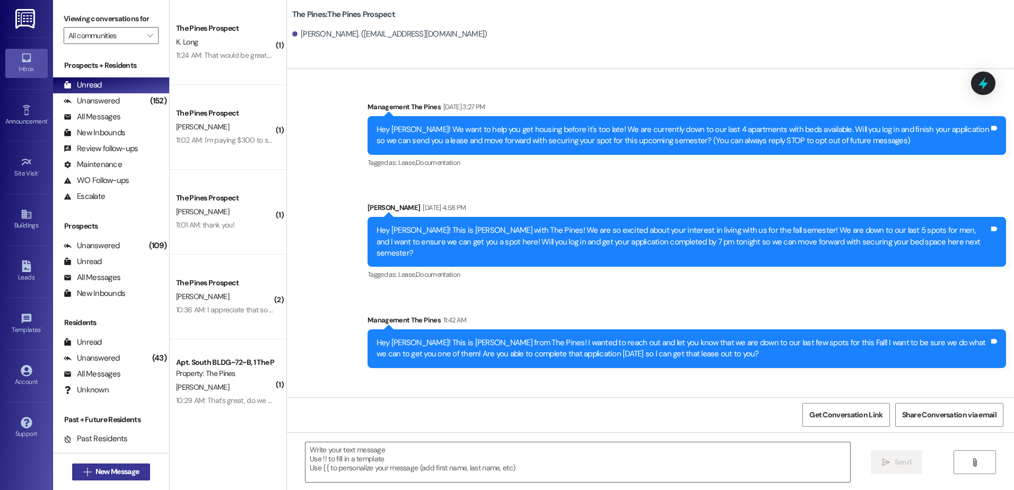
click at [117, 469] on span "New Message" at bounding box center [116, 471] width 43 height 11
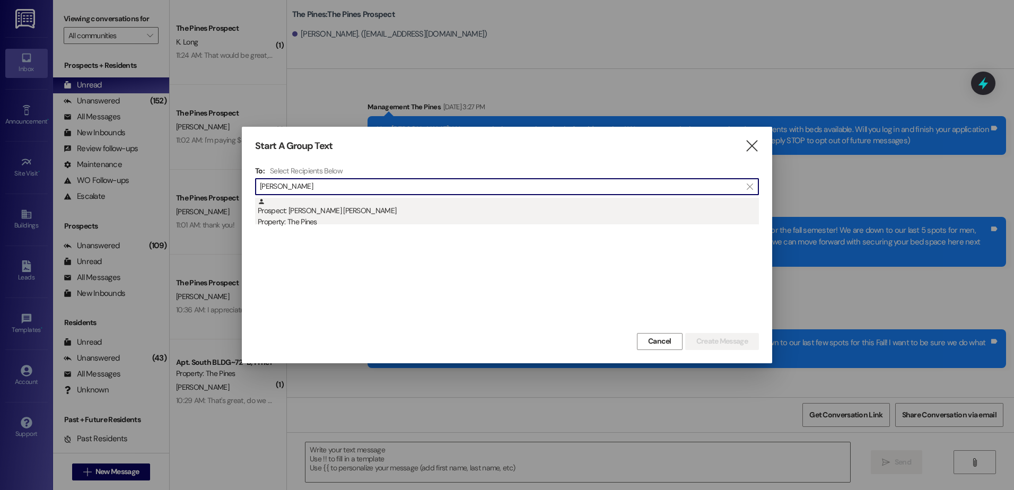
type input "sawyer"
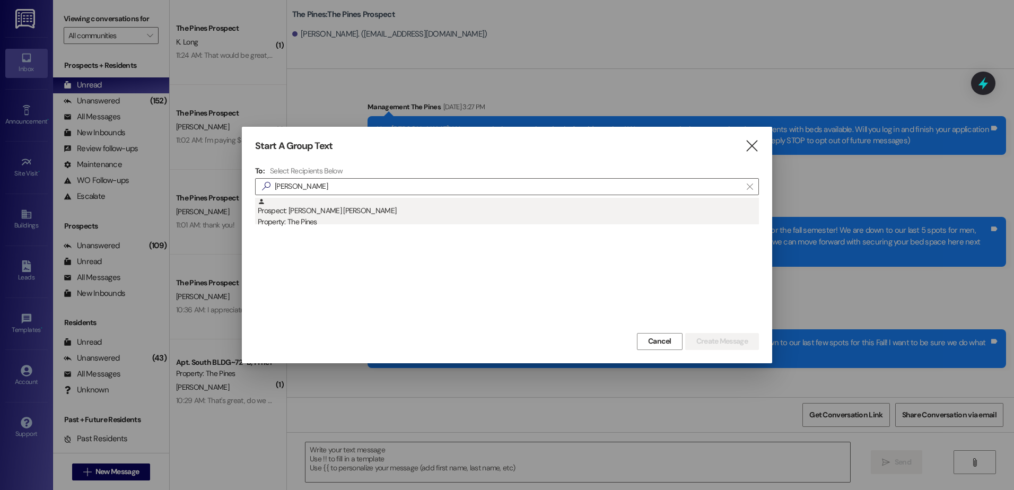
click at [348, 213] on div "Prospect: Sawyer Woods Property: The Pines" at bounding box center [508, 213] width 501 height 30
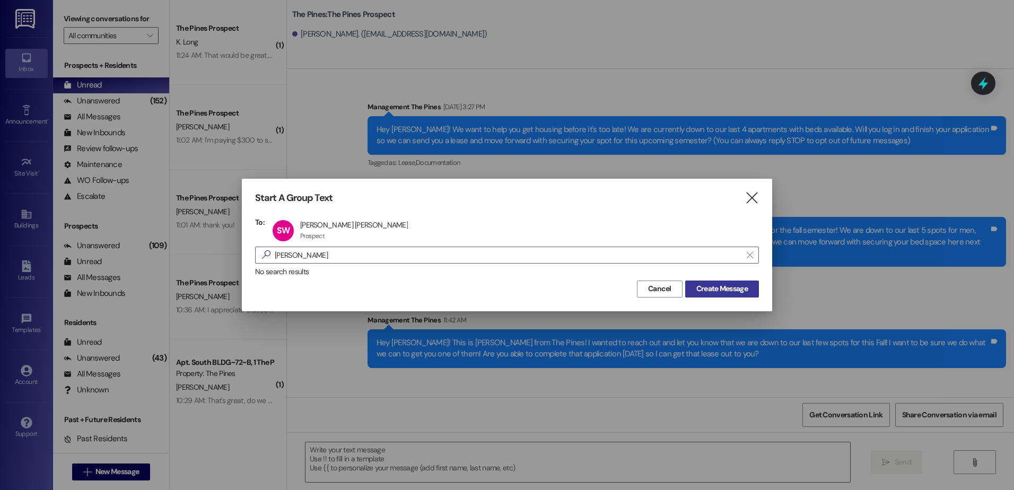
click at [738, 290] on span "Create Message" at bounding box center [721, 288] width 51 height 11
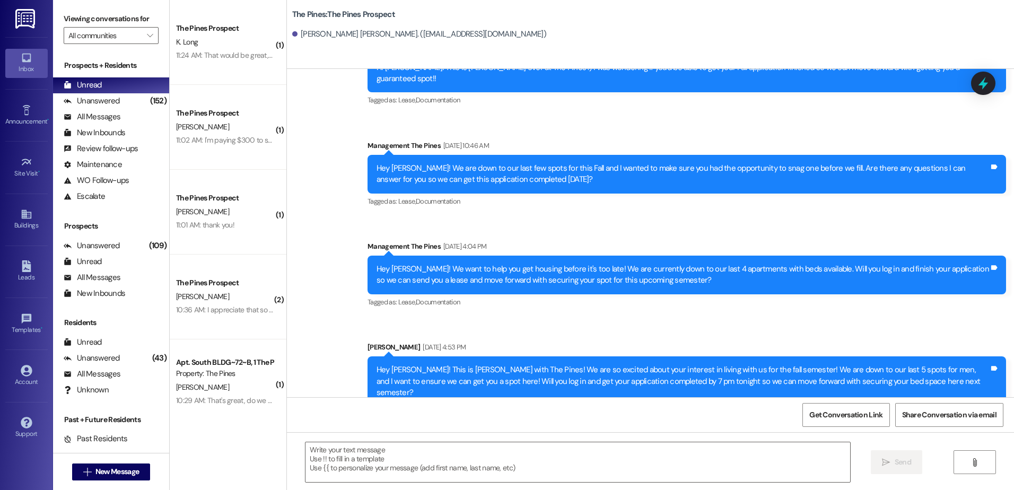
scroll to position [667, 0]
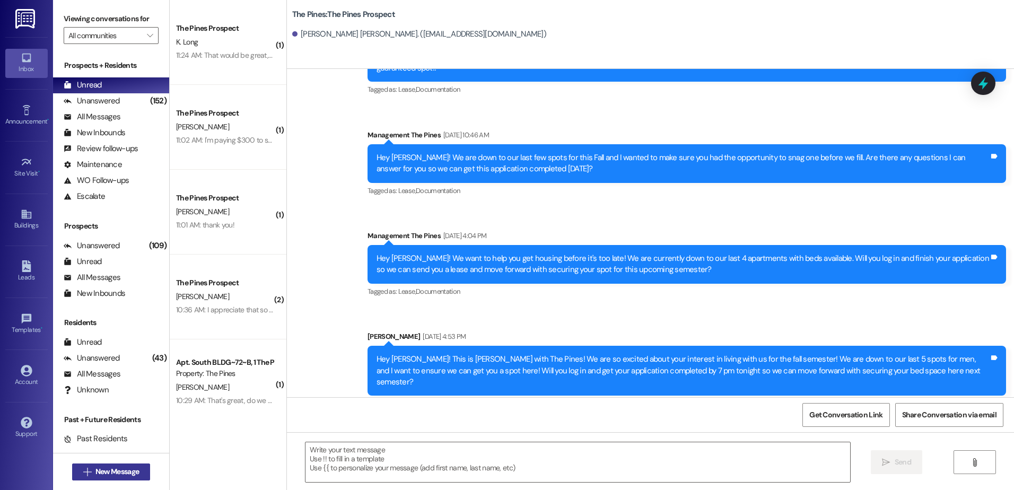
click at [109, 472] on span "New Message" at bounding box center [116, 471] width 43 height 11
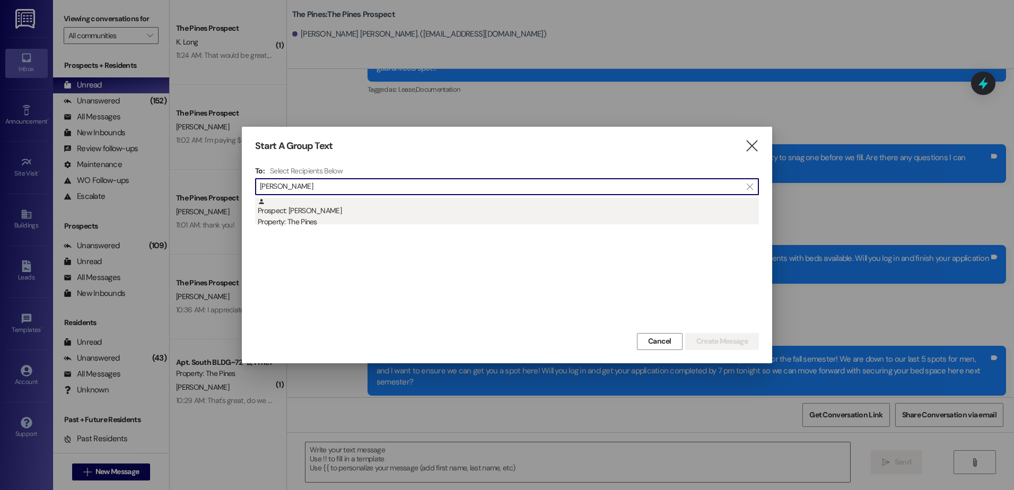
type input "benjamin smi"
click at [353, 222] on div "Property: The Pines" at bounding box center [508, 221] width 501 height 11
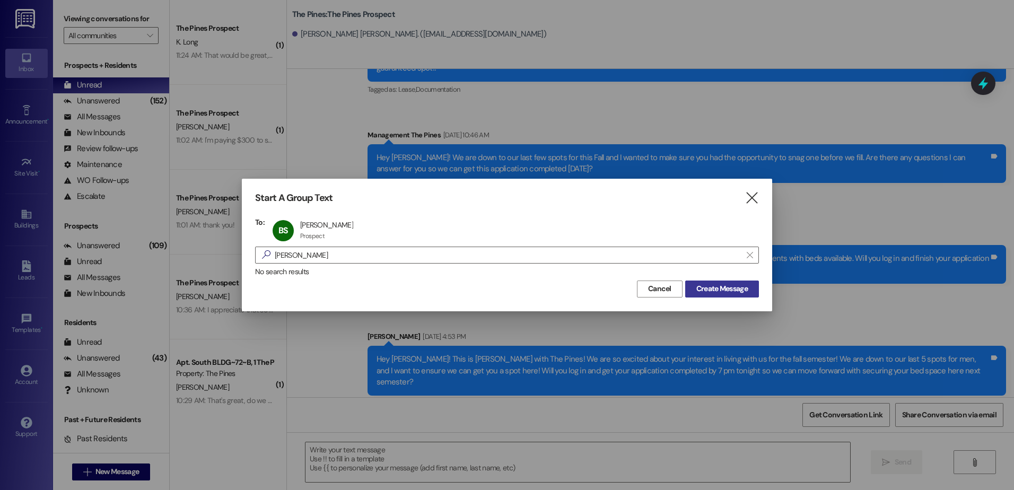
click at [699, 286] on span "Create Message" at bounding box center [721, 288] width 51 height 11
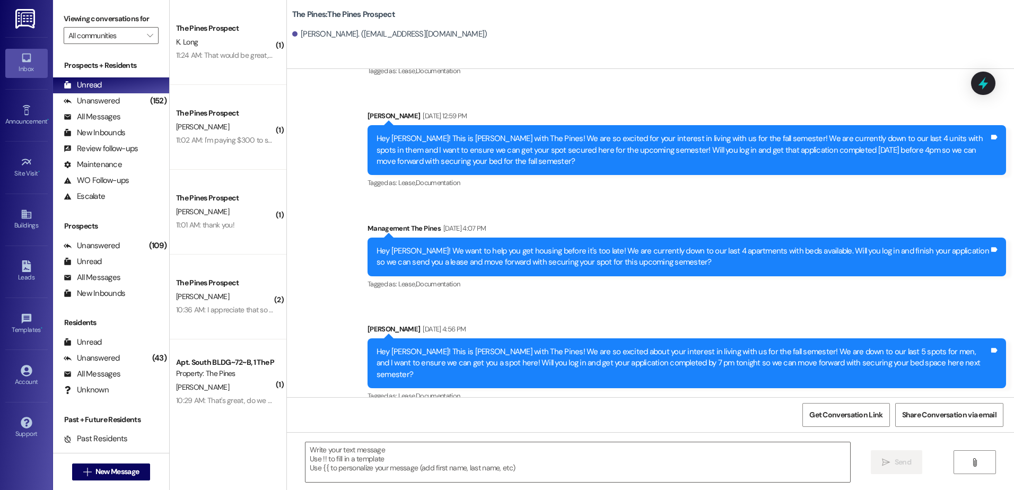
scroll to position [95, 0]
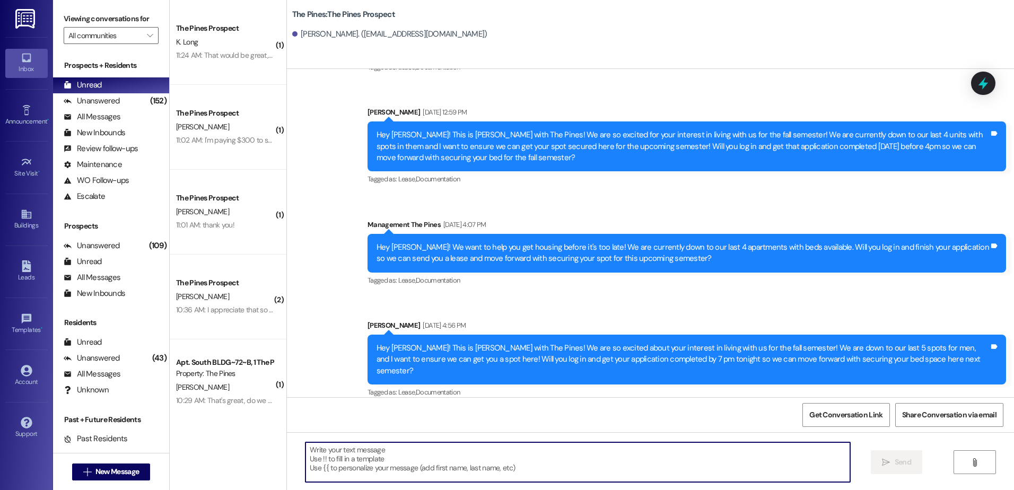
click at [388, 464] on textarea at bounding box center [577, 462] width 544 height 40
paste textarea "Hey Eduardo! This is Andrew from The Pines! I wanted to reach out and let you k…"
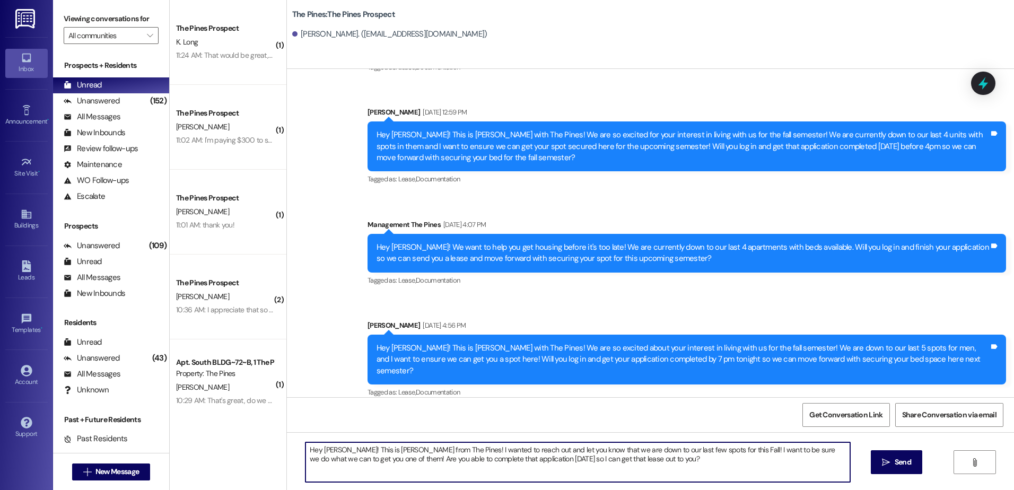
click at [342, 452] on textarea "Hey Eduardo! This is Andrew from The Pines! I wanted to reach out and let you k…" at bounding box center [577, 462] width 544 height 40
drag, startPoint x: 611, startPoint y: 461, endPoint x: 299, endPoint y: 440, distance: 313.6
click at [299, 440] on div "Hey Ben! This is Andrew from The Pines! I wanted to reach out and let you know …" at bounding box center [650, 472] width 727 height 80
type textarea "Hey Ben! This is Andrew from The Pines! I wanted to reach out and let you know …"
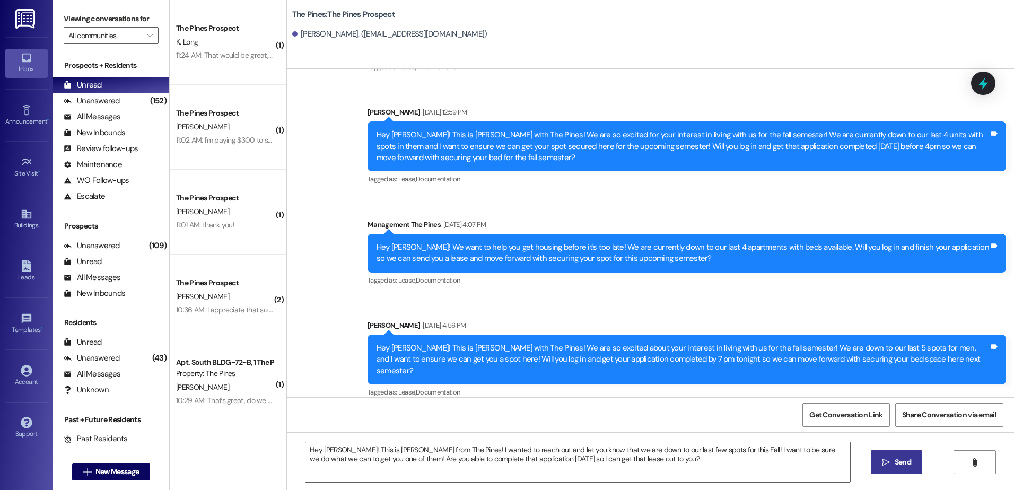
click at [886, 464] on icon "" at bounding box center [886, 462] width 8 height 8
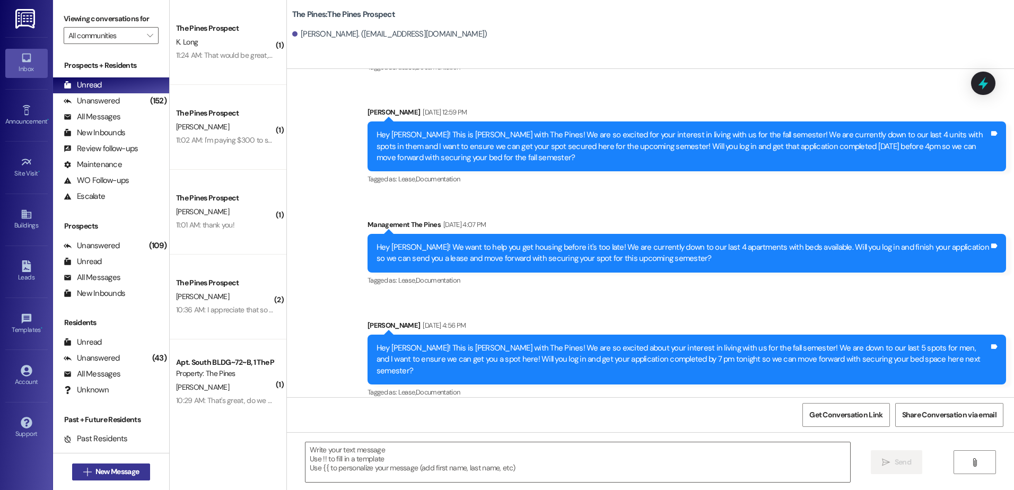
click at [109, 476] on span "New Message" at bounding box center [116, 471] width 43 height 11
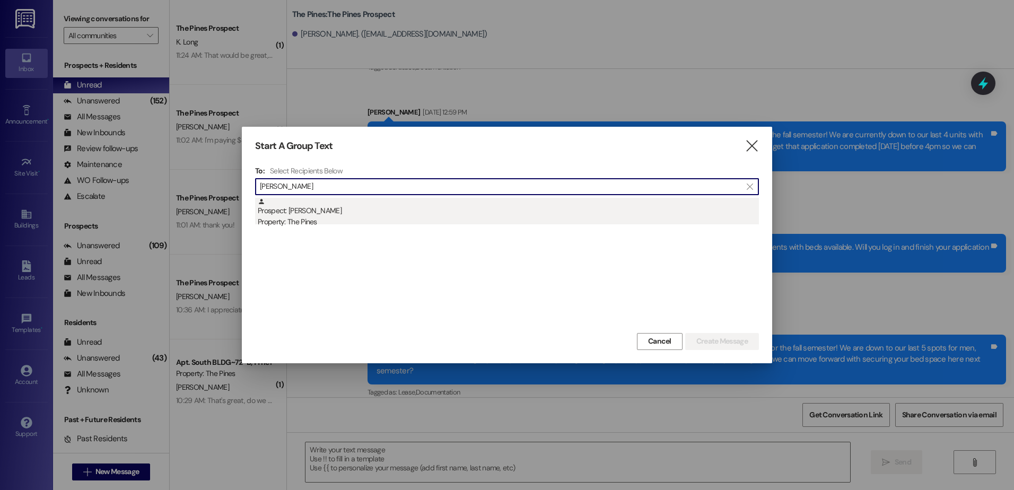
type input "ethan ferg"
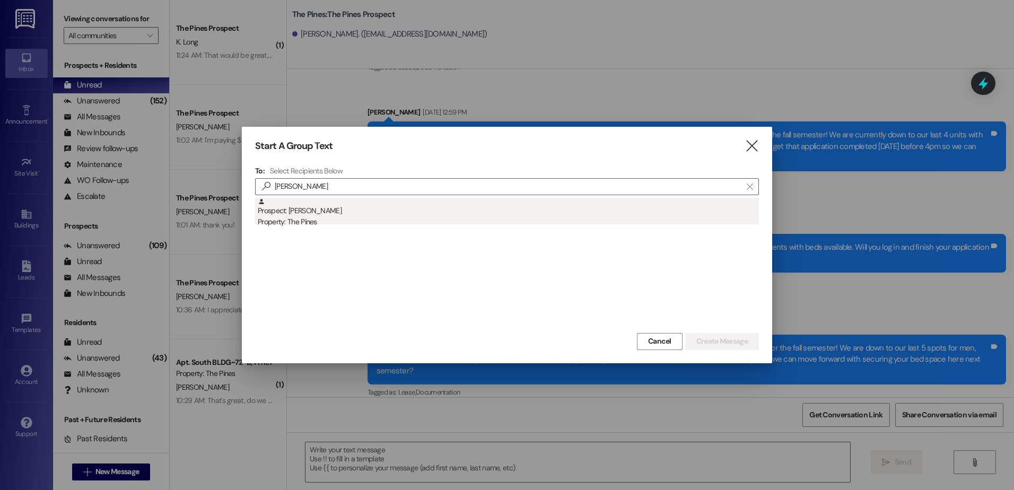
click at [350, 205] on div "Prospect: Ethan Ferguson Property: The Pines" at bounding box center [508, 213] width 501 height 30
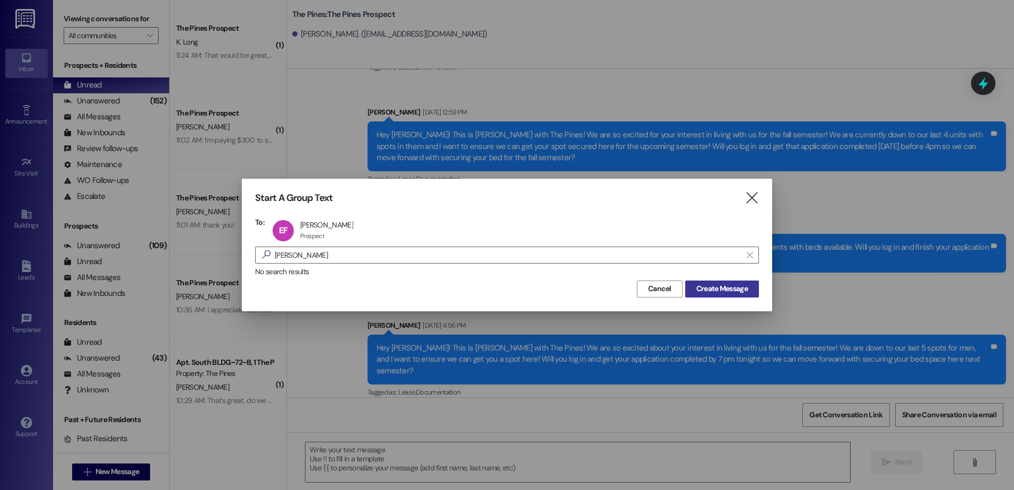
click at [711, 290] on span "Create Message" at bounding box center [721, 288] width 51 height 11
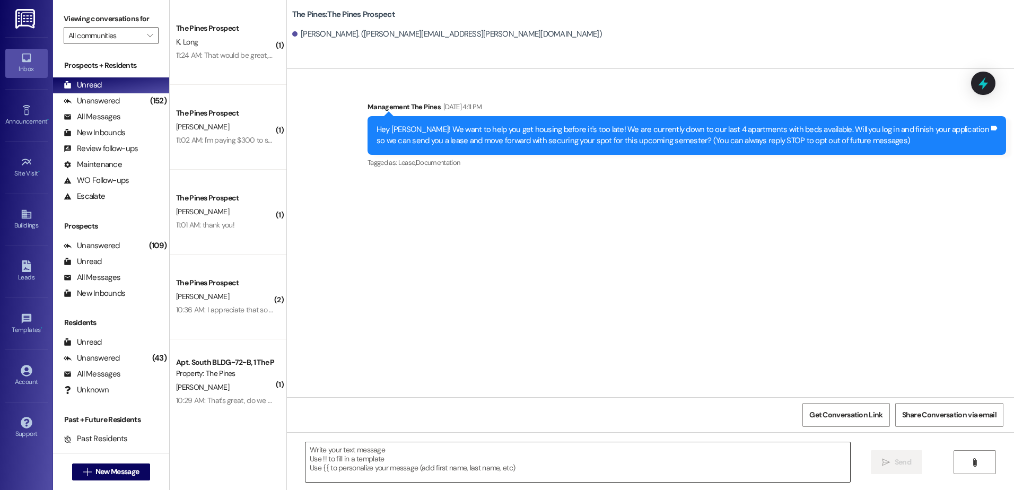
click at [398, 459] on textarea at bounding box center [577, 462] width 544 height 40
paste textarea "Hey Ben! This is Andrew from The Pines! I wanted to reach out and let you know …"
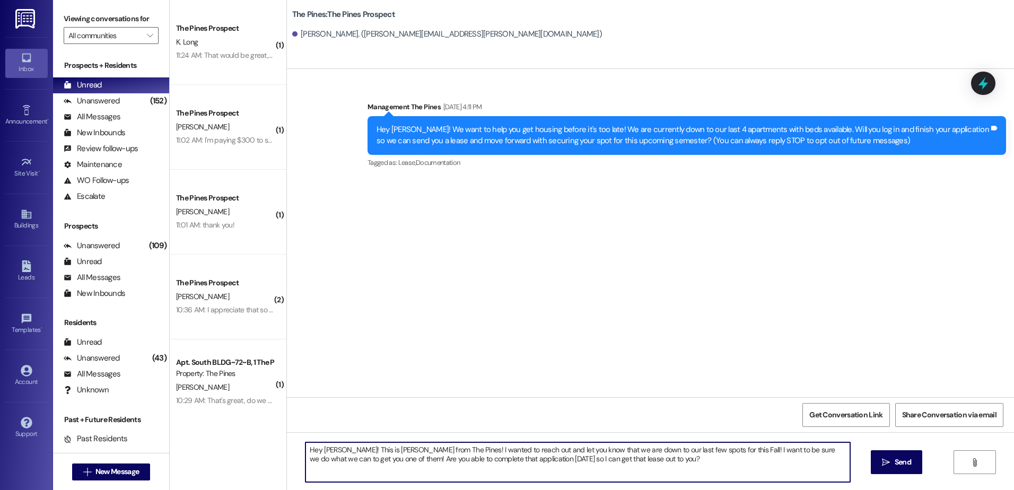
click at [327, 450] on textarea "Hey Ben! This is Andrew from The Pines! I wanted to reach out and let you know …" at bounding box center [577, 462] width 544 height 40
drag, startPoint x: 624, startPoint y: 463, endPoint x: 299, endPoint y: 446, distance: 325.5
click at [305, 446] on textarea "Hey Ethan! This is Andrew from The Pines! I wanted to reach out and let you kno…" at bounding box center [577, 462] width 544 height 40
type textarea "Hey Ethan! This is Andrew from The Pines! I wanted to reach out and let you kno…"
click at [898, 465] on span "Send" at bounding box center [903, 462] width 16 height 11
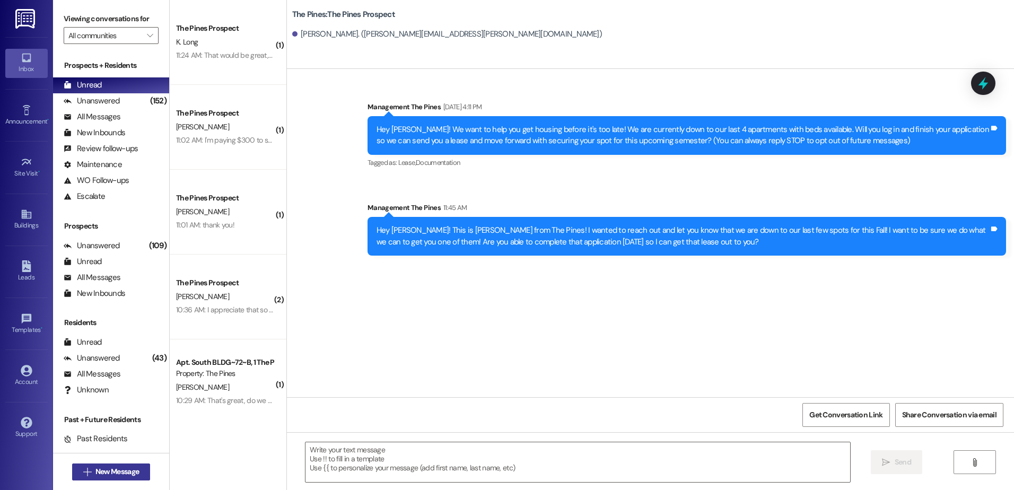
click at [114, 474] on span "New Message" at bounding box center [116, 471] width 43 height 11
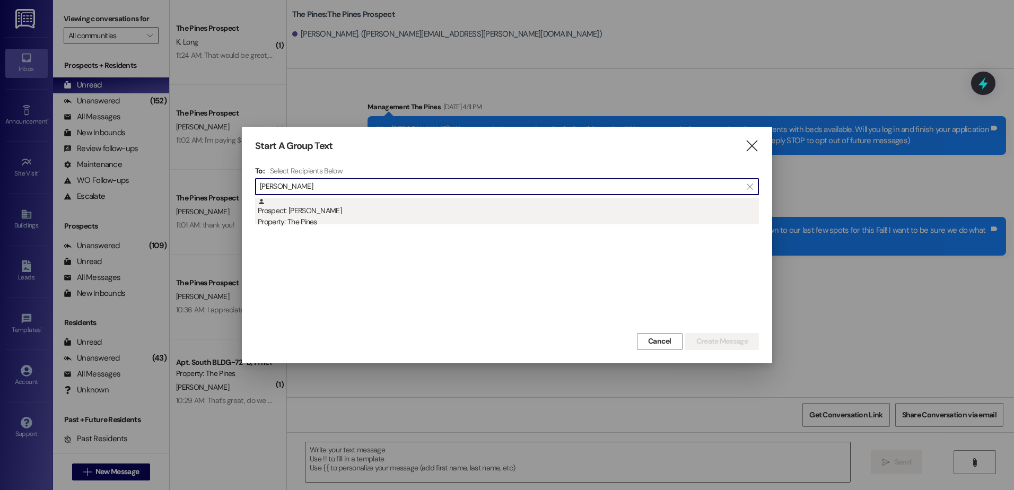
type input "david shar"
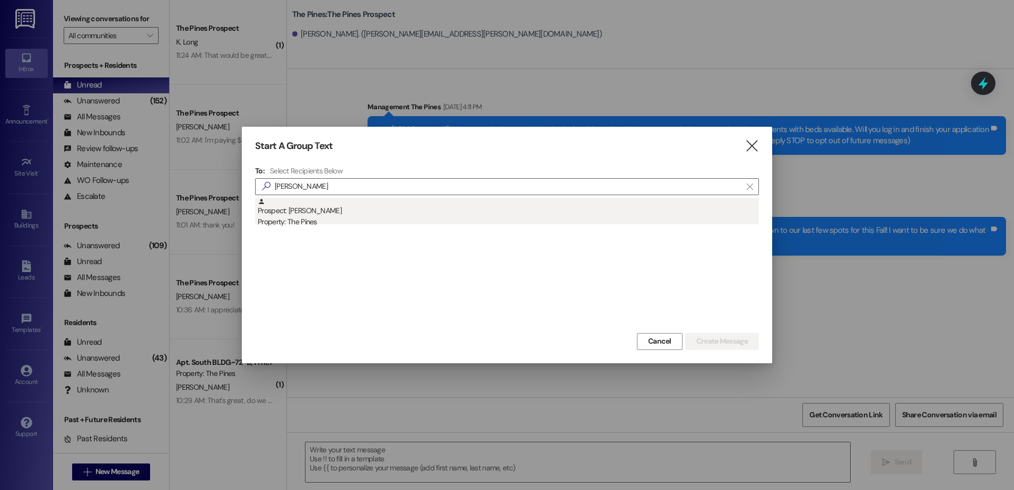
click at [321, 204] on div "Prospect: David Sharp Property: The Pines" at bounding box center [508, 213] width 501 height 30
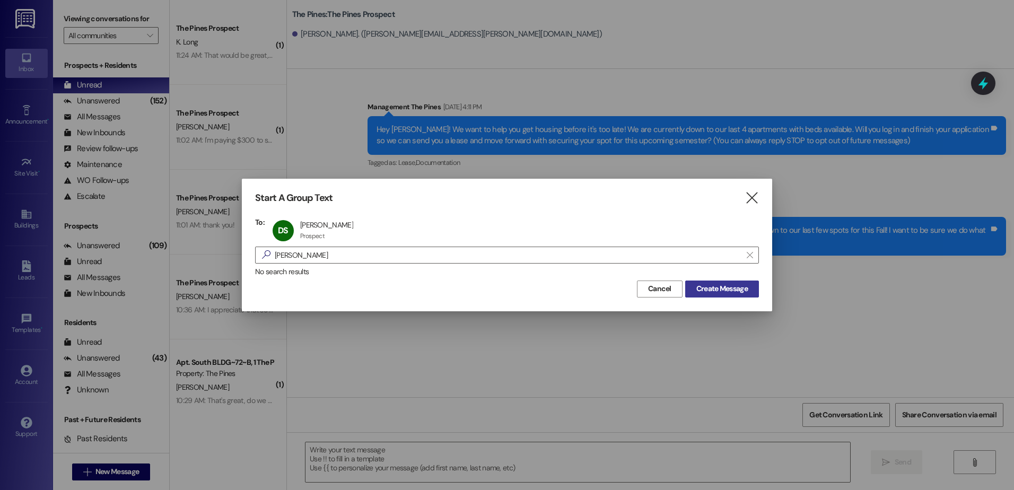
click at [744, 285] on span "Create Message" at bounding box center [721, 288] width 51 height 11
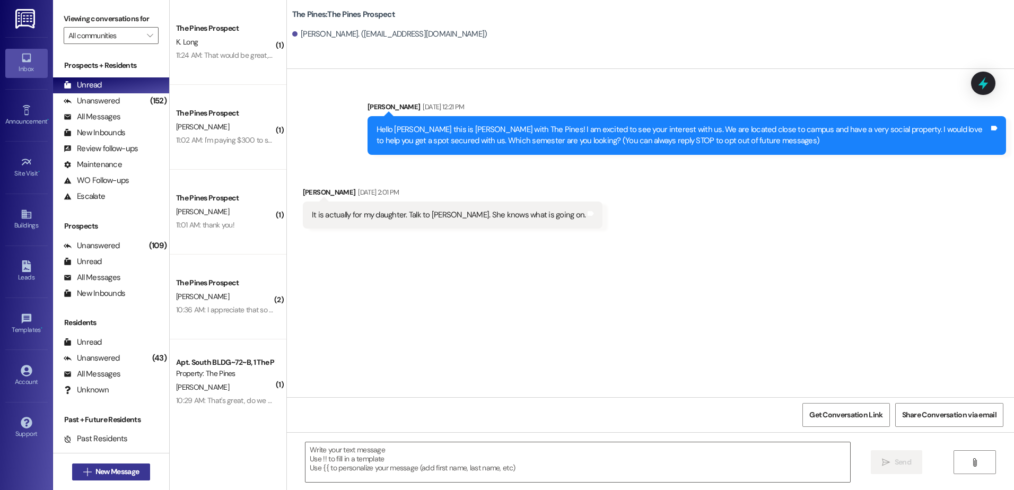
click at [84, 477] on span " New Message" at bounding box center [111, 471] width 60 height 11
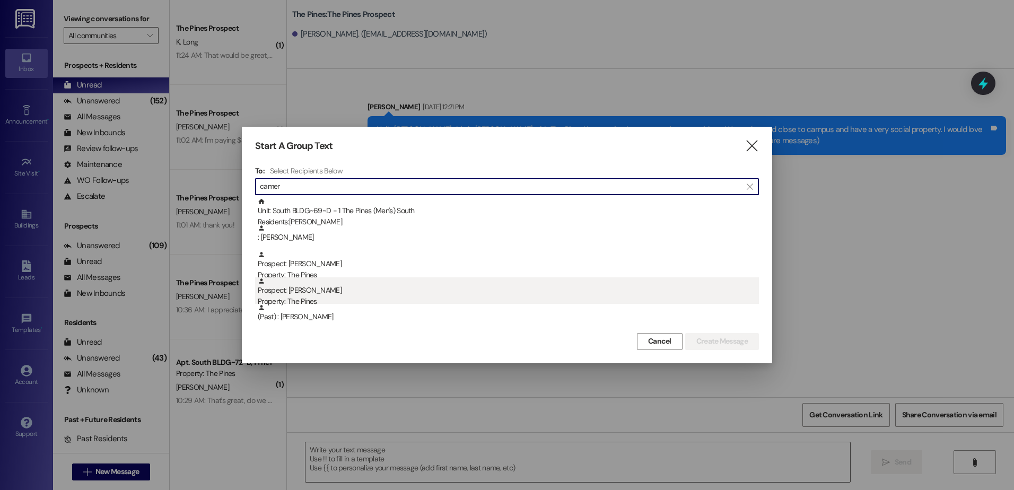
type input "camer"
click at [335, 289] on div "Prospect: Cameron Crockett Property: The Pines" at bounding box center [508, 292] width 501 height 30
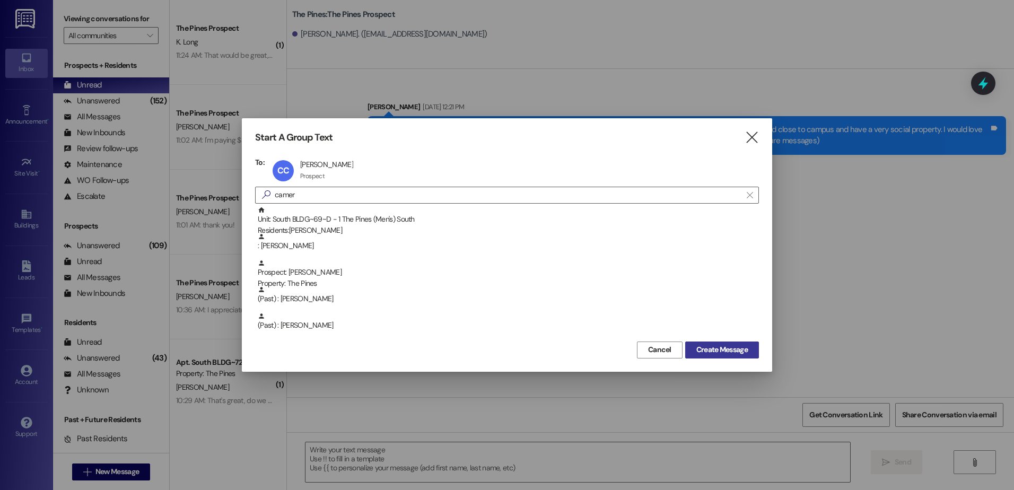
click at [712, 347] on span "Create Message" at bounding box center [721, 349] width 51 height 11
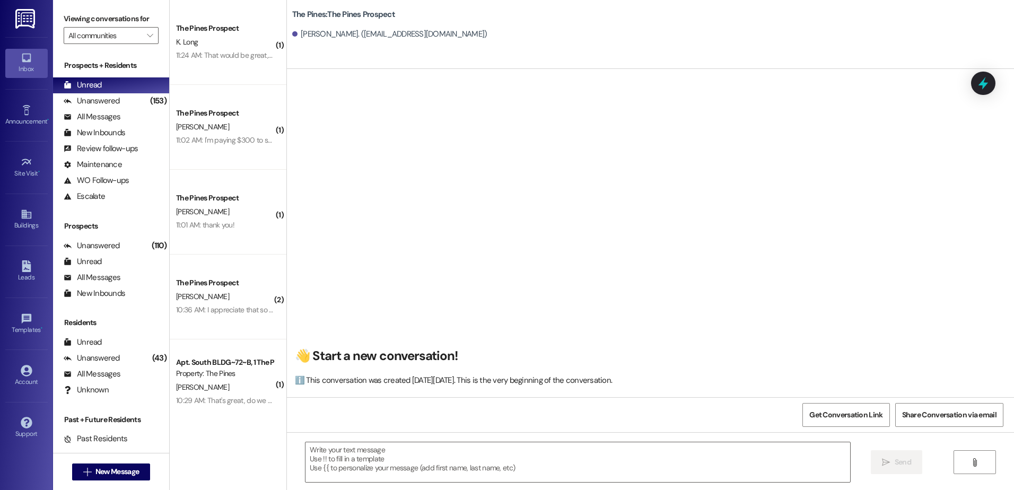
scroll to position [0, 0]
click at [347, 453] on textarea at bounding box center [577, 462] width 544 height 40
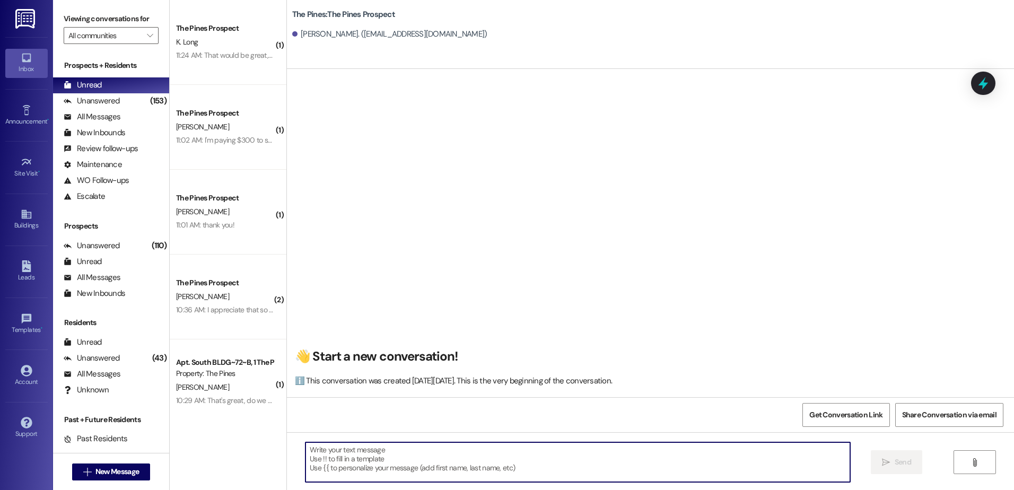
paste textarea "Hey Ethan! This is Andrew from The Pines! I wanted to reach out and let you kno…"
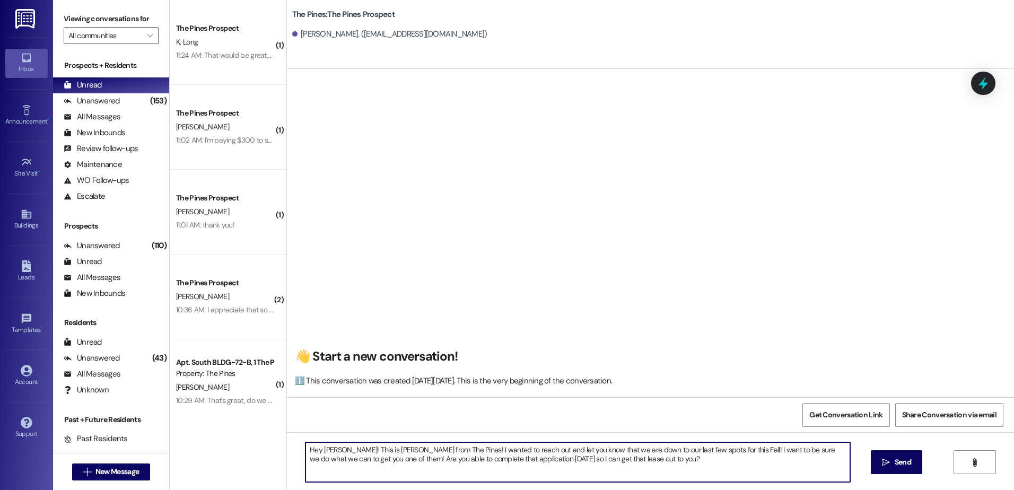
click at [334, 450] on textarea "Hey Ethan! This is Andrew from The Pines! I wanted to reach out and let you kno…" at bounding box center [577, 462] width 544 height 40
drag, startPoint x: 634, startPoint y: 462, endPoint x: 235, endPoint y: 446, distance: 399.0
click at [235, 446] on div "( 1 ) The Pines Prospect K. Long 11:24 AM: That would be great, thank you! 11:2…" at bounding box center [592, 245] width 844 height 490
type textarea "Hey Cameron! This is Andrew from The Pines! I wanted to reach out and let you k…"
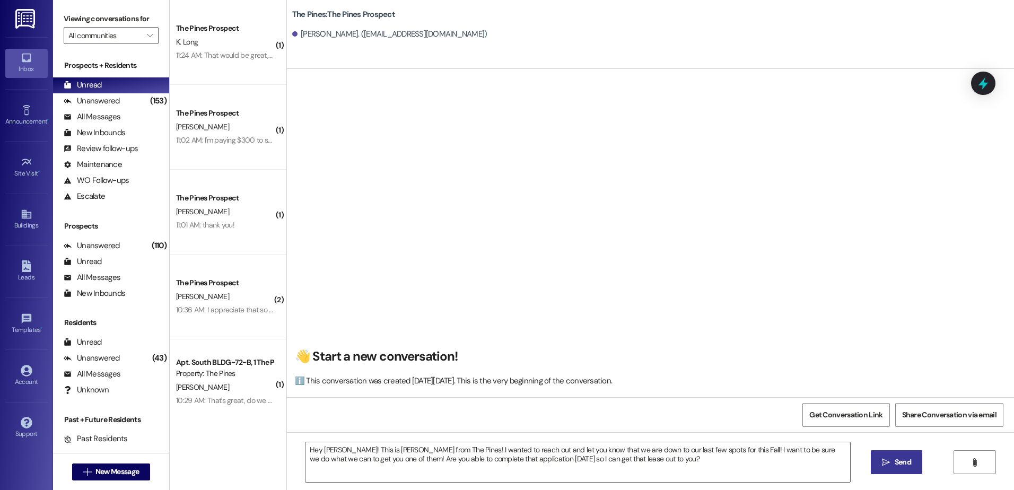
click at [892, 461] on span "Send" at bounding box center [902, 462] width 21 height 11
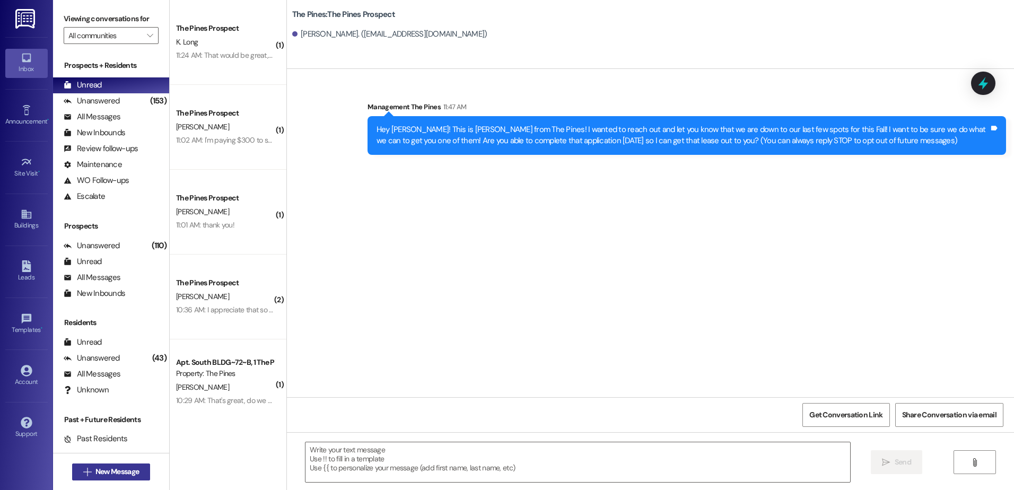
click at [124, 469] on span "New Message" at bounding box center [116, 471] width 43 height 11
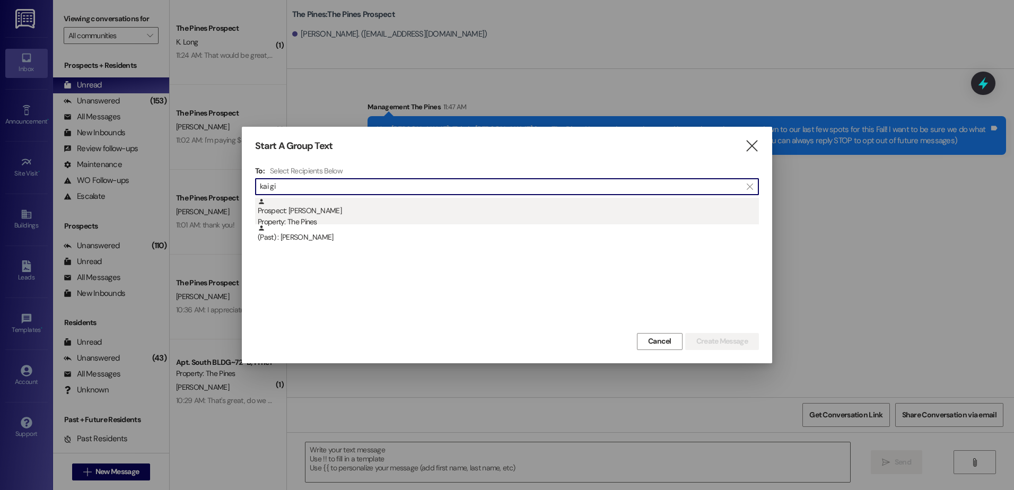
type input "kai gi"
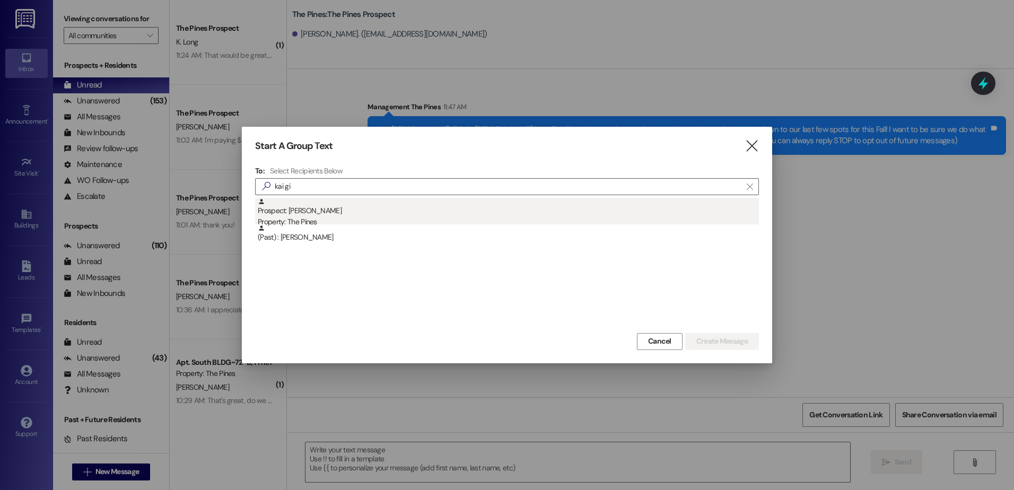
click at [343, 217] on div "Property: The Pines" at bounding box center [508, 221] width 501 height 11
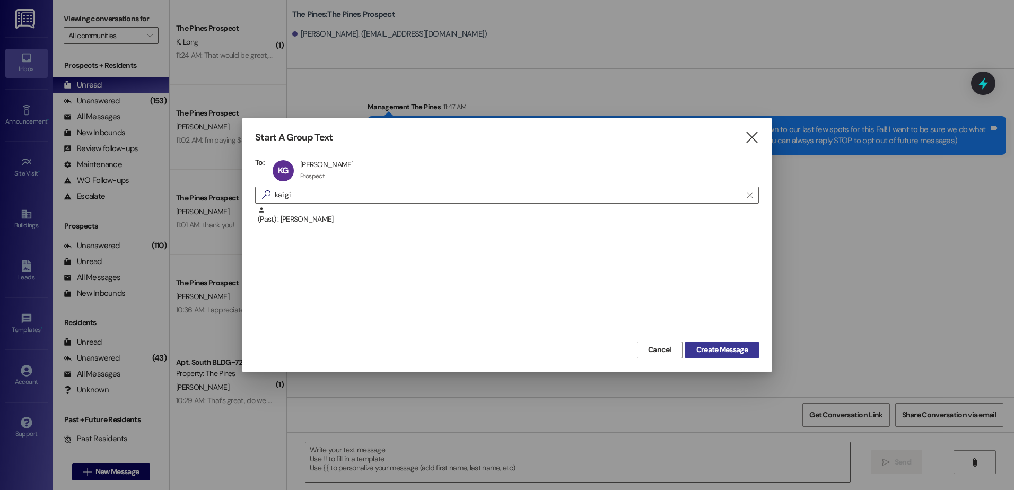
click at [701, 353] on span "Create Message" at bounding box center [721, 349] width 51 height 11
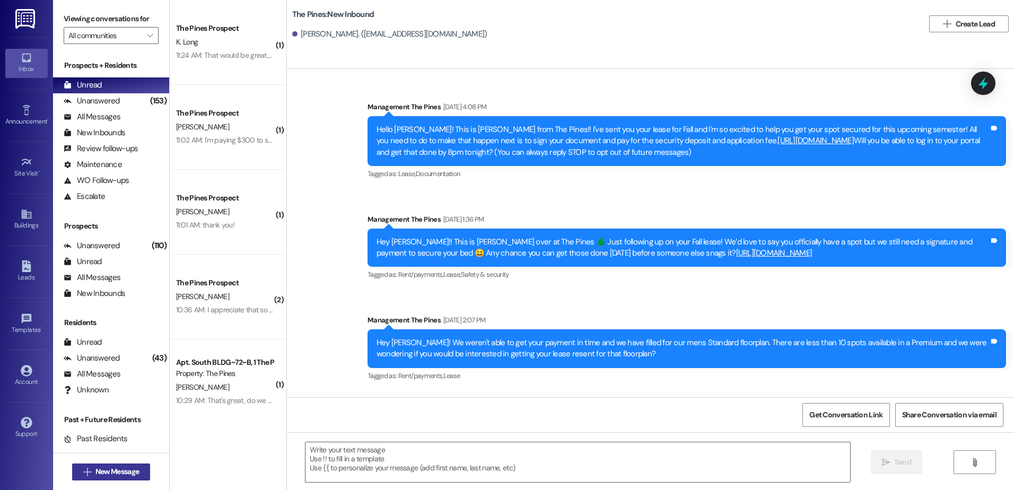
click at [109, 470] on span "New Message" at bounding box center [116, 471] width 43 height 11
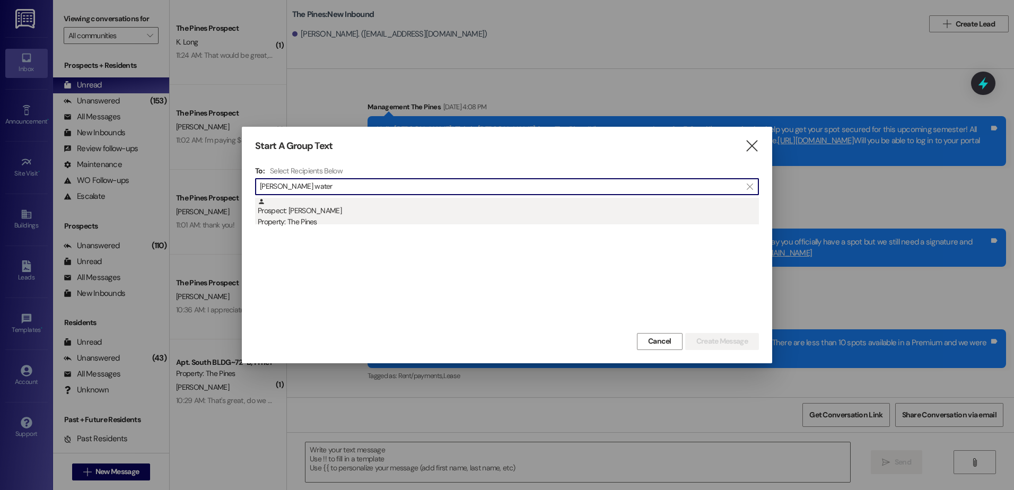
type input "hannah water"
click at [361, 205] on div "Prospect: Hannah Waters Property: The Pines" at bounding box center [508, 213] width 501 height 30
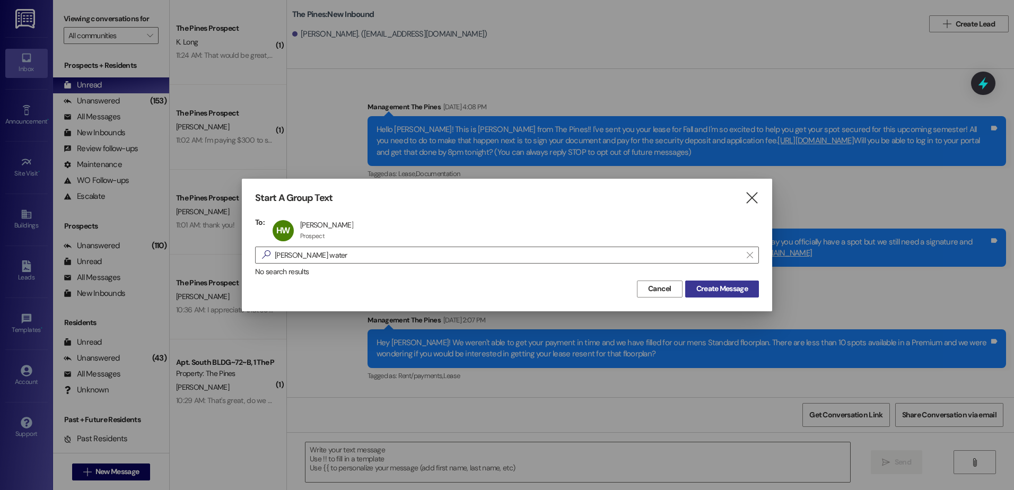
click at [725, 293] on span "Create Message" at bounding box center [721, 288] width 51 height 11
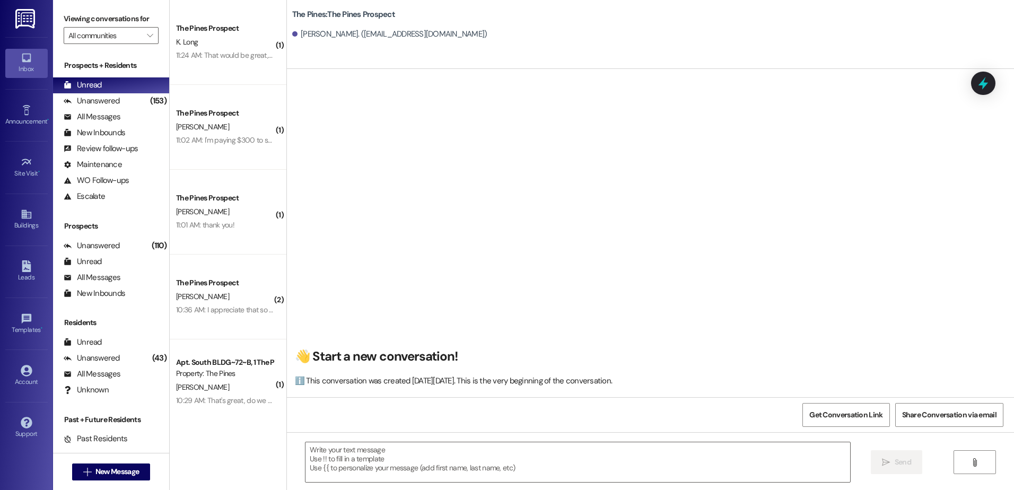
scroll to position [1, 0]
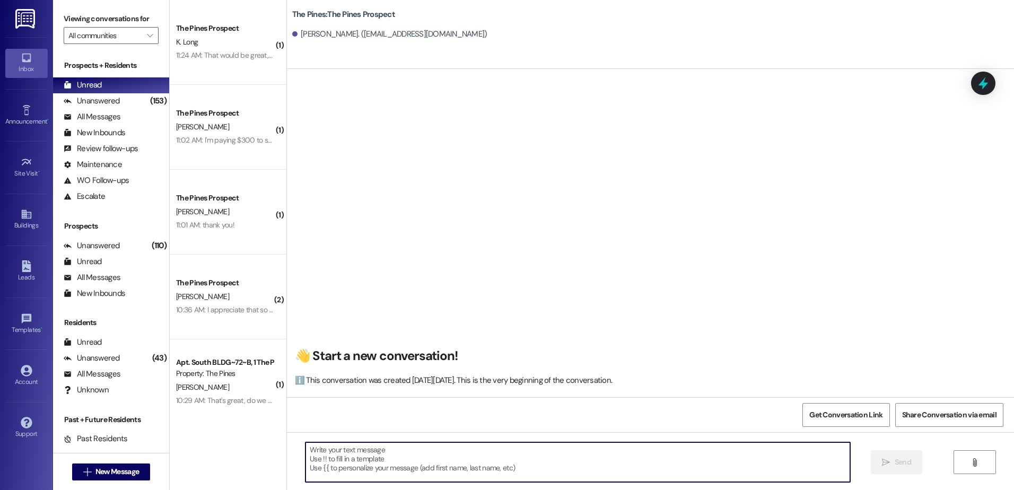
click at [384, 453] on textarea at bounding box center [577, 462] width 544 height 40
type textarea "H"
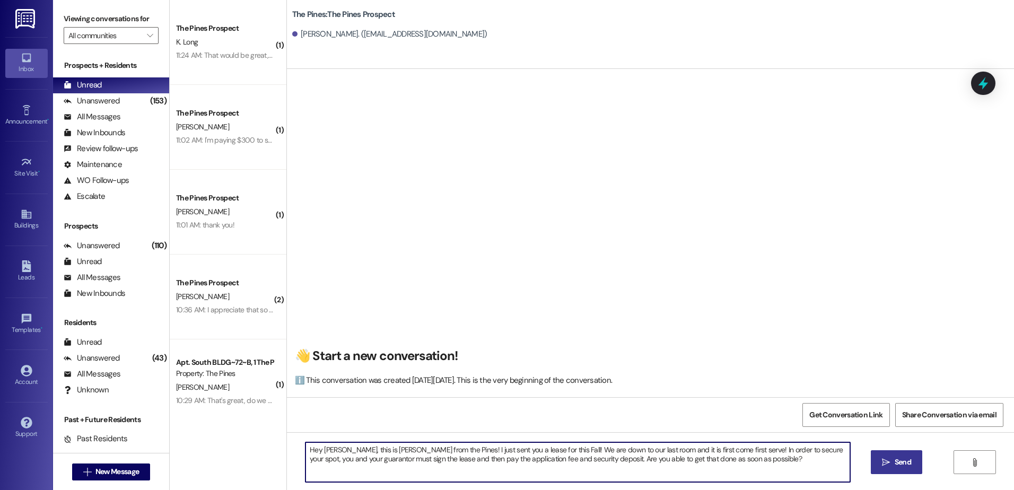
drag, startPoint x: 735, startPoint y: 466, endPoint x: 292, endPoint y: 439, distance: 444.1
click at [292, 439] on div "Hey Hannah, this is Andrew from the Pines! I just sent you a lease for this Fal…" at bounding box center [650, 472] width 727 height 80
type textarea "Hey Hannah, this is Andrew from the Pines! I just sent you a lease for this Fal…"
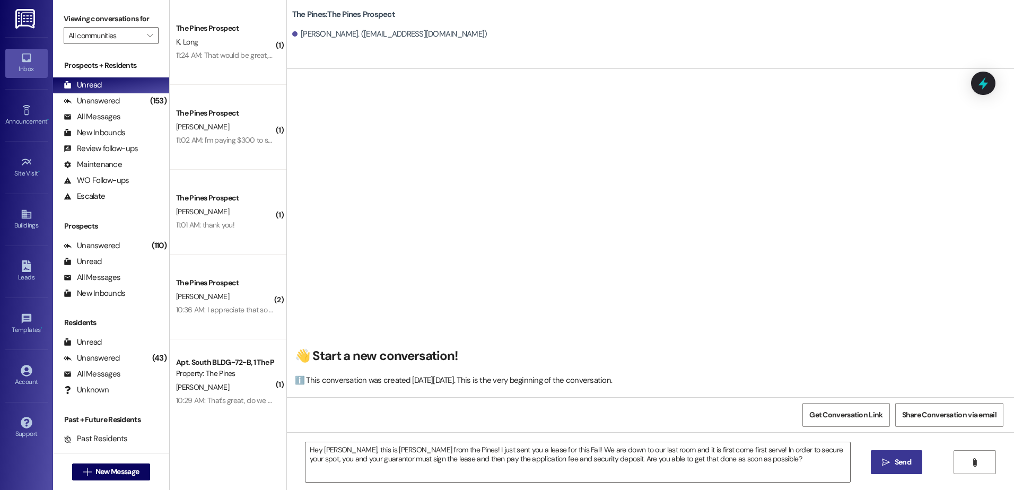
click at [898, 463] on span "Send" at bounding box center [903, 462] width 16 height 11
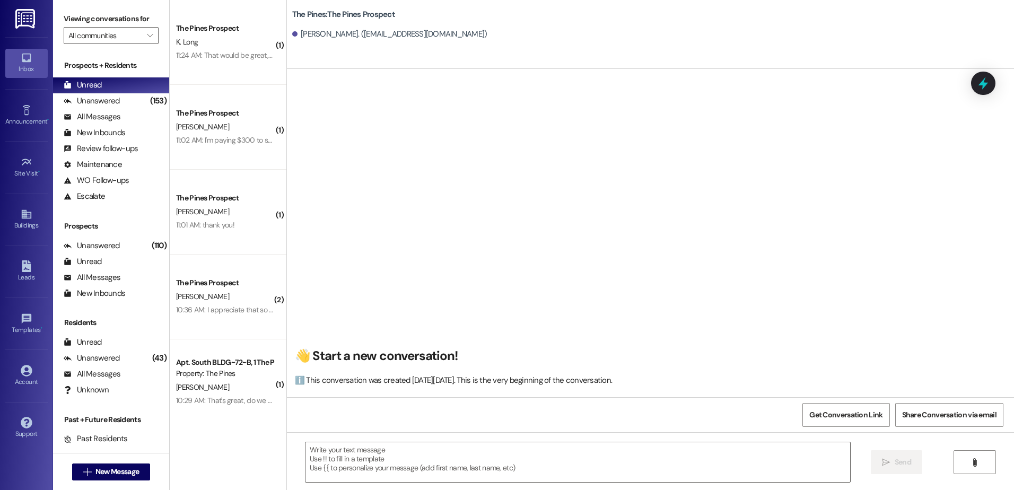
scroll to position [0, 0]
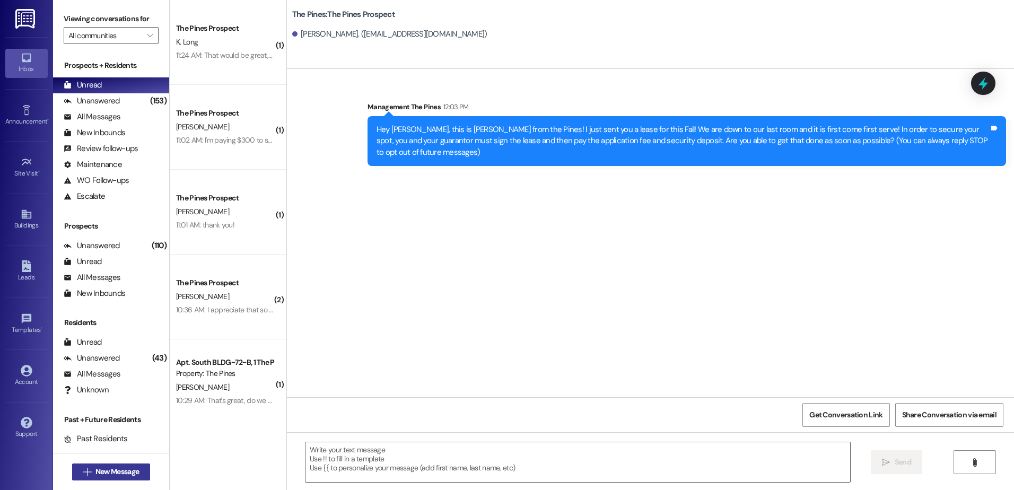
click at [124, 477] on span "New Message" at bounding box center [116, 471] width 43 height 11
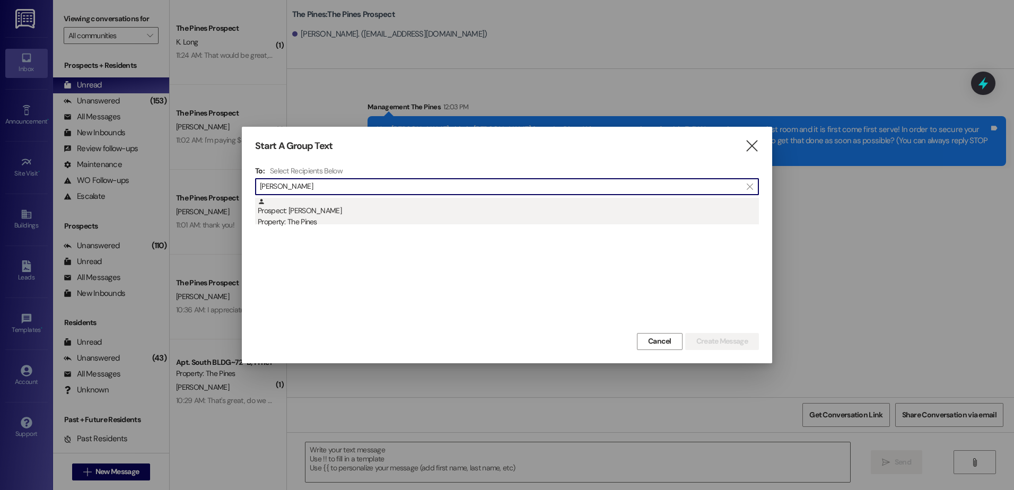
type input "Macie"
click at [409, 223] on div "Property: The Pines" at bounding box center [508, 221] width 501 height 11
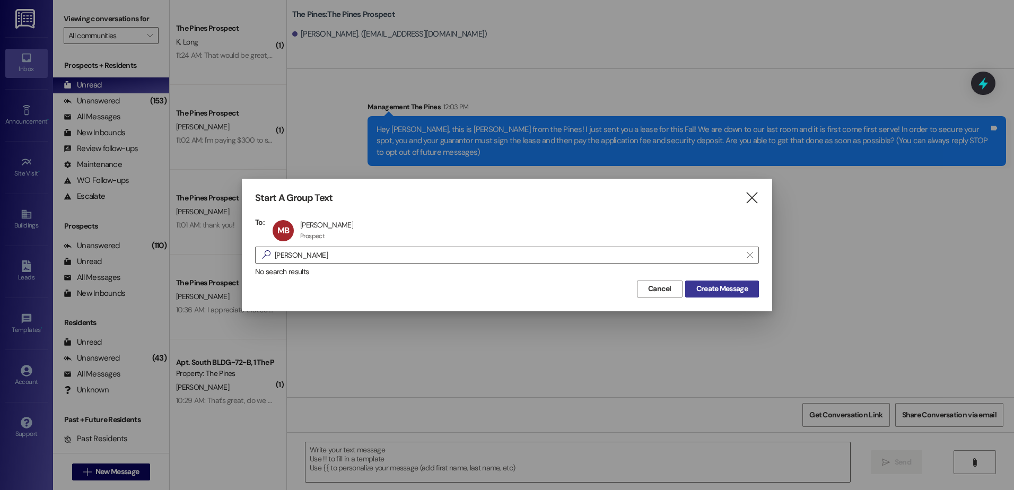
click at [709, 295] on button "Create Message" at bounding box center [722, 288] width 74 height 17
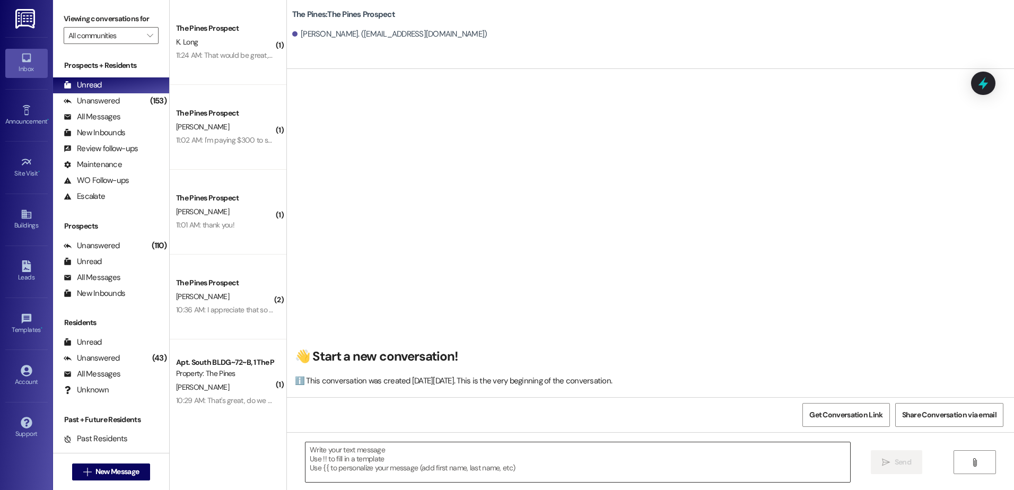
scroll to position [1, 0]
click at [399, 451] on textarea at bounding box center [577, 462] width 544 height 40
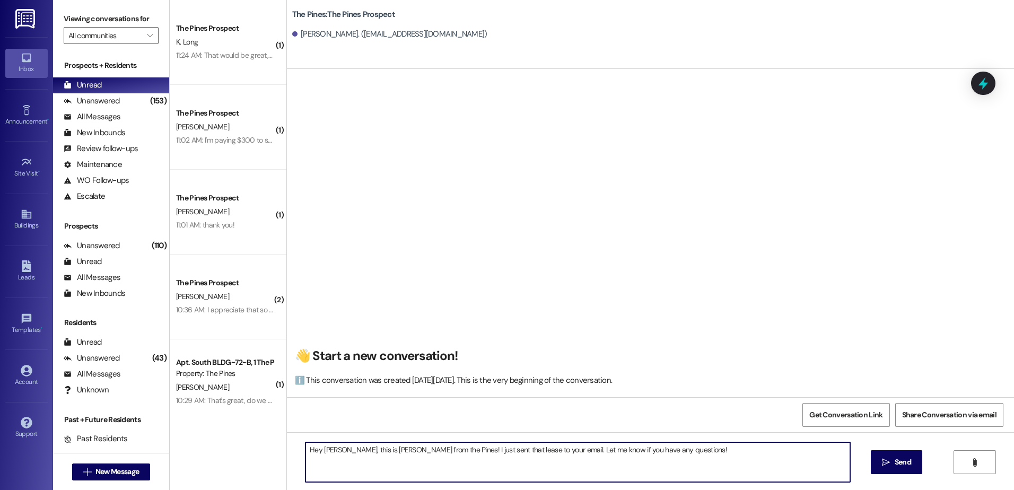
drag, startPoint x: 663, startPoint y: 449, endPoint x: 234, endPoint y: 451, distance: 428.4
click at [234, 451] on div "( 1 ) The Pines Prospect K. Long 11:24 AM: That would be great, thank you! 11:2…" at bounding box center [592, 245] width 844 height 490
type textarea "Hey Macie, this is Andrew from the Pines! I just sent that lease to your email.…"
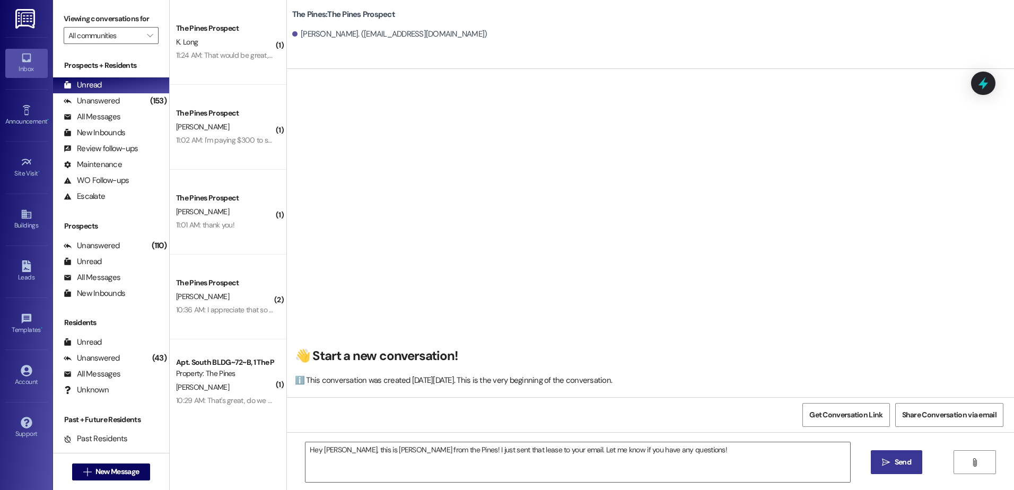
click at [903, 468] on button " Send" at bounding box center [896, 462] width 51 height 24
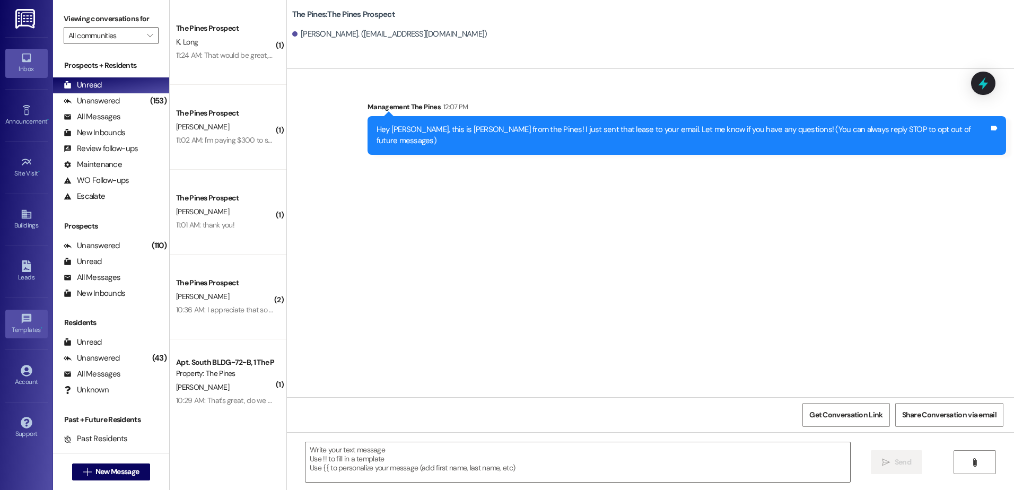
scroll to position [0, 0]
